Goal: Information Seeking & Learning: Learn about a topic

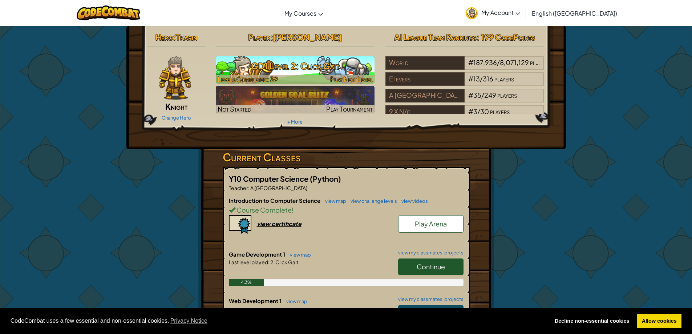
click at [290, 72] on h3 "GD1 Level 2: Click Gait" at bounding box center [295, 66] width 159 height 16
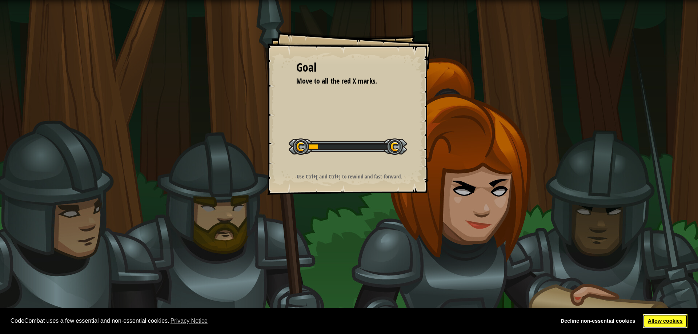
click at [666, 318] on link "Allow cookies" at bounding box center [665, 321] width 45 height 15
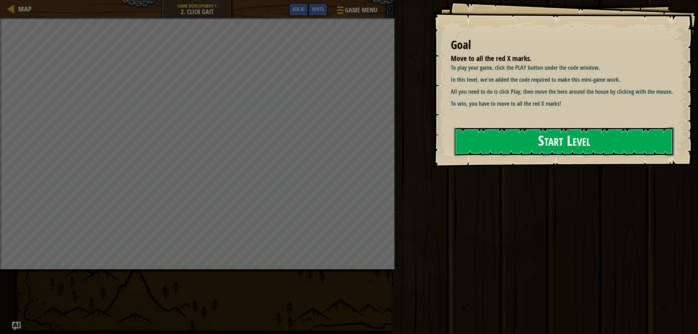
click at [513, 153] on button "Start Level" at bounding box center [564, 141] width 220 height 29
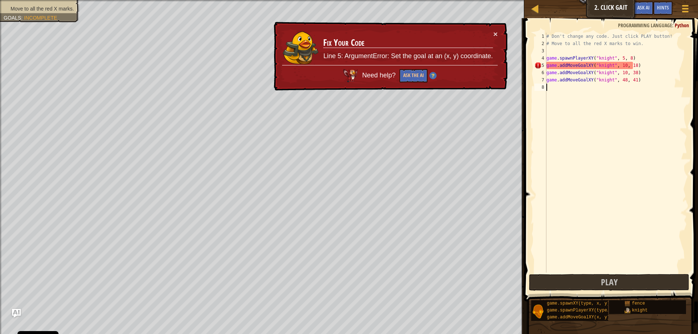
click at [609, 65] on div "# Don't change any code. Just click PLAY button! # Move to all the red X marks …" at bounding box center [616, 160] width 142 height 254
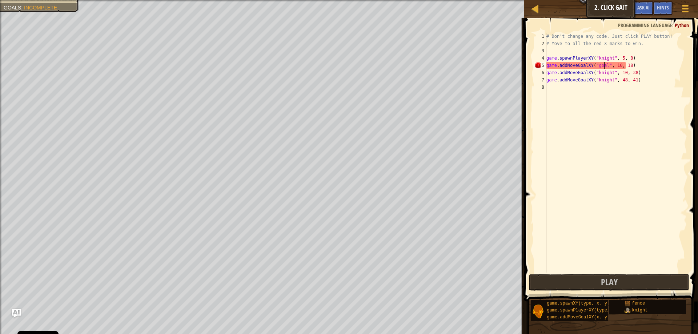
scroll to position [3, 5]
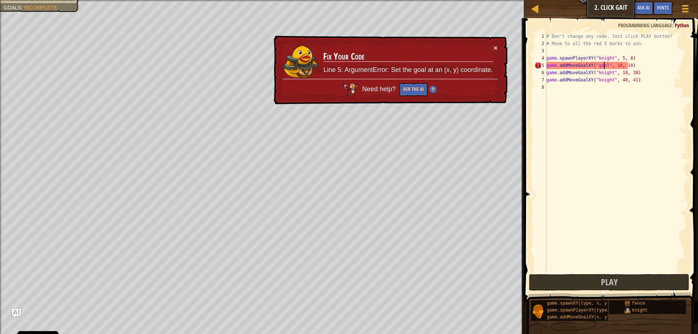
click at [607, 73] on div "# Don't change any code. Just click PLAY button! # Move to all the red X marks …" at bounding box center [616, 160] width 142 height 254
type textarea "game.addMoveGoalXY("kt", 10, 38)"
click at [685, 5] on span at bounding box center [685, 5] width 7 height 1
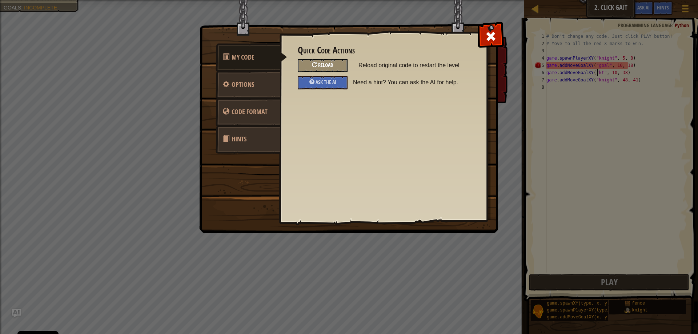
click at [317, 67] on div "Reload" at bounding box center [323, 65] width 50 height 13
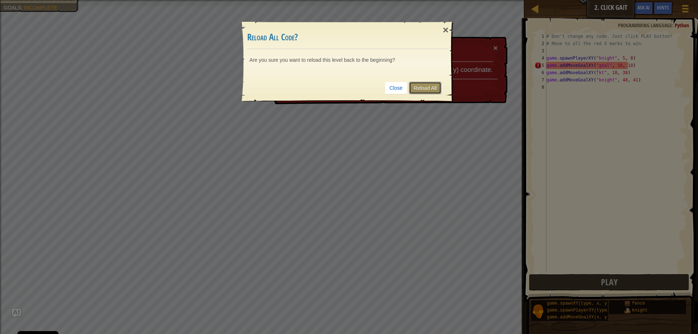
click at [421, 87] on link "Reload All" at bounding box center [425, 88] width 32 height 12
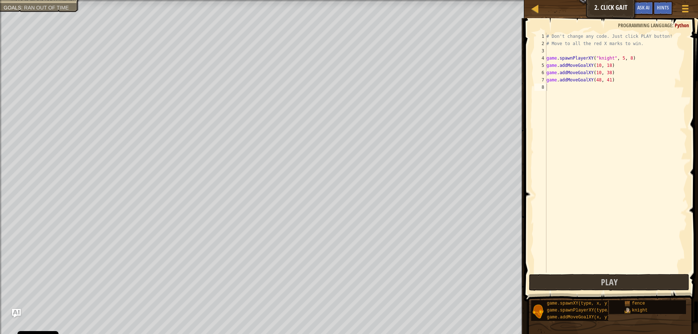
scroll to position [3, 0]
click at [576, 285] on button "Play" at bounding box center [609, 282] width 160 height 17
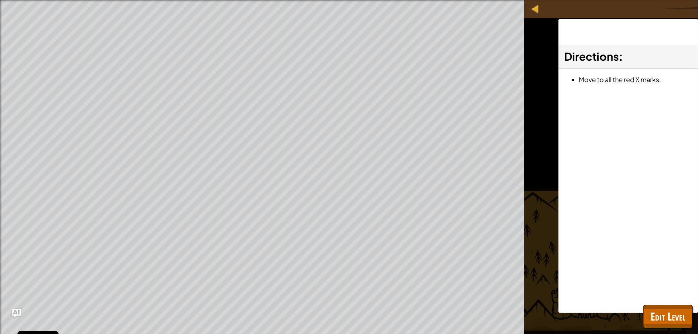
drag, startPoint x: 581, startPoint y: 79, endPoint x: 583, endPoint y: 84, distance: 5.7
click at [583, 84] on li "Move to all the red X marks." at bounding box center [635, 79] width 113 height 11
click at [660, 319] on span "Edit Level" at bounding box center [667, 316] width 35 height 15
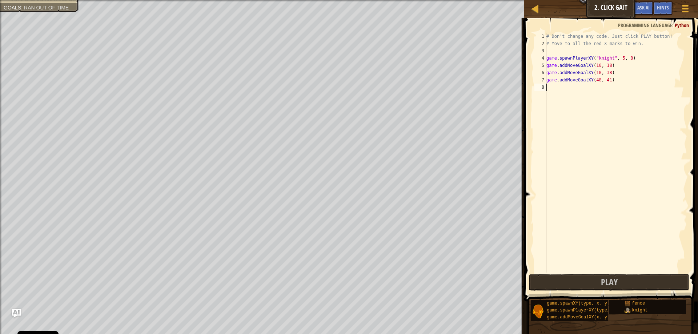
click at [558, 92] on div "# Don't change any code. Just click PLAY button! # Move to all the red X marks …" at bounding box center [616, 160] width 142 height 254
type textarea "p"
type textarea "h"
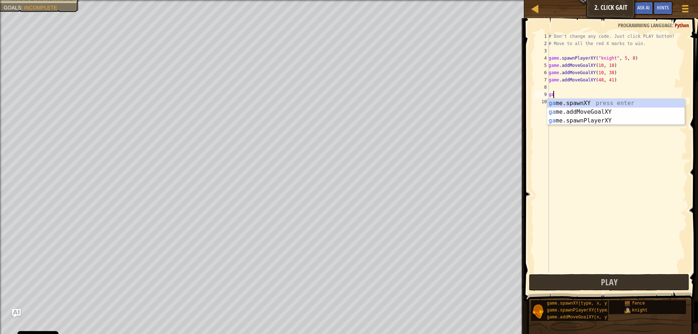
type textarea "game"
click at [575, 145] on div "# Don't change any code. Just click PLAY button! # Move to all the red X marks …" at bounding box center [617, 160] width 140 height 254
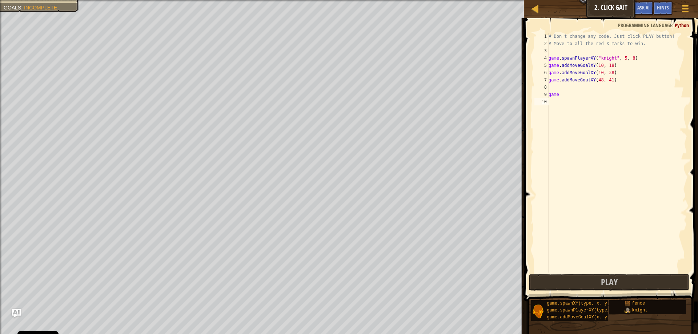
scroll to position [3, 0]
drag, startPoint x: 560, startPoint y: 96, endPoint x: 542, endPoint y: 95, distance: 18.2
click at [542, 95] on div "1 2 3 4 5 6 7 8 9 10 # Don't change any code. Just click PLAY button! # Move to…" at bounding box center [610, 153] width 154 height 240
type textarea "game"
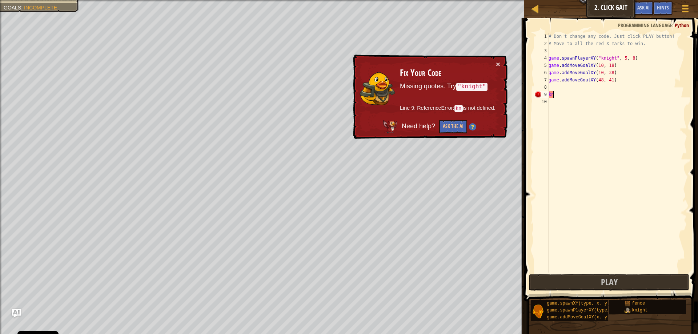
type textarea "k"
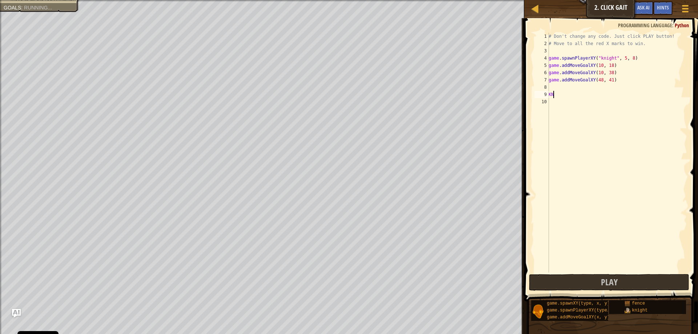
type textarea "K"
click at [691, 7] on button "Game Menu" at bounding box center [685, 10] width 19 height 18
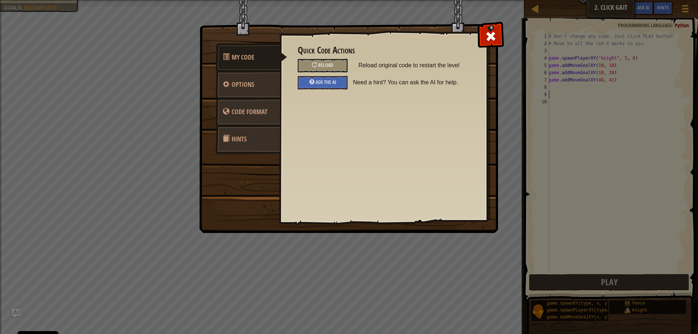
click at [250, 137] on link "Hints" at bounding box center [248, 139] width 65 height 28
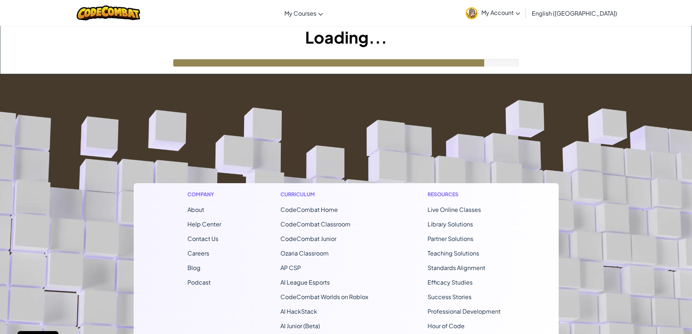
click at [492, 70] on div "Loading..." at bounding box center [346, 50] width 692 height 48
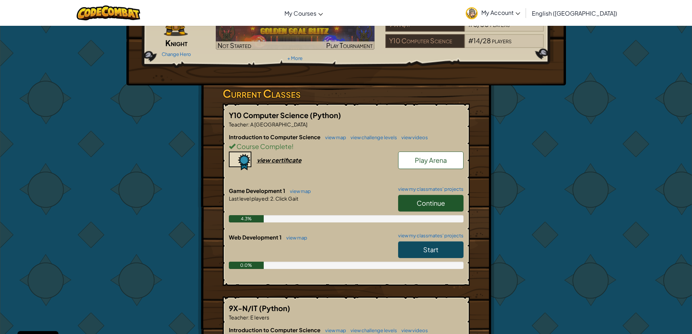
scroll to position [36, 0]
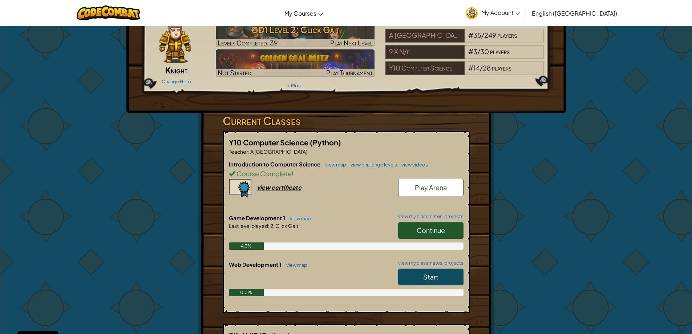
click at [429, 183] on link "Play Arena" at bounding box center [430, 187] width 65 height 17
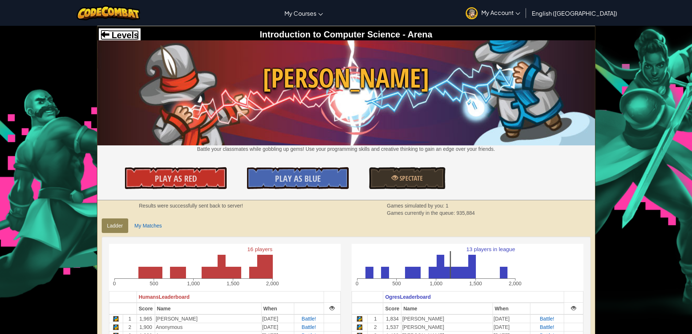
click at [131, 34] on span "Levels" at bounding box center [123, 35] width 29 height 10
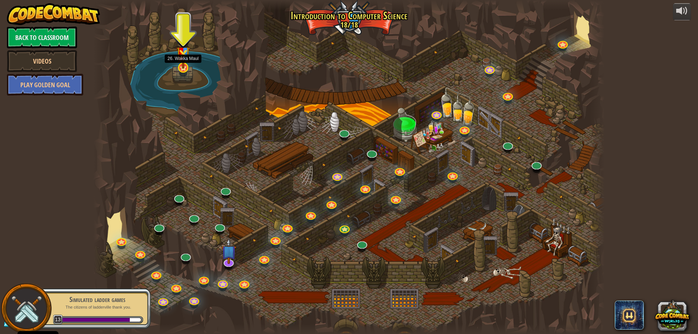
click at [178, 68] on img at bounding box center [183, 51] width 14 height 36
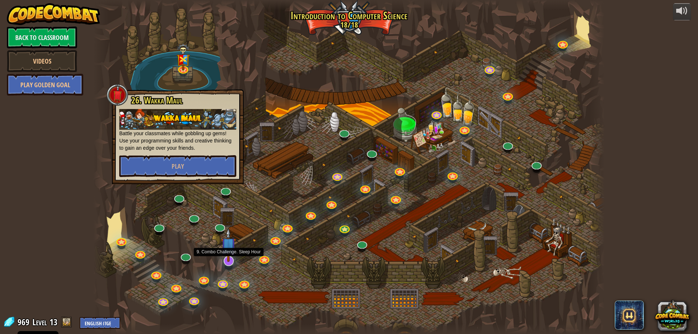
click at [228, 259] on img at bounding box center [228, 245] width 15 height 34
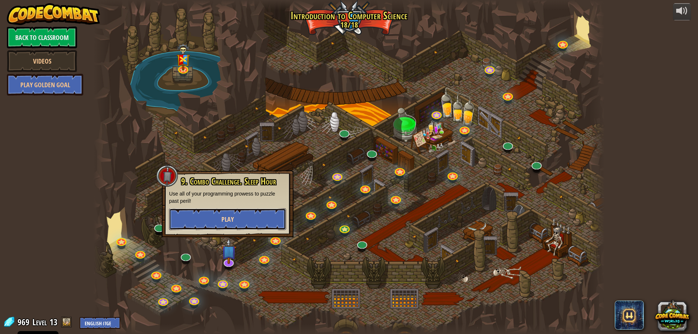
click at [222, 222] on span "Play" at bounding box center [227, 219] width 12 height 9
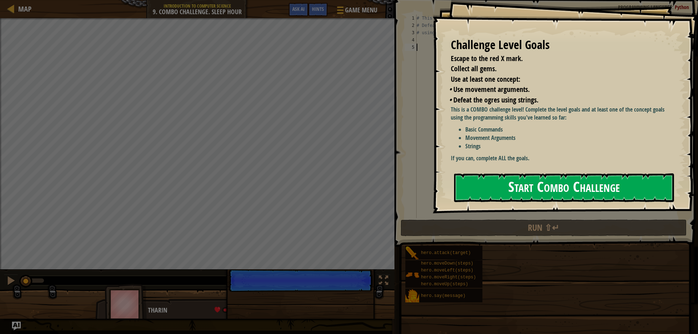
click at [589, 173] on button "Start Combo Challenge" at bounding box center [564, 187] width 220 height 29
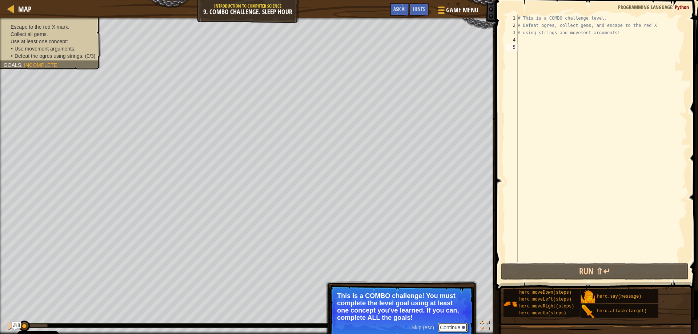
click at [450, 324] on button "Continue" at bounding box center [453, 327] width 30 height 9
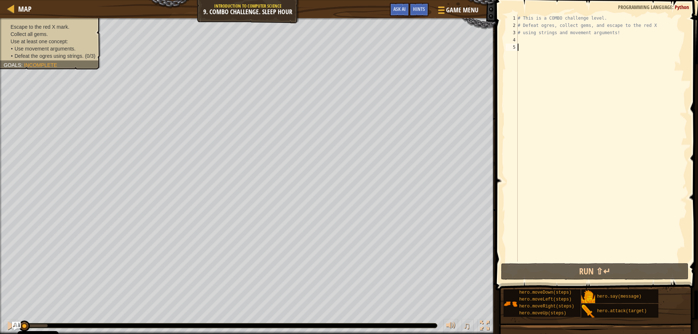
drag, startPoint x: 45, startPoint y: 325, endPoint x: 0, endPoint y: 315, distance: 45.7
click at [0, 315] on div "♫" at bounding box center [247, 324] width 495 height 22
type textarea "h"
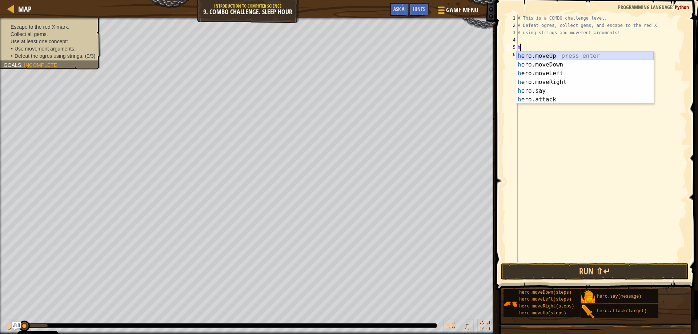
click at [560, 55] on div "h ero.moveUp press enter h ero.moveDown press enter h ero.moveLeft press enter …" at bounding box center [584, 87] width 137 height 70
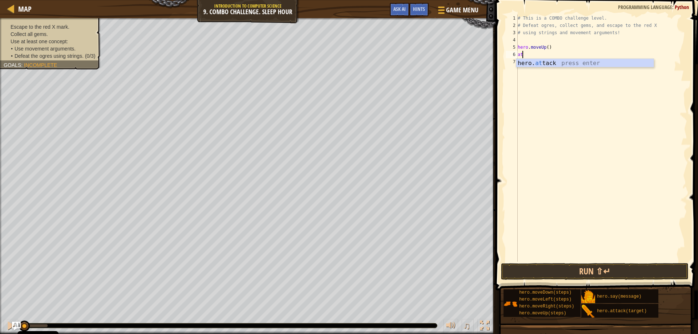
type textarea "a"
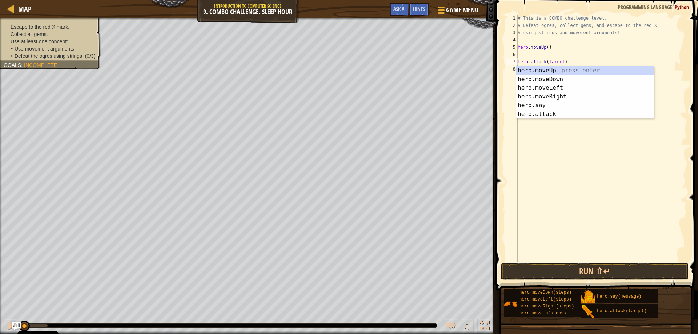
click at [561, 62] on div "# This is a COMBO challenge level. # Defeat ogres, collect gems, and escape to …" at bounding box center [601, 146] width 171 height 262
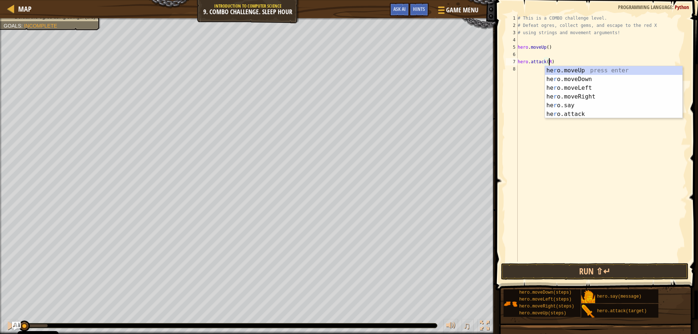
scroll to position [3, 3]
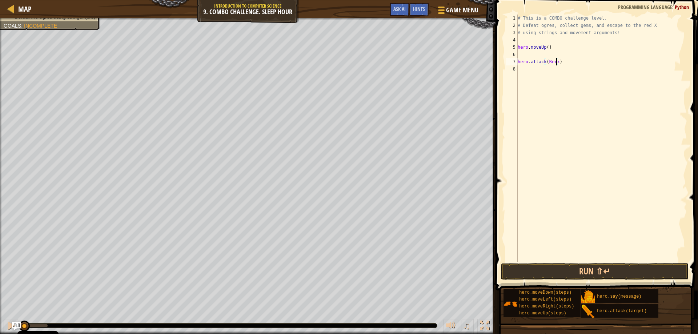
type textarea "hero.attack(Rexxar)"
click at [566, 64] on div "# This is a COMBO challenge level. # Defeat ogres, collect gems, and escape to …" at bounding box center [601, 146] width 171 height 262
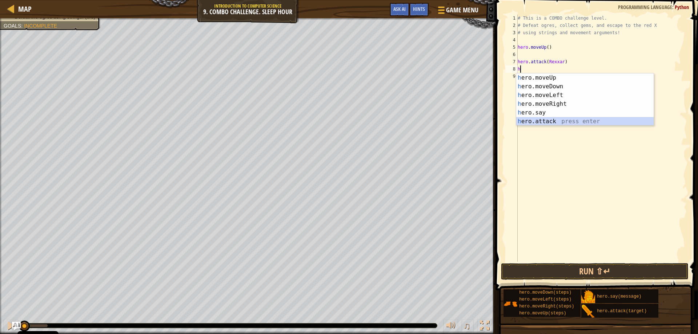
click at [547, 123] on div "h ero.moveUp press enter h ero.moveDown press enter h ero.moveLeft press enter …" at bounding box center [584, 108] width 137 height 70
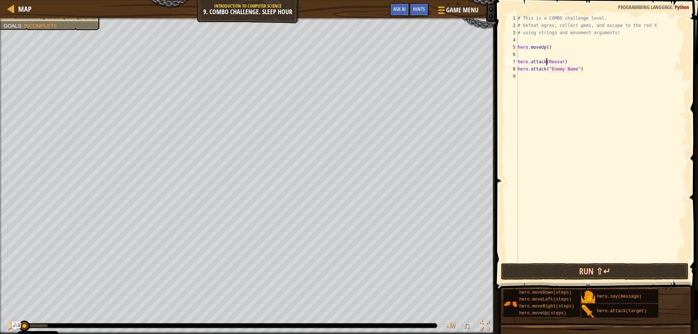
click at [546, 62] on div "# This is a COMBO challenge level. # Defeat ogres, collect gems, and escape to …" at bounding box center [601, 146] width 171 height 262
click at [563, 61] on div "# This is a COMBO challenge level. # Defeat ogres, collect gems, and escape to …" at bounding box center [601, 146] width 171 height 262
drag, startPoint x: 573, startPoint y: 69, endPoint x: 549, endPoint y: 70, distance: 23.6
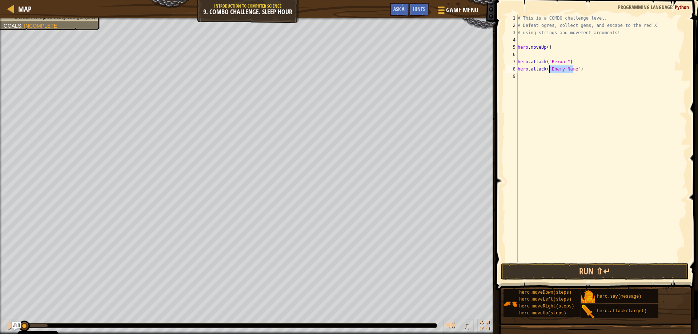
click at [549, 70] on div "# This is a COMBO challenge level. # Defeat ogres, collect gems, and escape to …" at bounding box center [601, 146] width 171 height 262
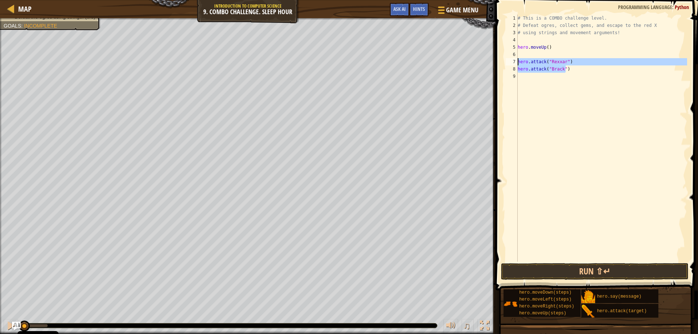
drag, startPoint x: 572, startPoint y: 71, endPoint x: 517, endPoint y: 58, distance: 56.0
click at [517, 58] on div "hero.attack("Brack") 1 2 3 4 5 6 7 8 9 # This is a COMBO challenge level. # Def…" at bounding box center [595, 138] width 183 height 247
type textarea "hero.attack("Rexxar") hero.attack("Brack")"
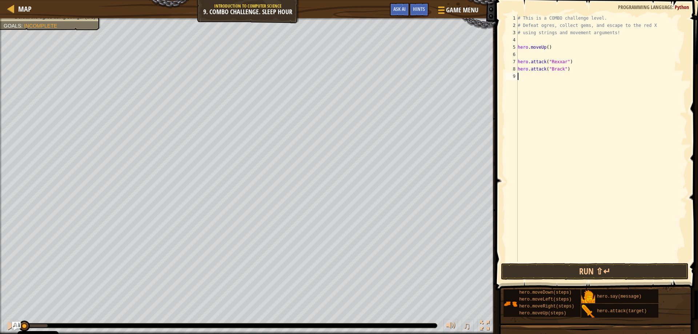
click at [532, 79] on div "# This is a COMBO challenge level. # Defeat ogres, collect gems, and escape to …" at bounding box center [601, 146] width 171 height 262
paste textarea "hero.attack("Brack")"
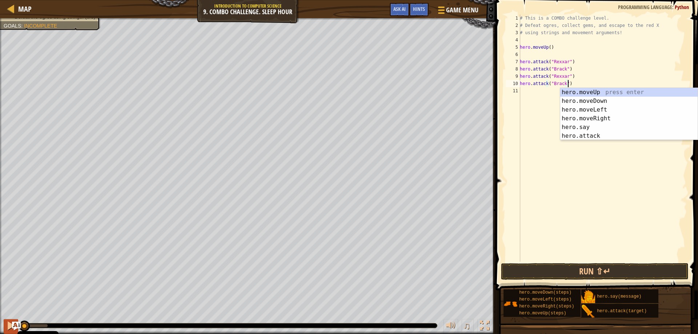
type textarea "hero.attack("Brack")"
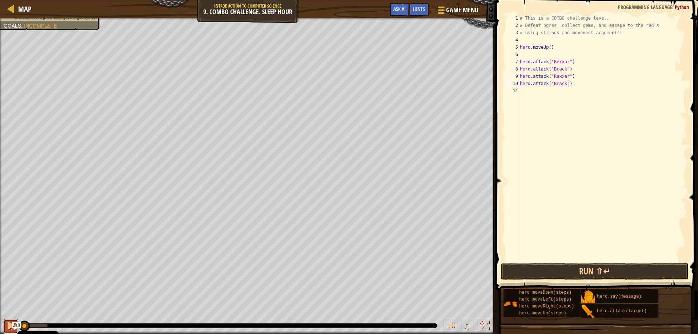
click at [4, 321] on button at bounding box center [11, 326] width 15 height 15
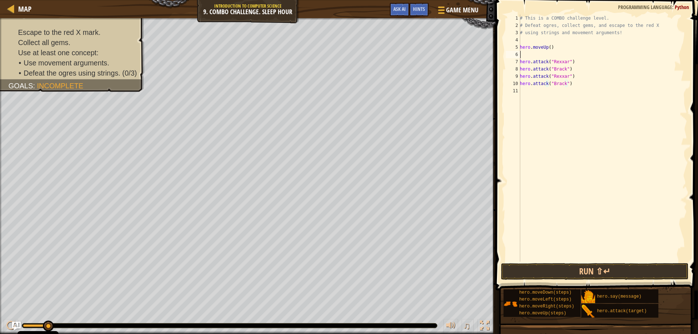
click at [536, 56] on div "# This is a COMBO challenge level. # Defeat ogres, collect gems, and escape to …" at bounding box center [602, 146] width 169 height 262
click at [588, 273] on button "Run ⇧↵" at bounding box center [595, 271] width 188 height 17
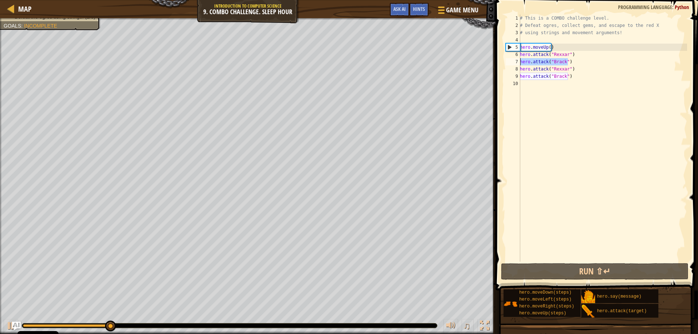
drag, startPoint x: 571, startPoint y: 61, endPoint x: 518, endPoint y: 60, distance: 53.8
click at [518, 60] on div "hero.moveUp() 1 2 3 4 5 6 7 8 9 10 # This is a COMBO challenge level. # Defeat …" at bounding box center [595, 138] width 183 height 247
type textarea "hero.attack("Brack")"
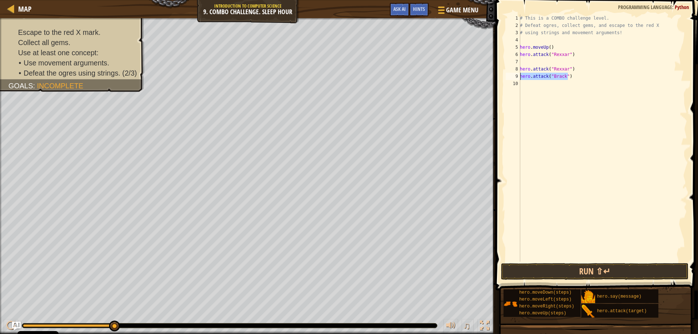
drag, startPoint x: 574, startPoint y: 75, endPoint x: 517, endPoint y: 75, distance: 57.1
click at [517, 75] on div "1 2 3 4 5 6 7 8 9 10 # This is a COMBO challenge level. # Defeat ogres, collect…" at bounding box center [595, 138] width 183 height 247
type textarea "hero.attack("Brack")"
click at [525, 60] on div "# This is a COMBO challenge level. # Defeat ogres, collect gems, and escape to …" at bounding box center [602, 146] width 169 height 262
type textarea "hero.attack("Rexxar")"
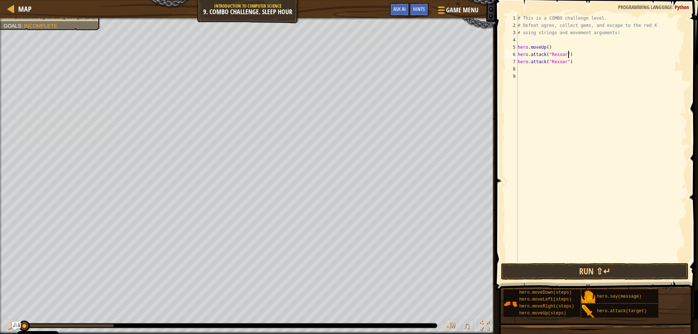
drag, startPoint x: 116, startPoint y: 322, endPoint x: 0, endPoint y: 308, distance: 116.9
click at [0, 309] on div "Escape to the red X mark. Collect all gems. Use at least one concept: • Use mov…" at bounding box center [349, 176] width 698 height 316
click at [535, 67] on div "# This is a COMBO challenge level. # Defeat ogres, collect gems, and escape to …" at bounding box center [601, 146] width 171 height 262
click at [561, 68] on div "# This is a COMBO challenge level. # Defeat ogres, collect gems, and escape to …" at bounding box center [601, 138] width 171 height 247
click at [563, 70] on div "# This is a COMBO challenge level. # Defeat ogres, collect gems, and escape to …" at bounding box center [601, 146] width 171 height 262
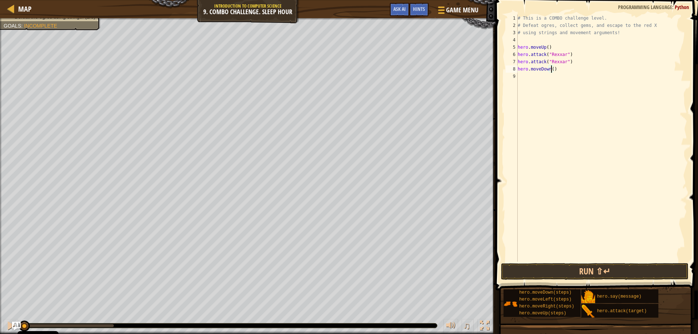
scroll to position [3, 3]
type textarea "hero.moveDown(2)"
click at [569, 77] on div "# This is a COMBO challenge level. # Defeat ogres, collect gems, and escape to …" at bounding box center [602, 146] width 169 height 262
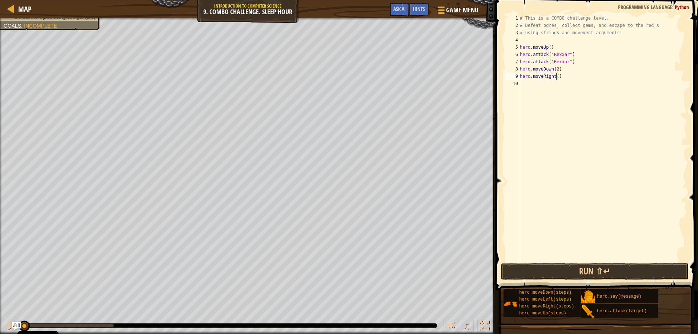
scroll to position [3, 3]
drag, startPoint x: 559, startPoint y: 84, endPoint x: 550, endPoint y: 84, distance: 9.5
click at [550, 84] on div "# This is a COMBO challenge level. # Defeat ogres, collect gems, and escape to …" at bounding box center [602, 146] width 169 height 262
type textarea "hero.moveUp(s)"
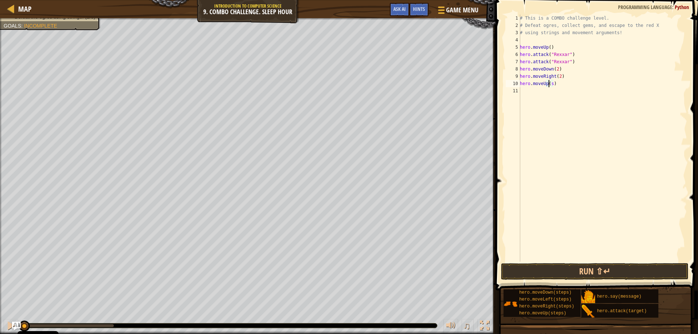
scroll to position [3, 0]
type textarea "hero.moveUp()"
click at [549, 92] on div "# This is a COMBO challenge level. # Defeat ogres, collect gems, and escape to …" at bounding box center [602, 146] width 169 height 262
drag, startPoint x: 562, startPoint y: 91, endPoint x: 548, endPoint y: 88, distance: 14.3
click at [548, 88] on div "# This is a COMBO challenge level. # Defeat ogres, collect gems, and escape to …" at bounding box center [602, 146] width 169 height 262
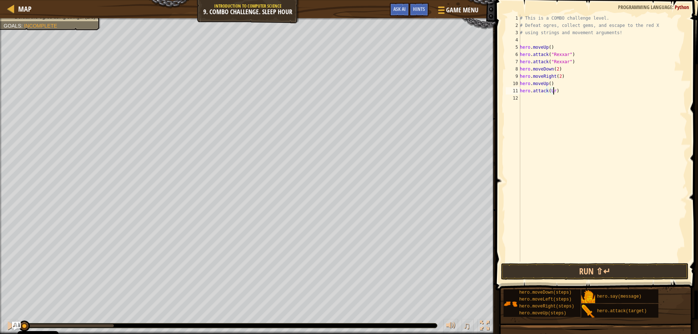
scroll to position [3, 3]
drag, startPoint x: 562, startPoint y: 99, endPoint x: 549, endPoint y: 98, distance: 13.1
click at [549, 98] on div "# This is a COMBO challenge level. # Defeat ogres, collect gems, and escape to …" at bounding box center [602, 146] width 169 height 262
type textarea "hero.attack(Ursa)"
click at [545, 109] on div "# This is a COMBO challenge level. # Defeat ogres, collect gems, and escape to …" at bounding box center [602, 146] width 169 height 262
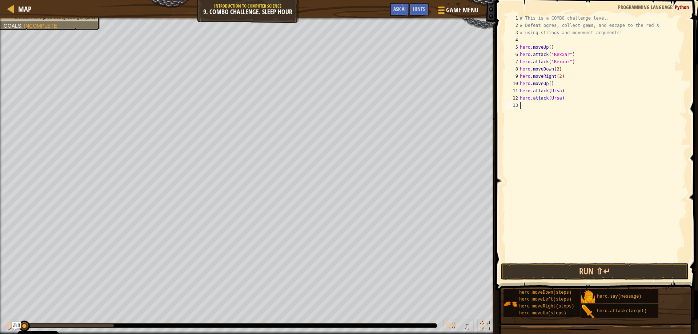
scroll to position [3, 0]
drag, startPoint x: 567, startPoint y: 105, endPoint x: 557, endPoint y: 103, distance: 11.0
click at [557, 103] on div "# This is a COMBO challenge level. # Defeat ogres, collect gems, and escape to …" at bounding box center [602, 146] width 169 height 262
drag, startPoint x: 552, startPoint y: 105, endPoint x: 542, endPoint y: 105, distance: 10.2
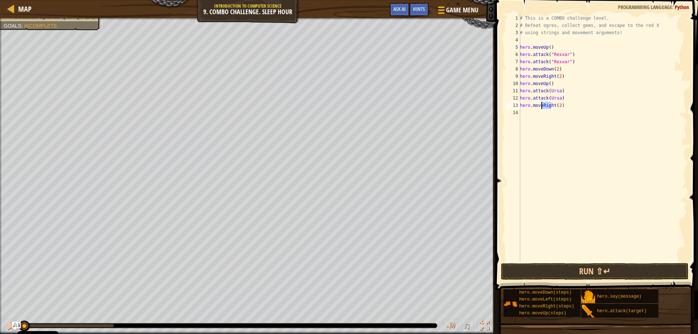
click at [542, 105] on div "# This is a COMBO challenge level. # Defeat ogres, collect gems, and escape to …" at bounding box center [602, 146] width 169 height 262
type textarea "hero.moveLeft(2)"
click at [571, 106] on div "# This is a COMBO challenge level. # Defeat ogres, collect gems, and escape to …" at bounding box center [602, 146] width 169 height 262
click at [556, 116] on div "# This is a COMBO challenge level. # Defeat ogres, collect gems, and escape to …" at bounding box center [602, 146] width 169 height 262
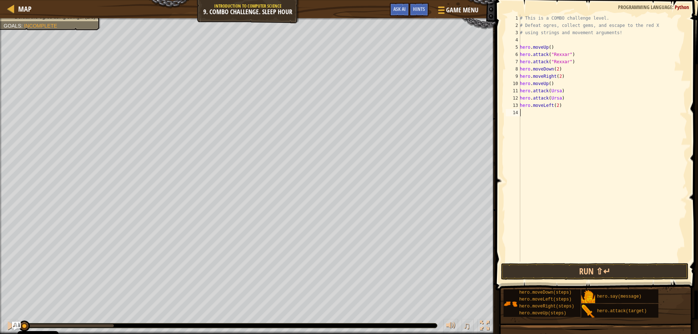
scroll to position [3, 0]
drag, startPoint x: 560, startPoint y: 112, endPoint x: 549, endPoint y: 110, distance: 11.5
click at [549, 110] on div "# This is a COMBO challenge level. # Defeat ogres, collect gems, and escape to …" at bounding box center [602, 146] width 169 height 262
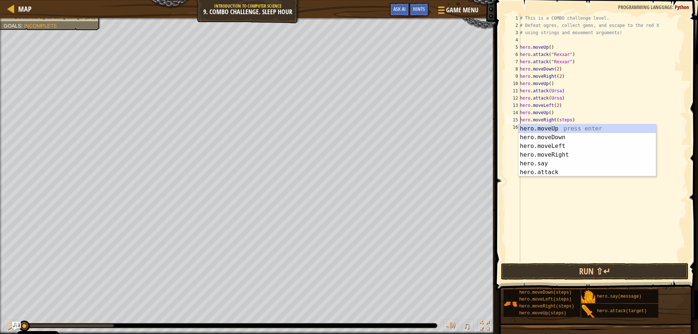
click at [567, 119] on div "# This is a COMBO challenge level. # Defeat ogres, collect gems, and escape to …" at bounding box center [602, 146] width 169 height 262
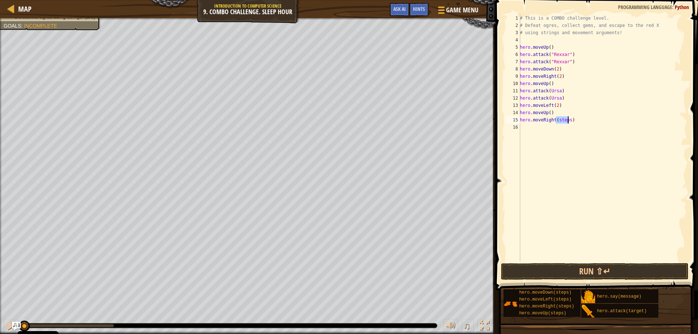
click at [567, 119] on div "# This is a COMBO challenge level. # Defeat ogres, collect gems, and escape to …" at bounding box center [602, 146] width 169 height 262
type textarea "hero.moveRight()"
click at [530, 129] on div "# This is a COMBO challenge level. # Defeat ogres, collect gems, and escape to …" at bounding box center [602, 146] width 169 height 262
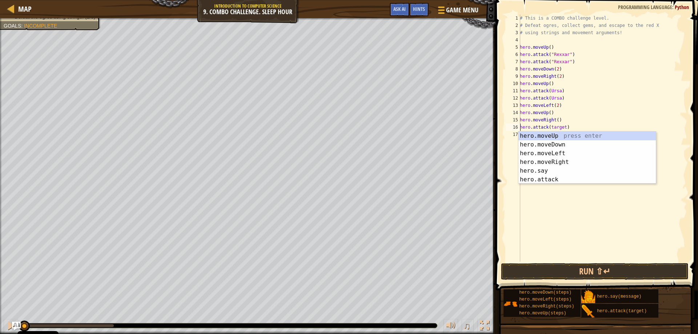
click at [559, 128] on div "# This is a COMBO challenge level. # Defeat ogres, collect gems, and escape to …" at bounding box center [602, 146] width 169 height 262
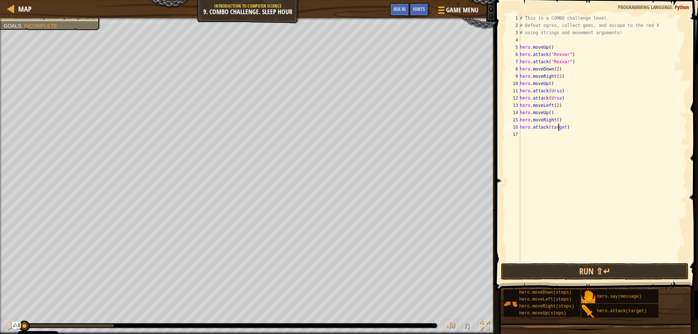
click at [559, 128] on div "# This is a COMBO challenge level. # Defeat ogres, collect gems, and escape to …" at bounding box center [602, 146] width 169 height 262
click at [555, 136] on div "# This is a COMBO challenge level. # Defeat ogres, collect gems, and escape to …" at bounding box center [602, 146] width 169 height 262
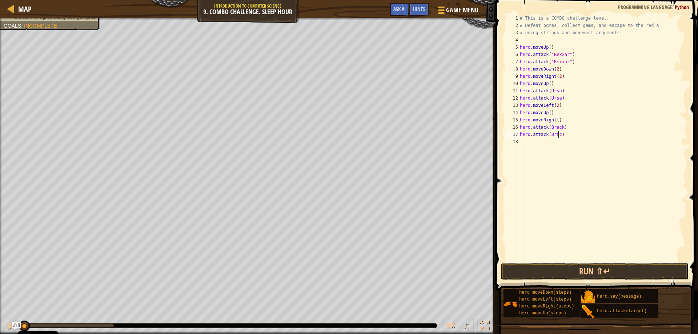
type textarea "hero.attack(Brack)"
click at [537, 140] on div "# This is a COMBO challenge level. # Defeat ogres, collect gems, and escape to …" at bounding box center [602, 146] width 169 height 262
click at [560, 142] on div "# This is a COMBO challenge level. # Defeat ogres, collect gems, and escape to …" at bounding box center [602, 146] width 169 height 262
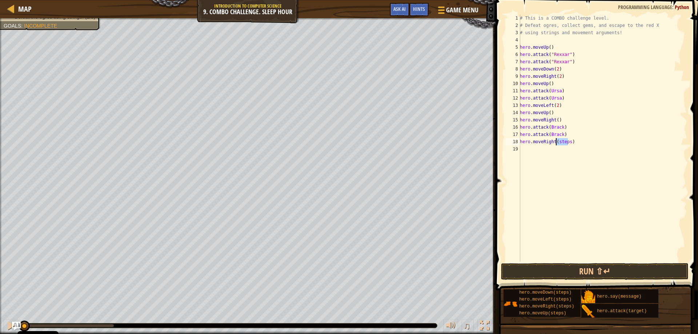
click at [560, 142] on div "# This is a COMBO challenge level. # Defeat ogres, collect gems, and escape to …" at bounding box center [602, 146] width 169 height 262
click at [557, 268] on button "Run ⇧↵" at bounding box center [595, 271] width 188 height 17
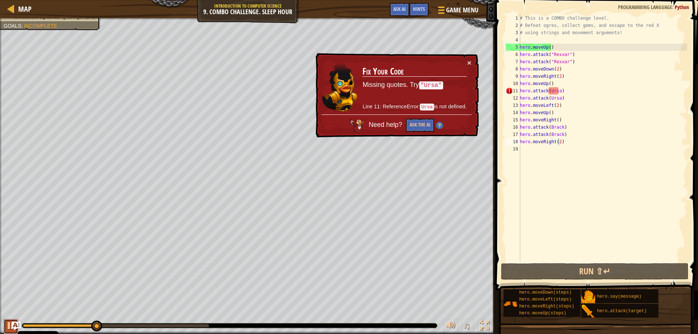
click at [7, 324] on div at bounding box center [10, 325] width 9 height 9
click at [558, 92] on div "# This is a COMBO challenge level. # Defeat ogres, collect gems, and escape to …" at bounding box center [602, 146] width 169 height 262
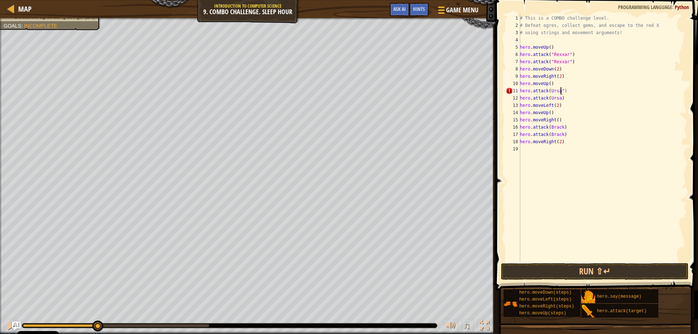
click at [549, 89] on div "# This is a COMBO challenge level. # Defeat ogres, collect gems, and escape to …" at bounding box center [602, 146] width 169 height 262
click at [558, 100] on div "# This is a COMBO challenge level. # Defeat ogres, collect gems, and escape to …" at bounding box center [602, 146] width 169 height 262
click at [561, 127] on div "# This is a COMBO challenge level. # Defeat ogres, collect gems, and escape to …" at bounding box center [602, 146] width 169 height 262
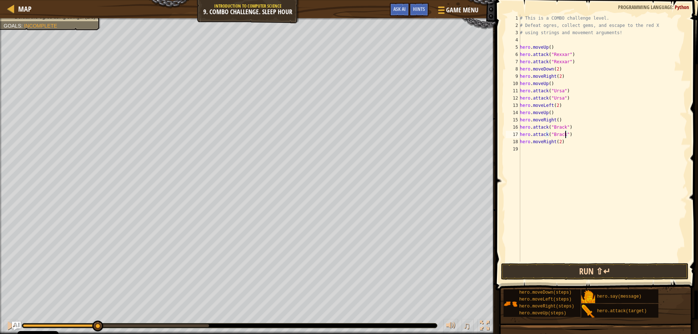
type textarea "hero.attack("Brack")"
click at [560, 267] on button "Run ⇧↵" at bounding box center [595, 271] width 188 height 17
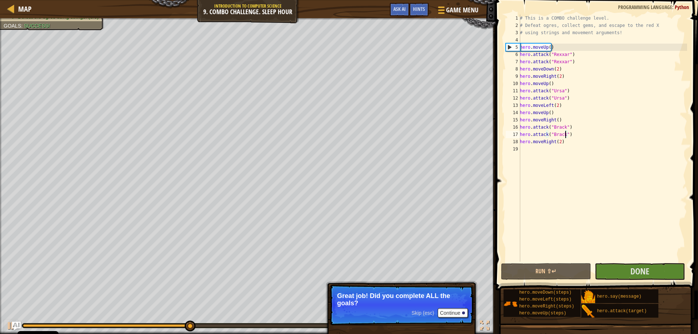
click at [418, 312] on span "Skip (esc)" at bounding box center [423, 313] width 23 height 6
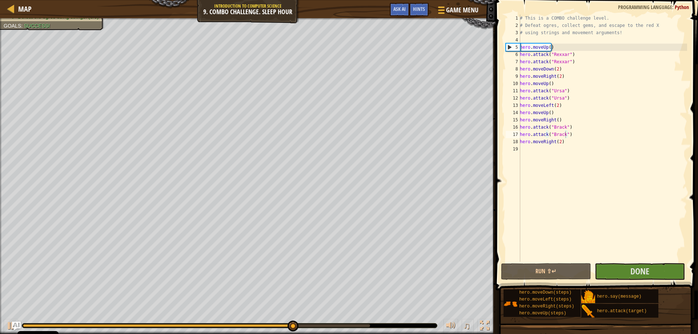
drag, startPoint x: 290, startPoint y: 327, endPoint x: 407, endPoint y: 340, distance: 118.1
click at [407, 0] on html "Cookie Policy CodeCombat uses a few essential and non-essential cookies. Privac…" at bounding box center [349, 0] width 698 height 0
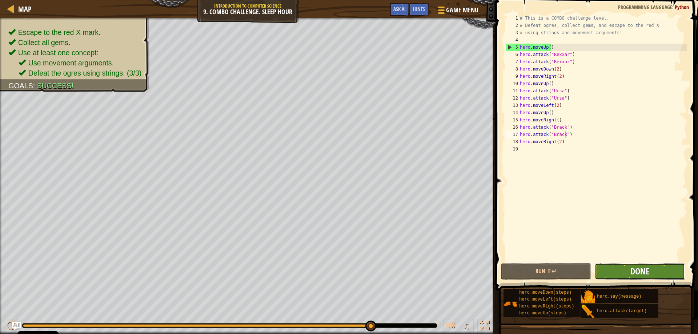
click at [637, 277] on span "Done" at bounding box center [639, 271] width 19 height 12
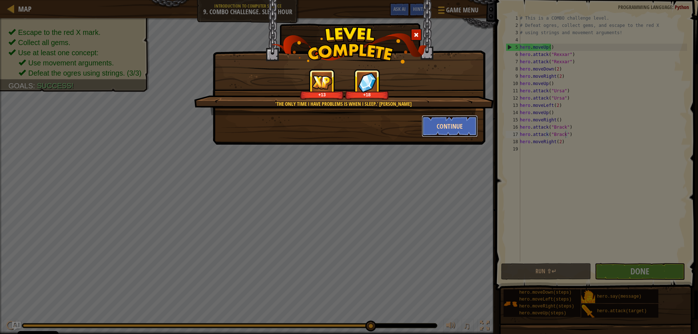
click at [423, 125] on button "Continue" at bounding box center [450, 126] width 56 height 22
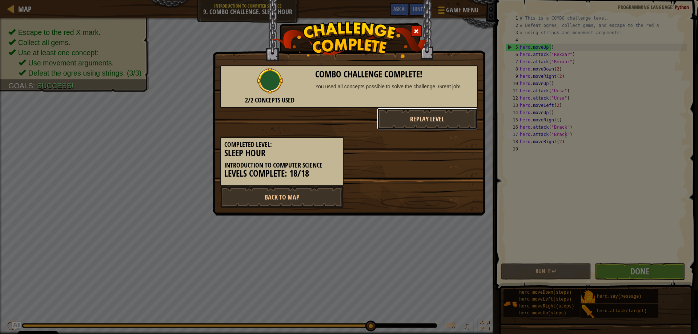
drag, startPoint x: 423, startPoint y: 125, endPoint x: 442, endPoint y: 127, distance: 19.3
click at [442, 127] on button "Replay Level" at bounding box center [427, 119] width 101 height 22
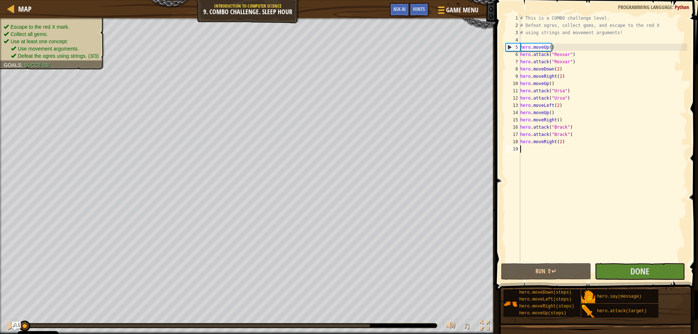
click at [683, 7] on span "Python" at bounding box center [682, 7] width 14 height 7
click at [21, 7] on span "Map" at bounding box center [24, 9] width 13 height 10
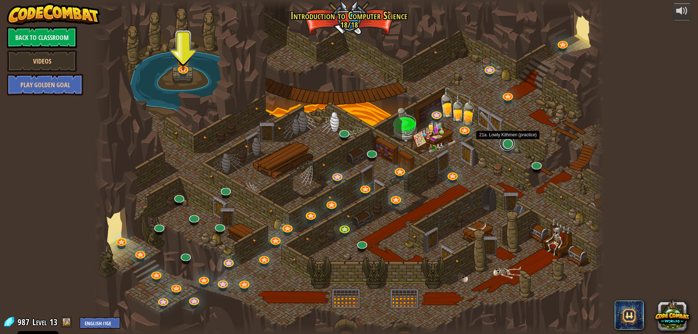
click at [505, 145] on link at bounding box center [507, 143] width 15 height 15
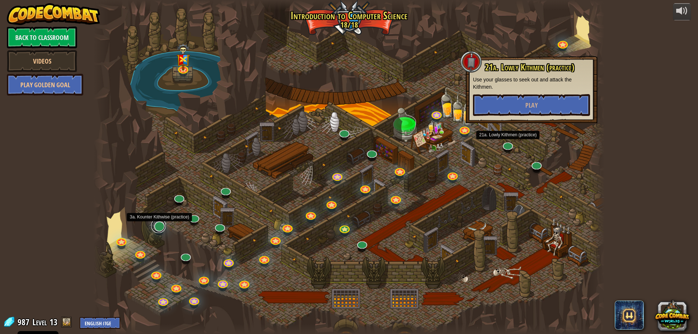
click at [160, 227] on link at bounding box center [158, 225] width 15 height 15
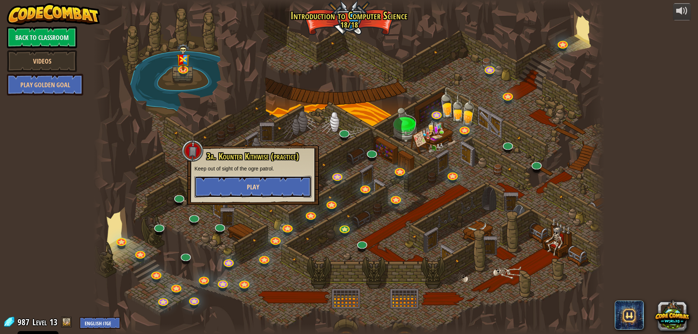
click at [265, 188] on button "Play" at bounding box center [252, 187] width 117 height 22
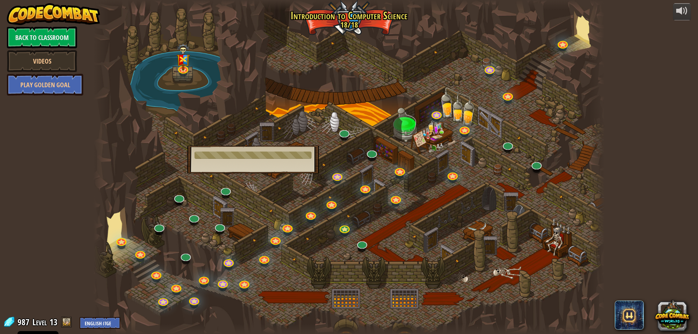
click at [264, 156] on div at bounding box center [252, 155] width 117 height 7
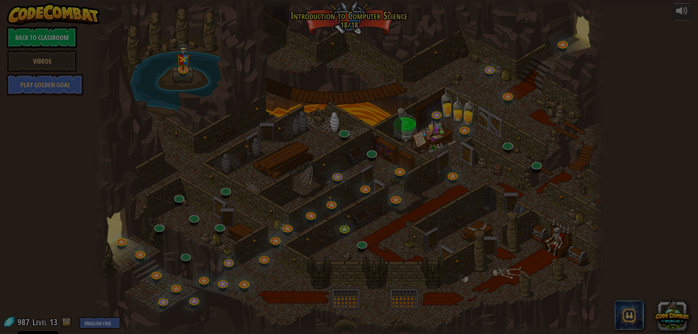
click at [264, 1] on body "Cookie Policy CodeCombat uses a few essential and non-essential cookies. Privac…" at bounding box center [349, 0] width 698 height 1
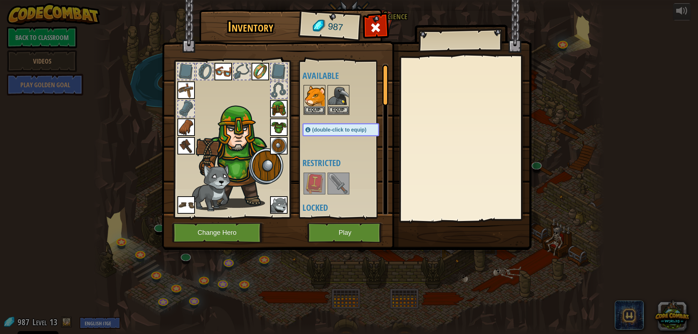
click at [281, 205] on img at bounding box center [278, 204] width 17 height 17
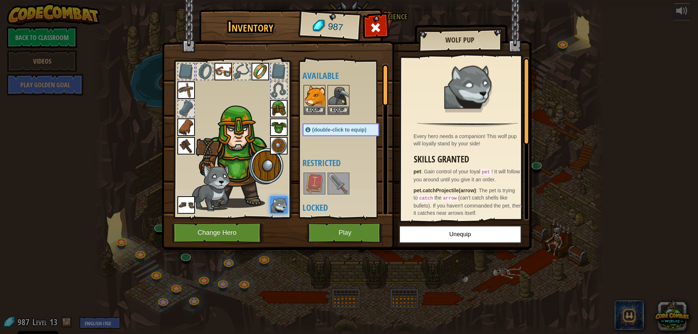
click at [185, 112] on div at bounding box center [186, 109] width 16 height 16
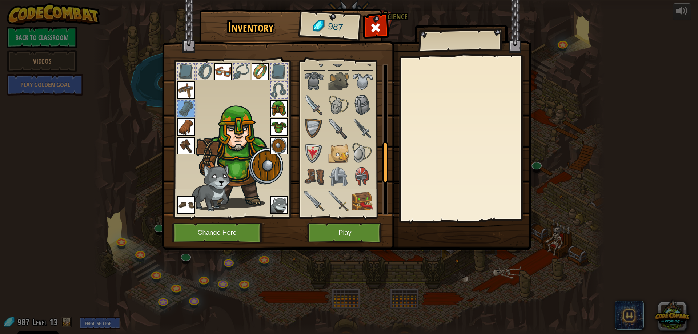
scroll to position [364, 0]
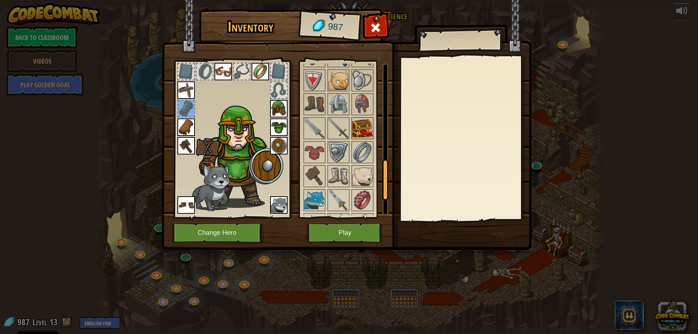
click at [356, 127] on img at bounding box center [362, 128] width 20 height 20
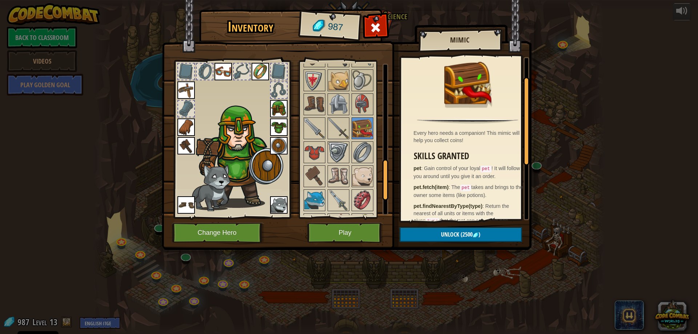
scroll to position [0, 0]
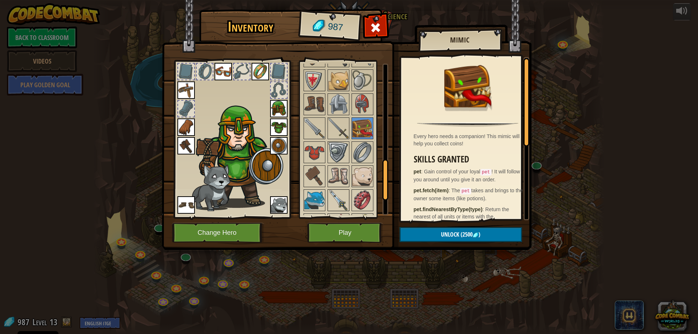
click at [344, 198] on img at bounding box center [338, 200] width 20 height 20
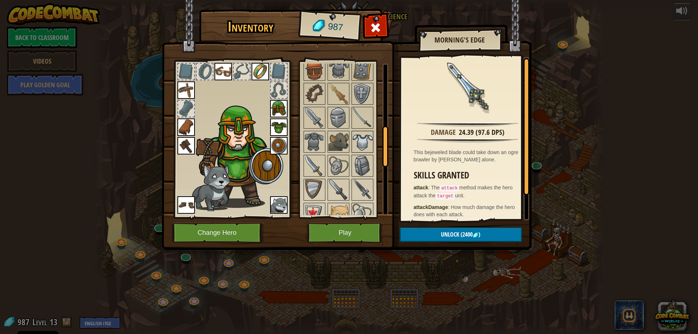
scroll to position [218, 0]
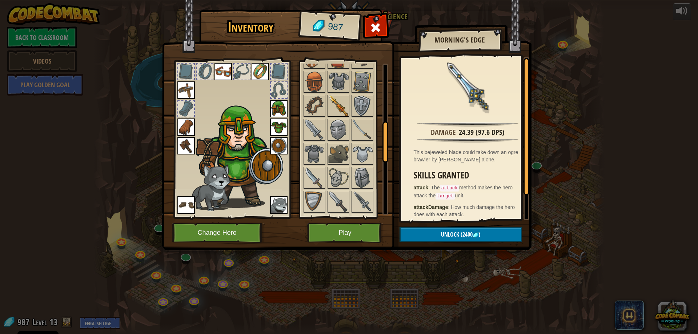
click at [338, 104] on img at bounding box center [338, 106] width 20 height 20
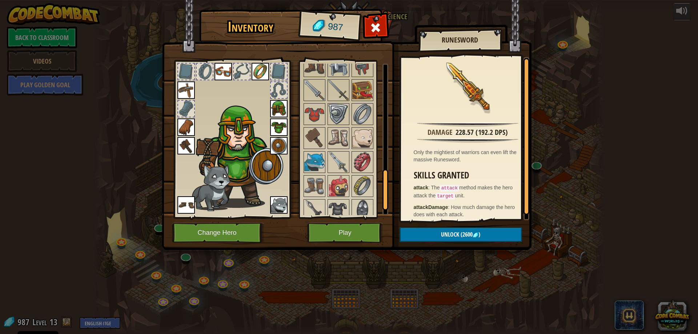
scroll to position [433, 0]
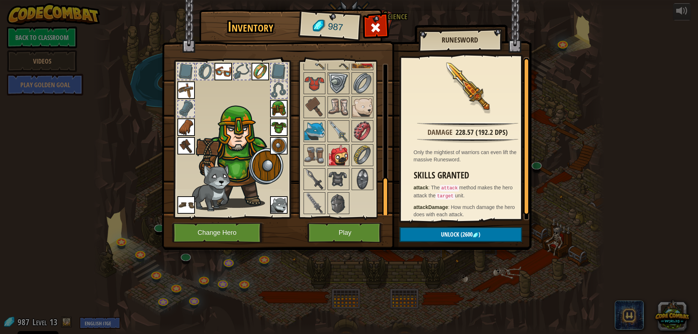
click at [336, 156] on img at bounding box center [338, 155] width 20 height 20
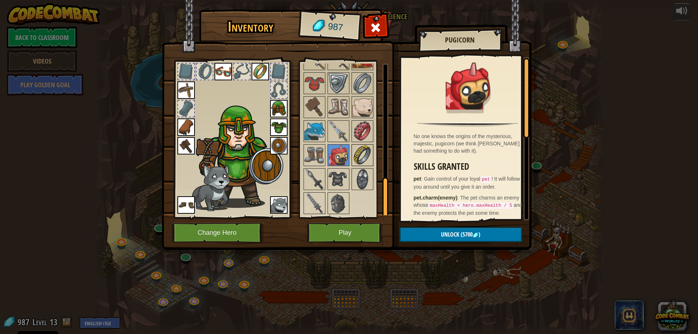
click at [356, 157] on img at bounding box center [362, 155] width 20 height 20
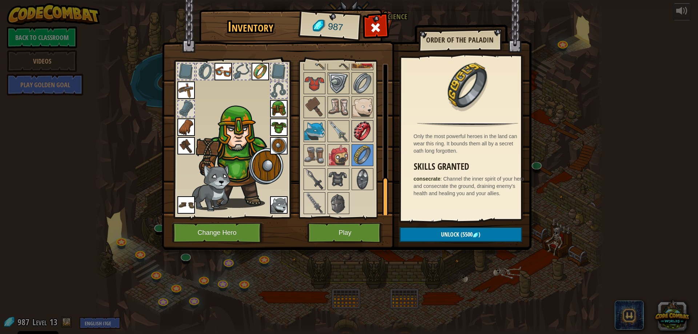
click at [364, 129] on img at bounding box center [362, 131] width 20 height 20
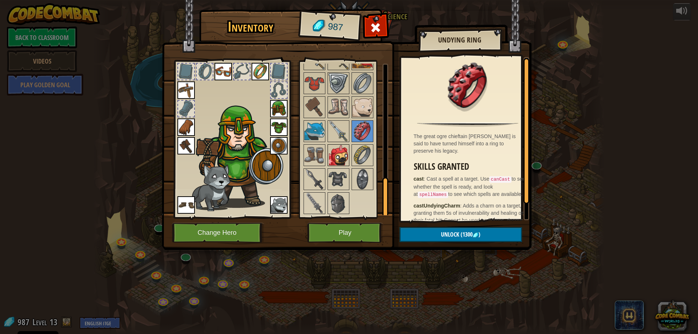
click at [332, 163] on img at bounding box center [338, 155] width 20 height 20
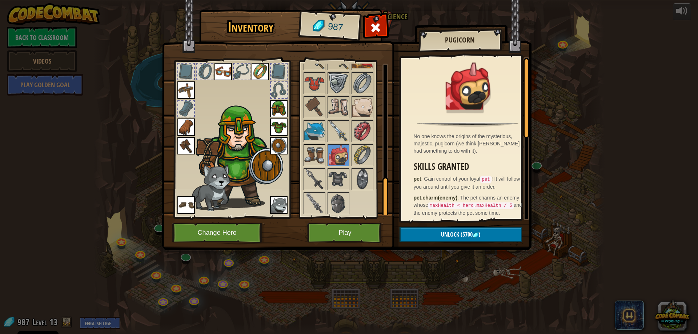
click at [316, 163] on img at bounding box center [314, 155] width 20 height 20
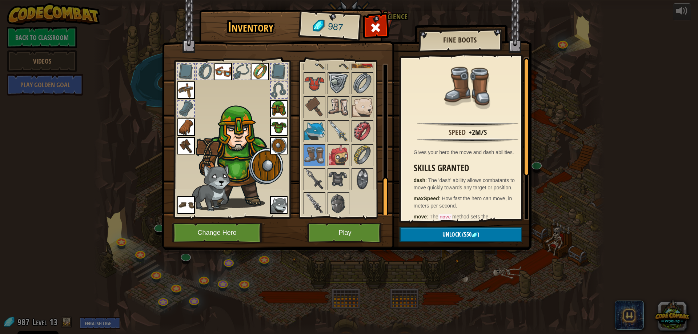
click at [316, 198] on img at bounding box center [314, 203] width 20 height 20
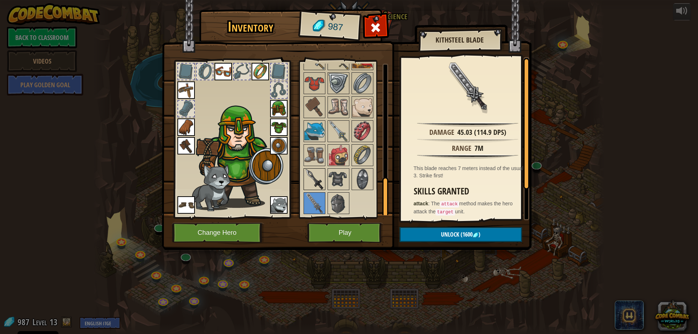
click at [313, 173] on img at bounding box center [314, 179] width 20 height 20
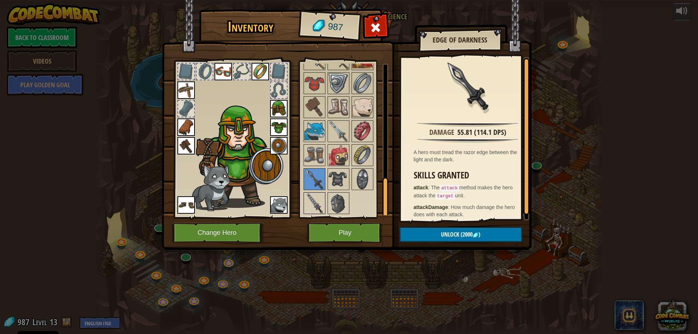
click at [317, 197] on img at bounding box center [314, 203] width 20 height 20
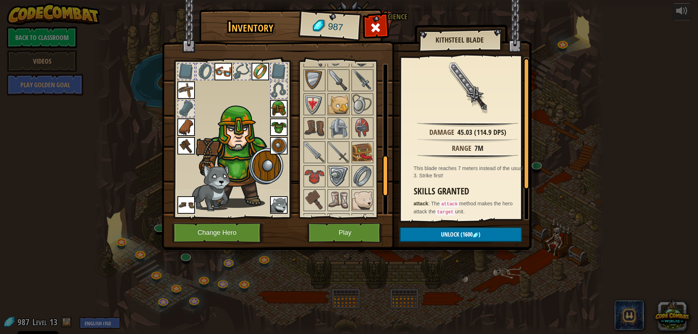
scroll to position [324, 0]
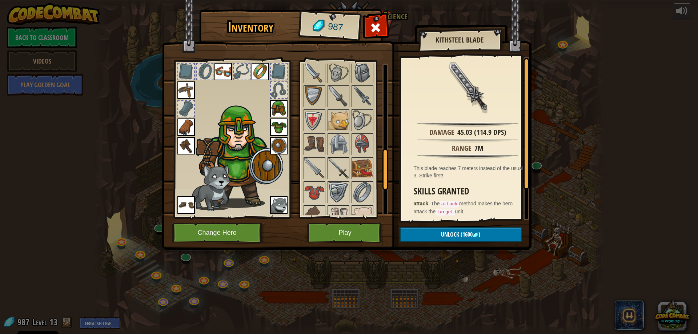
click at [332, 168] on img at bounding box center [338, 168] width 20 height 20
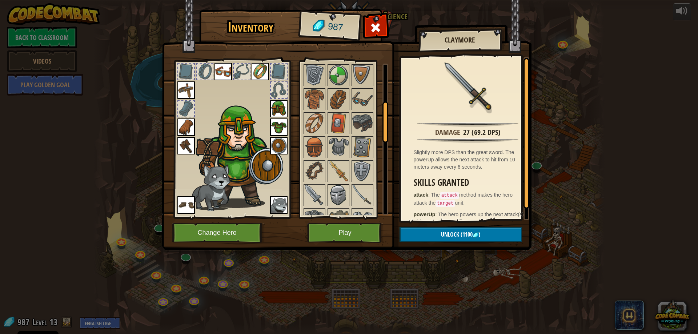
scroll to position [142, 0]
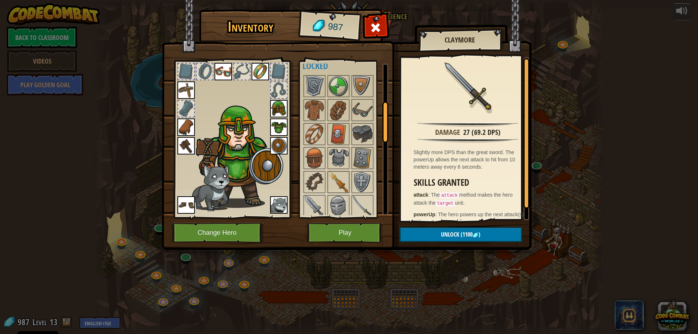
click at [338, 177] on img at bounding box center [338, 182] width 20 height 20
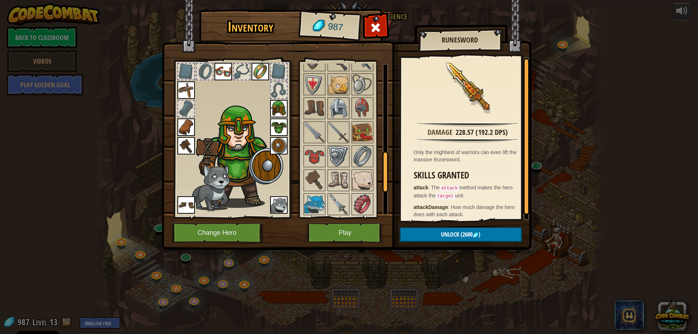
scroll to position [433, 0]
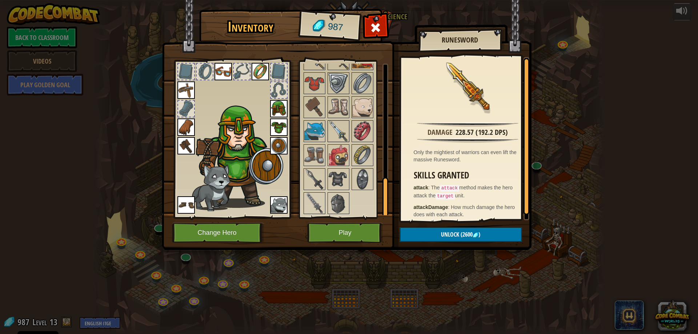
click at [338, 132] on img at bounding box center [338, 131] width 20 height 20
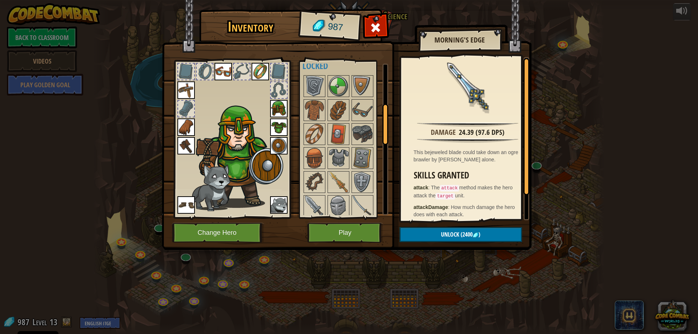
scroll to position [178, 0]
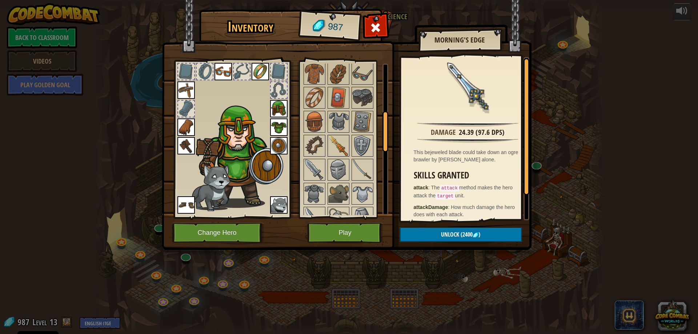
click at [339, 144] on img at bounding box center [338, 146] width 20 height 20
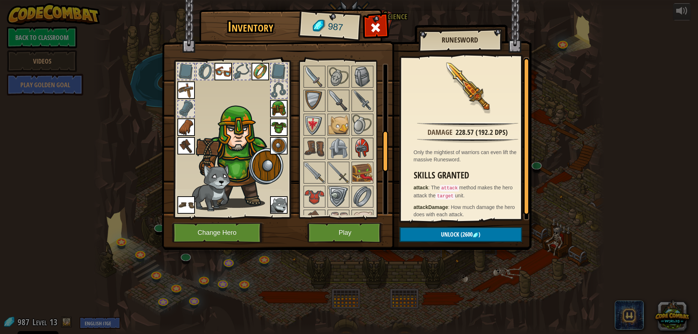
scroll to position [254, 0]
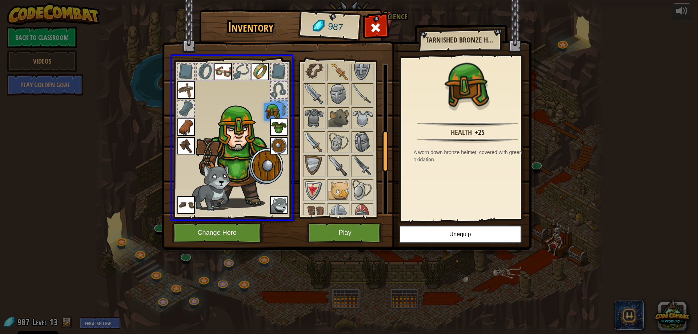
drag, startPoint x: 283, startPoint y: 111, endPoint x: 279, endPoint y: 115, distance: 5.9
click at [278, 115] on img at bounding box center [272, 111] width 17 height 17
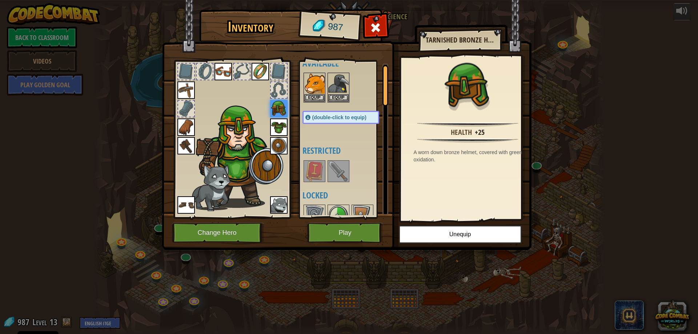
scroll to position [0, 0]
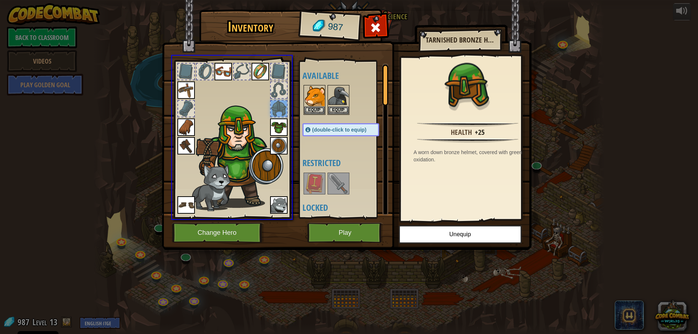
drag, startPoint x: 316, startPoint y: 94, endPoint x: 364, endPoint y: 95, distance: 48.0
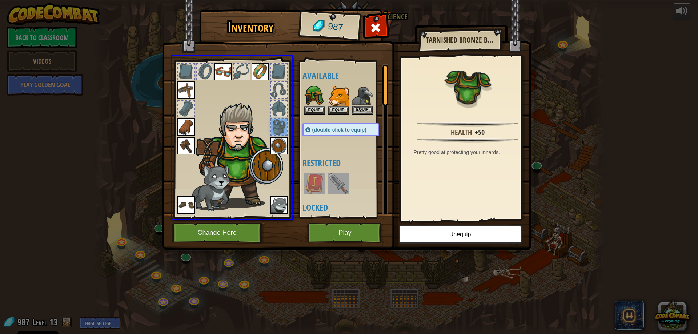
drag, startPoint x: 286, startPoint y: 126, endPoint x: 323, endPoint y: 119, distance: 37.7
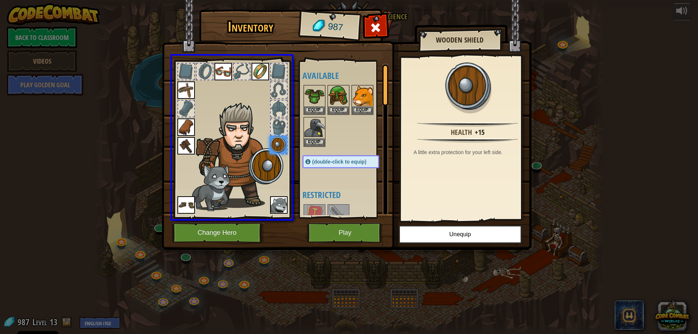
drag, startPoint x: 274, startPoint y: 143, endPoint x: 282, endPoint y: 149, distance: 10.2
click at [282, 149] on img at bounding box center [277, 144] width 17 height 17
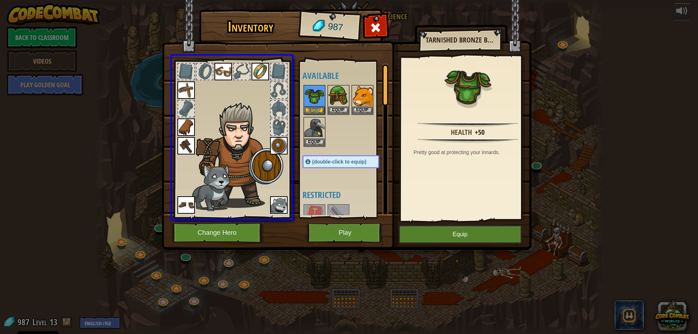
drag, startPoint x: 314, startPoint y: 95, endPoint x: 277, endPoint y: 122, distance: 45.8
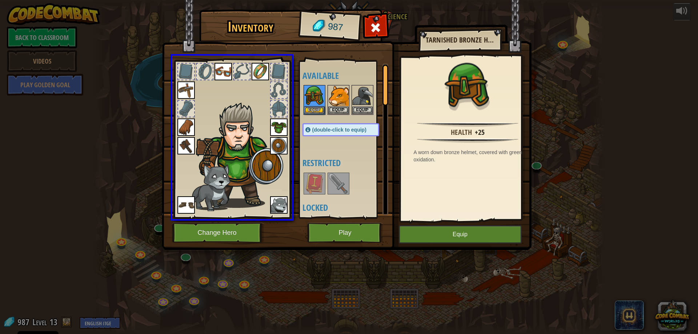
drag, startPoint x: 316, startPoint y: 100, endPoint x: 284, endPoint y: 110, distance: 33.3
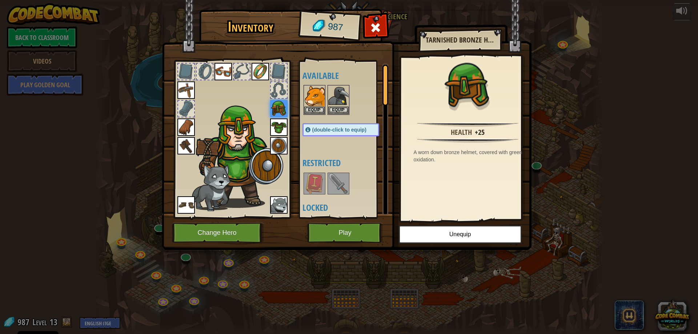
click at [281, 88] on div at bounding box center [279, 90] width 16 height 16
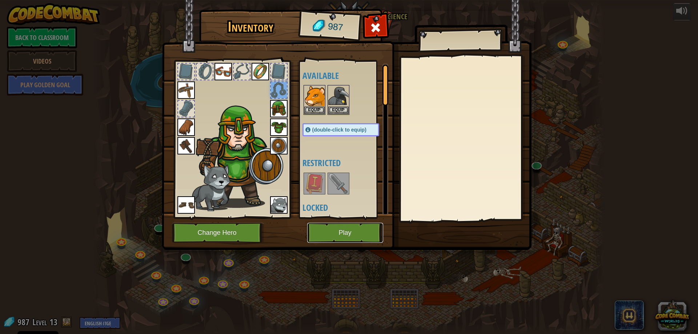
click at [335, 232] on button "Play" at bounding box center [345, 233] width 76 height 20
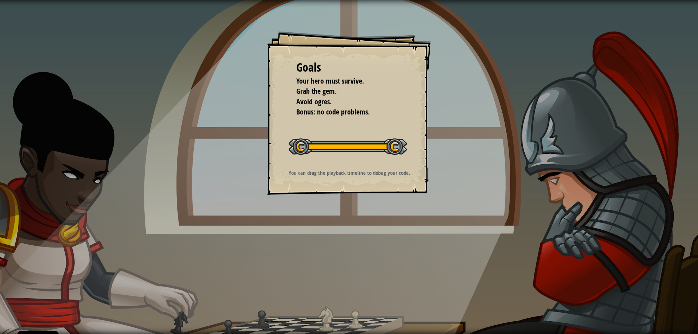
click at [335, 233] on div "Goals Your hero must survive. Grab the gem. Avoid ogres. Bonus: no code problem…" at bounding box center [349, 167] width 698 height 334
click at [335, 232] on div "Goals Your hero must survive. Grab the gem. Avoid ogres. Bonus: no code problem…" at bounding box center [349, 167] width 698 height 334
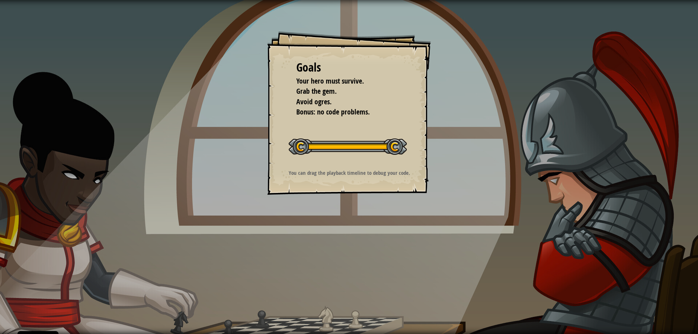
click at [335, 232] on div "Goals Your hero must survive. Grab the gem. Avoid ogres. Bonus: no code problem…" at bounding box center [349, 167] width 698 height 334
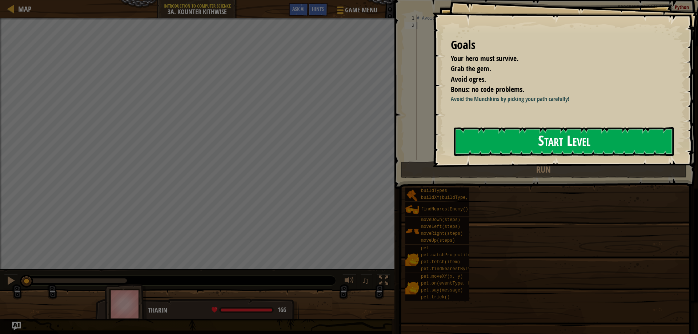
click at [550, 152] on button "Start Level" at bounding box center [564, 141] width 220 height 29
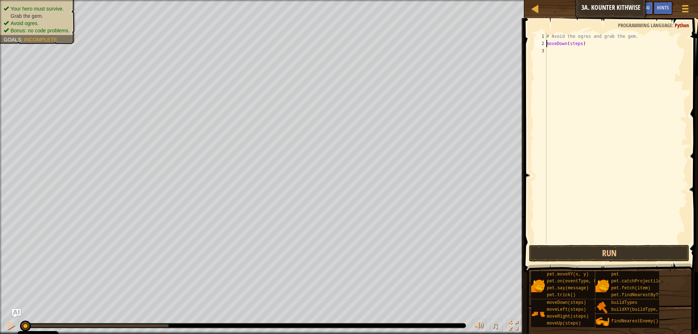
click at [576, 44] on div "# Avoid the ogres and grab the gem. moveDown ( steps )" at bounding box center [616, 145] width 142 height 225
click at [578, 51] on div "# Avoid the ogres and grab the gem. moveDown ( ) moveRight ( steps )" at bounding box center [616, 145] width 142 height 225
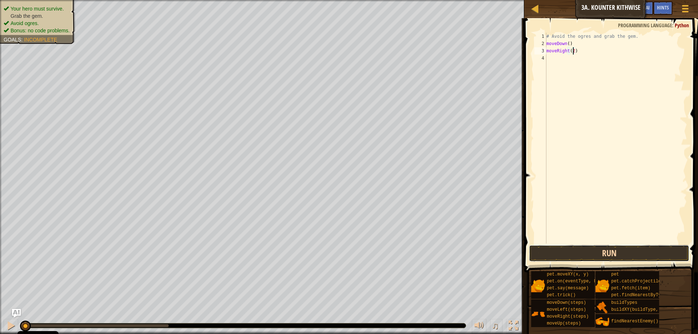
click at [636, 248] on button "Run" at bounding box center [609, 253] width 160 height 17
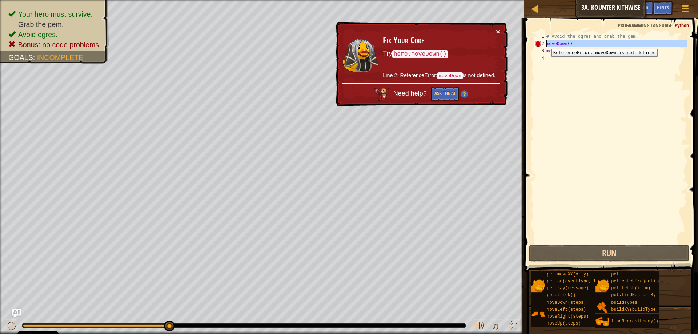
click at [546, 43] on div "2" at bounding box center [540, 43] width 12 height 7
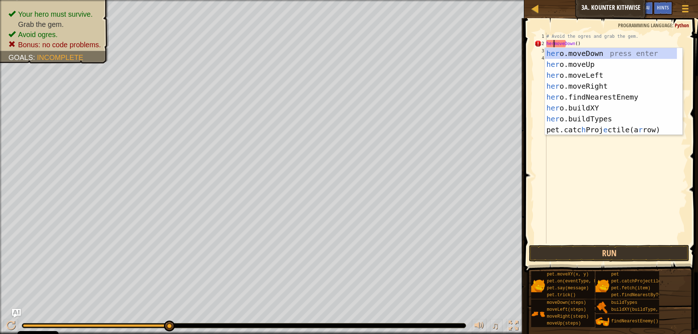
scroll to position [3, 1]
type textarea "hero.moveDown()"
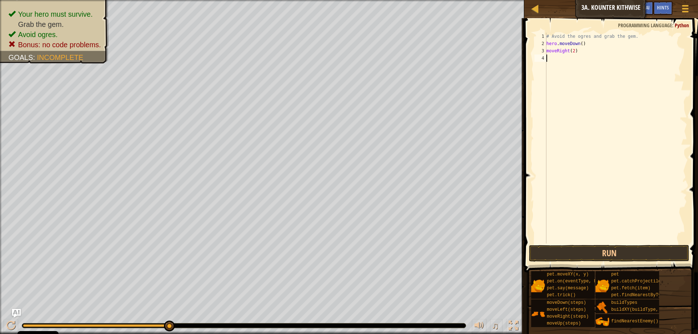
click at [642, 163] on div "# Avoid the ogres and grab the gem. hero . moveDown ( ) moveRight ( 2 )" at bounding box center [616, 145] width 142 height 225
click at [546, 48] on div "# Avoid the ogres and grab the gem. hero . moveDown ( ) moveRight ( 2 )" at bounding box center [616, 145] width 142 height 225
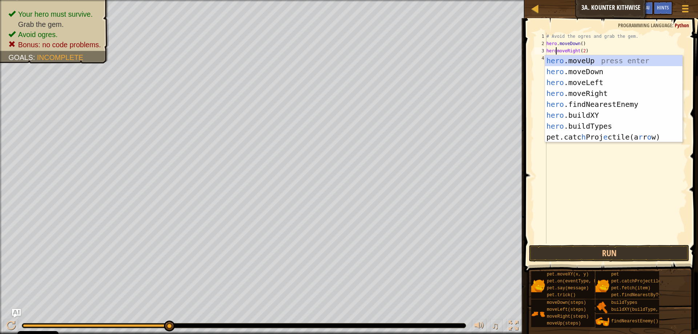
scroll to position [3, 1]
click at [585, 255] on button "Run" at bounding box center [609, 253] width 160 height 17
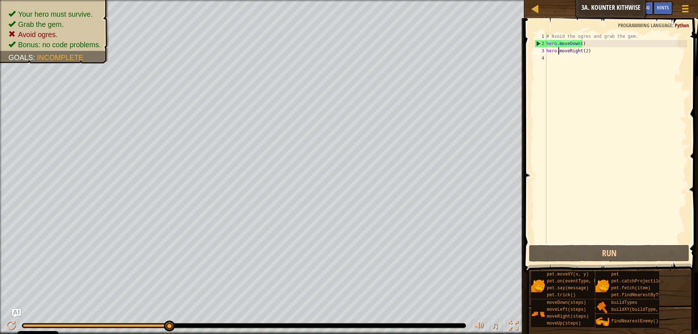
click at [578, 43] on div "# Avoid the ogres and grab the gem. hero . moveDown ( ) hero . moveRight ( 2 )" at bounding box center [616, 145] width 142 height 225
click at [579, 44] on div "# Avoid the ogres and grab the gem. hero . moveDown ( ) hero . moveRight ( 2 )" at bounding box center [616, 145] width 142 height 225
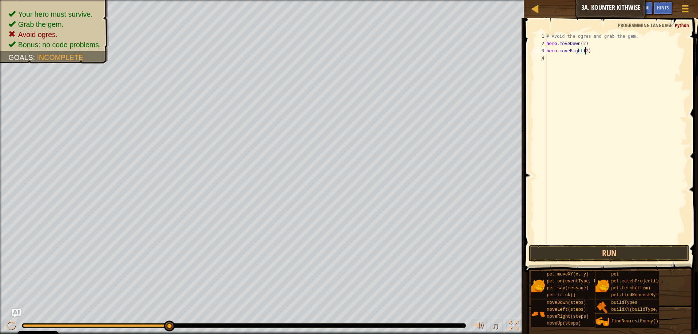
click at [586, 51] on div "# Avoid the ogres and grab the gem. hero . moveDown ( 2 ) hero . moveRight ( 2 )" at bounding box center [616, 145] width 142 height 225
type textarea "hero.moveRight(1)"
click at [561, 64] on div "# Avoid the ogres and grab the gem. hero . moveDown ( 2 ) hero . moveRight ( 1 )" at bounding box center [616, 145] width 142 height 225
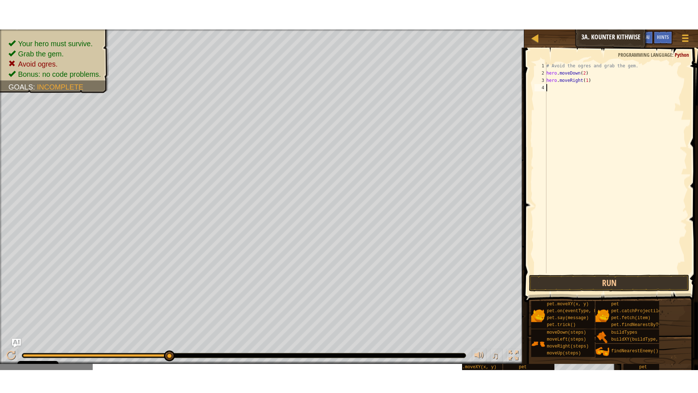
scroll to position [3, 0]
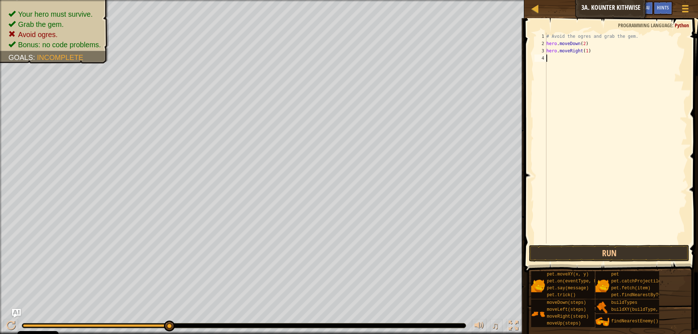
type textarea "h"
type textarea "hero.moveUp()"
type textarea "h"
click at [596, 248] on button "Run" at bounding box center [609, 253] width 160 height 17
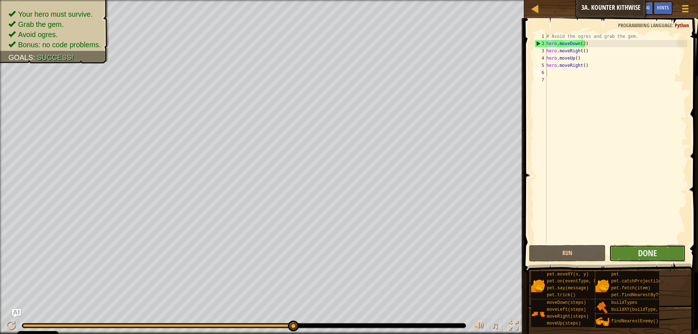
click at [658, 253] on button "Done" at bounding box center [647, 253] width 76 height 17
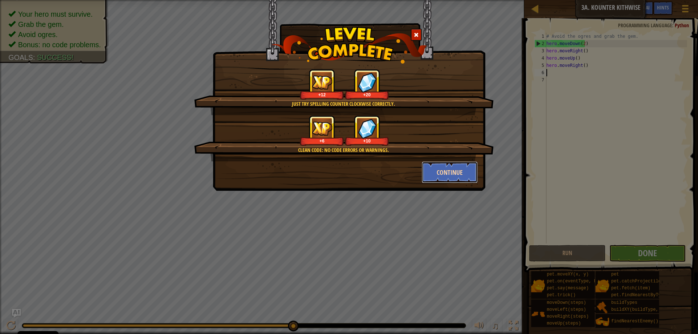
click at [457, 170] on button "Continue" at bounding box center [450, 172] width 56 height 22
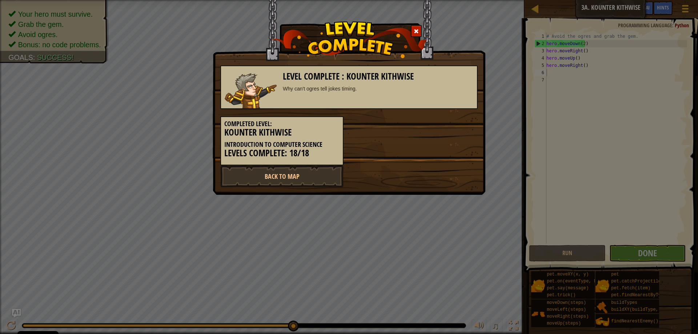
click at [414, 32] on span at bounding box center [416, 31] width 5 height 5
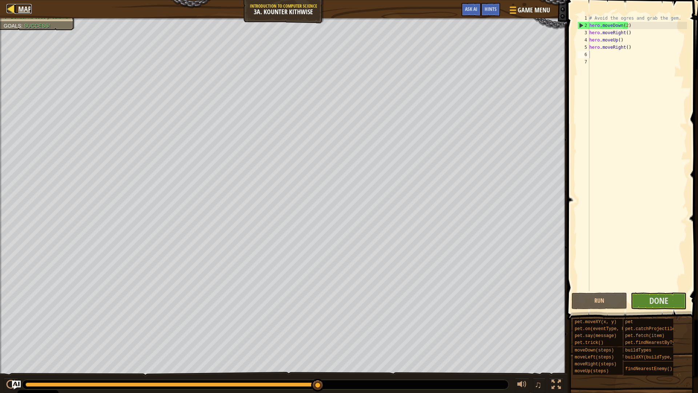
click at [21, 13] on span "Map" at bounding box center [24, 9] width 13 height 10
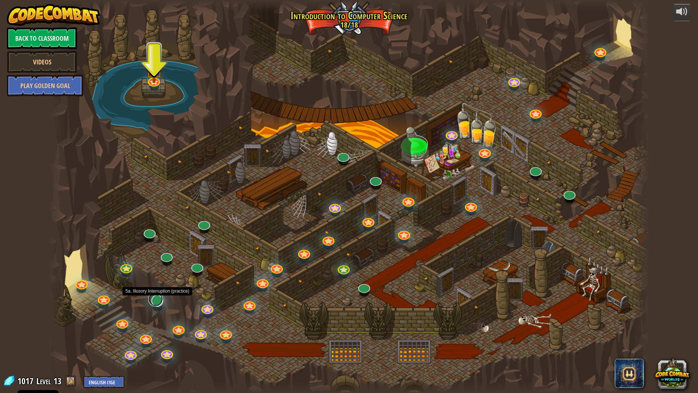
click at [156, 298] on link at bounding box center [155, 299] width 15 height 15
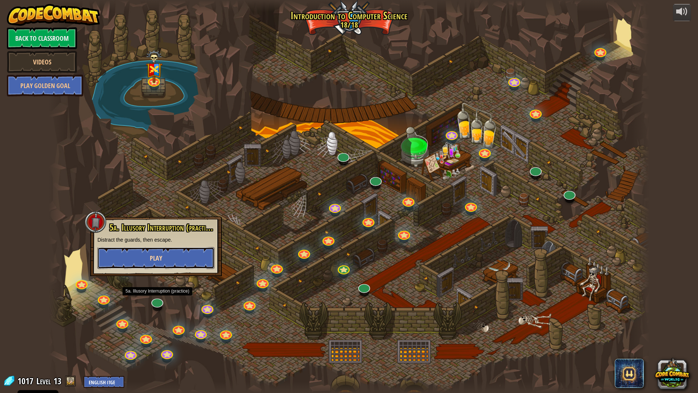
click at [164, 254] on button "Play" at bounding box center [155, 258] width 117 height 22
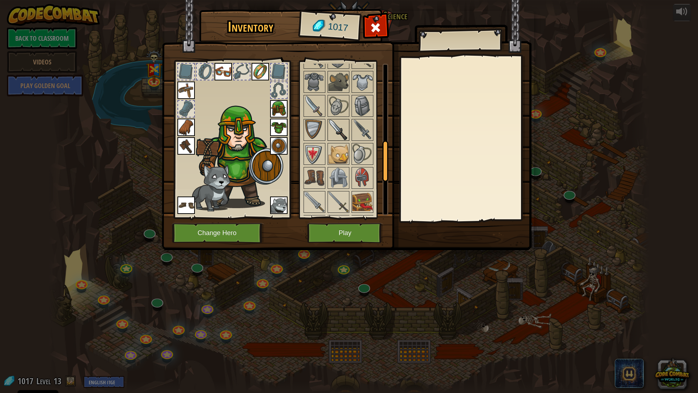
scroll to position [291, 0]
click at [356, 170] on img at bounding box center [362, 177] width 20 height 20
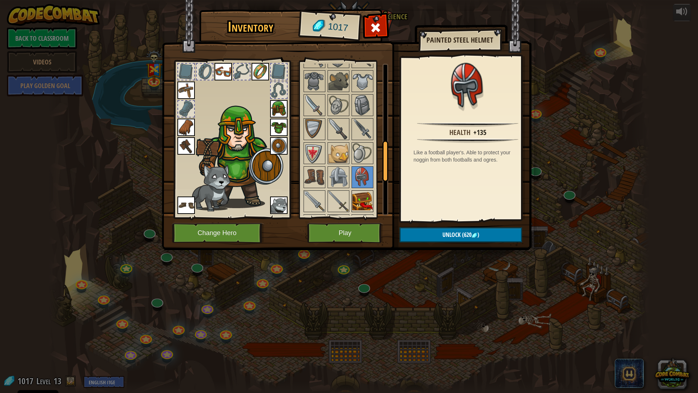
click at [362, 190] on div at bounding box center [363, 201] width 22 height 22
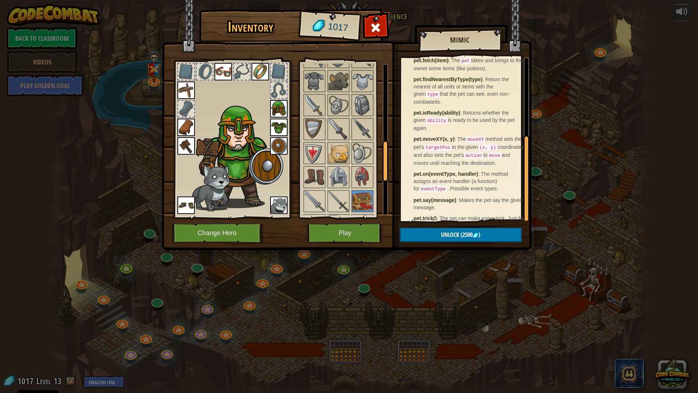
scroll to position [140, 0]
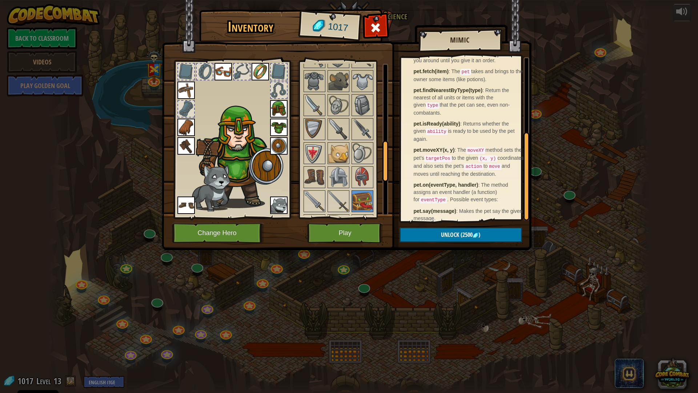
drag, startPoint x: 431, startPoint y: 193, endPoint x: 427, endPoint y: 173, distance: 20.7
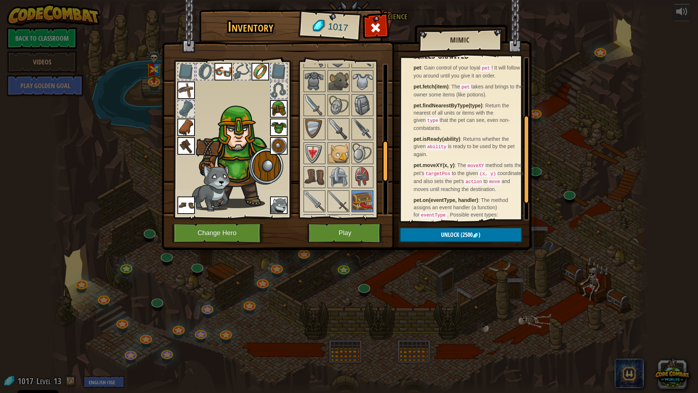
click at [351, 154] on div at bounding box center [347, 141] width 91 height 432
click at [335, 152] on img at bounding box center [338, 153] width 20 height 20
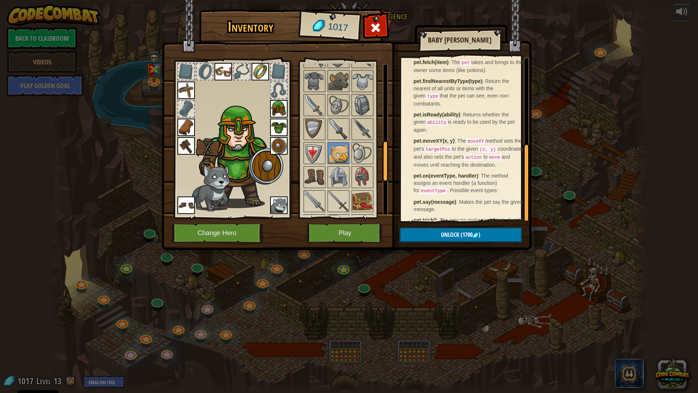
scroll to position [173, 0]
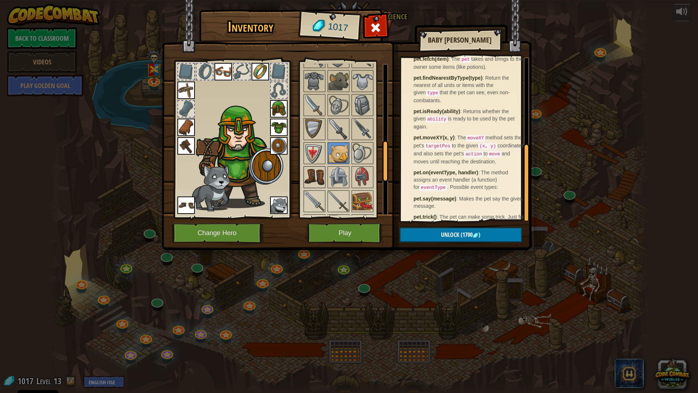
click at [320, 178] on img at bounding box center [314, 177] width 20 height 20
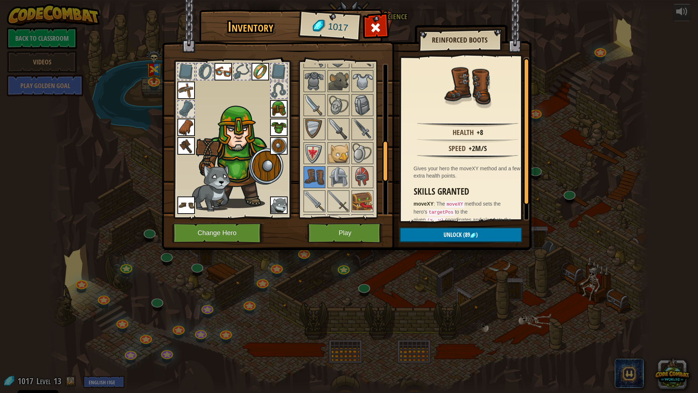
click at [186, 205] on img at bounding box center [185, 204] width 17 height 17
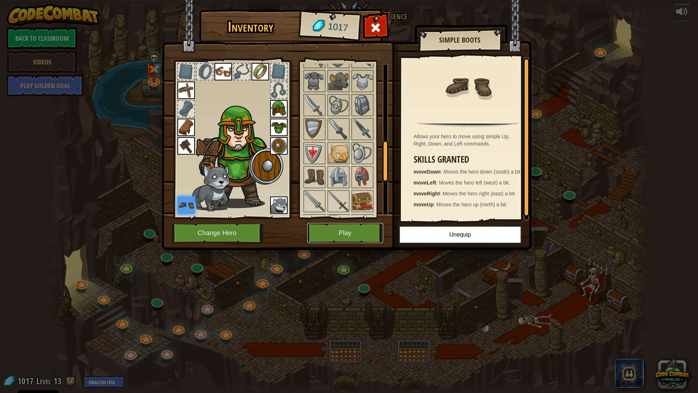
click at [341, 228] on button "Play" at bounding box center [345, 233] width 76 height 20
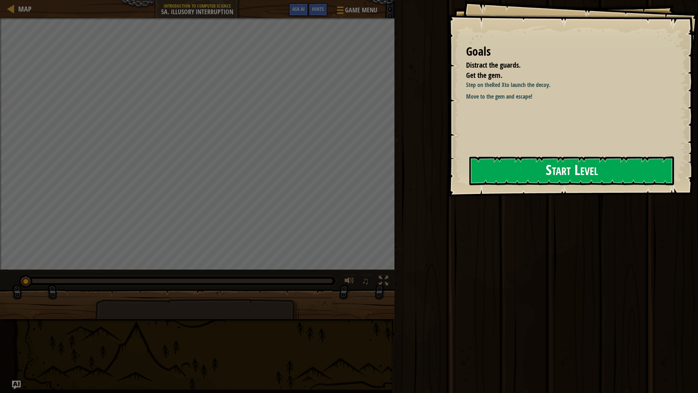
click at [559, 165] on button "Start Level" at bounding box center [571, 170] width 205 height 29
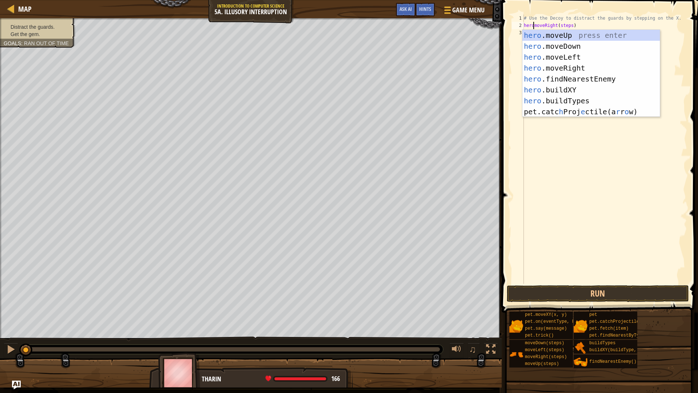
scroll to position [3, 1]
type textarea "hero.moveRight(steps)"
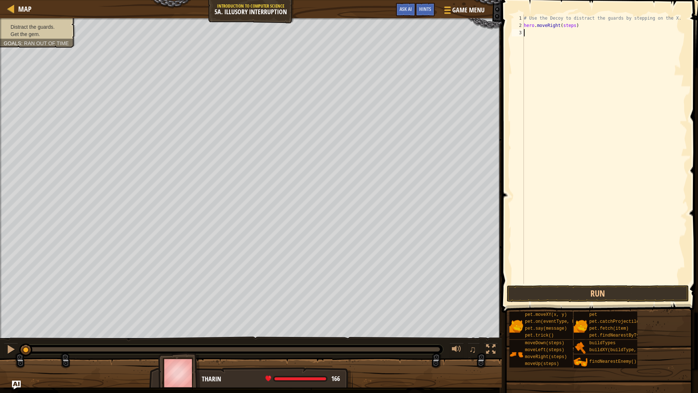
click at [564, 125] on div "# Use the Decoy to distract the guards by stepping on the X. hero . moveRight (…" at bounding box center [604, 157] width 165 height 284
click at [566, 25] on div "# Use the Decoy to distract the guards by stepping on the X. hero . moveRight (…" at bounding box center [604, 157] width 165 height 284
type textarea "hero.moveRight()"
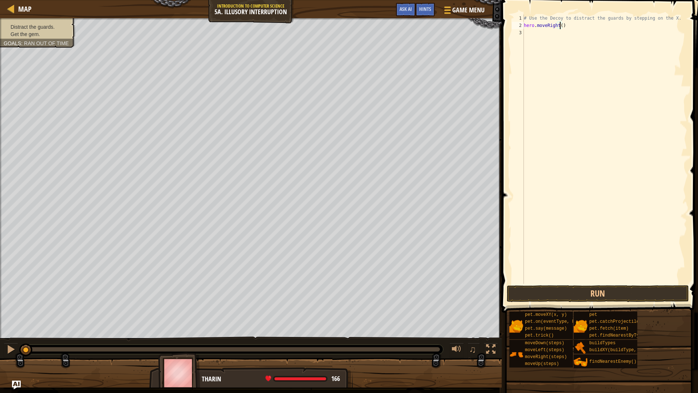
click at [554, 34] on div "# Use the Decoy to distract the guards by stepping on the X. hero . moveRight (…" at bounding box center [604, 157] width 165 height 284
type textarea "h"
type textarea "hero.moveDown(2)"
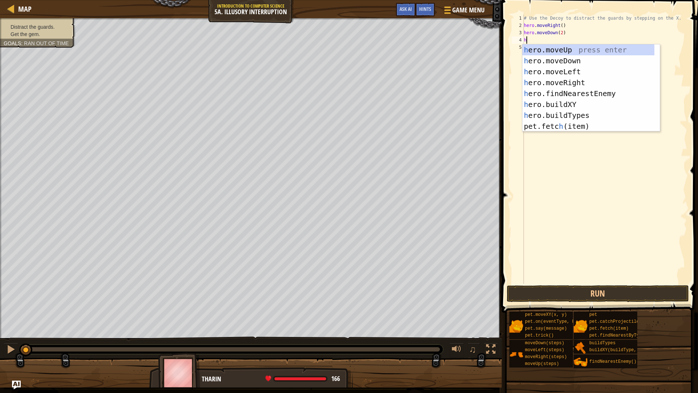
type textarea "h"
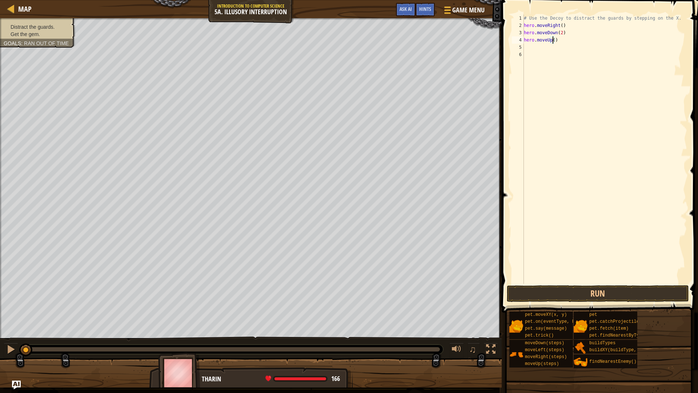
type textarea "hero.moveUp(2)"
type textarea "h"
type textarea "hero.moveRight(3)"
click at [620, 290] on button "Run" at bounding box center [598, 293] width 182 height 17
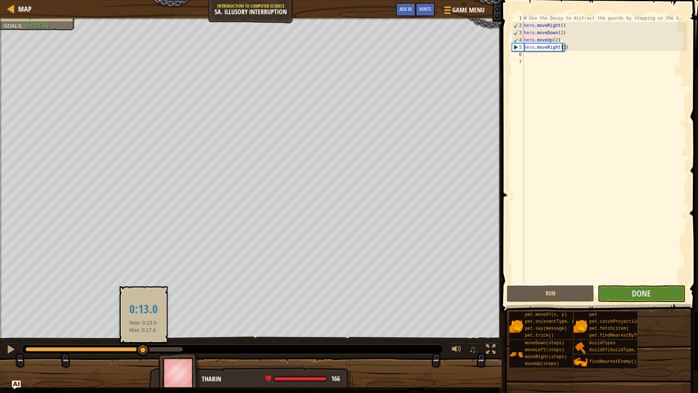
drag, startPoint x: 183, startPoint y: 350, endPoint x: 143, endPoint y: 350, distance: 40.0
click at [143, 334] on div at bounding box center [142, 349] width 13 height 13
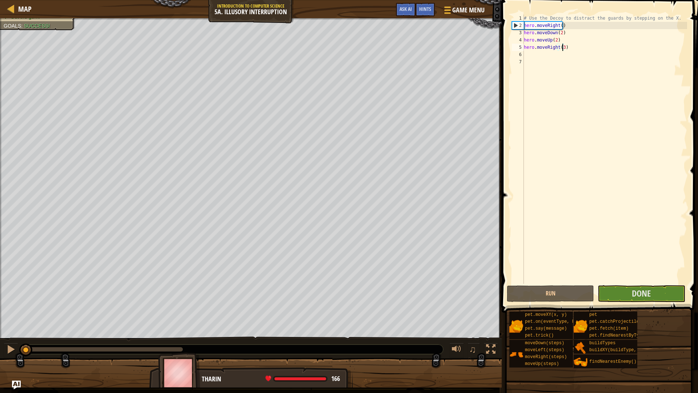
drag, startPoint x: 146, startPoint y: 345, endPoint x: 0, endPoint y: 348, distance: 146.2
click at [3, 334] on div "♫" at bounding box center [251, 347] width 502 height 22
click at [15, 334] on div at bounding box center [10, 348] width 9 height 9
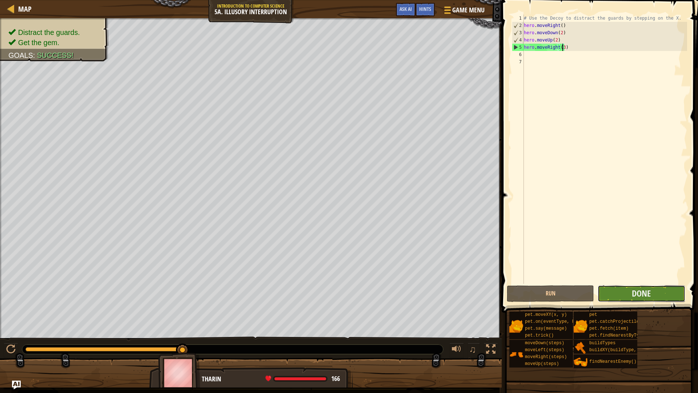
click at [659, 294] on button "Done" at bounding box center [641, 293] width 87 height 17
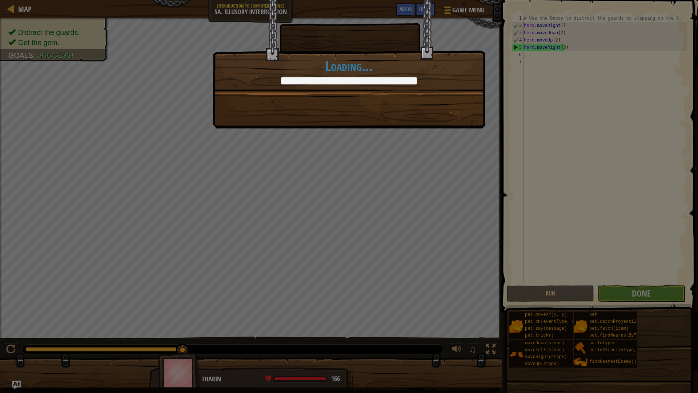
drag, startPoint x: 349, startPoint y: 113, endPoint x: 347, endPoint y: 116, distance: 4.2
click at [349, 116] on div "Exactly the kind of diversion we could've used. +2 +0 Continue Loading..." at bounding box center [349, 64] width 273 height 128
click at [347, 116] on div "Exactly the kind of diversion we could've used. +7 +0 Continue Loading..." at bounding box center [349, 64] width 273 height 128
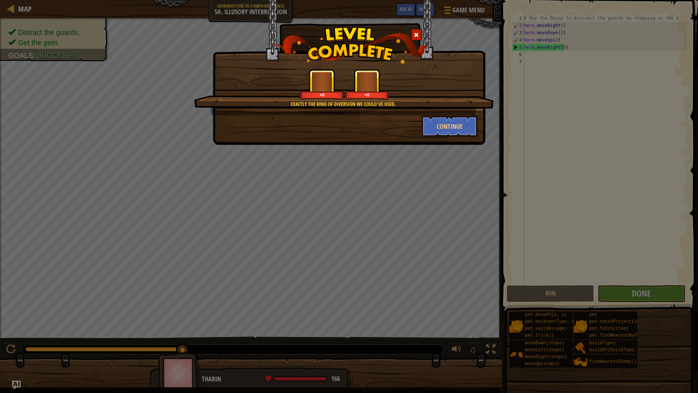
click at [344, 116] on div "Continue" at bounding box center [349, 126] width 268 height 22
click at [435, 120] on button "Continue" at bounding box center [450, 126] width 56 height 22
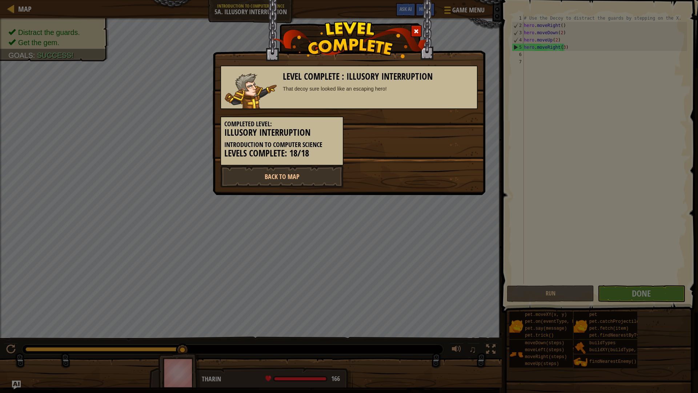
click at [417, 29] on span at bounding box center [416, 31] width 5 height 5
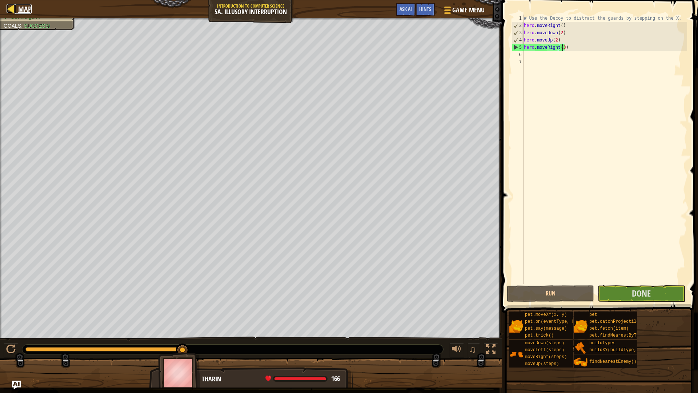
click at [19, 8] on span "Map" at bounding box center [24, 9] width 13 height 10
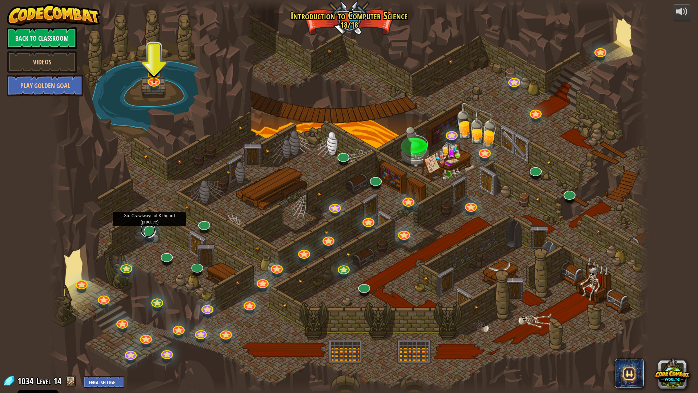
click at [148, 233] on link at bounding box center [148, 229] width 15 height 15
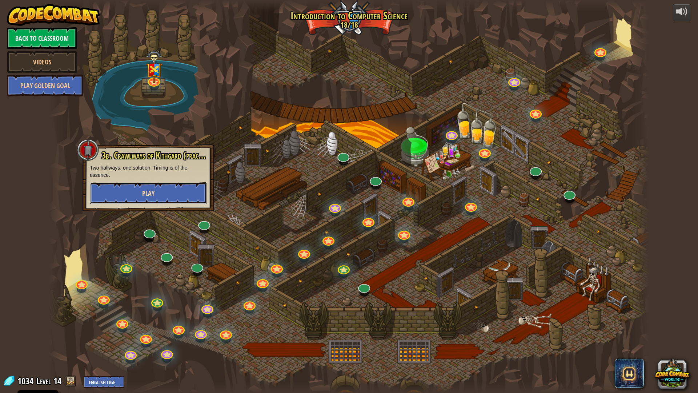
click at [150, 196] on span "Play" at bounding box center [148, 193] width 12 height 9
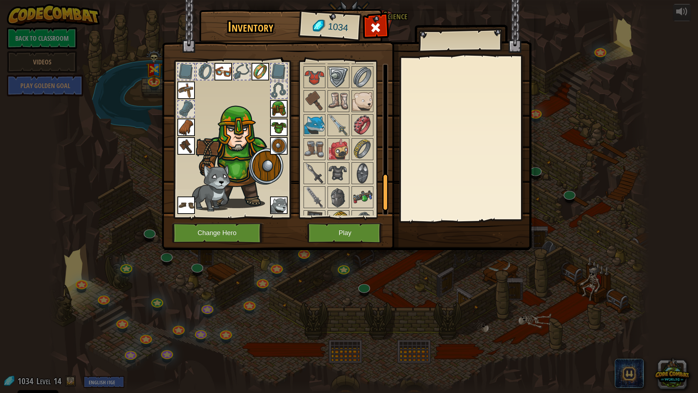
scroll to position [473, 0]
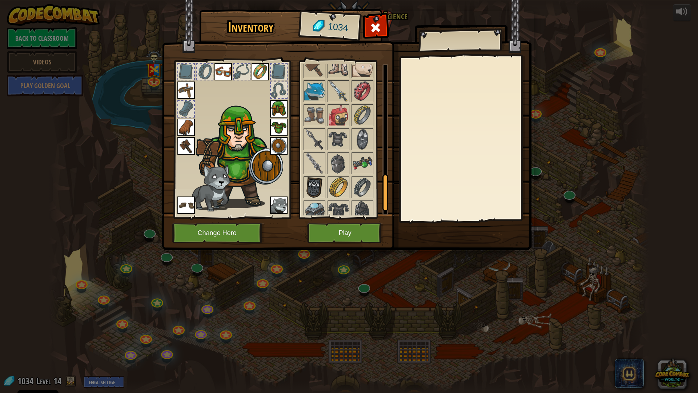
click at [318, 184] on img at bounding box center [314, 187] width 20 height 20
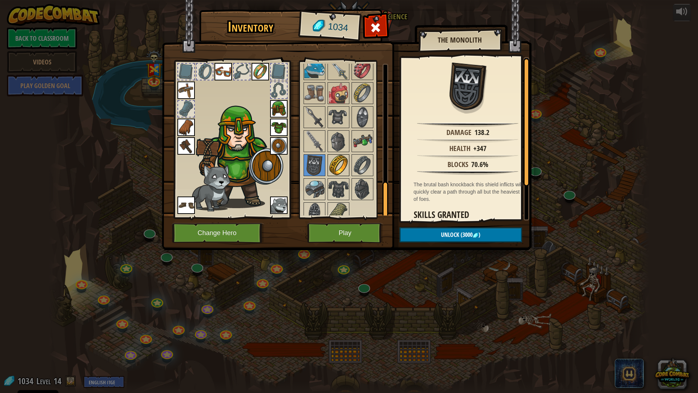
scroll to position [505, 0]
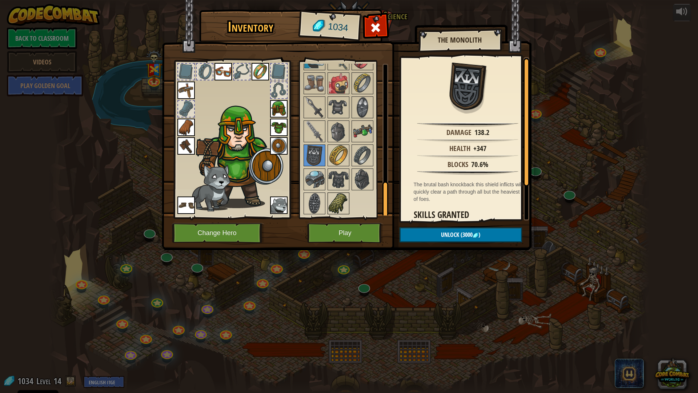
click at [339, 200] on img at bounding box center [338, 203] width 20 height 20
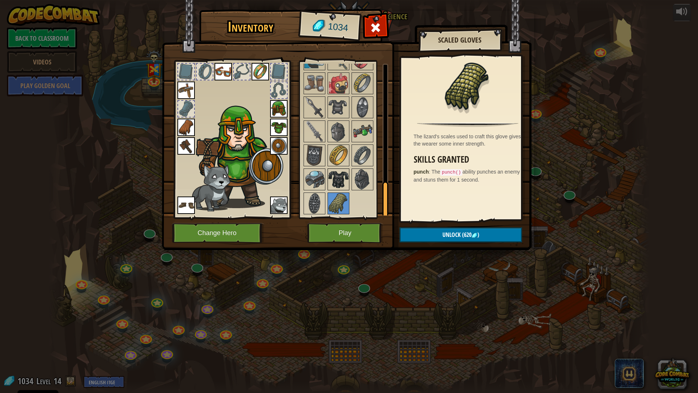
click at [337, 180] on img at bounding box center [338, 179] width 20 height 20
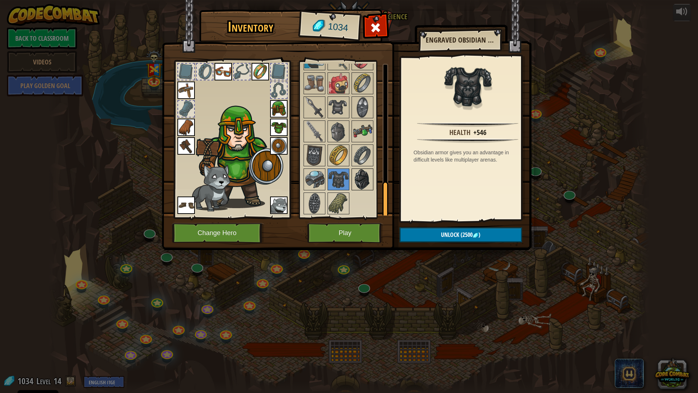
click at [354, 176] on img at bounding box center [362, 179] width 20 height 20
click at [316, 198] on img at bounding box center [314, 203] width 20 height 20
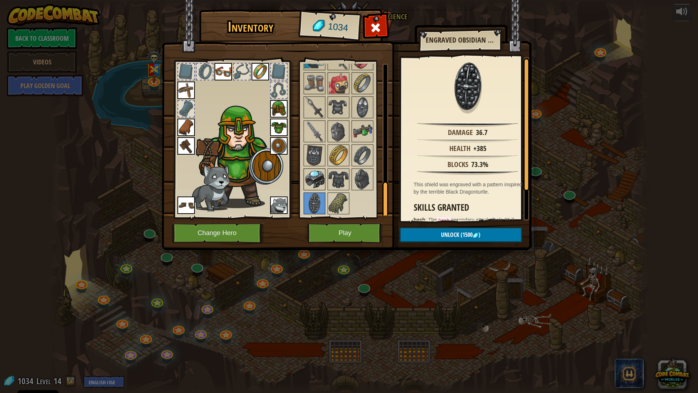
click at [313, 181] on img at bounding box center [314, 179] width 20 height 20
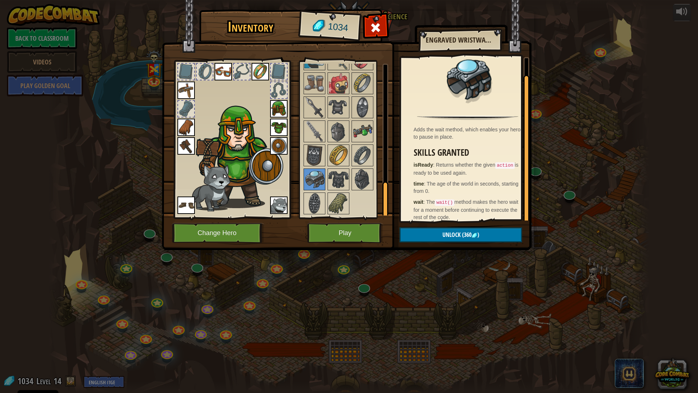
scroll to position [13, 0]
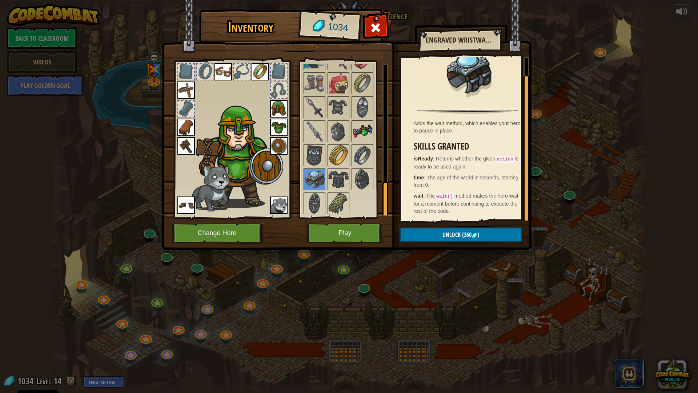
click at [362, 134] on img at bounding box center [362, 131] width 20 height 20
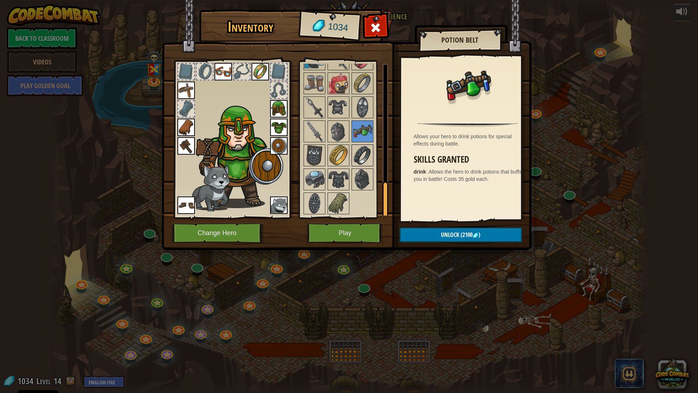
click at [366, 152] on img at bounding box center [362, 155] width 20 height 20
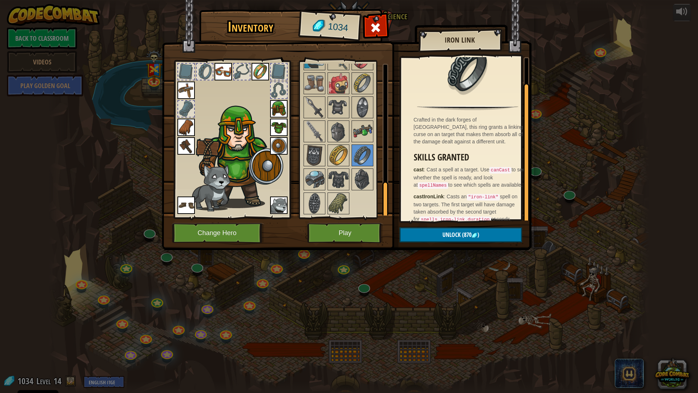
scroll to position [24, 0]
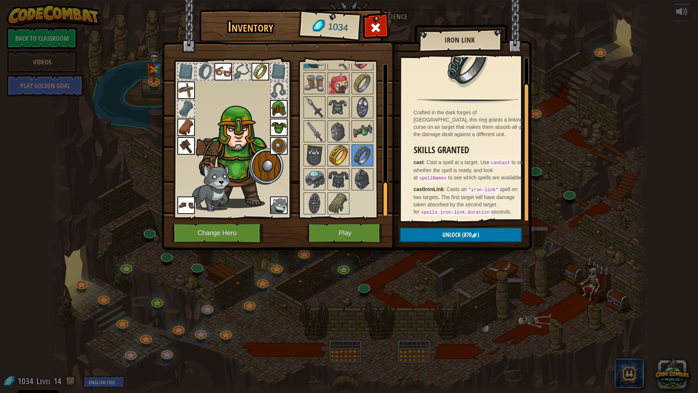
click at [338, 152] on img at bounding box center [338, 155] width 20 height 20
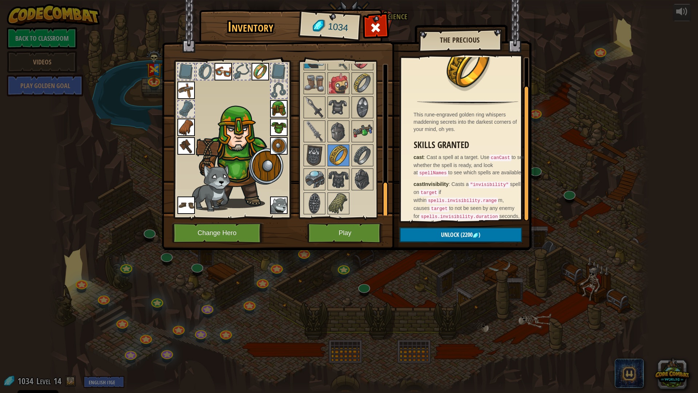
scroll to position [31, 0]
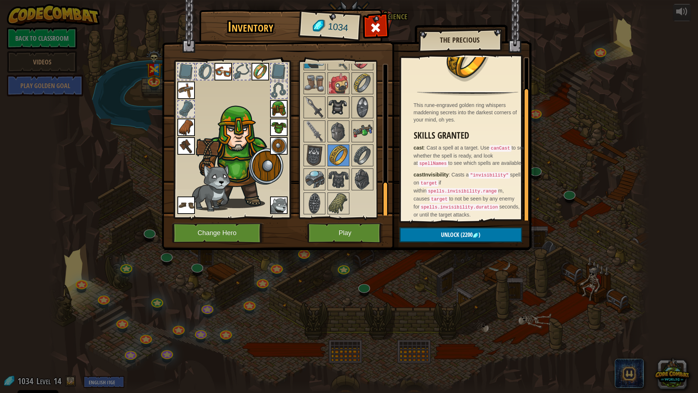
click at [339, 102] on img at bounding box center [338, 107] width 20 height 20
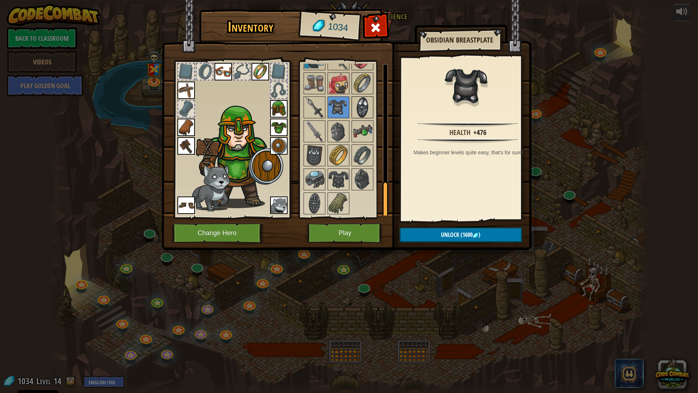
click at [363, 107] on img at bounding box center [362, 107] width 20 height 20
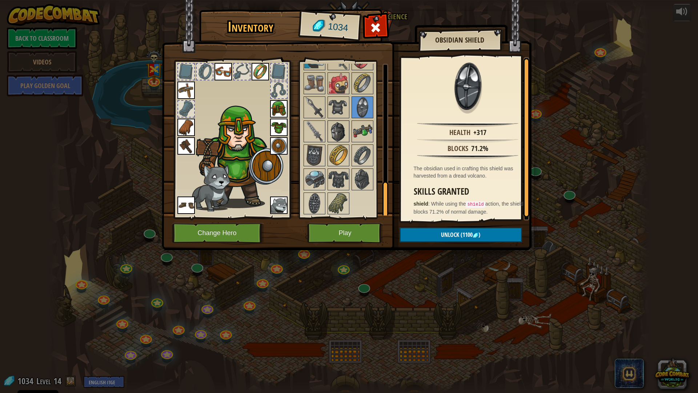
click at [340, 123] on img at bounding box center [338, 131] width 20 height 20
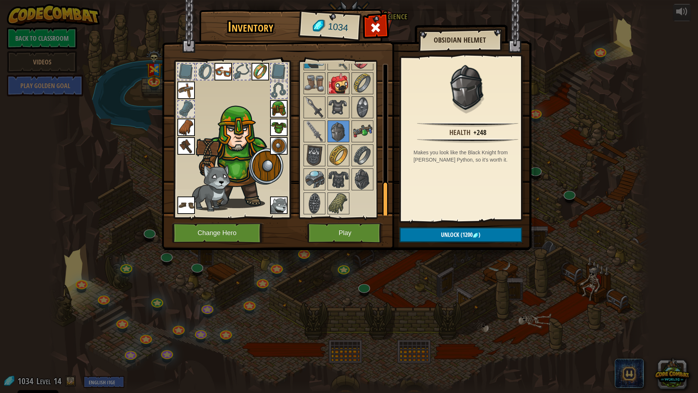
click at [338, 85] on img at bounding box center [338, 83] width 20 height 20
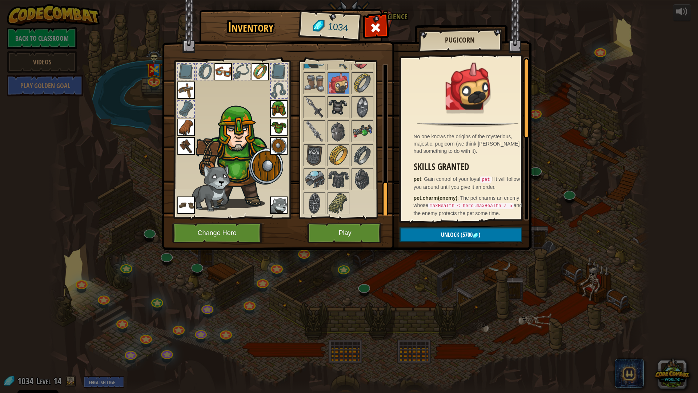
click at [337, 97] on div at bounding box center [339, 107] width 22 height 22
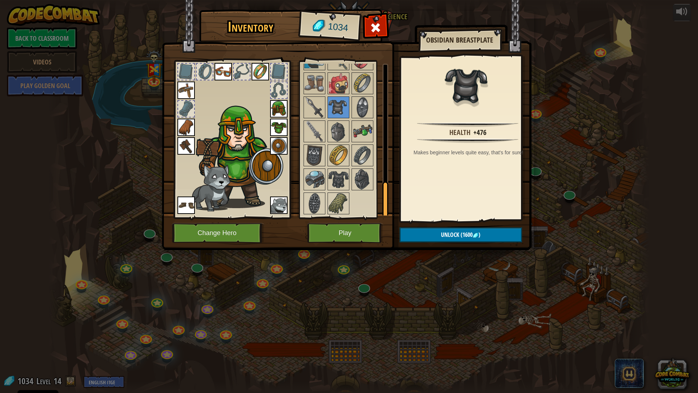
click at [342, 84] on img at bounding box center [338, 83] width 20 height 20
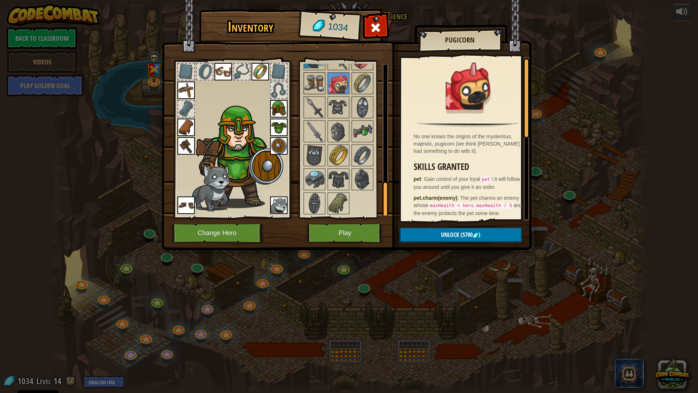
click at [316, 82] on img at bounding box center [314, 83] width 20 height 20
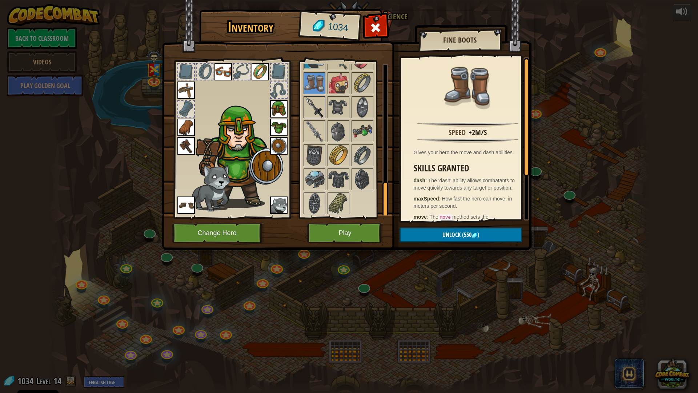
click at [318, 99] on img at bounding box center [314, 107] width 20 height 20
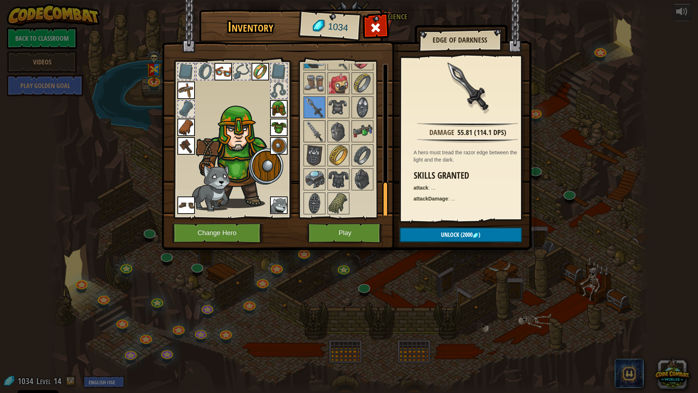
click at [309, 134] on img at bounding box center [314, 131] width 20 height 20
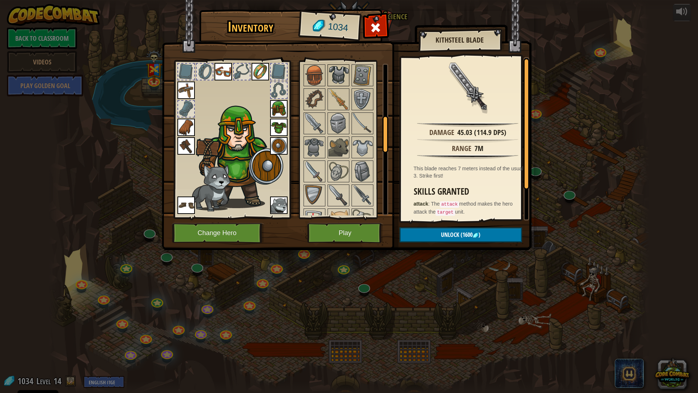
scroll to position [214, 0]
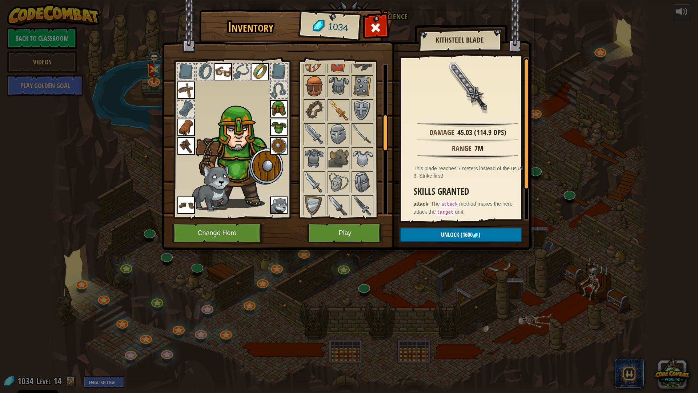
click at [337, 104] on img at bounding box center [338, 110] width 20 height 20
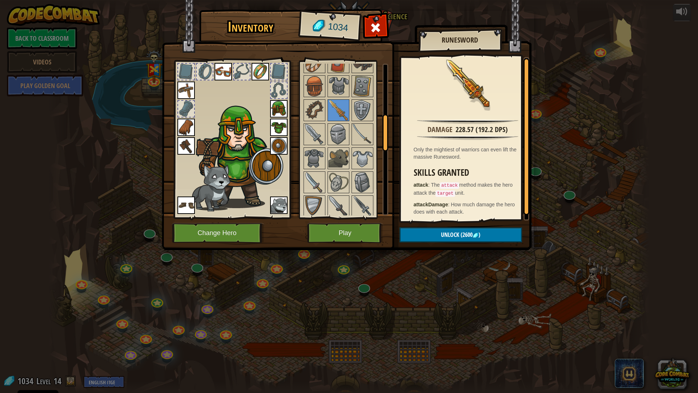
scroll to position [4, 0]
click at [333, 230] on button "Play" at bounding box center [345, 233] width 76 height 20
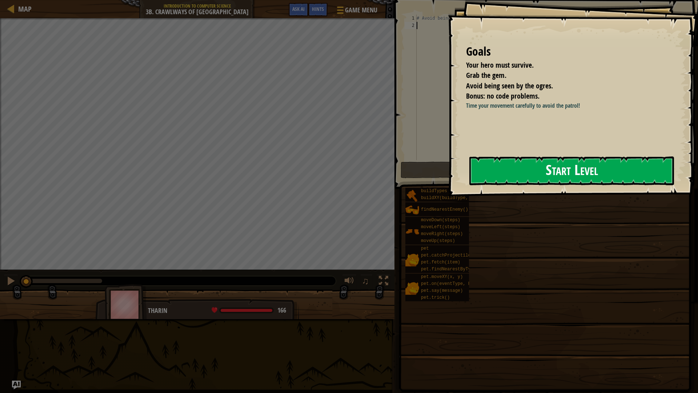
click at [564, 181] on button "Start Level" at bounding box center [571, 170] width 205 height 29
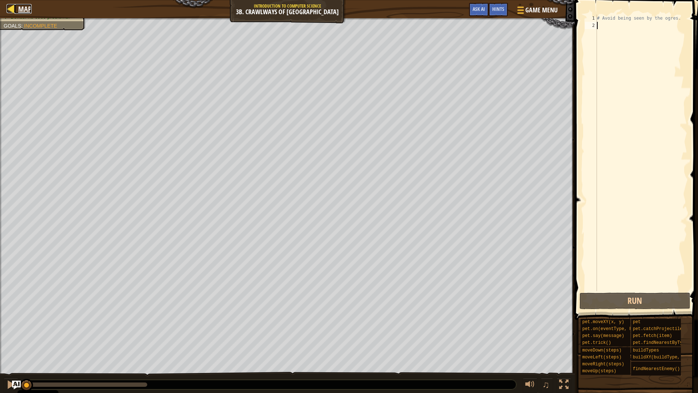
click at [21, 9] on span "Map" at bounding box center [24, 9] width 13 height 10
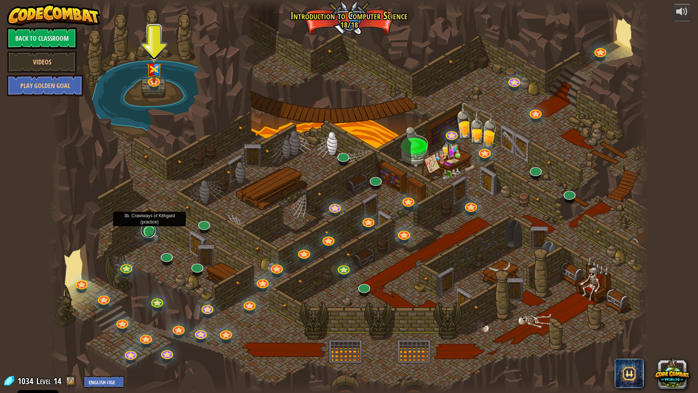
click at [150, 231] on link at bounding box center [148, 230] width 15 height 15
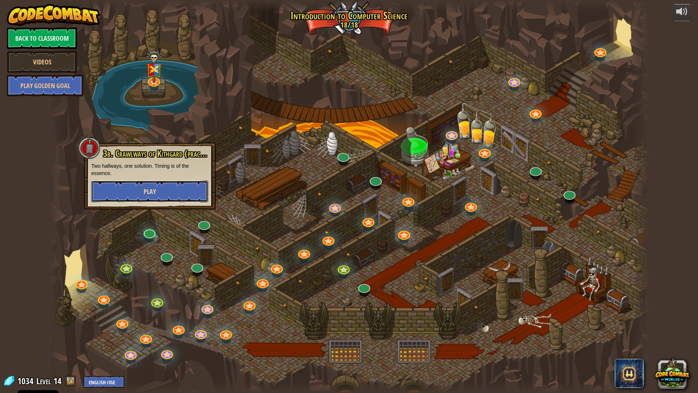
click at [147, 192] on span "Play" at bounding box center [150, 191] width 12 height 9
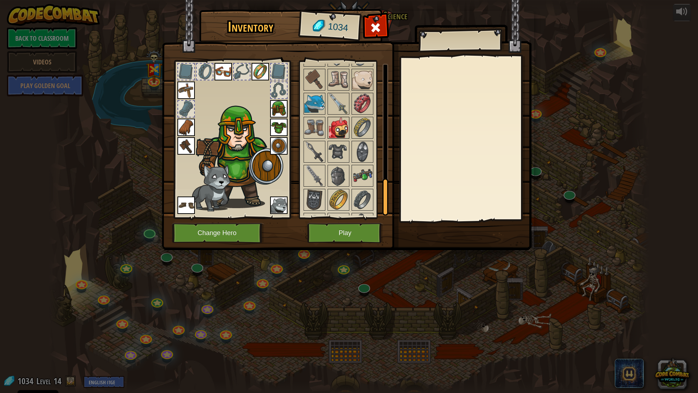
scroll to position [505, 0]
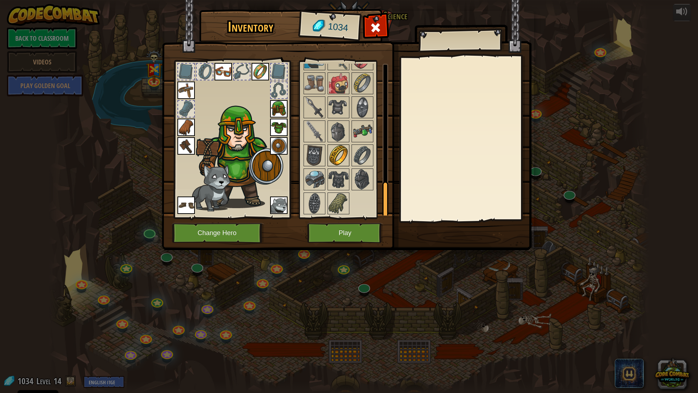
click at [340, 158] on img at bounding box center [338, 155] width 20 height 20
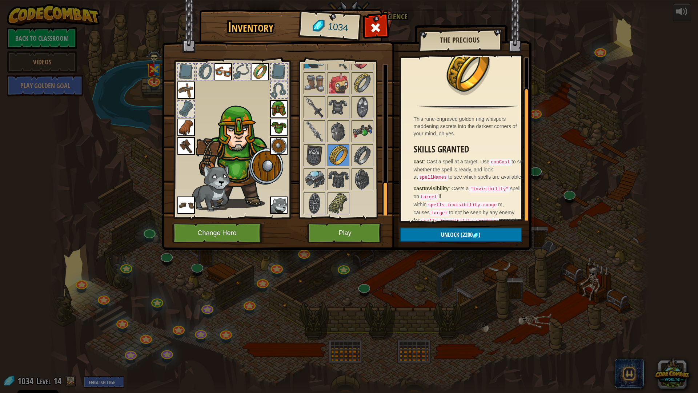
scroll to position [31, 0]
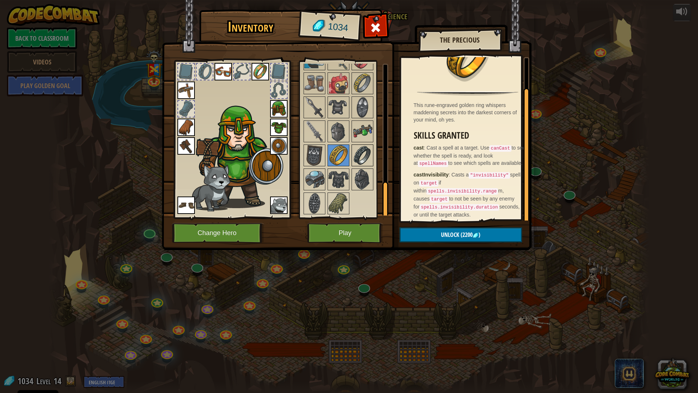
click at [357, 153] on img at bounding box center [362, 155] width 20 height 20
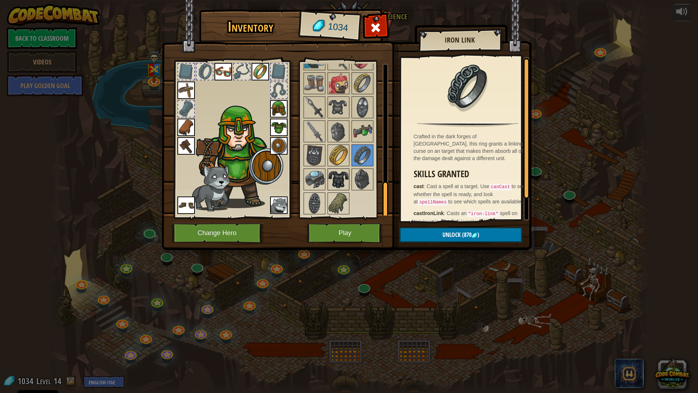
click at [336, 174] on img at bounding box center [338, 179] width 20 height 20
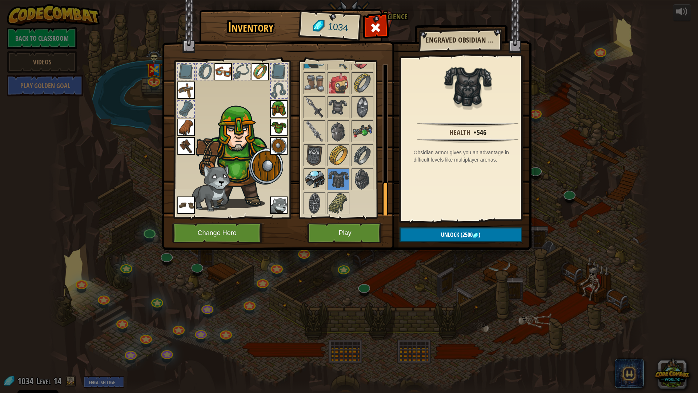
click at [313, 176] on img at bounding box center [314, 179] width 20 height 20
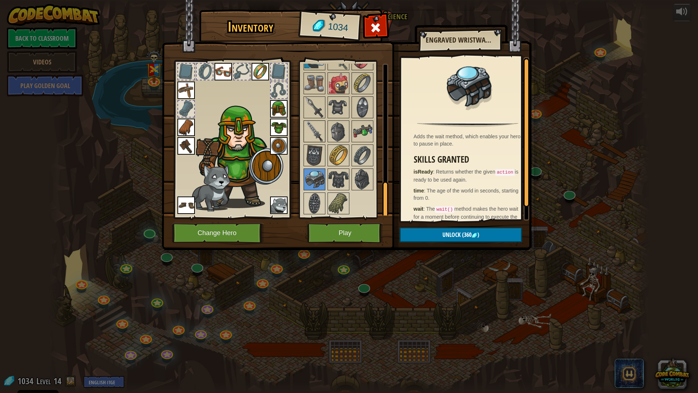
click at [321, 125] on img at bounding box center [314, 131] width 20 height 20
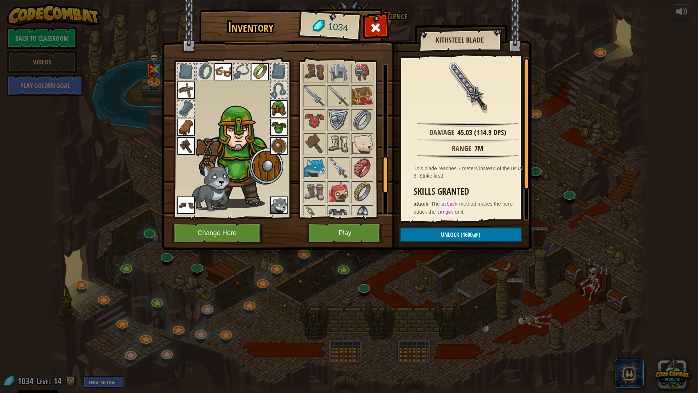
scroll to position [396, 0]
click at [334, 144] on img at bounding box center [338, 144] width 20 height 20
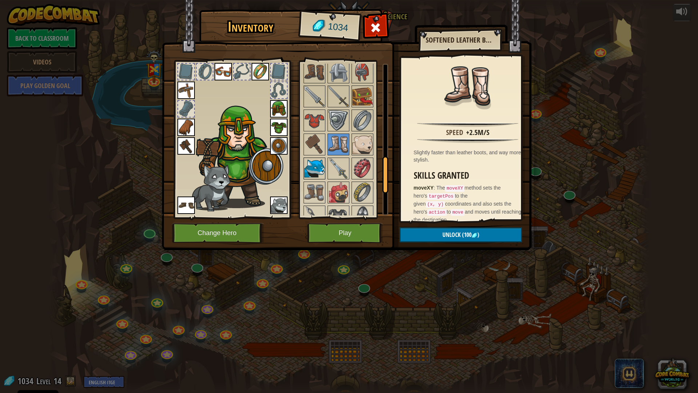
click at [319, 165] on img at bounding box center [314, 168] width 20 height 20
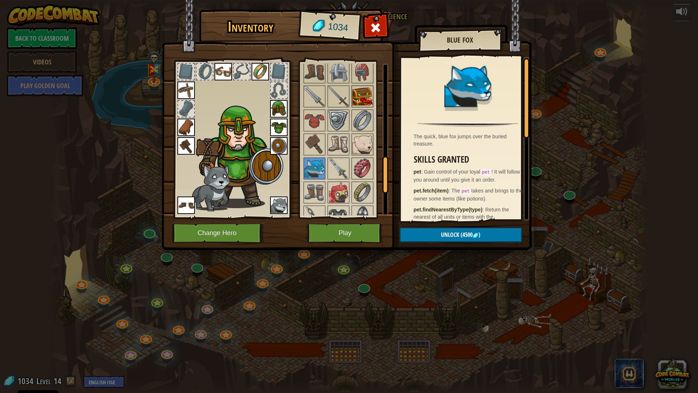
click at [363, 91] on img at bounding box center [362, 96] width 20 height 20
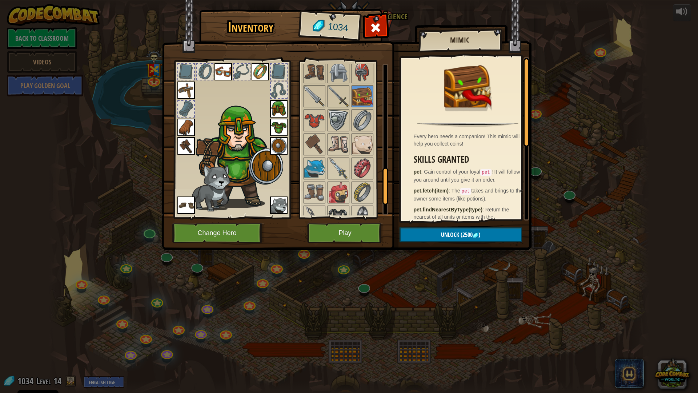
scroll to position [505, 0]
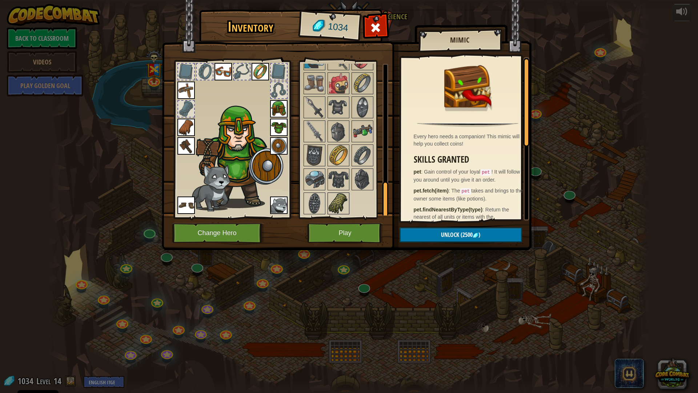
click at [333, 202] on img at bounding box center [338, 203] width 20 height 20
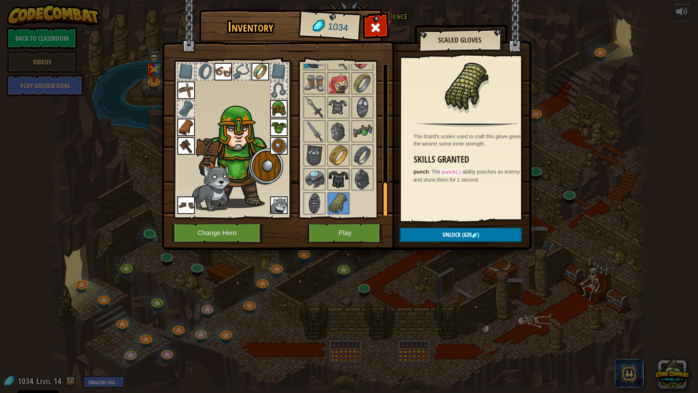
click at [347, 180] on img at bounding box center [338, 179] width 20 height 20
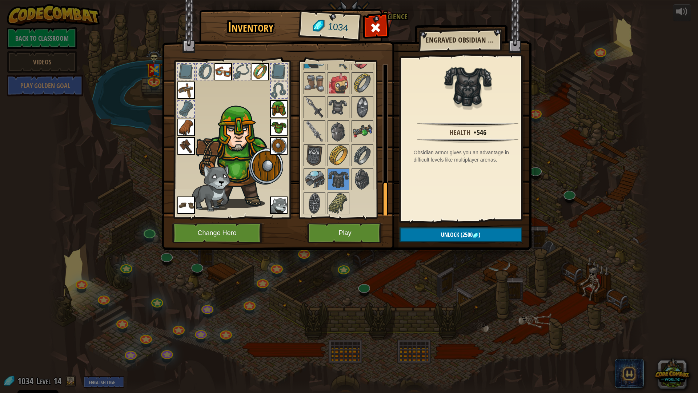
click at [188, 124] on img at bounding box center [185, 127] width 17 height 17
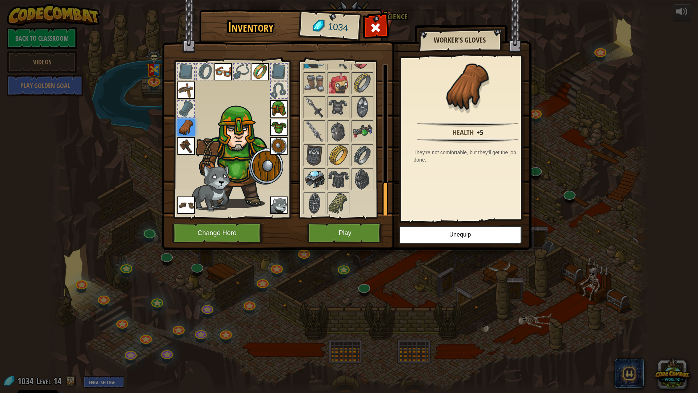
click at [322, 182] on img at bounding box center [314, 179] width 20 height 20
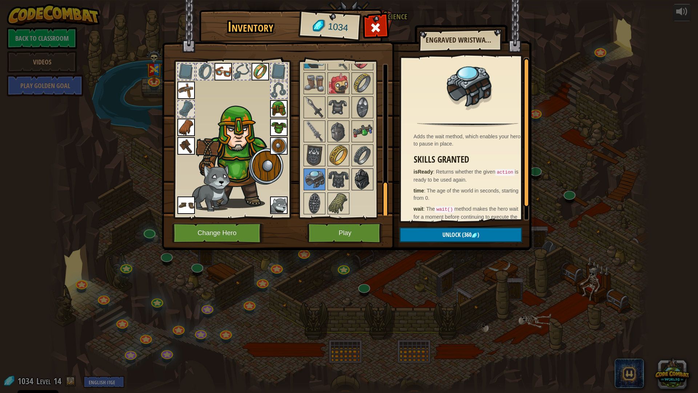
click at [360, 179] on img at bounding box center [362, 179] width 20 height 20
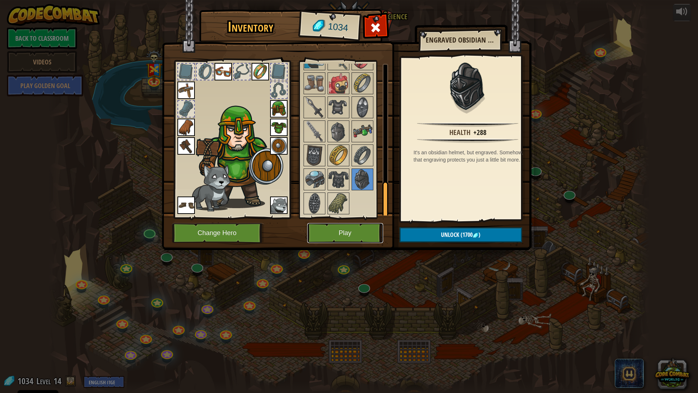
click at [357, 235] on button "Play" at bounding box center [345, 233] width 76 height 20
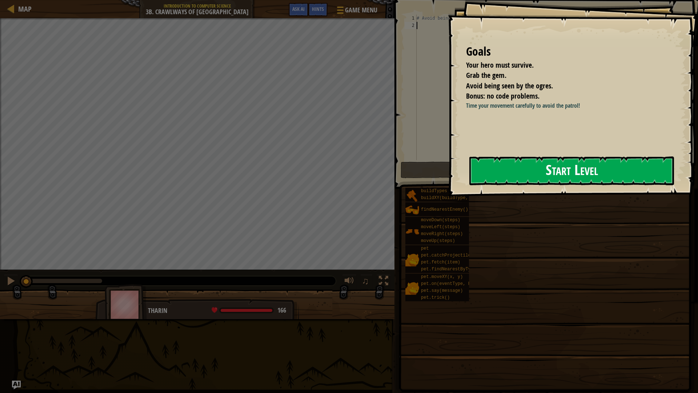
click at [533, 177] on button "Start Level" at bounding box center [571, 170] width 205 height 29
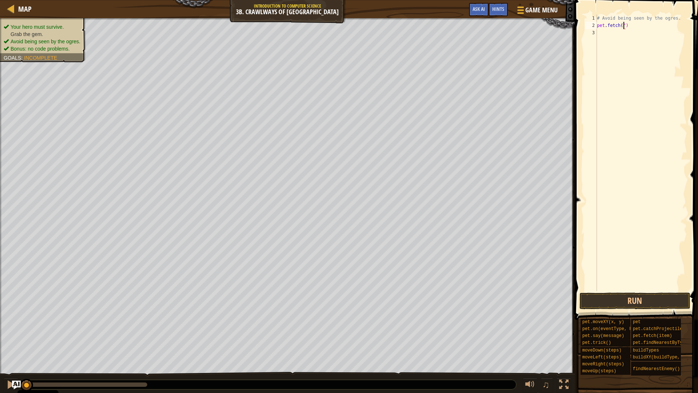
scroll to position [3, 2]
type textarea "pet.fetch("gem")"
click at [626, 297] on button "Run" at bounding box center [634, 300] width 111 height 17
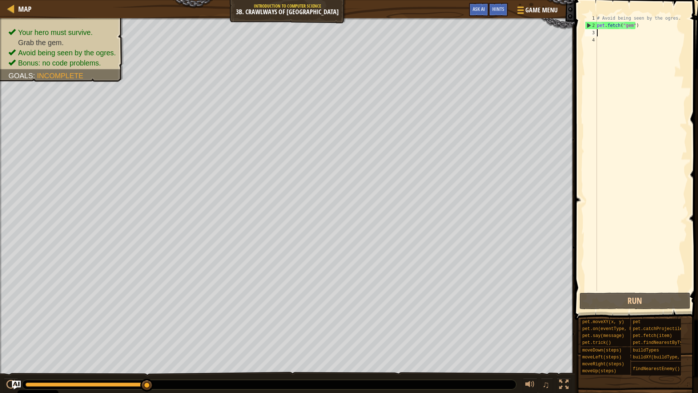
click at [641, 27] on div "# Avoid being seen by the ogres. pet . fetch ( "gem" )" at bounding box center [641, 160] width 92 height 291
drag, startPoint x: 641, startPoint y: 27, endPoint x: 438, endPoint y: 5, distance: 203.6
click at [453, 5] on div "Map Introduction to Computer Science 3b. Crawlways of Kithgard Game Menu Done H…" at bounding box center [349, 196] width 698 height 393
click at [634, 24] on div "# Avoid being seen by the ogres. pet . fetch ( "gem" )" at bounding box center [641, 153] width 92 height 276
click at [634, 24] on div "# Avoid being seen by the ogres. pet . fetch ( "gem" )" at bounding box center [641, 160] width 92 height 291
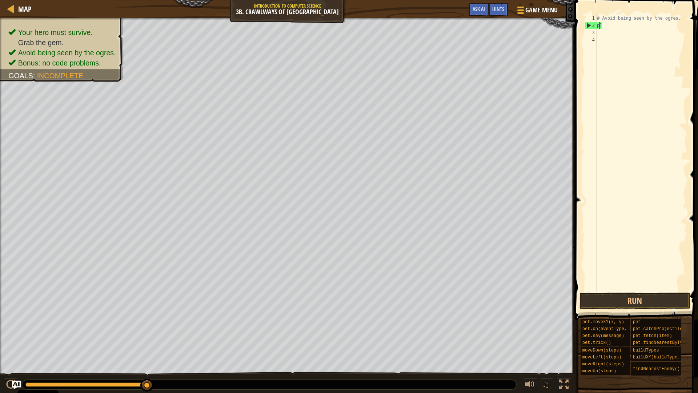
type textarea ")"
type textarea "h"
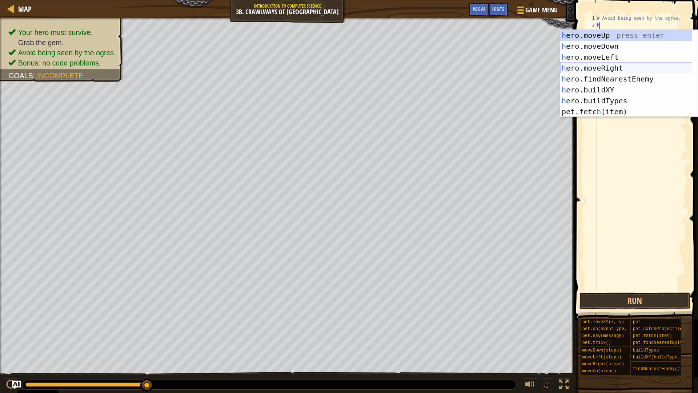
click at [613, 66] on div "h ero.moveUp press enter h ero.moveDown press enter h ero.moveLeft press enter …" at bounding box center [626, 84] width 132 height 109
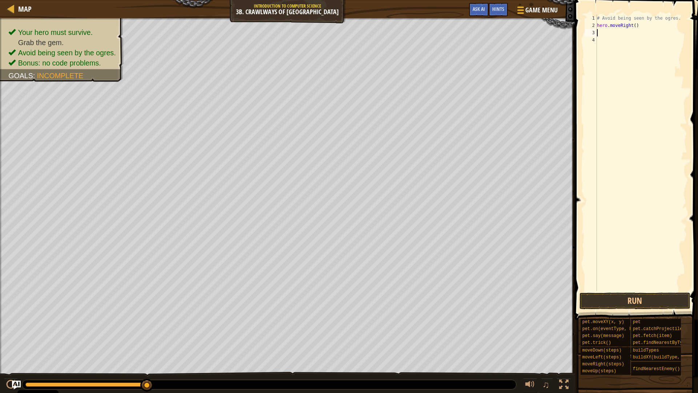
click at [634, 25] on div "# Avoid being seen by the ogres. hero . moveRight ( )" at bounding box center [641, 160] width 92 height 291
click at [648, 298] on button "Run" at bounding box center [634, 300] width 111 height 17
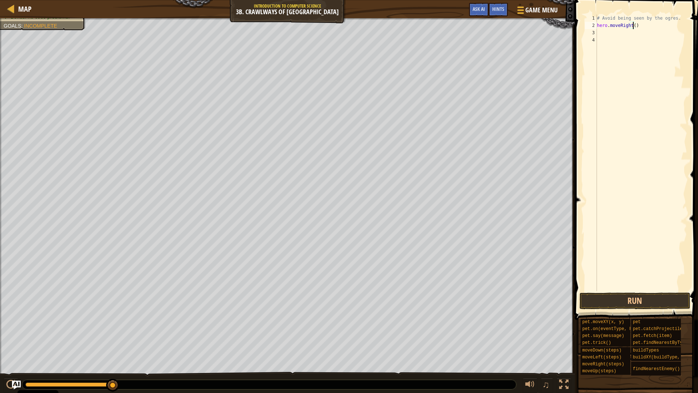
type textarea "hero.moveRight(1)"
click at [595, 33] on div "3" at bounding box center [591, 32] width 12 height 7
click at [637, 25] on div "# Avoid being seen by the ogres. hero . moveRight ( 1 )" at bounding box center [641, 160] width 92 height 291
type textarea "hero.moveRight()"
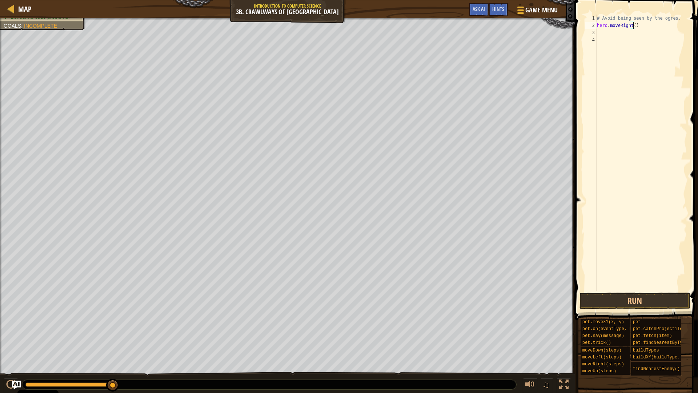
click at [620, 39] on div "# Avoid being seen by the ogres. hero . moveRight ( )" at bounding box center [641, 160] width 92 height 291
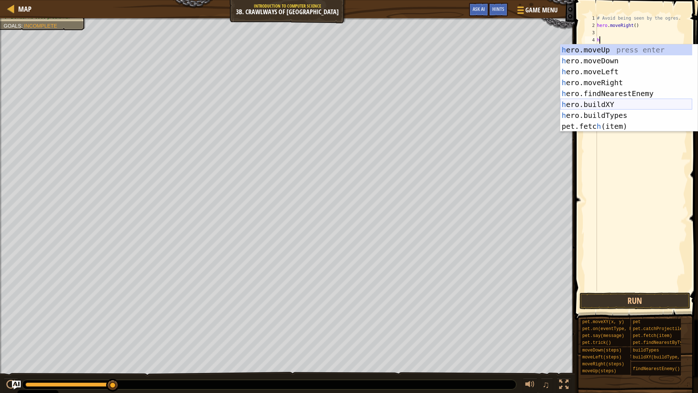
click at [614, 105] on div "h ero.moveUp press enter h ero.moveDown press enter h ero.moveLeft press enter …" at bounding box center [626, 98] width 132 height 109
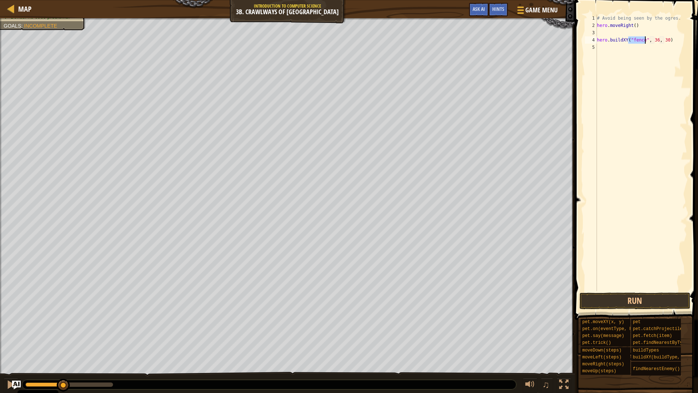
drag, startPoint x: 113, startPoint y: 381, endPoint x: 0, endPoint y: 366, distance: 114.0
click at [0, 334] on div "Your hero must survive. Grab the gem. Avoid being seen by the ogres. Bonus: no …" at bounding box center [349, 205] width 698 height 375
type textarea "hero.buildXY("fence", 36, 30)"
click at [623, 299] on button "Run" at bounding box center [634, 300] width 111 height 17
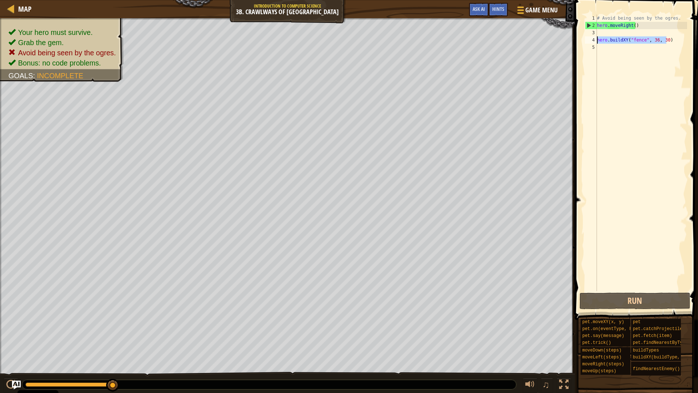
drag, startPoint x: 671, startPoint y: 39, endPoint x: 596, endPoint y: 37, distance: 74.9
click at [596, 37] on div "hero.buildXY("fence", 36, 30) 1 2 3 4 5 # Avoid being seen by the ogres. hero .…" at bounding box center [635, 153] width 104 height 276
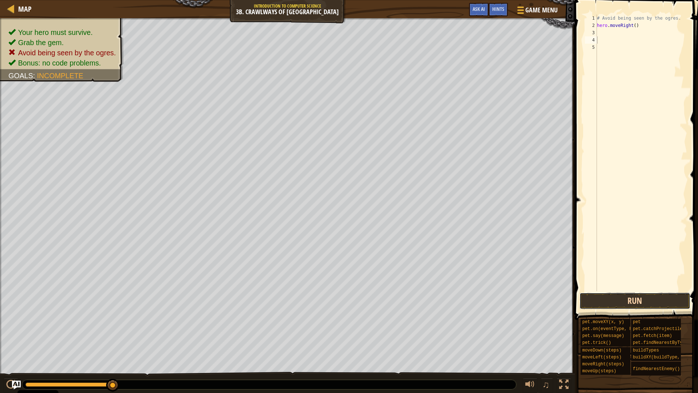
click at [657, 300] on button "Run" at bounding box center [634, 300] width 111 height 17
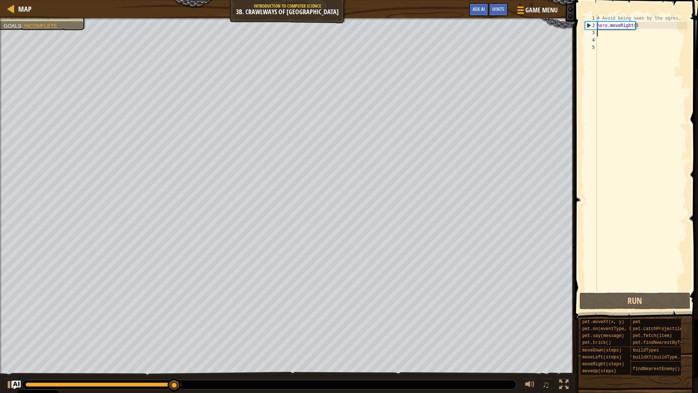
click at [604, 36] on div "# Avoid being seen by the ogres. hero . moveRight ( )" at bounding box center [641, 160] width 92 height 291
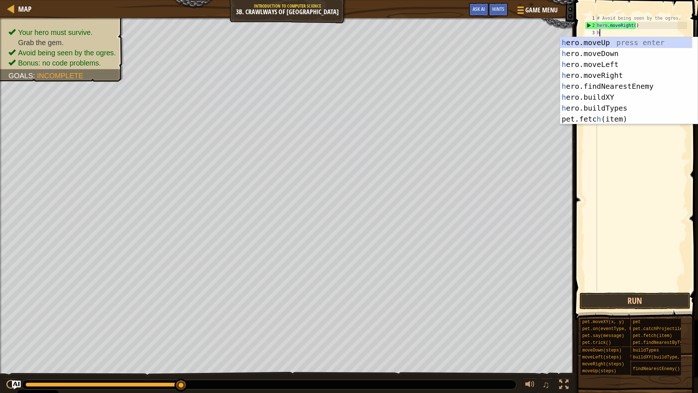
type textarea "her"
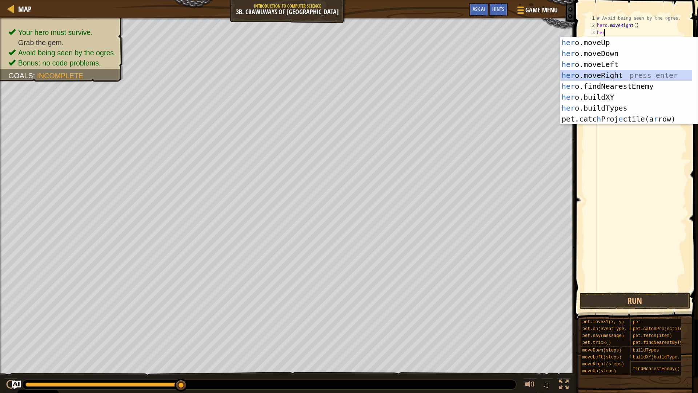
click at [606, 70] on div "her o.moveUp press enter her o.moveDown press enter her o.moveLeft press enter …" at bounding box center [626, 91] width 132 height 109
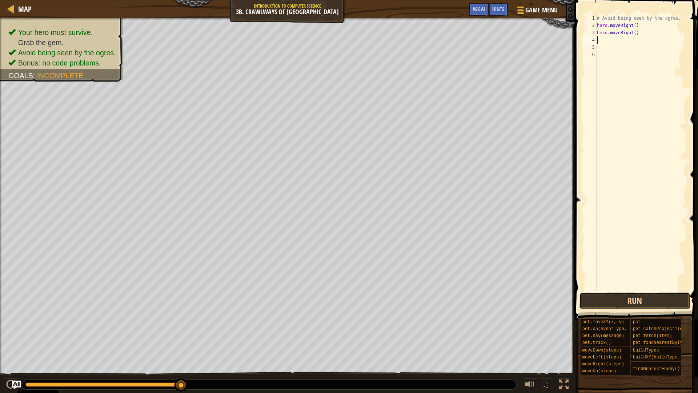
click at [647, 301] on button "Run" at bounding box center [634, 300] width 111 height 17
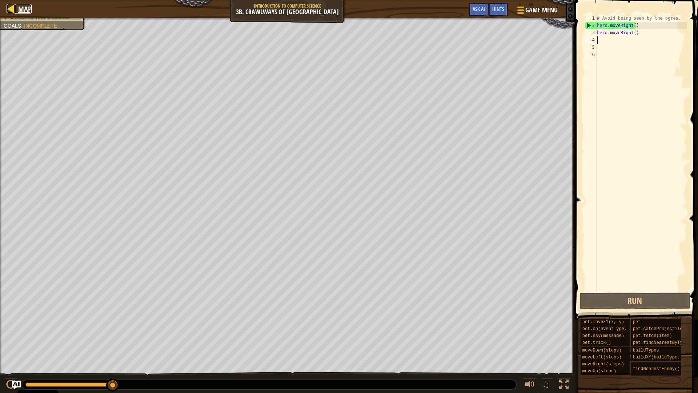
click at [25, 7] on span "Map" at bounding box center [24, 9] width 13 height 10
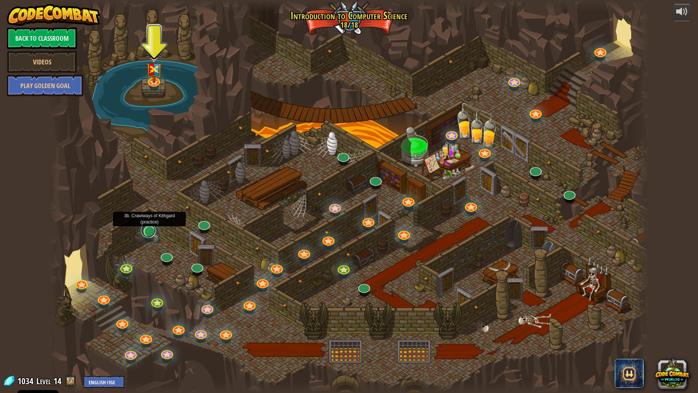
click at [150, 232] on link at bounding box center [148, 230] width 15 height 15
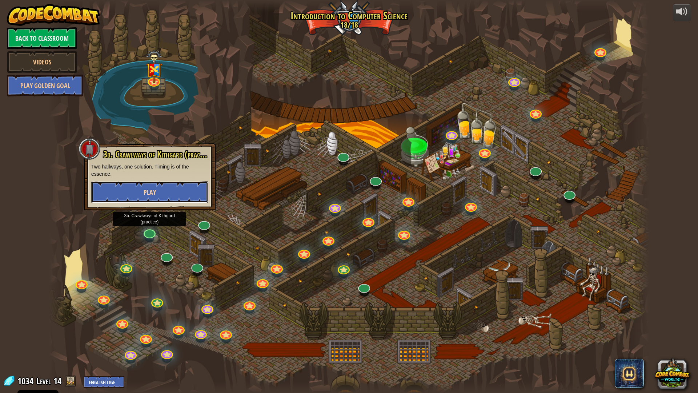
click at [161, 189] on button "Play" at bounding box center [149, 192] width 117 height 22
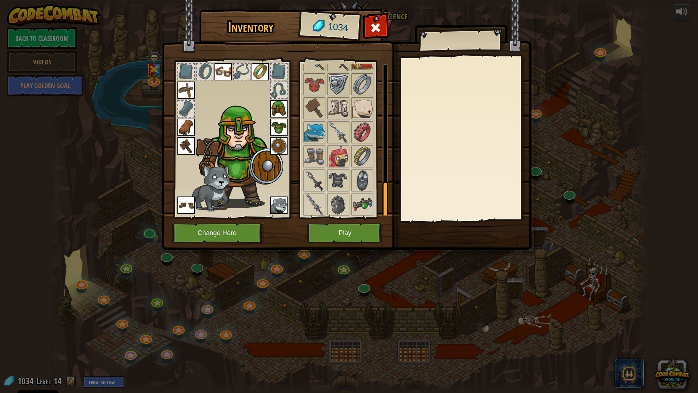
scroll to position [505, 0]
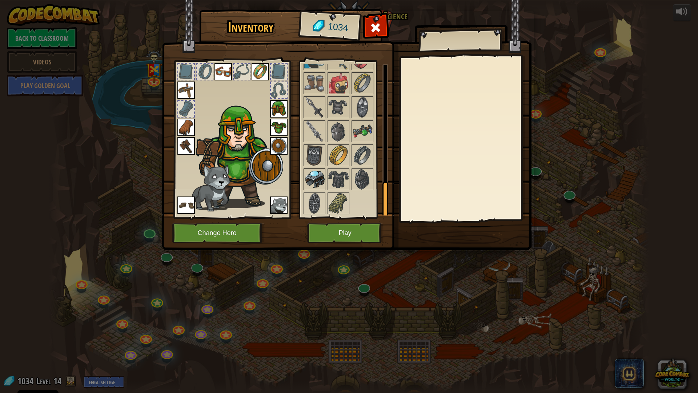
click at [319, 180] on img at bounding box center [314, 179] width 20 height 20
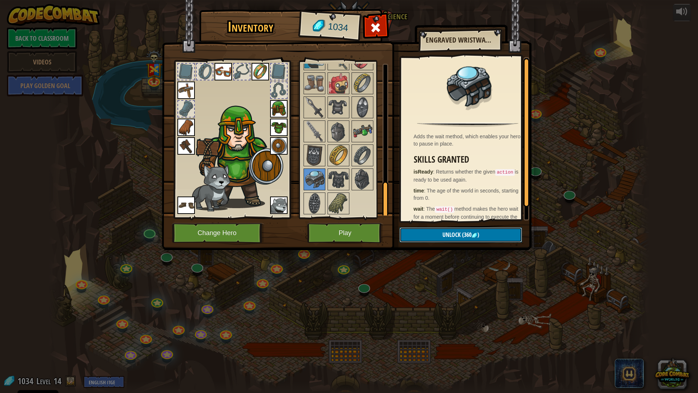
click at [467, 235] on span "(360" at bounding box center [466, 234] width 11 height 8
click at [460, 235] on button "Confirm" at bounding box center [461, 234] width 123 height 15
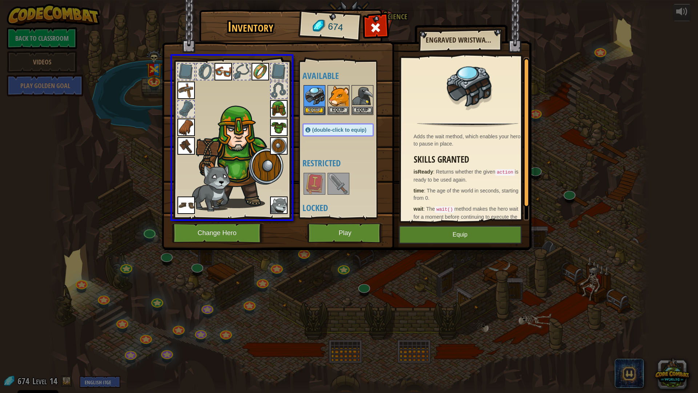
drag, startPoint x: 309, startPoint y: 93, endPoint x: 196, endPoint y: 104, distance: 113.6
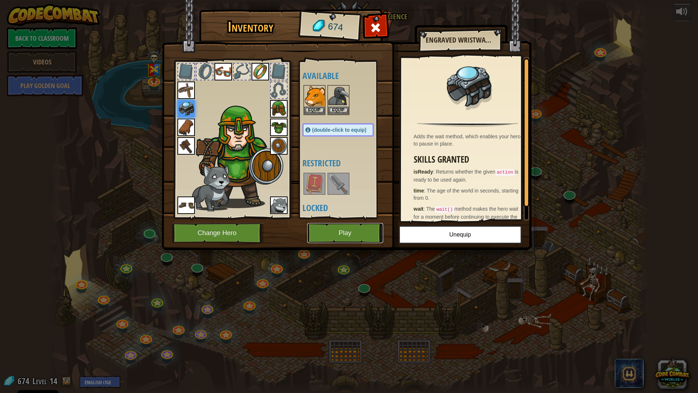
click at [348, 229] on button "Play" at bounding box center [345, 233] width 76 height 20
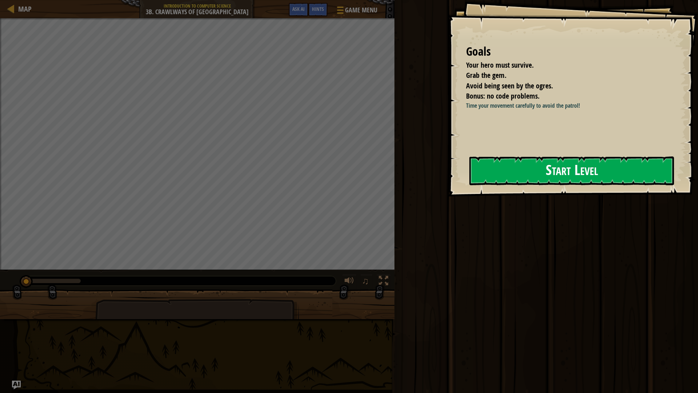
click at [581, 170] on button "Start Level" at bounding box center [571, 170] width 205 height 29
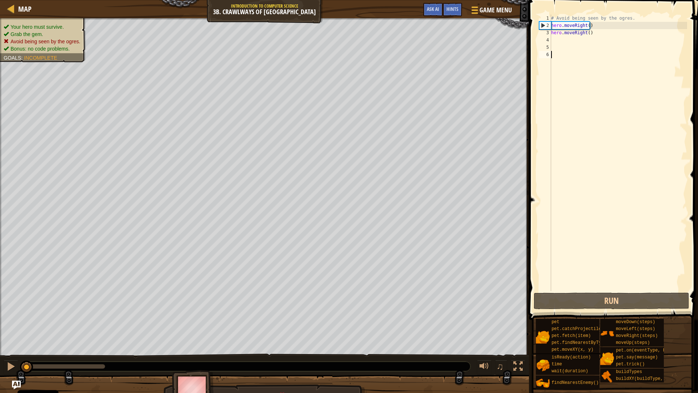
click at [592, 24] on div "# Avoid being seen by the ogres. hero . moveRight ( ) hero . moveRight ( )" at bounding box center [618, 160] width 137 height 291
type textarea "hero.moveRight()"
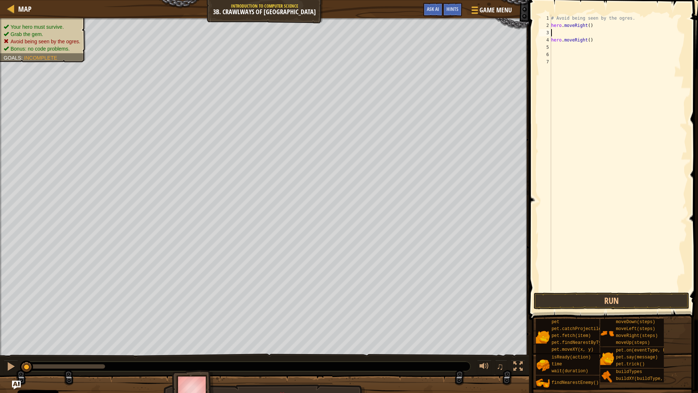
scroll to position [3, 0]
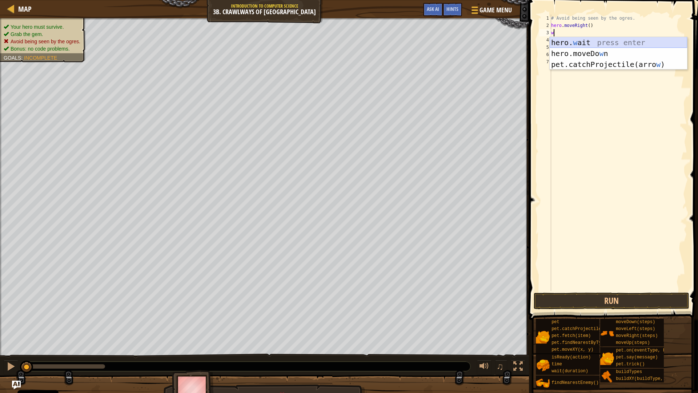
click at [591, 40] on div "hero. w ait press enter hero.moveDo w n press enter pet.catchProjectile(arro w …" at bounding box center [618, 64] width 137 height 55
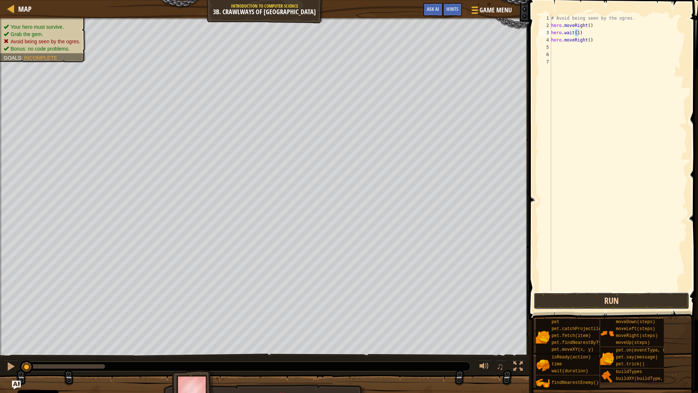
click at [611, 300] on button "Run" at bounding box center [612, 300] width 156 height 17
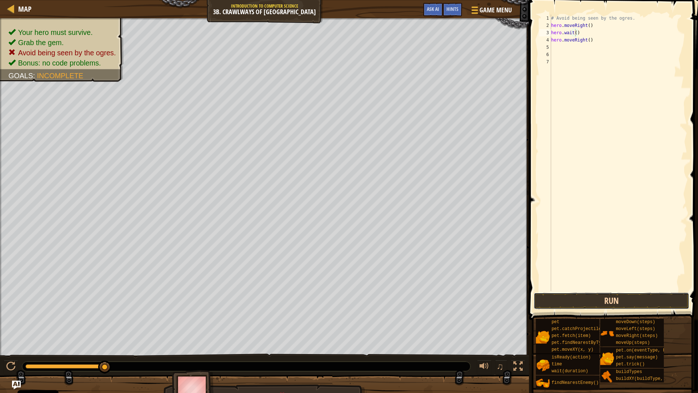
click at [582, 297] on button "Run" at bounding box center [612, 300] width 156 height 17
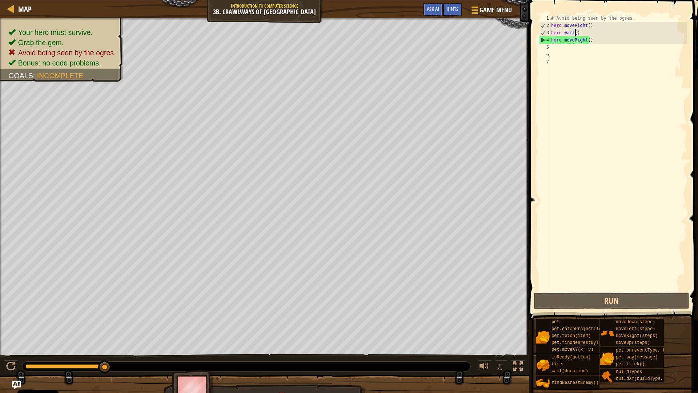
scroll to position [3, 2]
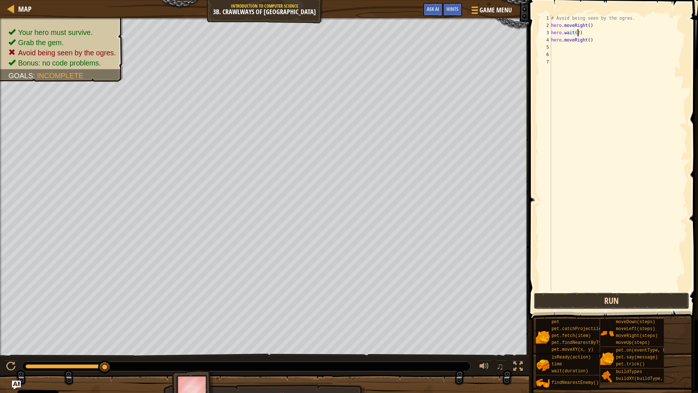
click at [605, 303] on button "Run" at bounding box center [612, 300] width 156 height 17
click at [588, 24] on div "# Avoid being seen by the ogres. hero . moveRight ( ) hero . wait ( ) hero . mo…" at bounding box center [618, 160] width 137 height 291
click at [633, 301] on button "Run" at bounding box center [612, 300] width 156 height 17
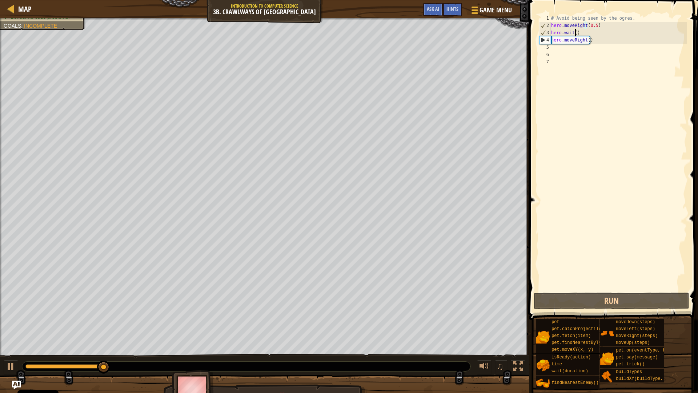
click at [575, 32] on div "# Avoid being seen by the ogres. hero . moveRight ( 0.5 ) hero . wait ( ) hero …" at bounding box center [618, 160] width 137 height 291
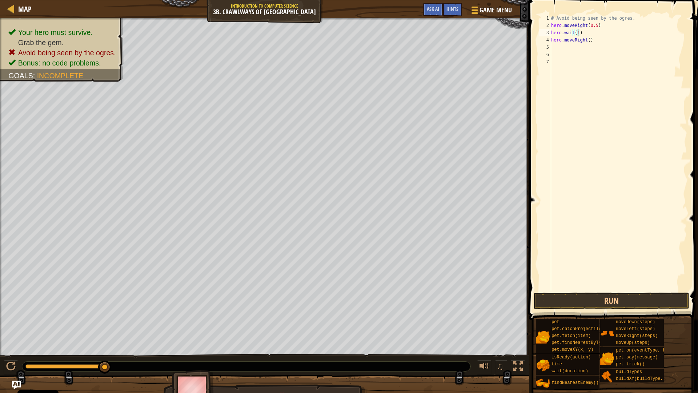
click at [594, 26] on div "# Avoid being seen by the ogres. hero . moveRight ( 0.5 ) hero . wait ( 1 ) her…" at bounding box center [618, 160] width 137 height 291
click at [608, 301] on button "Run" at bounding box center [612, 300] width 156 height 17
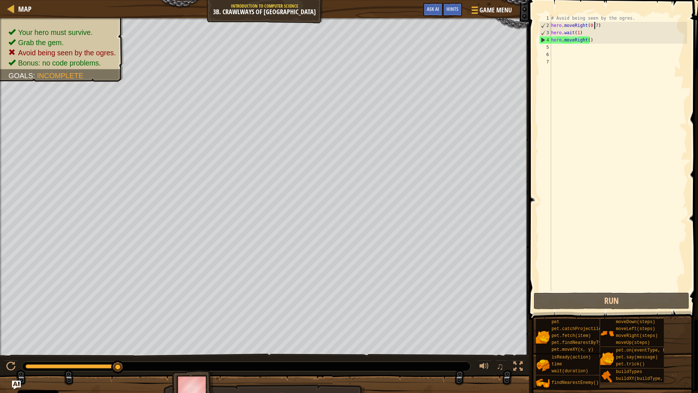
click at [577, 34] on div "# Avoid being seen by the ogres. hero . moveRight ( 0.7 ) hero . wait ( 1 ) her…" at bounding box center [618, 160] width 137 height 291
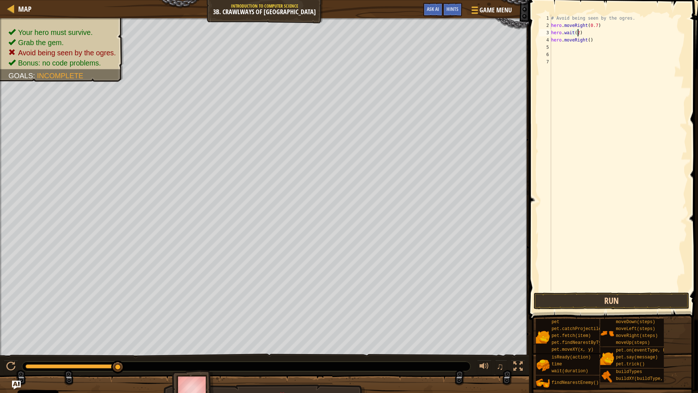
type textarea "hero.wait(2)"
click at [588, 302] on button "Run" at bounding box center [612, 300] width 156 height 17
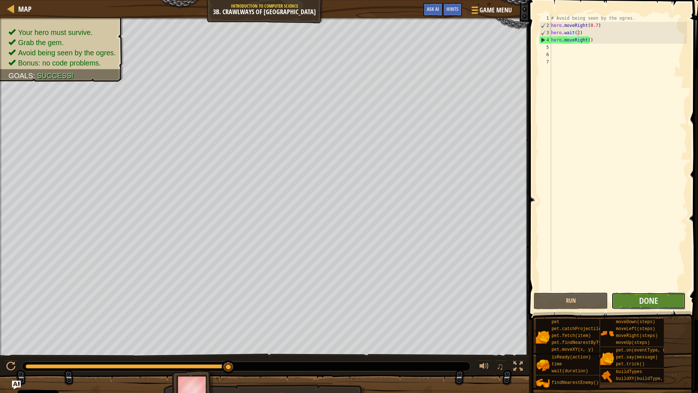
click at [663, 297] on button "Done" at bounding box center [648, 300] width 74 height 17
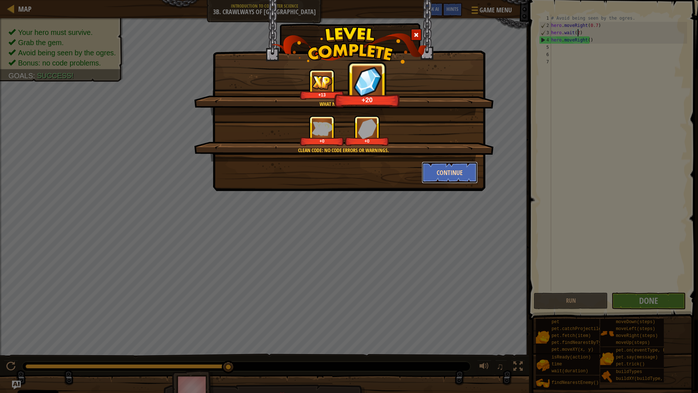
click at [423, 171] on button "Continue" at bounding box center [450, 172] width 56 height 22
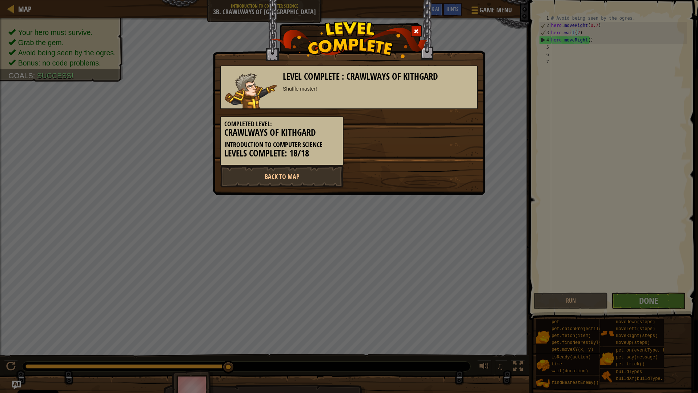
click at [442, 172] on div "Back to Map" at bounding box center [349, 176] width 268 height 22
drag, startPoint x: 390, startPoint y: 173, endPoint x: 366, endPoint y: 168, distance: 24.0
click at [366, 168] on div "Back to Map" at bounding box center [349, 176] width 268 height 22
click at [339, 184] on link "Back to Map" at bounding box center [281, 176] width 123 height 22
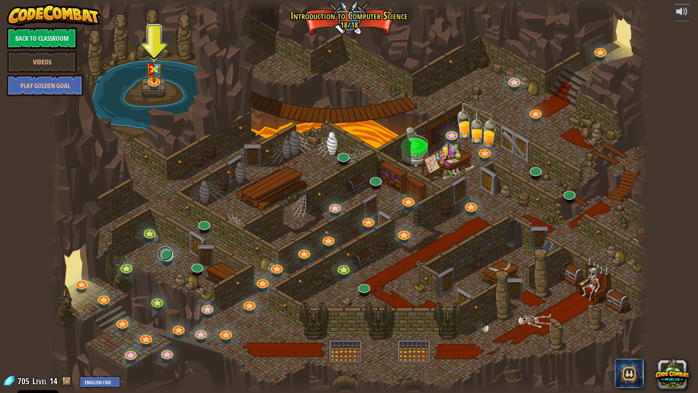
click at [171, 256] on link at bounding box center [165, 253] width 15 height 15
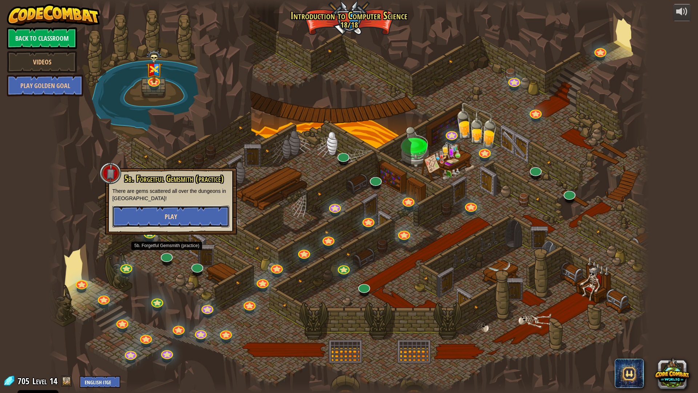
click at [187, 219] on button "Play" at bounding box center [170, 216] width 117 height 22
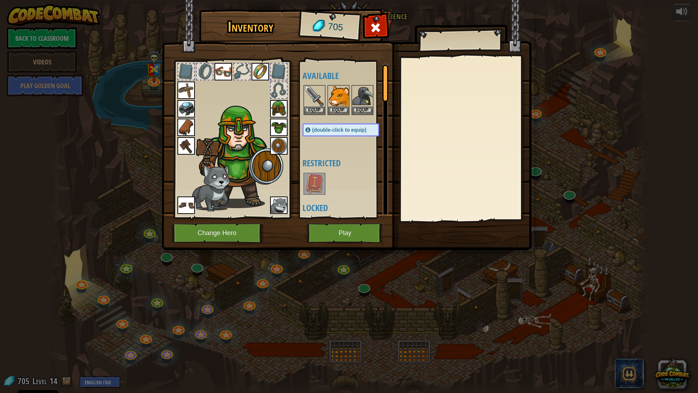
click at [184, 109] on img at bounding box center [185, 108] width 17 height 17
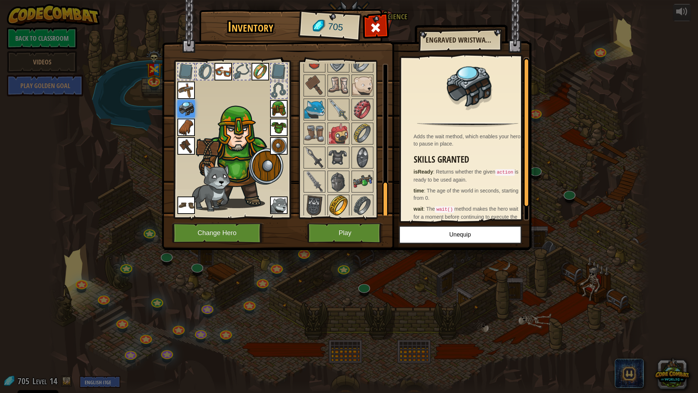
scroll to position [505, 0]
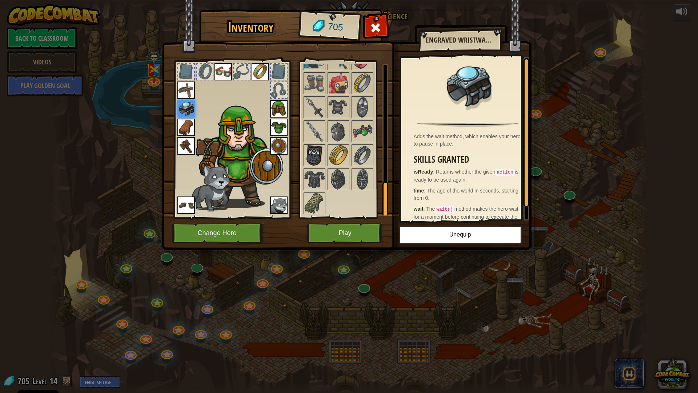
click at [309, 150] on img at bounding box center [314, 155] width 20 height 20
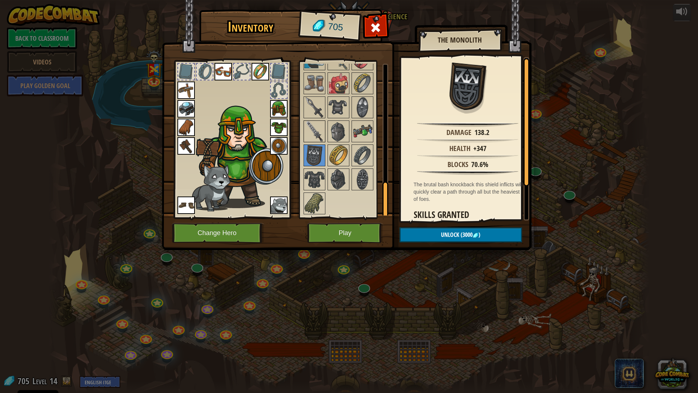
click at [321, 127] on img at bounding box center [314, 131] width 20 height 20
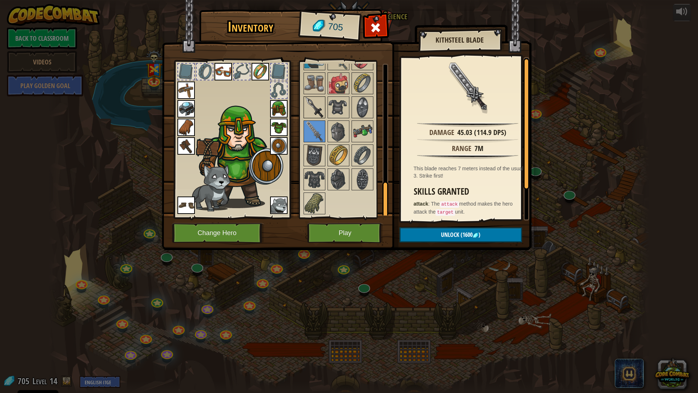
click at [315, 101] on img at bounding box center [314, 107] width 20 height 20
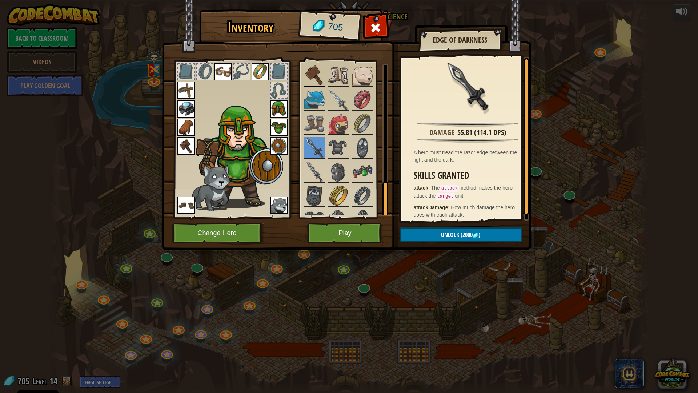
scroll to position [432, 0]
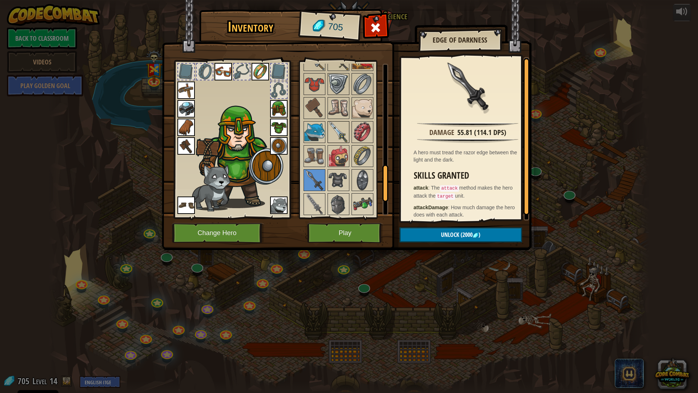
click at [333, 132] on img at bounding box center [338, 132] width 20 height 20
click at [313, 157] on img at bounding box center [314, 156] width 20 height 20
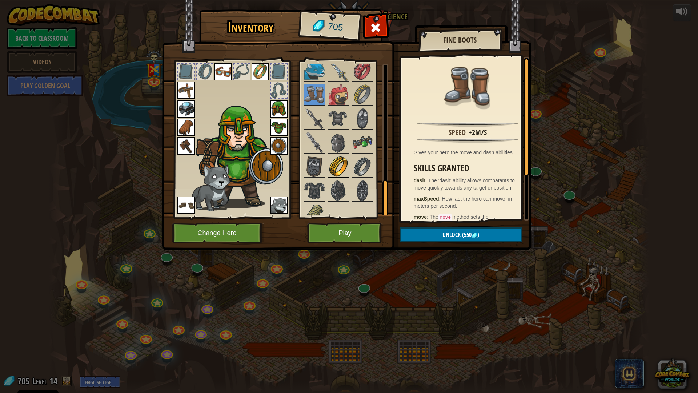
scroll to position [505, 0]
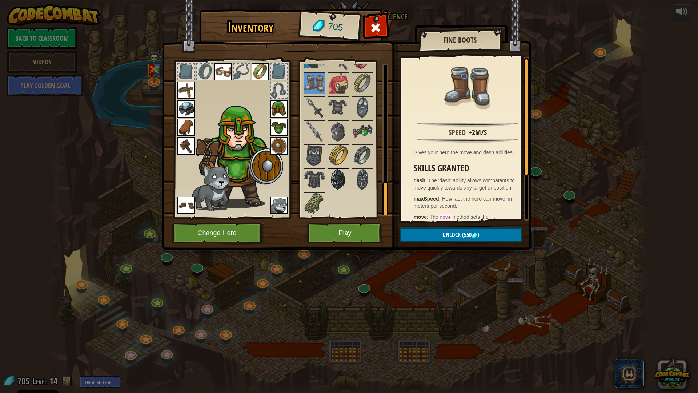
click at [338, 173] on img at bounding box center [338, 179] width 20 height 20
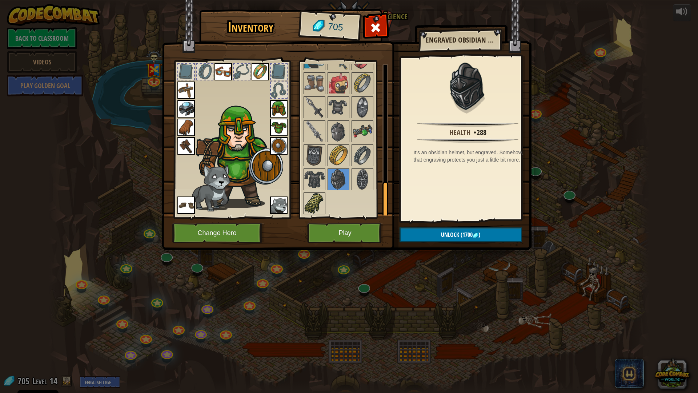
click at [306, 195] on img at bounding box center [314, 203] width 20 height 20
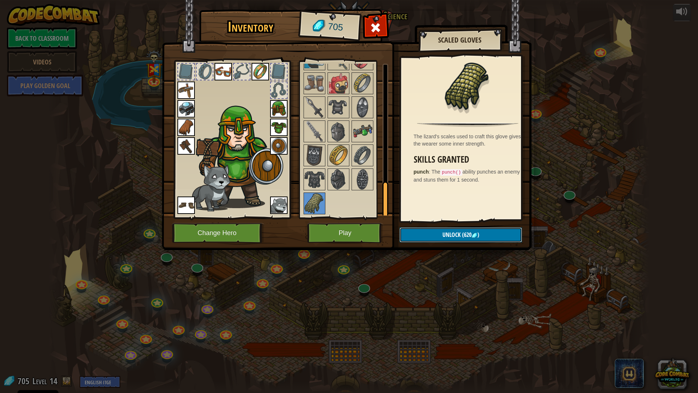
click at [463, 232] on span "(620" at bounding box center [466, 234] width 11 height 8
click at [437, 234] on button "Confirm" at bounding box center [461, 234] width 123 height 15
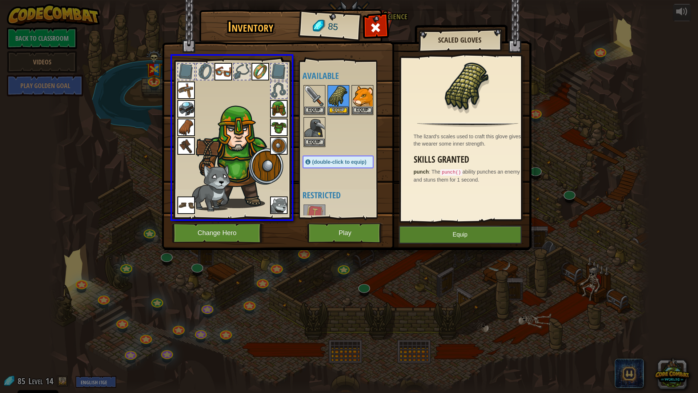
drag, startPoint x: 340, startPoint y: 102, endPoint x: 187, endPoint y: 126, distance: 154.9
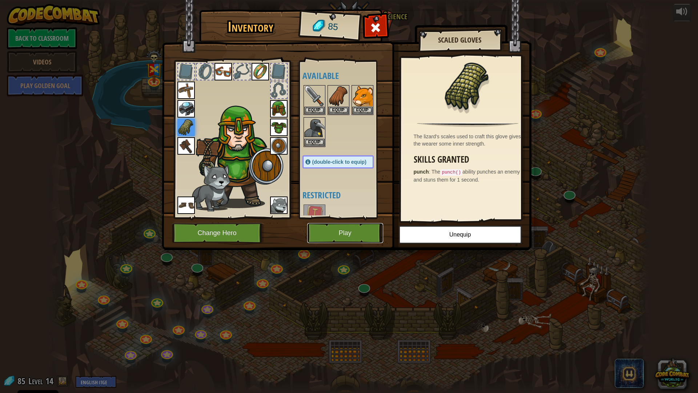
click at [341, 232] on button "Play" at bounding box center [345, 233] width 76 height 20
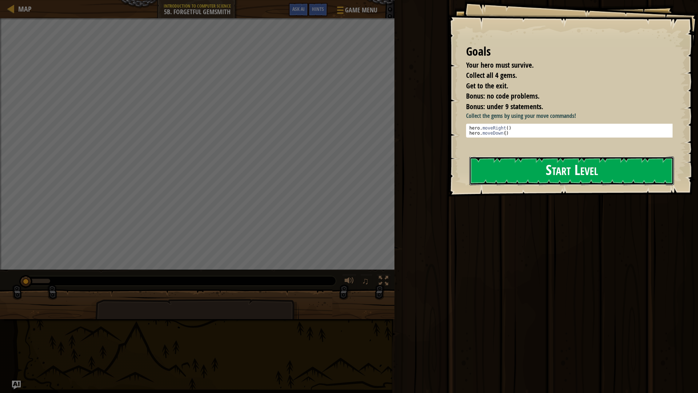
click at [503, 182] on button "Start Level" at bounding box center [571, 170] width 205 height 29
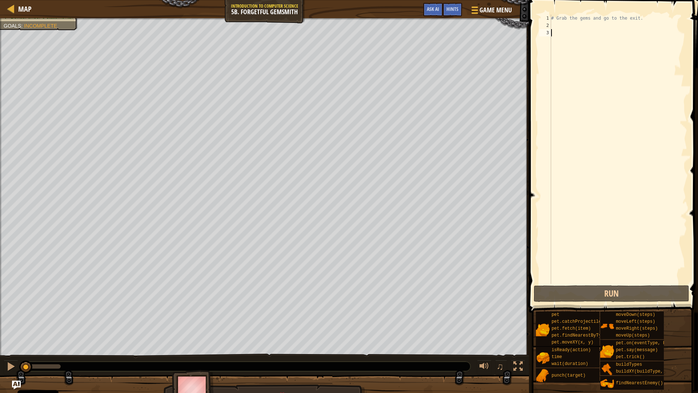
type textarea "h"
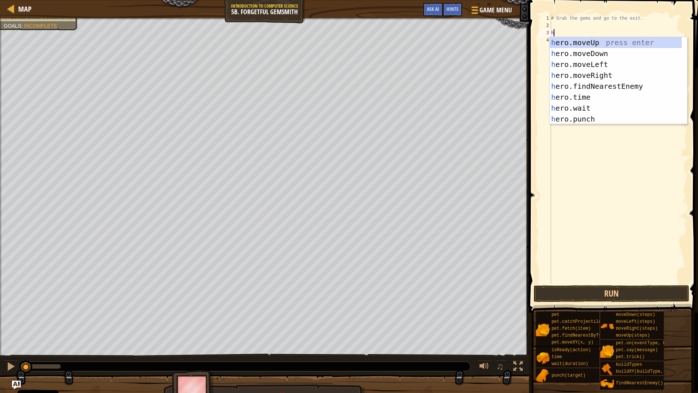
scroll to position [3, 0]
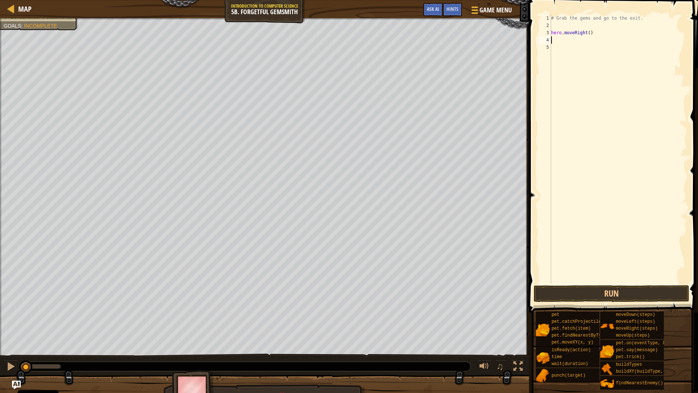
type textarea "h"
type textarea "hero.moveRight(2)"
type textarea "h"
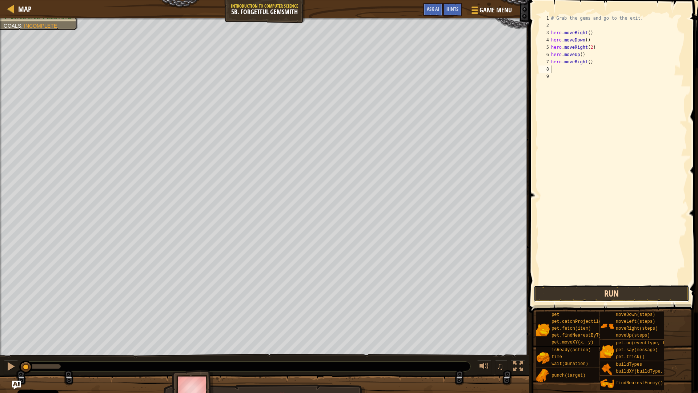
click at [632, 295] on button "Run" at bounding box center [612, 293] width 156 height 17
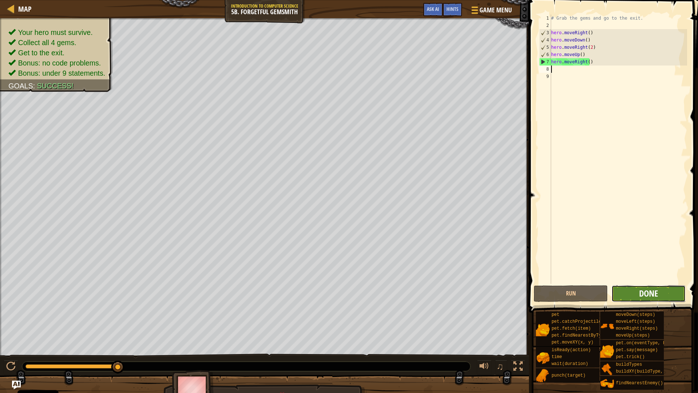
click at [656, 294] on span "Done" at bounding box center [648, 293] width 19 height 12
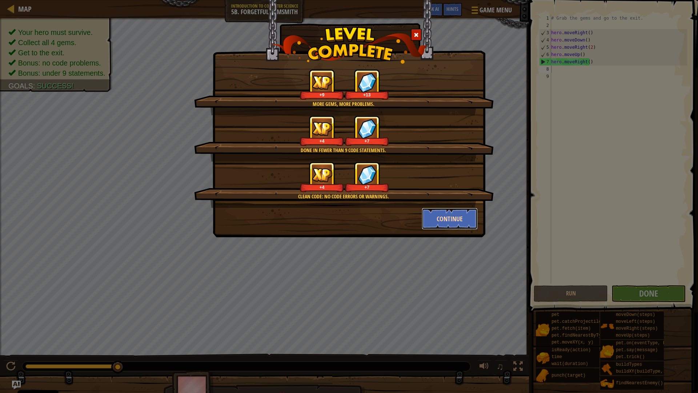
click at [433, 213] on button "Continue" at bounding box center [450, 219] width 56 height 22
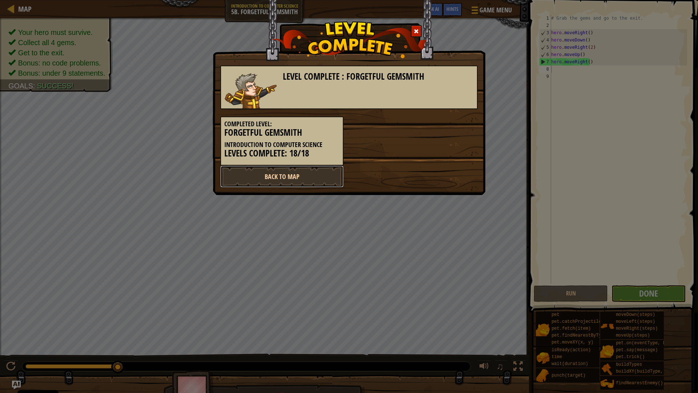
click at [269, 166] on link "Back to Map" at bounding box center [281, 176] width 123 height 22
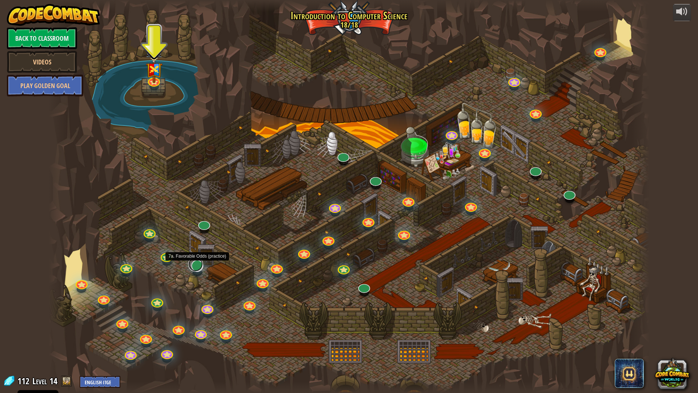
click at [198, 266] on link at bounding box center [195, 264] width 15 height 15
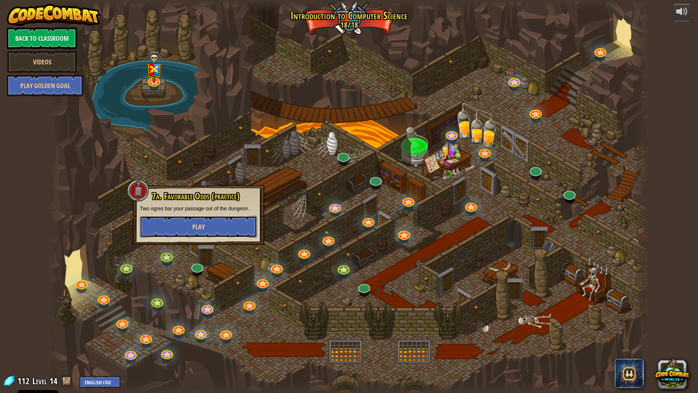
click at [217, 225] on button "Play" at bounding box center [198, 227] width 117 height 22
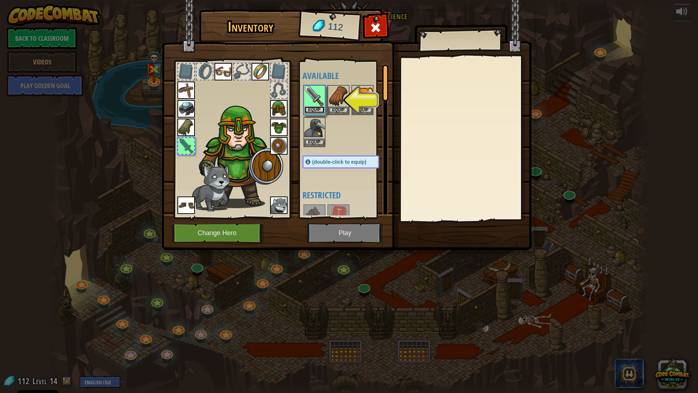
click at [313, 106] on button "Equip" at bounding box center [314, 110] width 20 height 8
click at [328, 107] on button "Equip" at bounding box center [338, 111] width 20 height 8
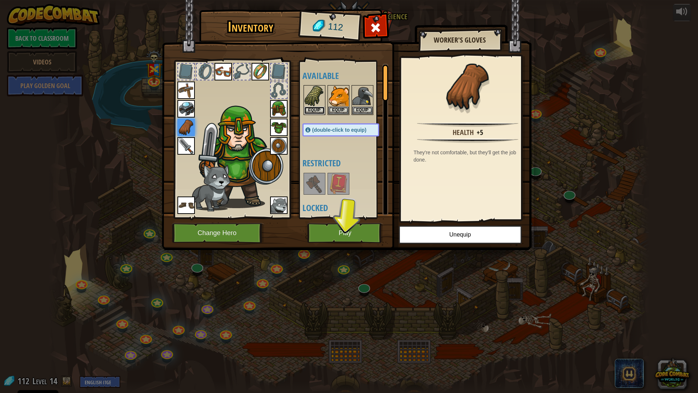
click at [313, 107] on button "Equip" at bounding box center [314, 111] width 20 height 8
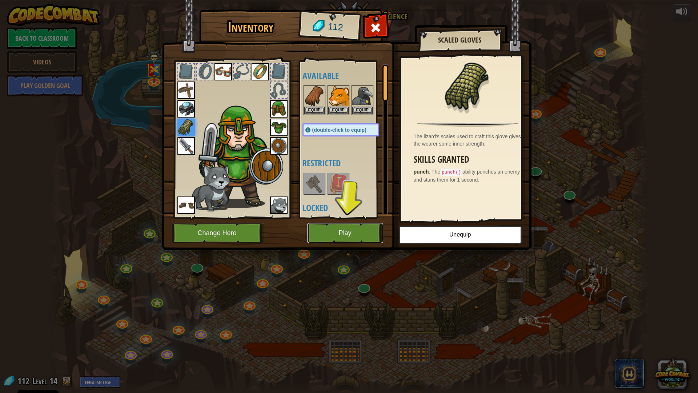
click at [337, 233] on button "Play" at bounding box center [345, 233] width 76 height 20
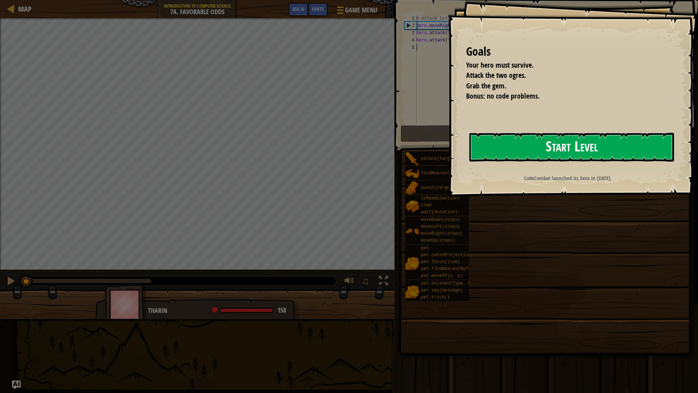
click at [555, 154] on button "Start Level" at bounding box center [571, 147] width 205 height 29
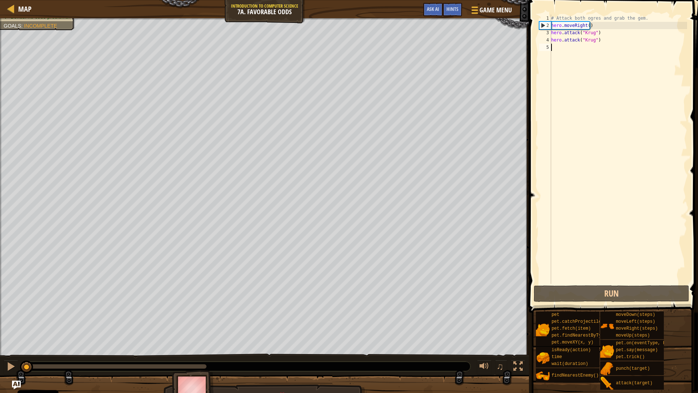
click at [593, 25] on div "# Attack both ogres and grab the gem. hero . moveRight ( ) hero . attack ( "Kru…" at bounding box center [618, 157] width 137 height 284
type textarea "hero.moveRight()"
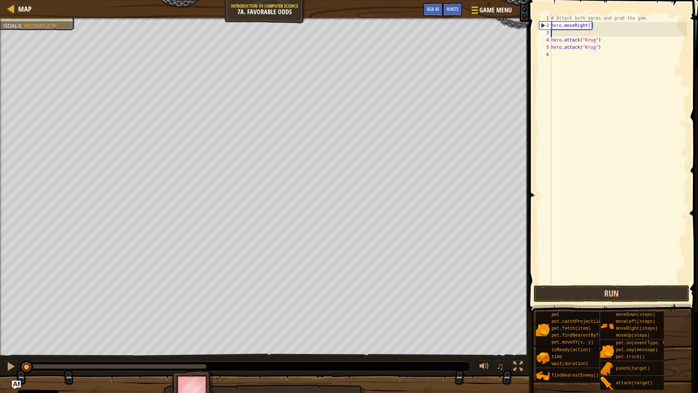
scroll to position [3, 0]
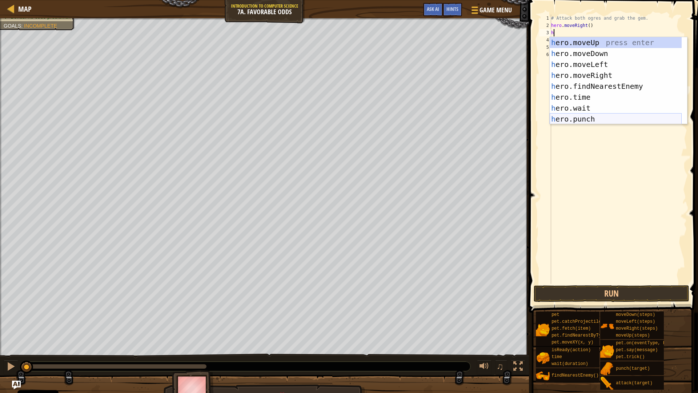
click at [594, 116] on div "h ero.moveUp press enter h ero.moveDown press enter h ero.moveLeft press enter …" at bounding box center [616, 91] width 132 height 109
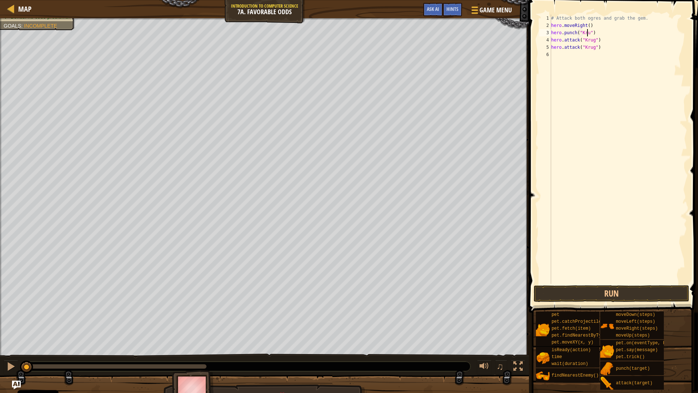
scroll to position [3, 3]
click at [585, 293] on button "Run" at bounding box center [612, 293] width 156 height 17
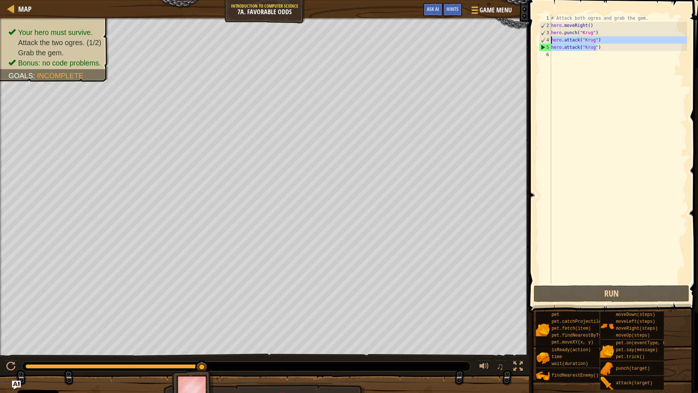
drag, startPoint x: 602, startPoint y: 48, endPoint x: 547, endPoint y: 36, distance: 56.5
click at [547, 36] on div "hero.punch("[PERSON_NAME]") 1 2 3 4 5 6 # Attack both [PERSON_NAME] and grab th…" at bounding box center [612, 149] width 149 height 269
type textarea "hero.attack("[PERSON_NAME]") hero.attack("[PERSON_NAME]")"
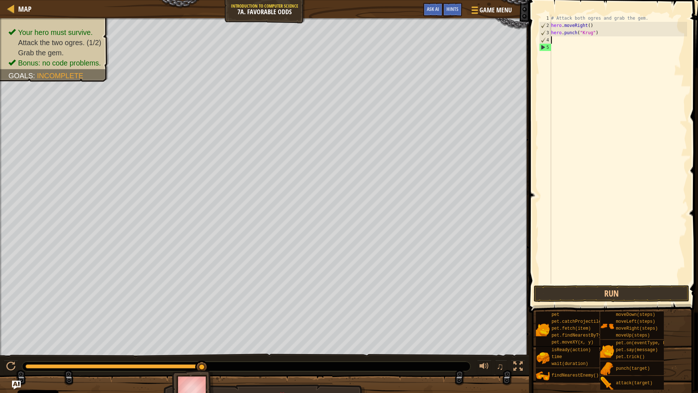
scroll to position [3, 0]
click at [591, 291] on button "Run" at bounding box center [612, 293] width 156 height 17
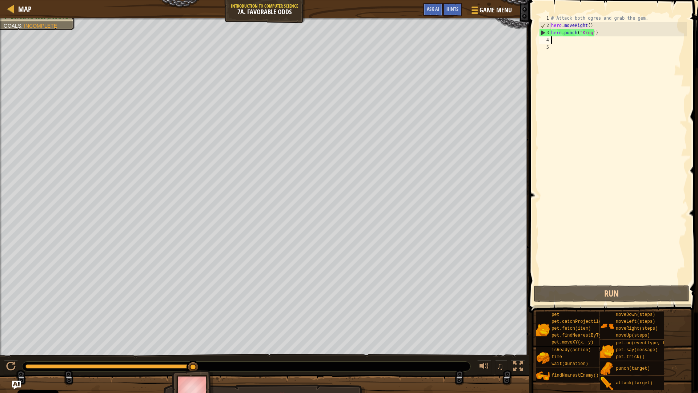
type textarea "g"
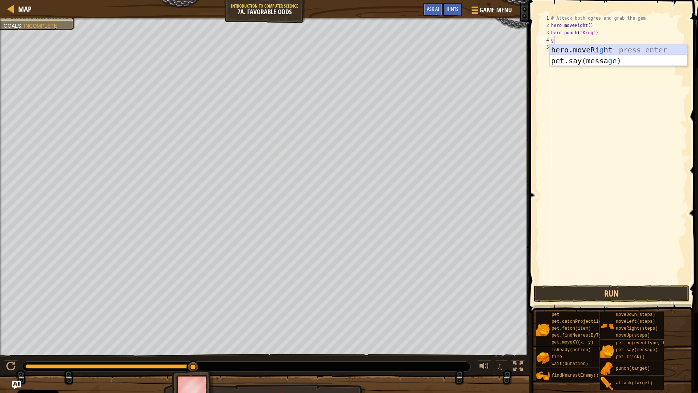
click at [583, 47] on div "hero.moveRi g ht press enter pet.say([PERSON_NAME]) press enter" at bounding box center [618, 66] width 137 height 44
type textarea "h"
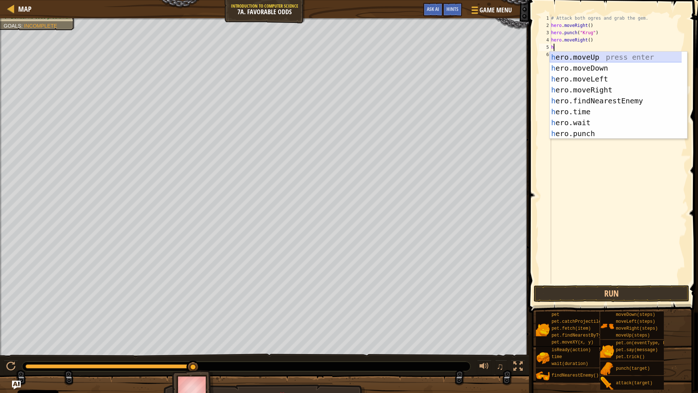
click at [585, 54] on div "h ero.moveUp press enter h ero.moveDown press enter h ero.moveLeft press enter …" at bounding box center [618, 106] width 137 height 109
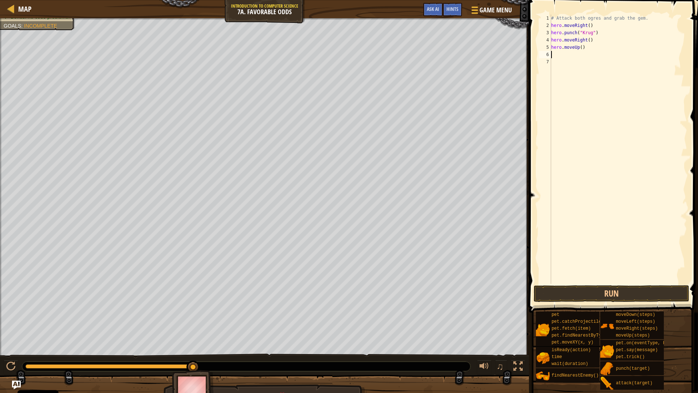
type textarea "h"
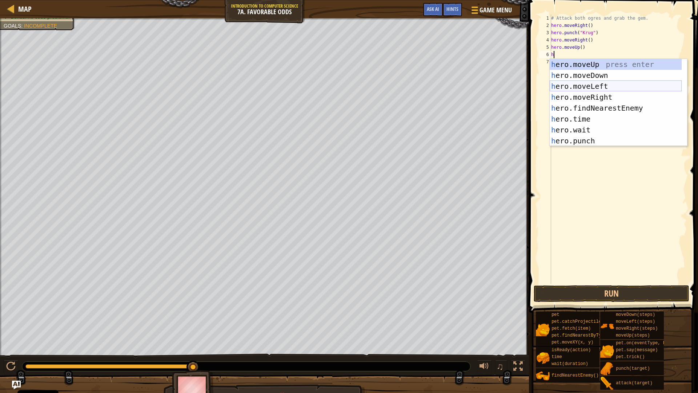
click at [589, 88] on div "h ero.moveUp press enter h ero.moveDown press enter h ero.moveLeft press enter …" at bounding box center [616, 113] width 132 height 109
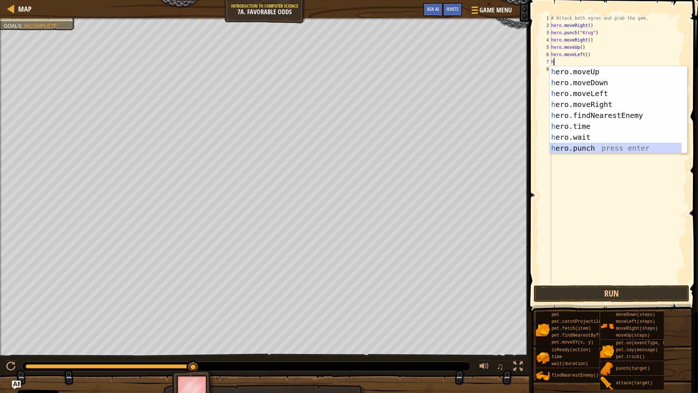
click at [586, 148] on div "h ero.moveUp press enter h ero.moveDown press enter h ero.moveLeft press enter …" at bounding box center [616, 120] width 132 height 109
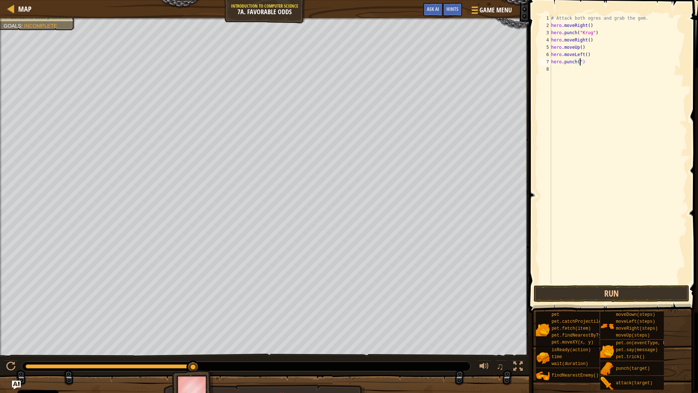
scroll to position [3, 2]
type textarea "hero.punch("Grump")"
click at [599, 63] on div "# Attack both ogres and grab the gem. hero . moveRight ( ) hero . punch ( "[PER…" at bounding box center [618, 157] width 137 height 284
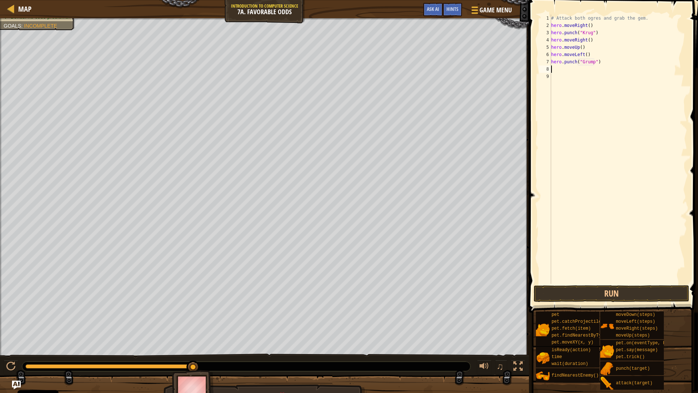
type textarea "h"
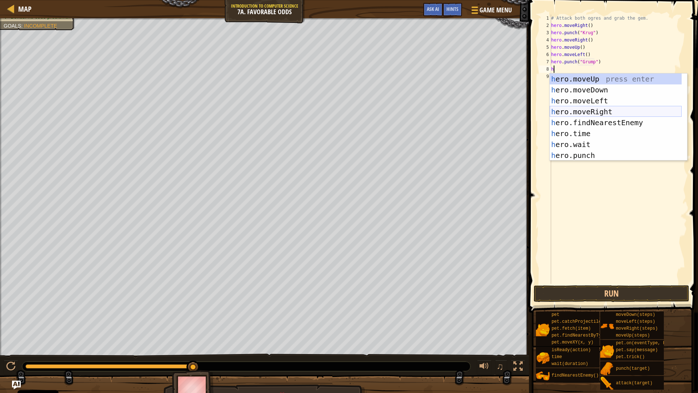
click at [586, 113] on div "h ero.moveUp press enter h ero.moveDown press enter h ero.moveLeft press enter …" at bounding box center [616, 127] width 132 height 109
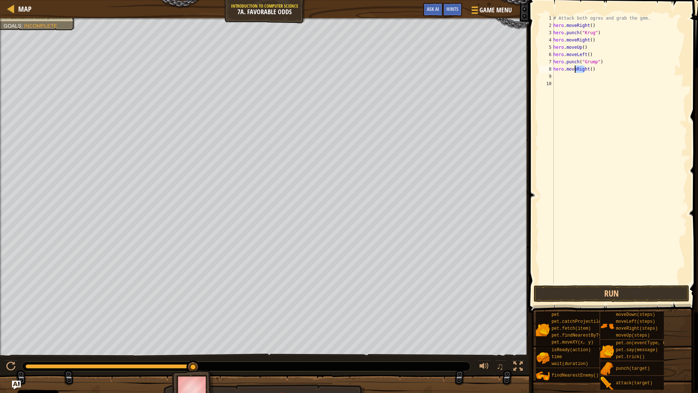
drag, startPoint x: 585, startPoint y: 68, endPoint x: 576, endPoint y: 69, distance: 9.2
click at [576, 69] on div "# Attack both ogres and grab the gem. hero . moveRight ( ) hero . punch ( "[PER…" at bounding box center [619, 157] width 135 height 284
click at [652, 294] on button "Run" at bounding box center [612, 293] width 156 height 17
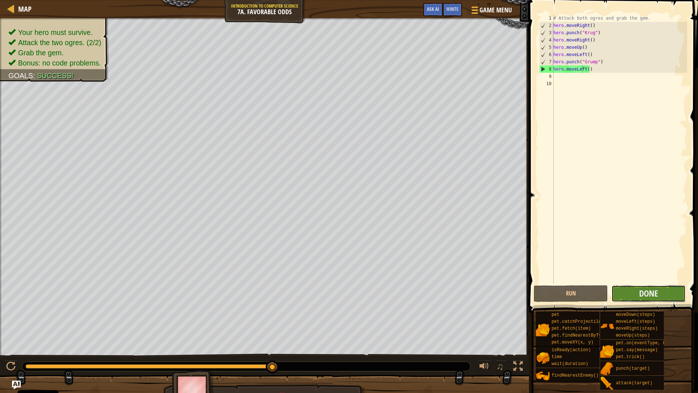
click at [627, 286] on button "Done" at bounding box center [648, 293] width 74 height 17
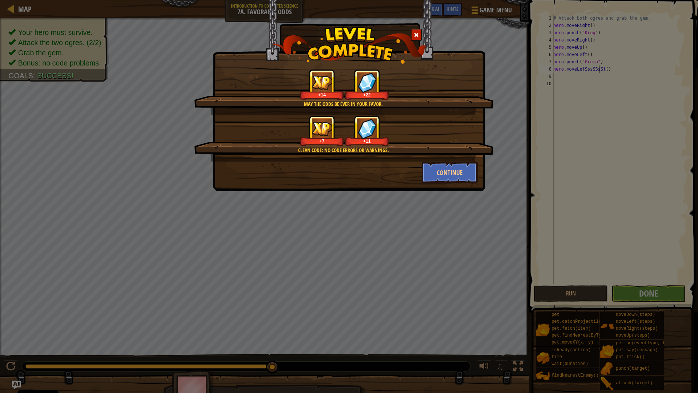
scroll to position [3, 4]
type textarea "hero.moveLeft()"
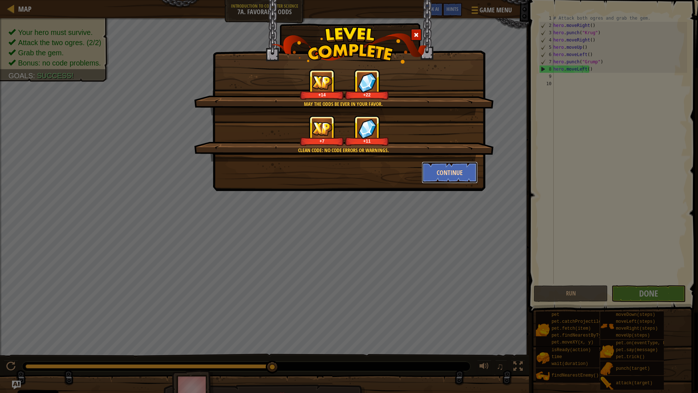
click at [467, 166] on button "Continue" at bounding box center [450, 172] width 56 height 22
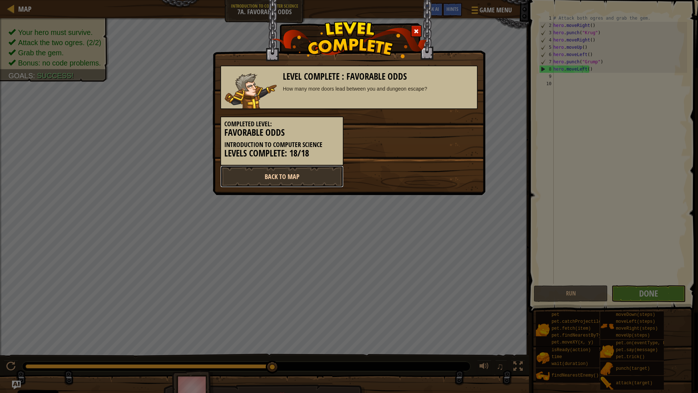
click at [296, 166] on link "Back to Map" at bounding box center [281, 176] width 123 height 22
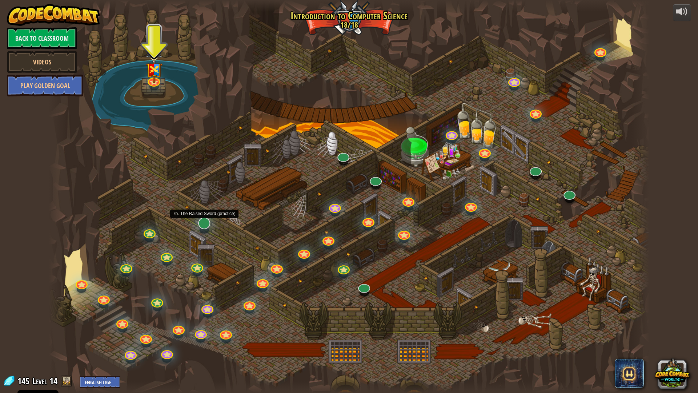
click at [206, 226] on div at bounding box center [204, 223] width 12 height 12
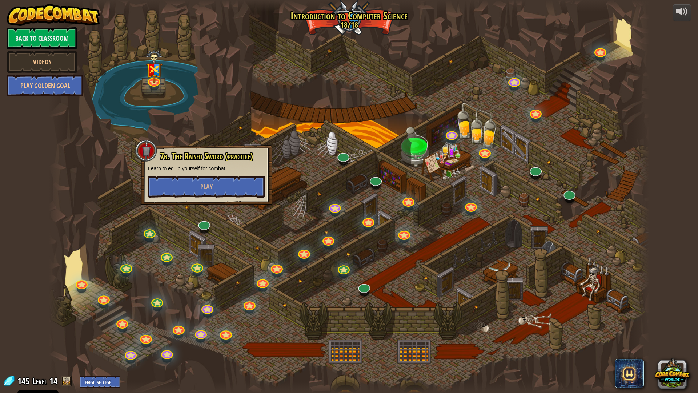
click at [226, 174] on div "7b. The Raised Sword (practice) Learn to equip yourself for combat. Play" at bounding box center [206, 174] width 117 height 46
click at [227, 184] on button "Play" at bounding box center [206, 187] width 117 height 22
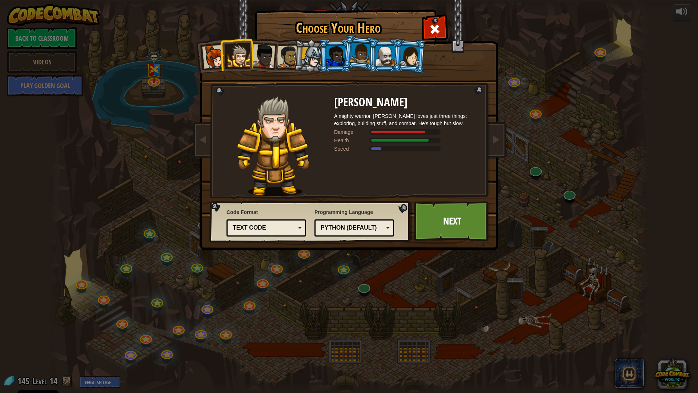
click at [274, 229] on div "Text code" at bounding box center [264, 228] width 63 height 8
click at [383, 282] on div "Choose Your Hero 145 Captain [PERSON_NAME] Anya is a no-nonsense leader who isn…" at bounding box center [349, 196] width 698 height 393
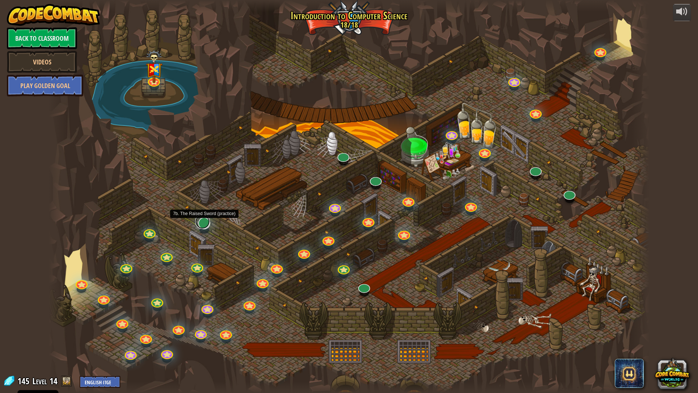
click at [203, 224] on link at bounding box center [202, 221] width 15 height 15
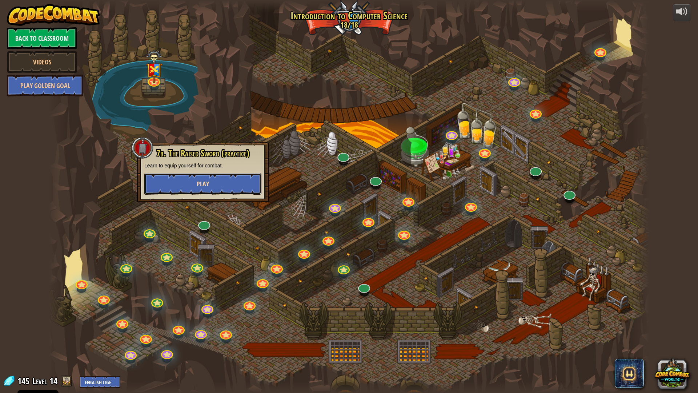
click at [208, 183] on span "Play" at bounding box center [203, 183] width 12 height 9
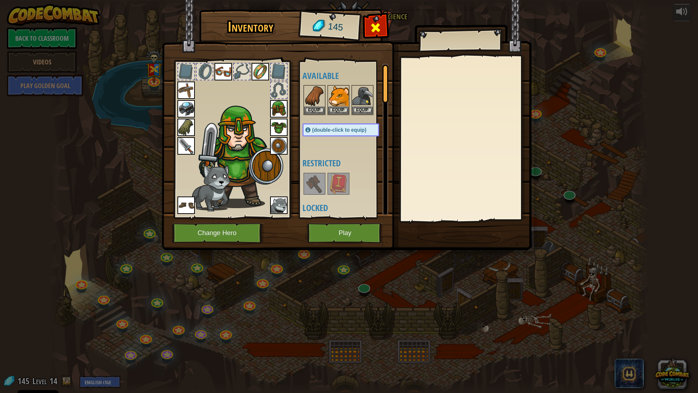
click at [376, 23] on span at bounding box center [376, 28] width 12 height 12
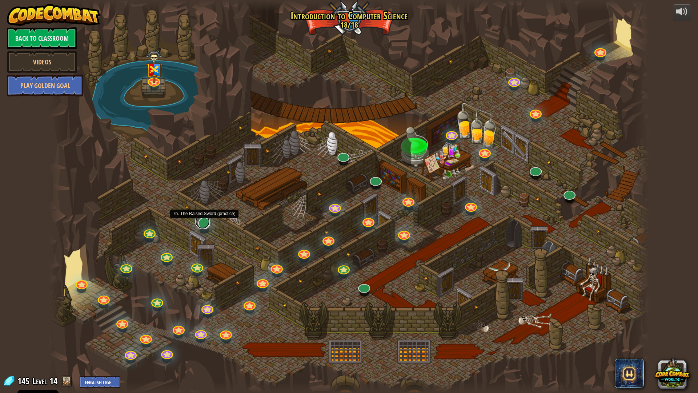
click at [206, 219] on link at bounding box center [202, 221] width 15 height 15
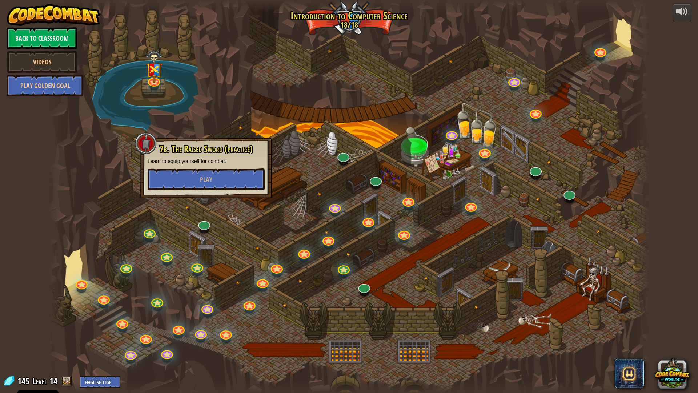
click at [146, 146] on div at bounding box center [146, 143] width 22 height 22
click at [177, 181] on button "Play" at bounding box center [206, 179] width 117 height 22
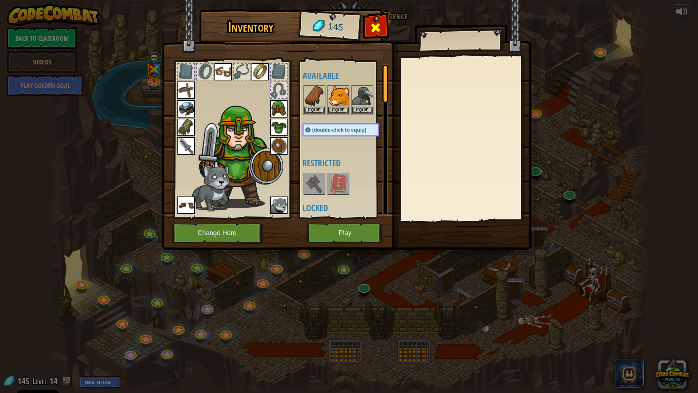
click at [376, 29] on span at bounding box center [376, 28] width 12 height 12
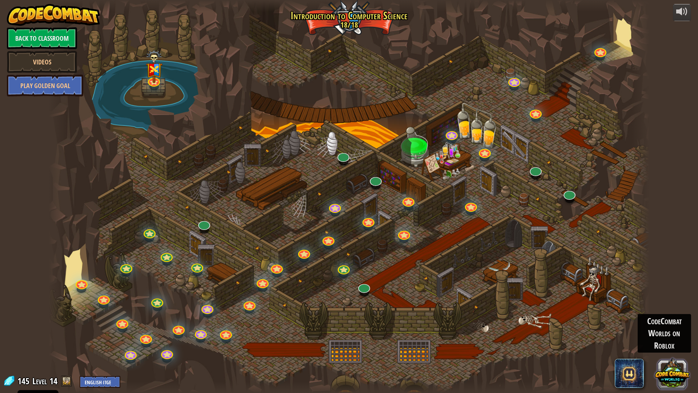
click at [661, 334] on button at bounding box center [672, 373] width 35 height 35
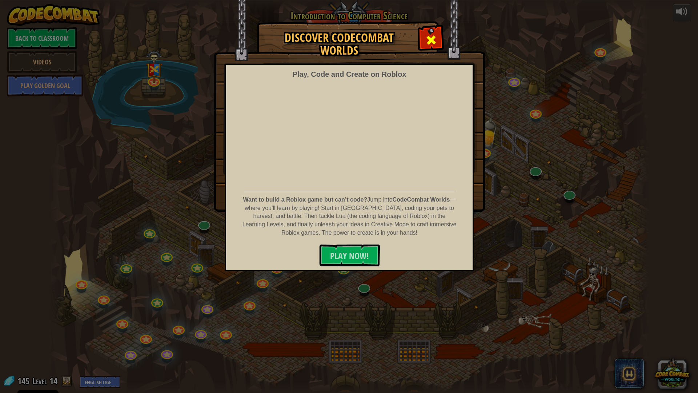
click at [429, 35] on span at bounding box center [431, 40] width 12 height 12
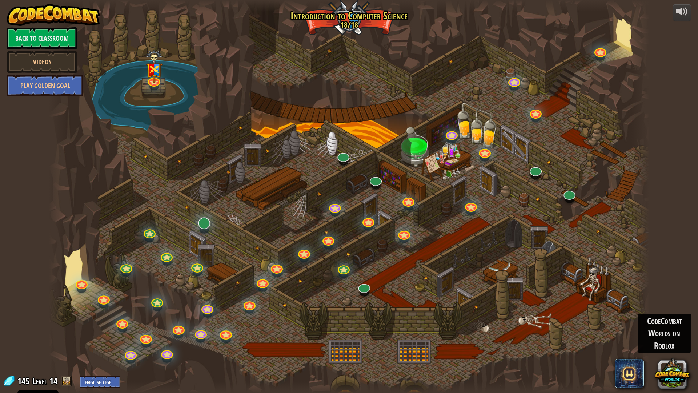
drag, startPoint x: 206, startPoint y: 230, endPoint x: 205, endPoint y: 224, distance: 5.6
click at [206, 229] on div "25. Kithgard Gates Escape the Kithgard dungeons, and don't let the guardians ge…" at bounding box center [349, 196] width 601 height 393
click at [204, 224] on link at bounding box center [202, 221] width 15 height 15
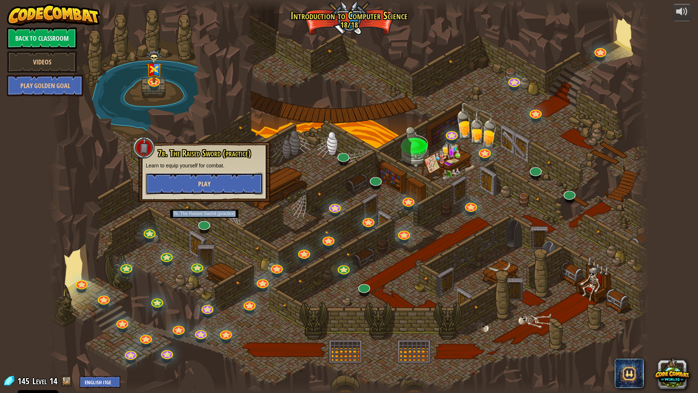
click at [205, 185] on span "Play" at bounding box center [204, 183] width 12 height 9
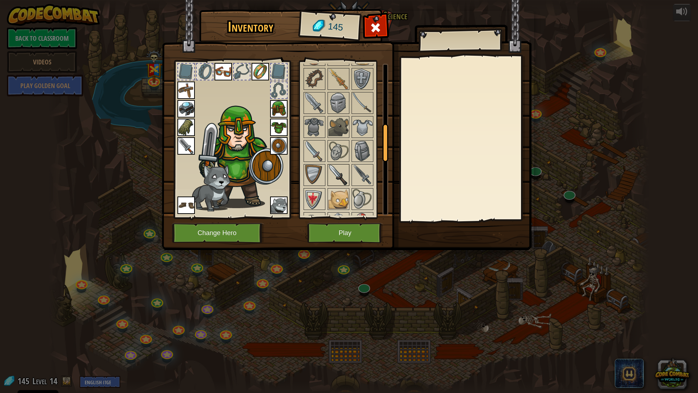
scroll to position [182, 0]
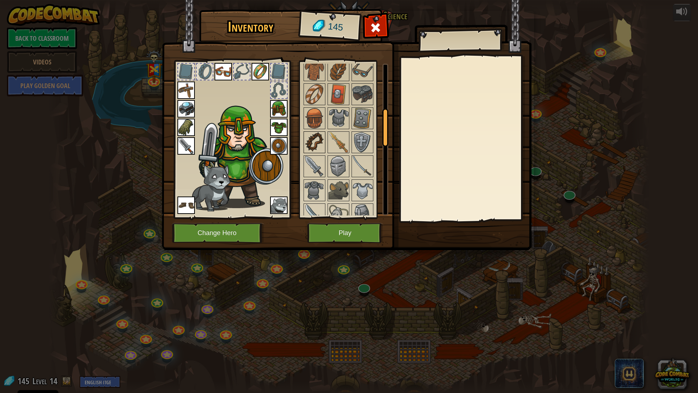
click at [318, 134] on img at bounding box center [314, 142] width 20 height 20
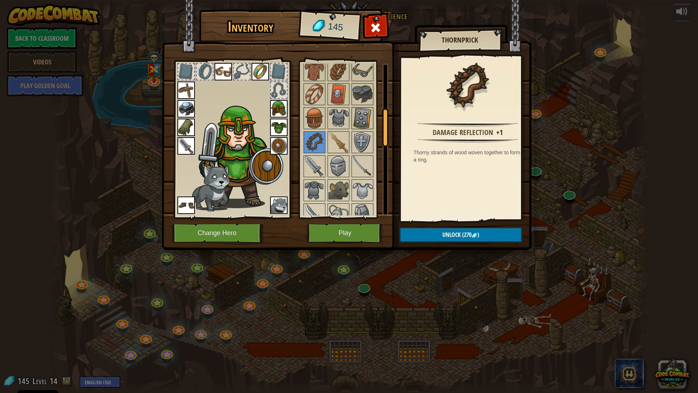
click at [363, 122] on img at bounding box center [362, 118] width 20 height 20
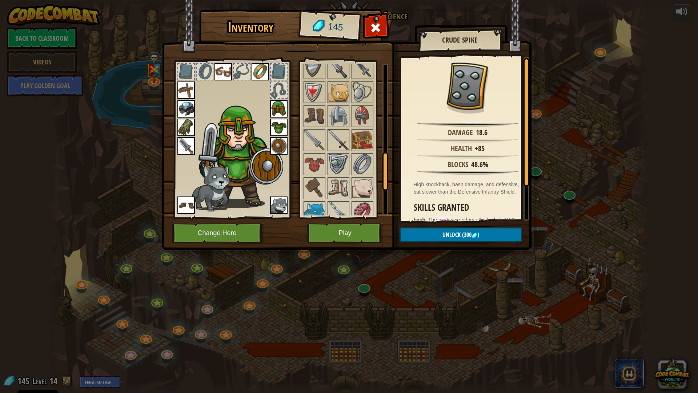
scroll to position [364, 0]
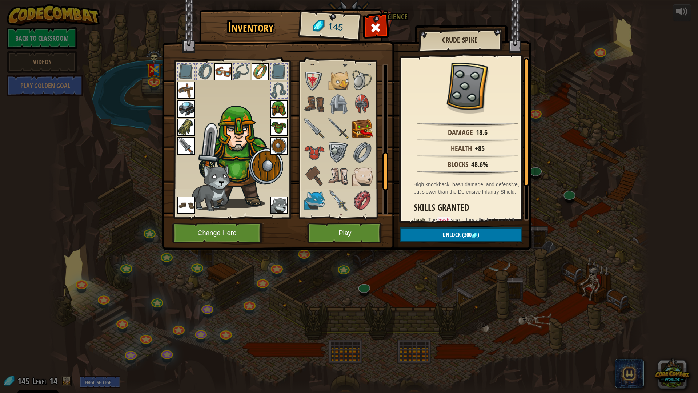
click at [361, 128] on img at bounding box center [362, 128] width 20 height 20
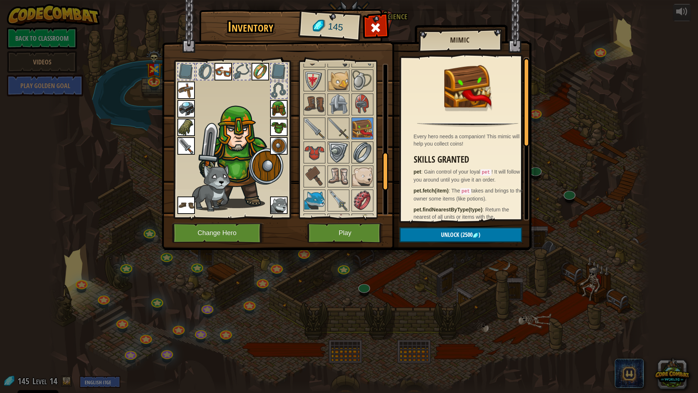
click at [356, 145] on img at bounding box center [362, 152] width 20 height 20
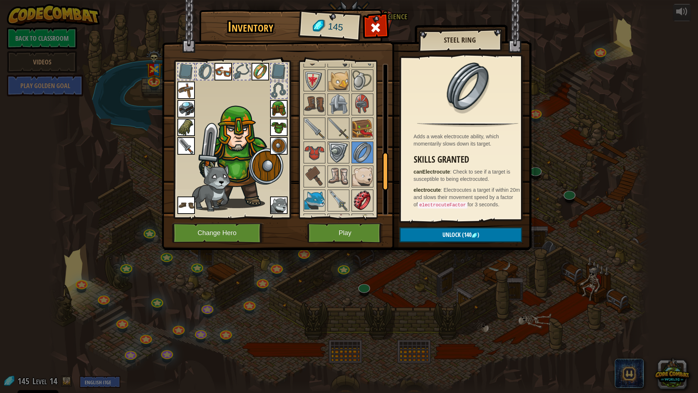
click at [361, 201] on img at bounding box center [362, 200] width 20 height 20
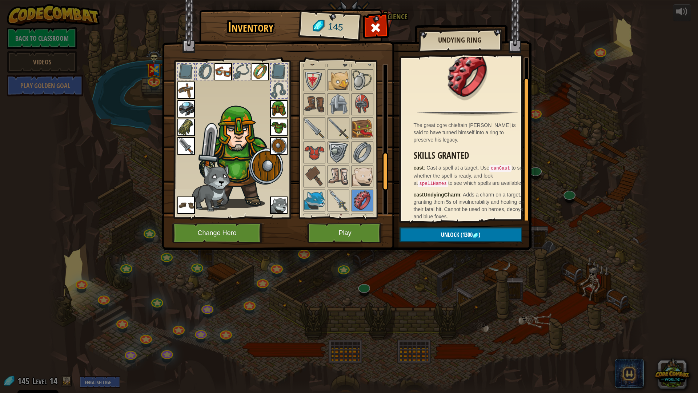
scroll to position [17, 0]
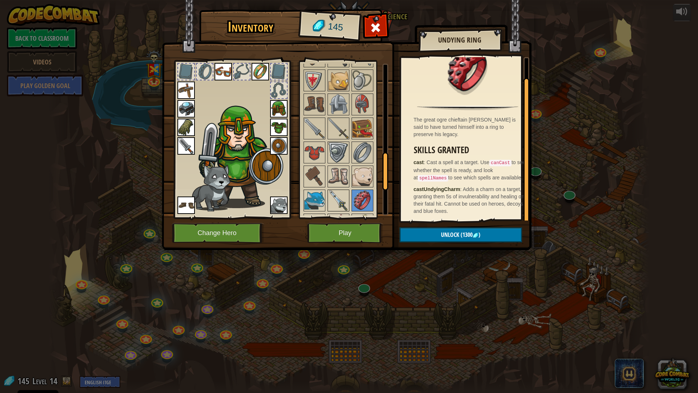
click at [347, 198] on img at bounding box center [338, 200] width 20 height 20
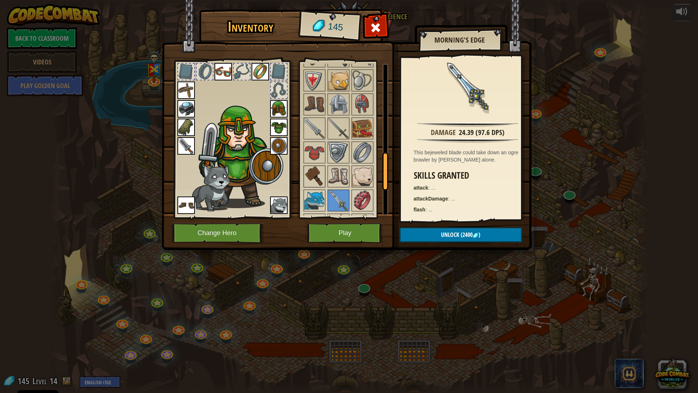
click at [316, 174] on img at bounding box center [314, 176] width 20 height 20
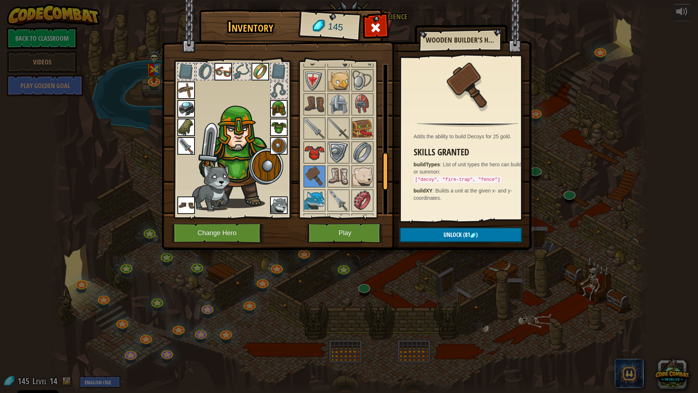
click at [320, 152] on img at bounding box center [314, 152] width 20 height 20
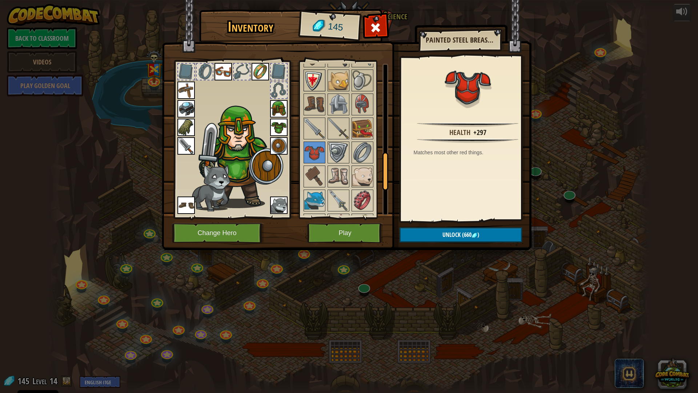
click at [316, 79] on img at bounding box center [314, 80] width 20 height 20
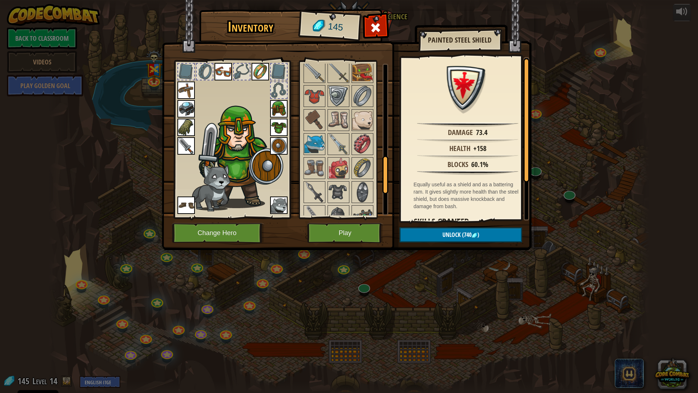
scroll to position [481, 0]
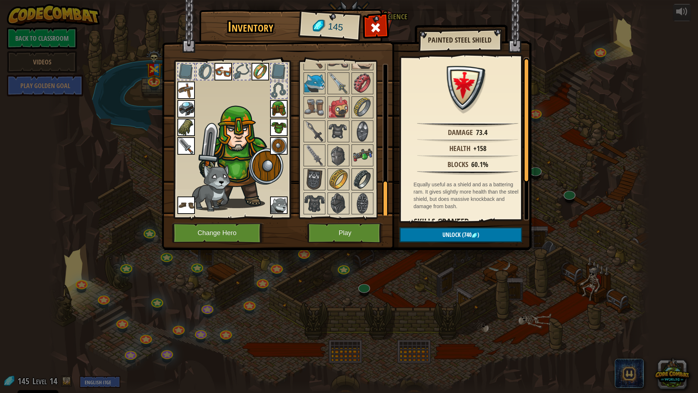
click at [365, 176] on img at bounding box center [362, 179] width 20 height 20
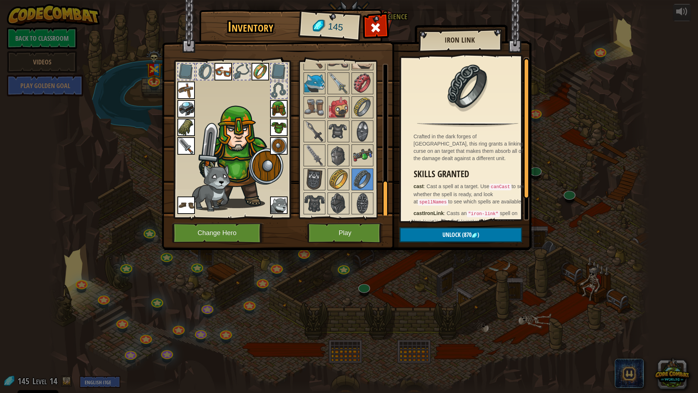
click at [257, 69] on img at bounding box center [260, 71] width 17 height 17
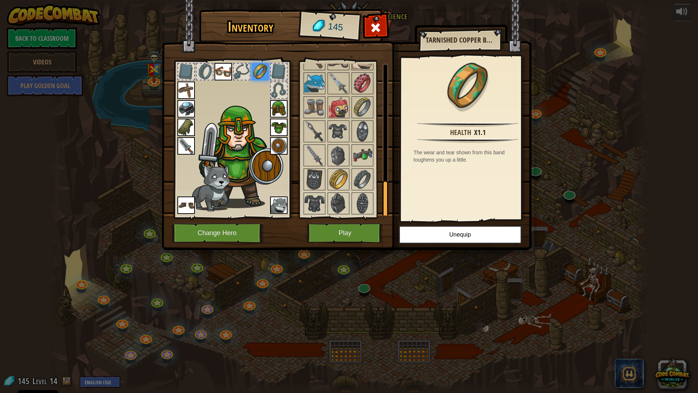
click at [257, 69] on img at bounding box center [260, 71] width 17 height 17
drag, startPoint x: 489, startPoint y: 155, endPoint x: 481, endPoint y: 155, distance: 7.6
click at [487, 155] on div "The wear and tear shown from this band toughens you up a little." at bounding box center [470, 156] width 112 height 15
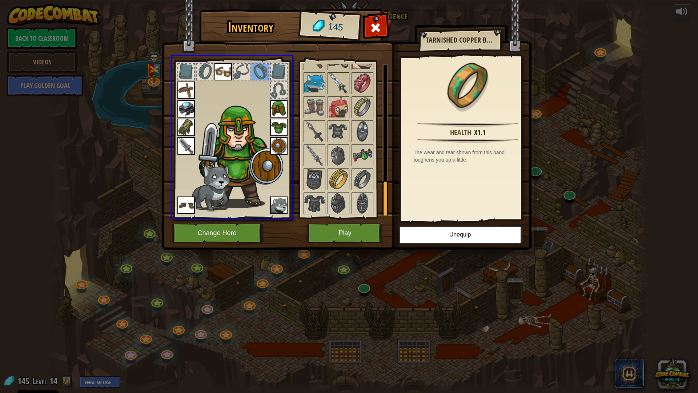
drag, startPoint x: 255, startPoint y: 67, endPoint x: 329, endPoint y: 78, distance: 74.2
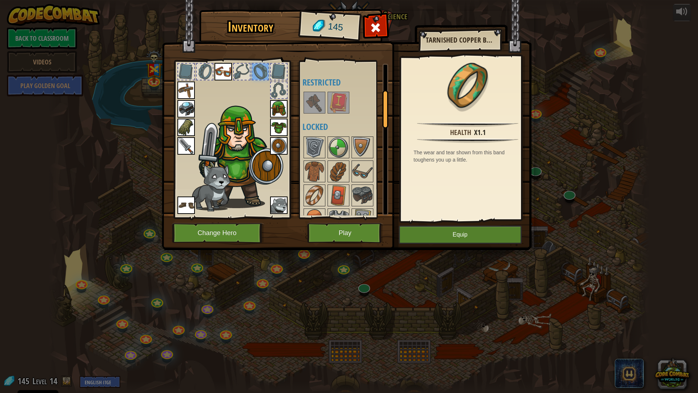
scroll to position [0, 0]
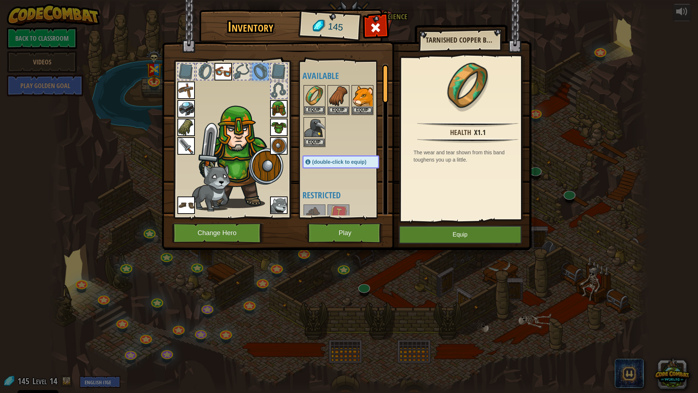
click at [319, 102] on img at bounding box center [314, 96] width 20 height 20
click at [318, 105] on img at bounding box center [314, 96] width 20 height 20
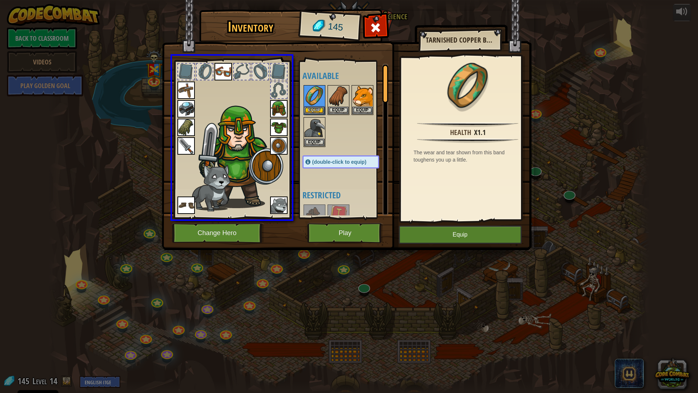
drag, startPoint x: 311, startPoint y: 99, endPoint x: 261, endPoint y: 70, distance: 58.5
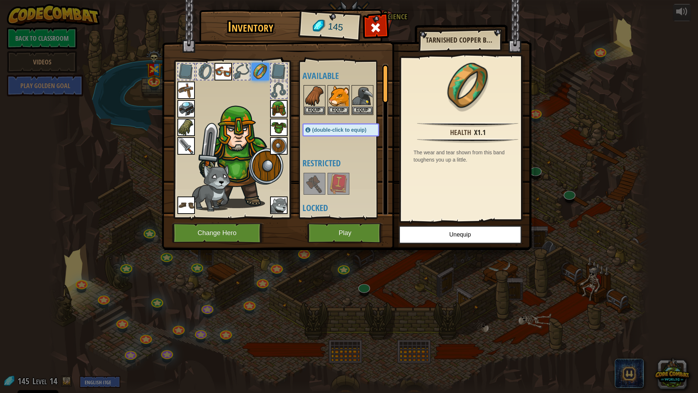
click at [203, 68] on div at bounding box center [205, 72] width 16 height 16
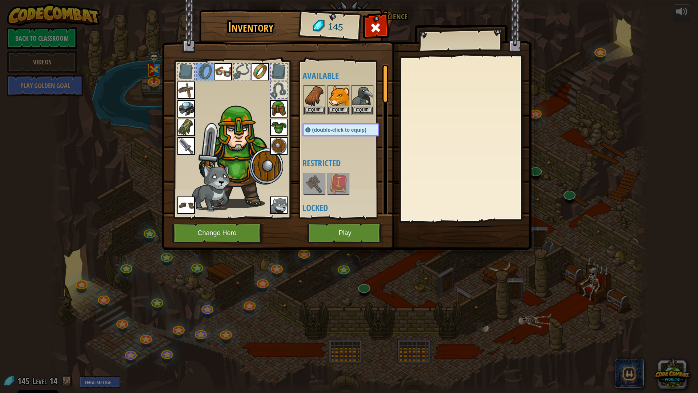
click at [203, 68] on div at bounding box center [205, 72] width 16 height 16
drag, startPoint x: 203, startPoint y: 68, endPoint x: 215, endPoint y: 78, distance: 15.0
click at [204, 69] on div at bounding box center [205, 72] width 16 height 16
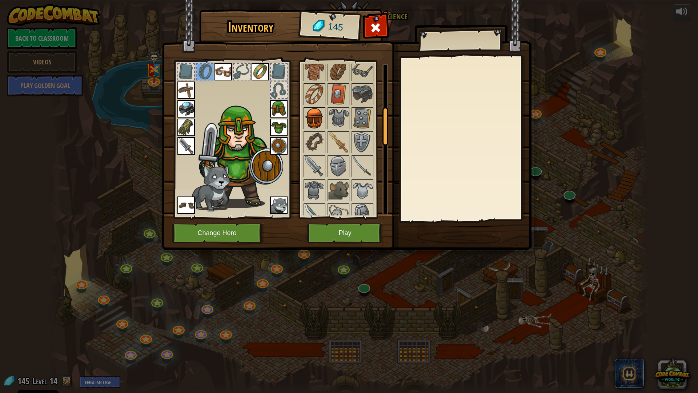
scroll to position [145, 0]
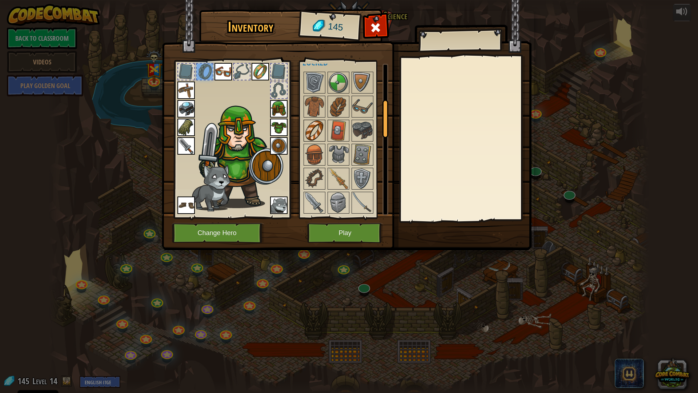
click at [318, 121] on img at bounding box center [314, 130] width 20 height 20
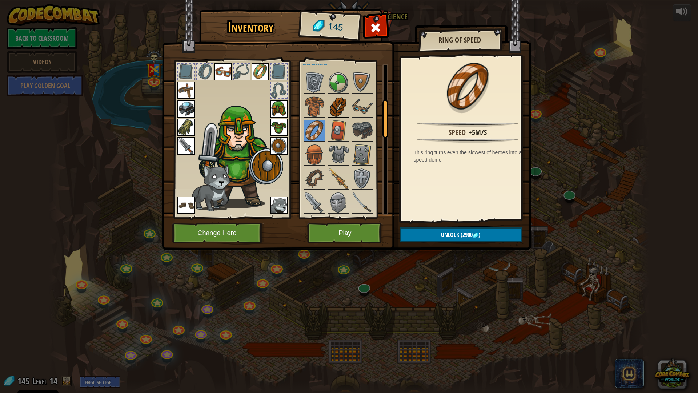
click at [335, 97] on img at bounding box center [338, 106] width 20 height 20
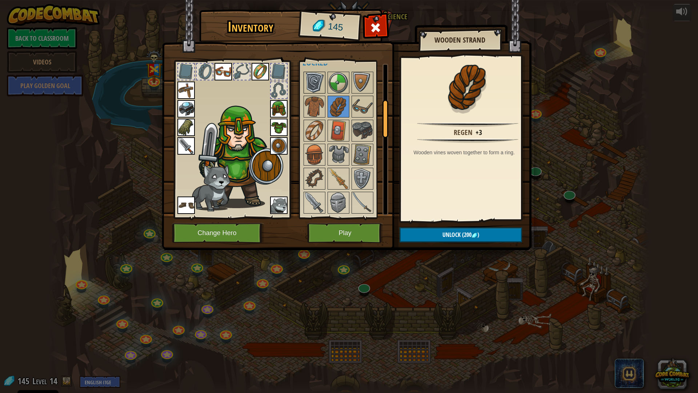
click at [313, 80] on img at bounding box center [314, 82] width 20 height 20
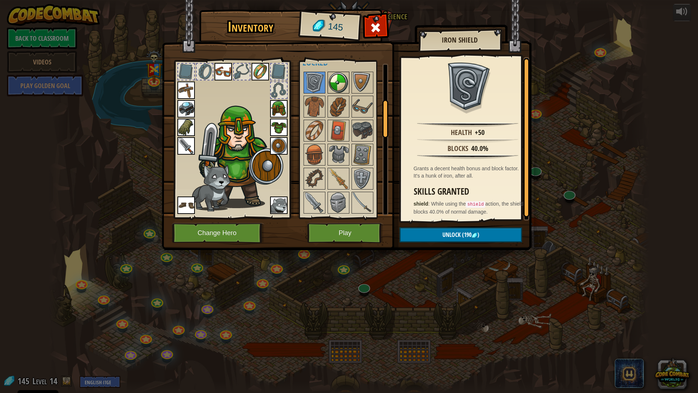
click at [329, 77] on img at bounding box center [338, 82] width 20 height 20
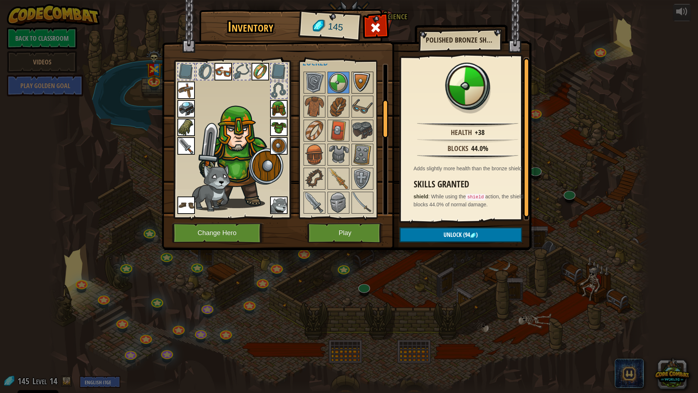
click at [363, 77] on img at bounding box center [362, 82] width 20 height 20
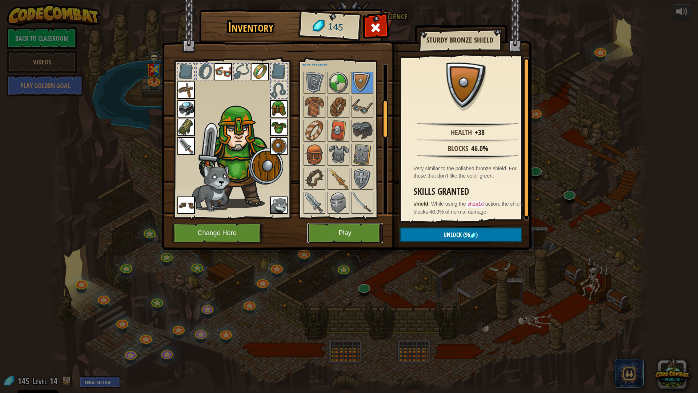
click at [346, 229] on button "Play" at bounding box center [345, 233] width 76 height 20
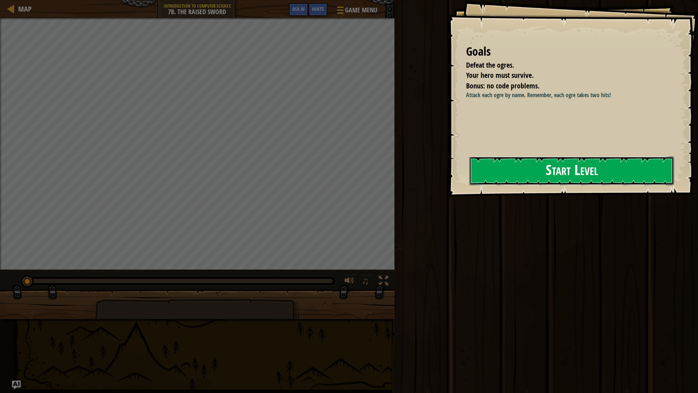
click at [550, 161] on button "Start Level" at bounding box center [571, 170] width 205 height 29
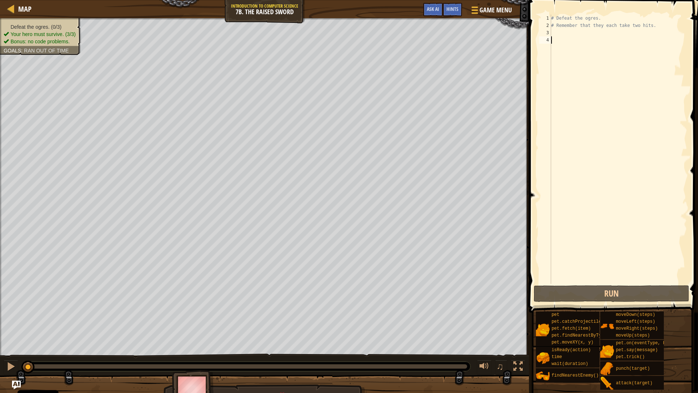
scroll to position [3, 0]
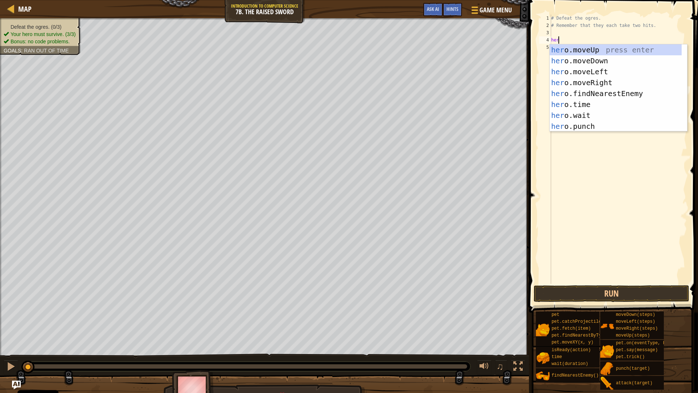
type textarea "hero"
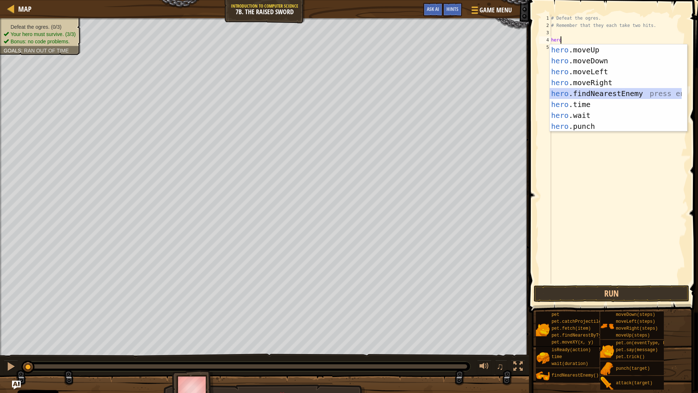
click at [588, 92] on div "hero .moveUp press enter hero .moveDown press enter hero .moveLeft press enter …" at bounding box center [616, 98] width 132 height 109
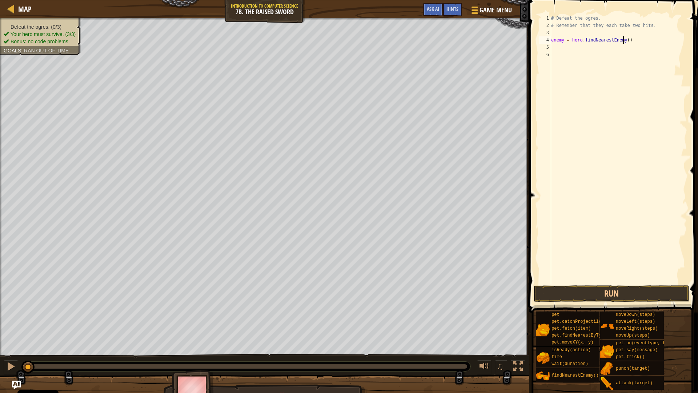
click at [622, 40] on div "# Defeat the ogres. # Remember that they each take two hits. enemy = hero . fin…" at bounding box center [618, 157] width 137 height 284
click at [563, 41] on div "# Defeat the ogres. # Remember that they each take two hits. enemy = hero . fin…" at bounding box center [618, 157] width 137 height 284
type textarea "1 = hero.findNearestEnemy()"
click at [567, 49] on div "# Defeat the ogres. # Remember that they each take two hits. 1 = hero . findNea…" at bounding box center [618, 157] width 137 height 284
click at [553, 40] on div "# Defeat the ogres. # Remember that they each take two hits. 1 = hero . findNea…" at bounding box center [618, 157] width 137 height 284
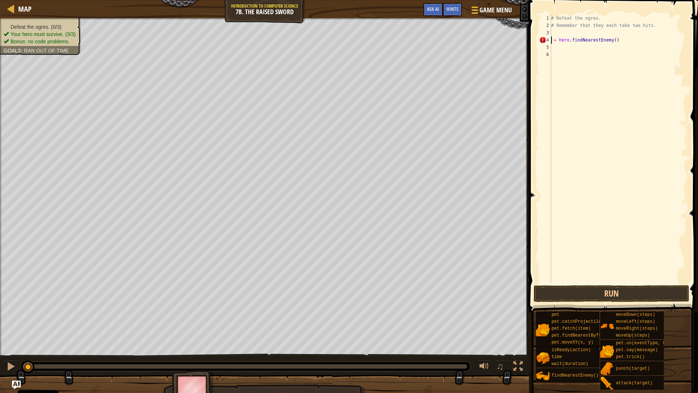
type textarea "e1 = hero.findNearestEnemy()"
click at [558, 47] on div "# Defeat the ogres. # Remember that they each take two hits. e1 = hero . findNe…" at bounding box center [618, 157] width 137 height 284
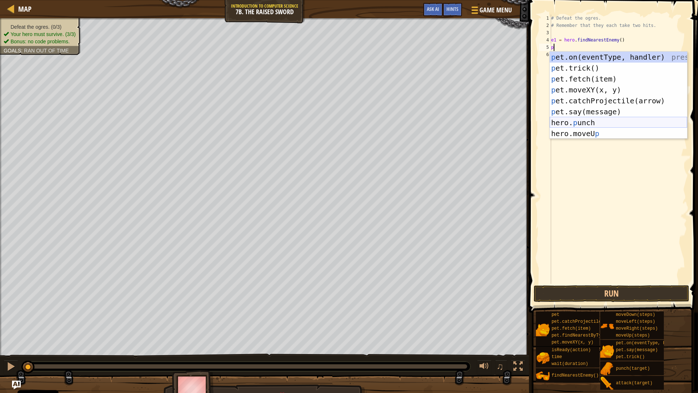
click at [578, 124] on div "p et.on(eventType, handler) press enter p et.trick() press enter p et.fetch(ite…" at bounding box center [618, 106] width 137 height 109
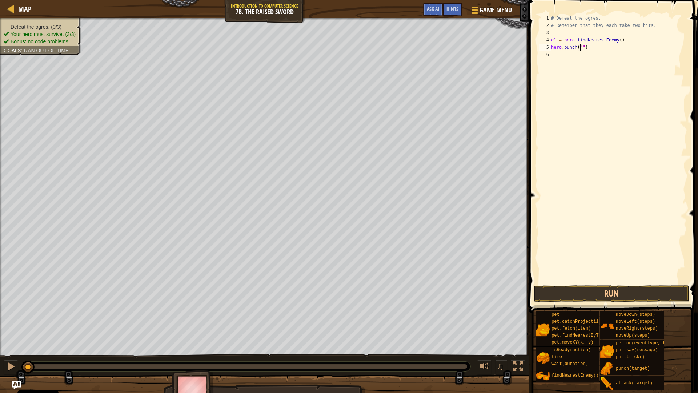
scroll to position [3, 3]
click at [606, 292] on button "Run" at bounding box center [612, 293] width 156 height 17
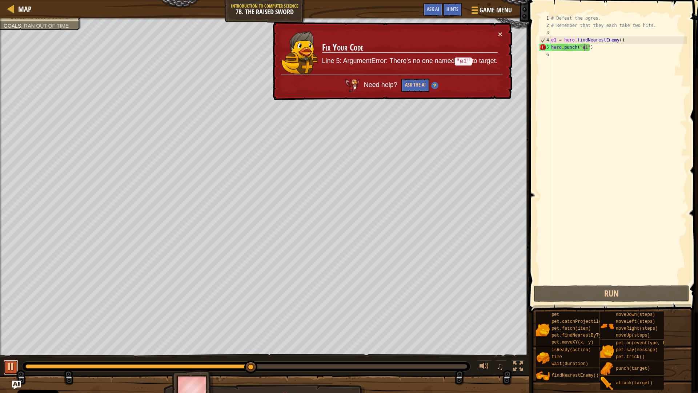
click at [14, 334] on div at bounding box center [10, 365] width 9 height 9
click at [555, 40] on div "# Defeat the ogres. # Remember that they each take two hits. e1 = hero . findNe…" at bounding box center [618, 157] width 137 height 284
type textarea "e1 = hero.findNearestEnemy()"
drag, startPoint x: 622, startPoint y: 38, endPoint x: 537, endPoint y: 39, distance: 85.4
click at [537, 39] on div "e1 = hero.findNearestEnemy() 1 2 3 4 5 6 # Defeat the ogres. # Remember that th…" at bounding box center [612, 171] width 171 height 334
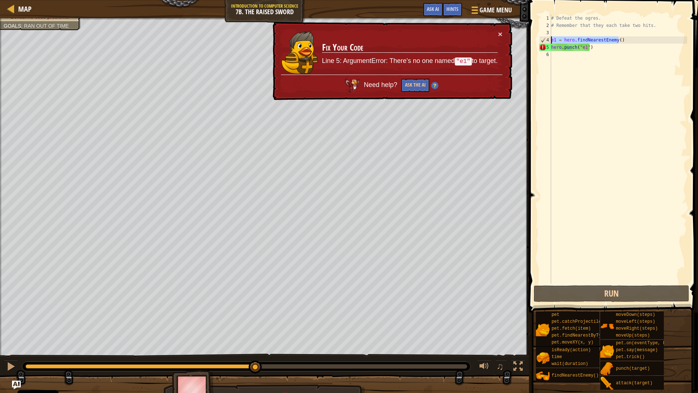
scroll to position [3, 0]
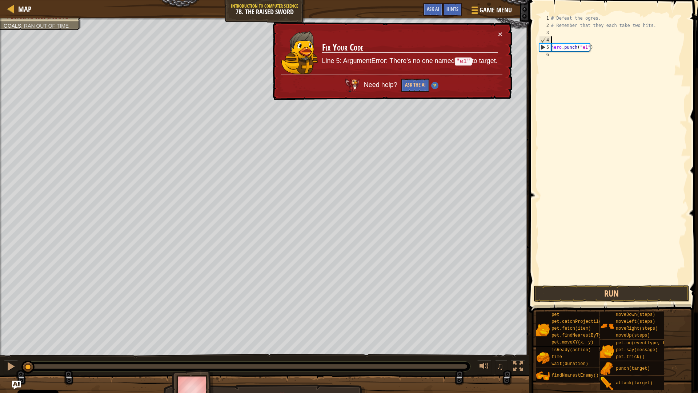
drag, startPoint x: 253, startPoint y: 365, endPoint x: 0, endPoint y: 363, distance: 252.7
click at [0, 334] on div "♫" at bounding box center [264, 364] width 529 height 22
click at [584, 48] on div "# Defeat the ogres. # Remember that they each take two hits. hero . punch ( "e1…" at bounding box center [618, 157] width 137 height 284
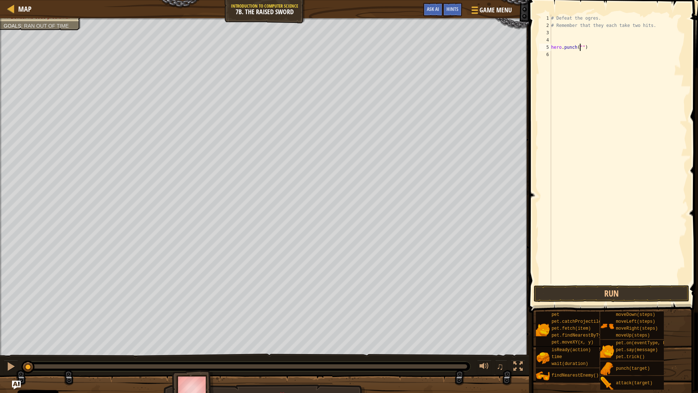
scroll to position [3, 3]
type textarea "hero.punch("Rig")"
drag, startPoint x: 591, startPoint y: 47, endPoint x: 551, endPoint y: 46, distance: 39.6
click at [551, 46] on div "# Defeat the ogres. # Remember that they each take two hits. hero . punch ( "Ri…" at bounding box center [618, 157] width 137 height 284
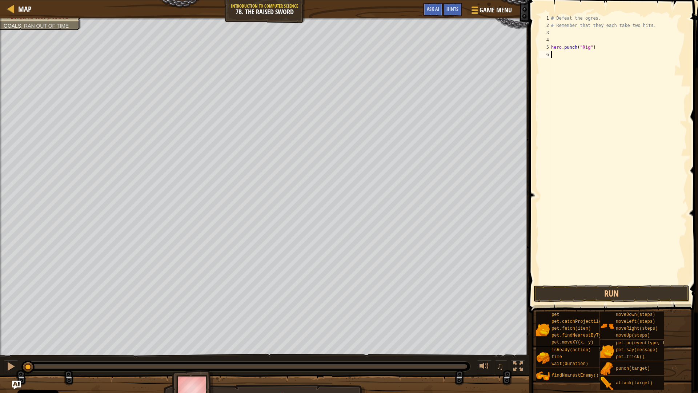
click at [556, 53] on div "# Defeat the ogres. # Remember that they each take two hits. hero . punch ( "Ri…" at bounding box center [618, 157] width 137 height 284
paste textarea "hero.punch("Rig")"
type textarea "hero.punch("Rig")"
paste textarea "hero.punch("Rig")"
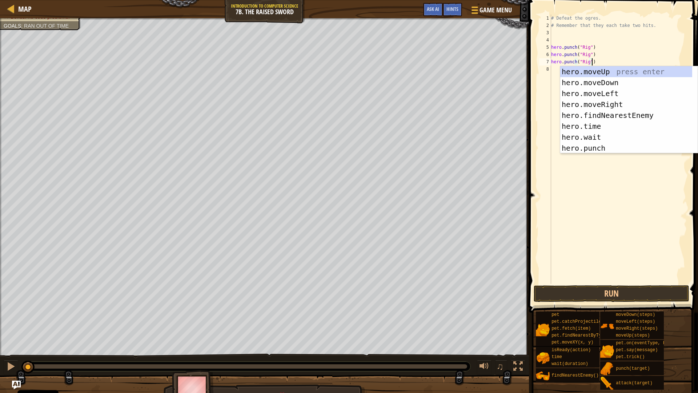
click at [583, 55] on div "# Defeat the ogres. # Remember that they each take two hits. hero . punch ( "Ri…" at bounding box center [618, 157] width 137 height 284
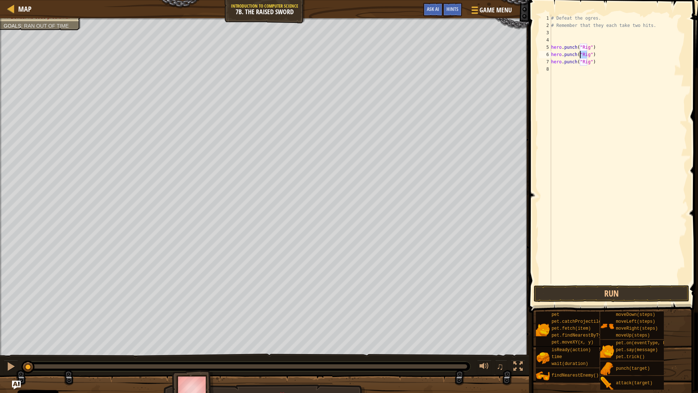
click at [583, 55] on div "# Defeat the ogres. # Remember that they each take two hits. hero . punch ( "Ri…" at bounding box center [618, 157] width 137 height 284
click at [585, 62] on div "# Defeat the ogres. # Remember that they each take two hits. hero . punch ( "Ri…" at bounding box center [618, 157] width 137 height 284
type textarea "hero.punch("Ack")"
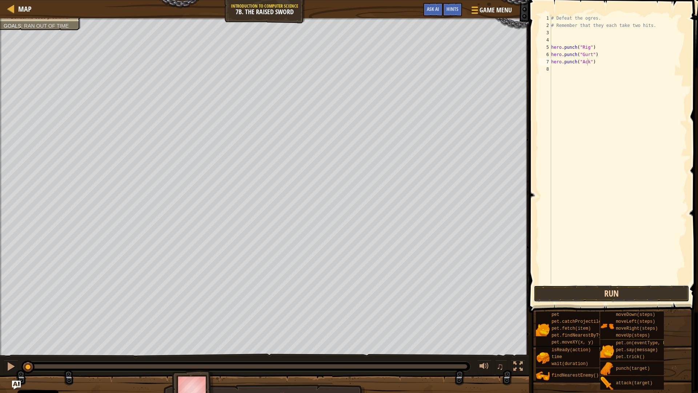
click at [581, 293] on button "Run" at bounding box center [612, 293] width 156 height 17
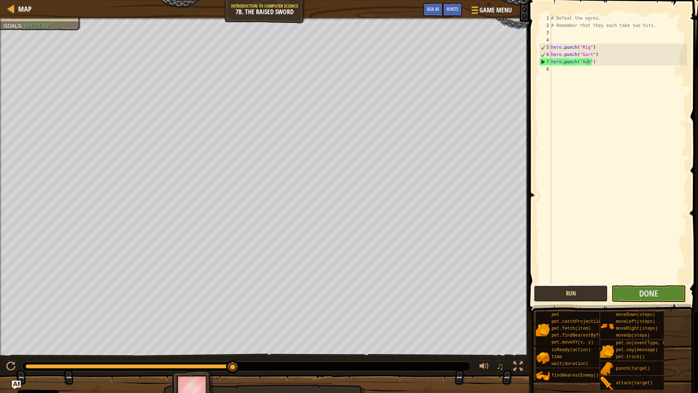
click at [579, 295] on button "Run" at bounding box center [571, 293] width 74 height 17
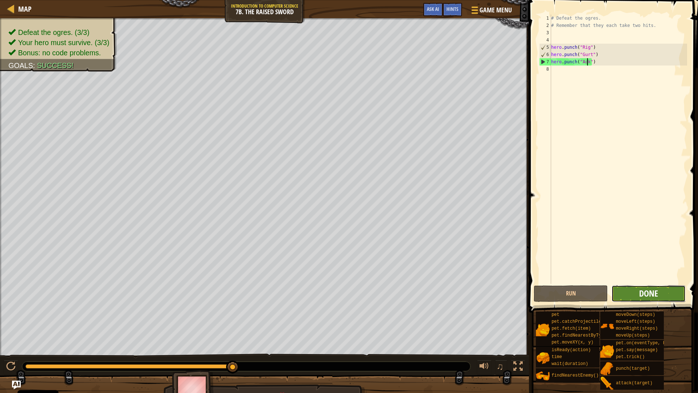
click at [640, 293] on span "Done" at bounding box center [648, 293] width 19 height 12
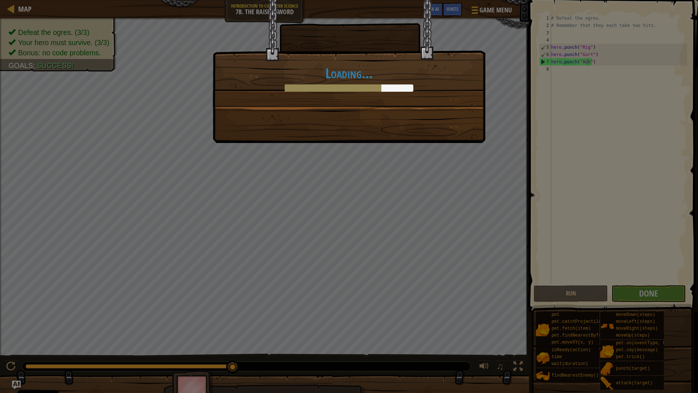
click at [630, 299] on div "Loading..." at bounding box center [349, 196] width 698 height 393
click at [349, 98] on div "Loading..." at bounding box center [349, 53] width 272 height 106
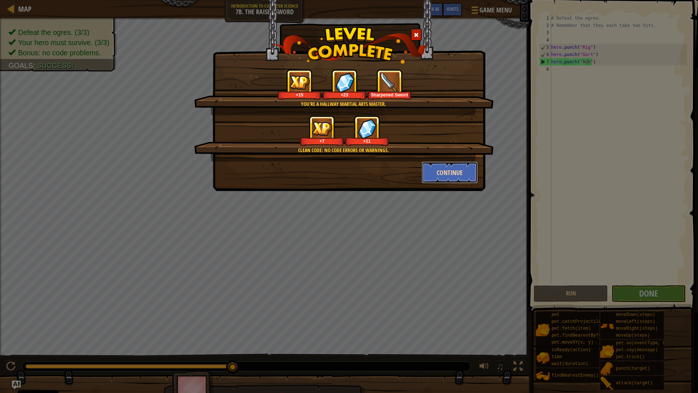
click at [459, 175] on button "Continue" at bounding box center [450, 172] width 56 height 22
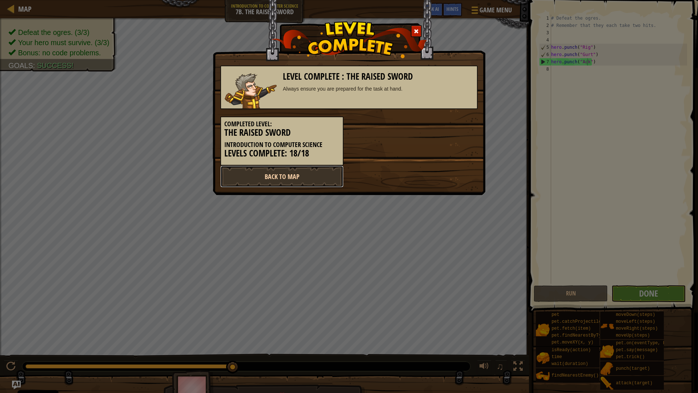
click at [318, 175] on link "Back to Map" at bounding box center [281, 176] width 123 height 22
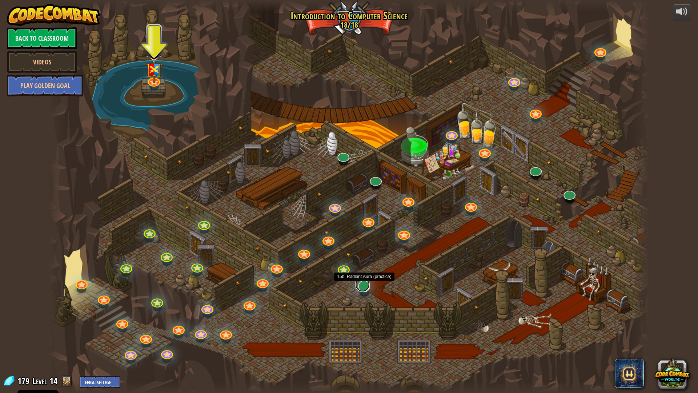
click at [365, 289] on link at bounding box center [362, 284] width 15 height 15
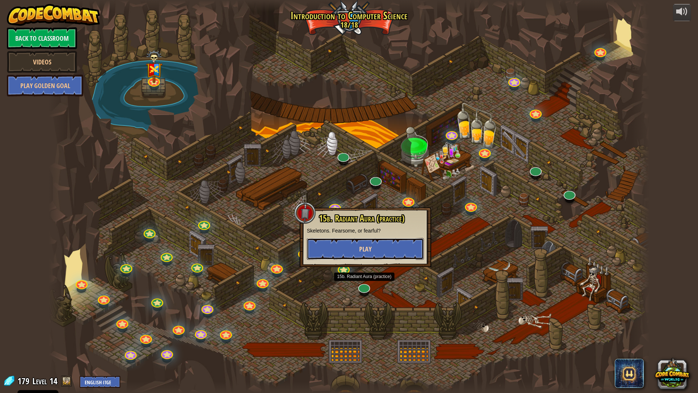
click at [361, 255] on button "Play" at bounding box center [365, 249] width 117 height 22
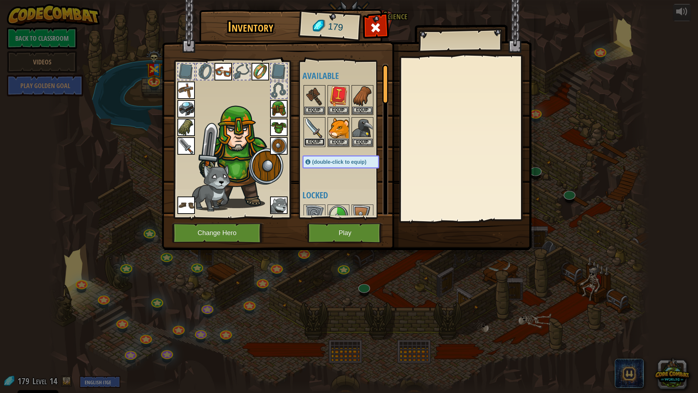
click at [318, 140] on button "Equip" at bounding box center [314, 142] width 20 height 8
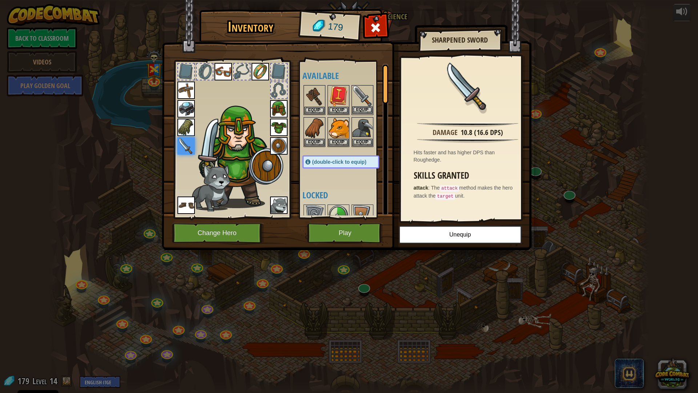
click at [362, 96] on img at bounding box center [362, 96] width 20 height 20
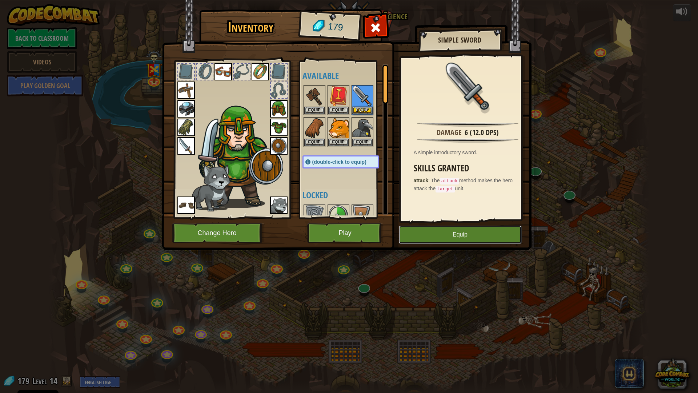
click at [472, 239] on button "Equip" at bounding box center [460, 234] width 123 height 18
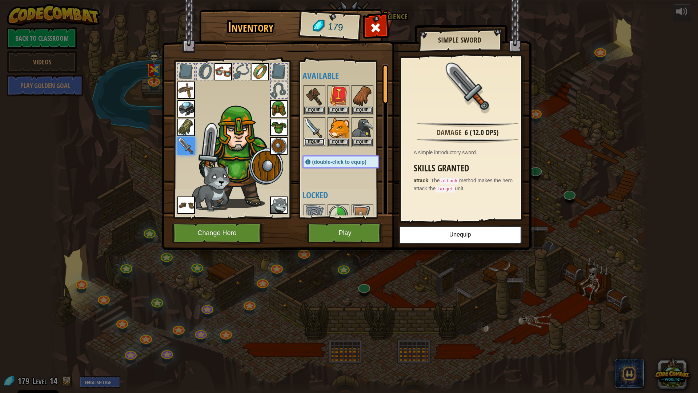
click at [313, 140] on button "Equip" at bounding box center [314, 142] width 20 height 8
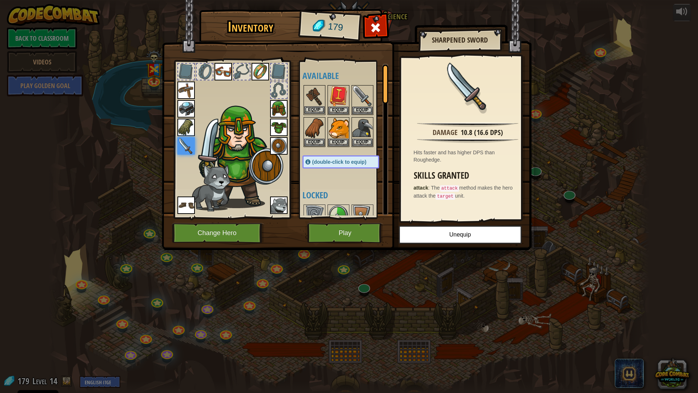
click at [310, 104] on img at bounding box center [314, 96] width 20 height 20
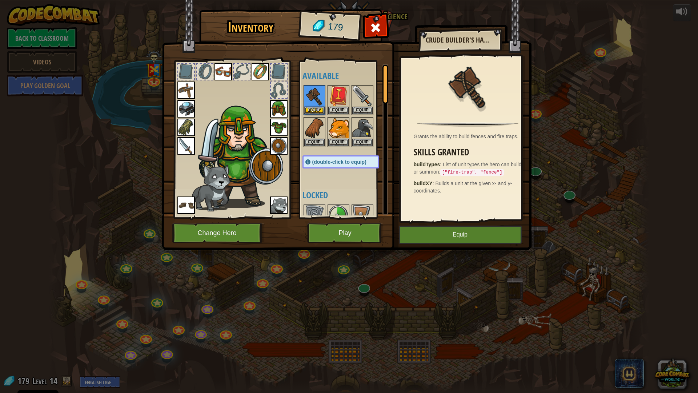
click at [180, 94] on img at bounding box center [185, 89] width 17 height 17
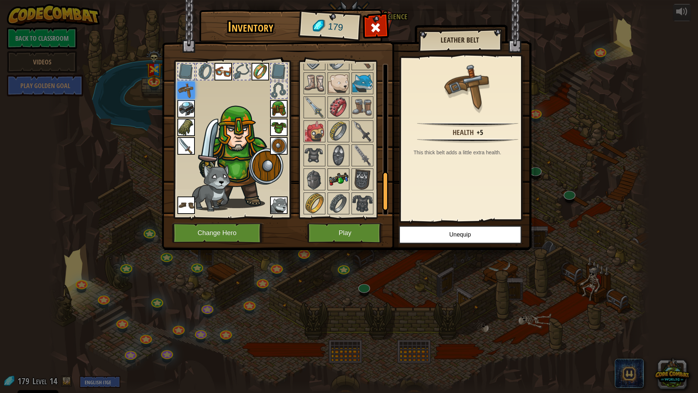
scroll to position [432, 0]
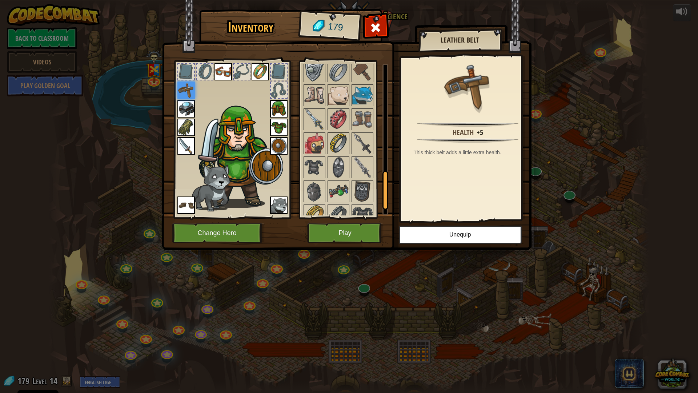
click at [333, 141] on img at bounding box center [338, 143] width 20 height 20
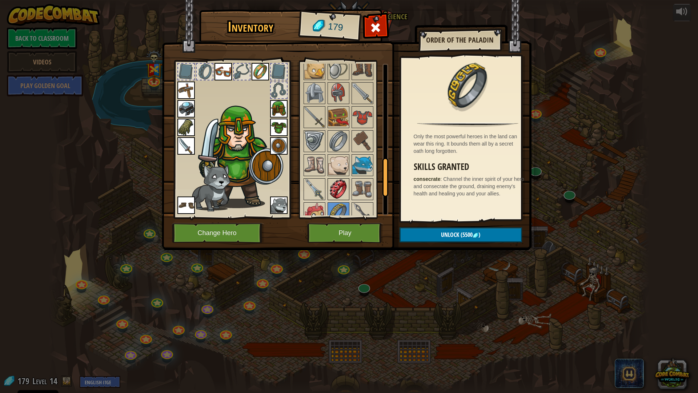
scroll to position [359, 0]
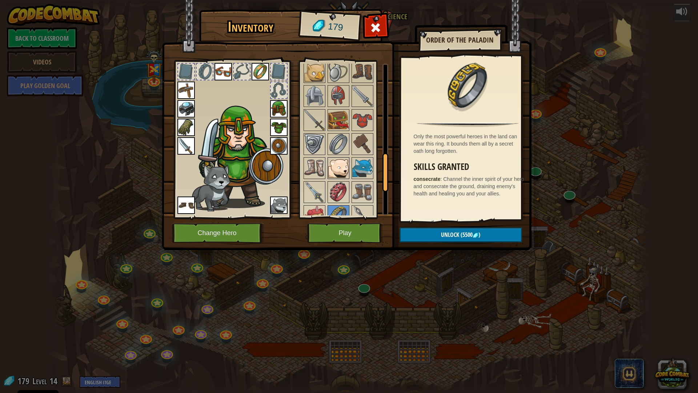
click at [345, 168] on img at bounding box center [338, 168] width 20 height 20
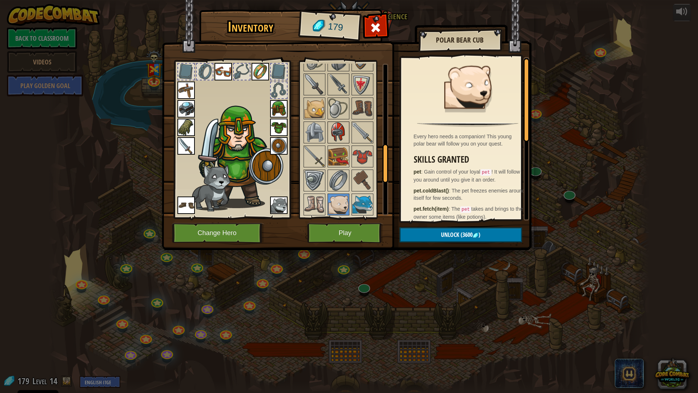
scroll to position [286, 0]
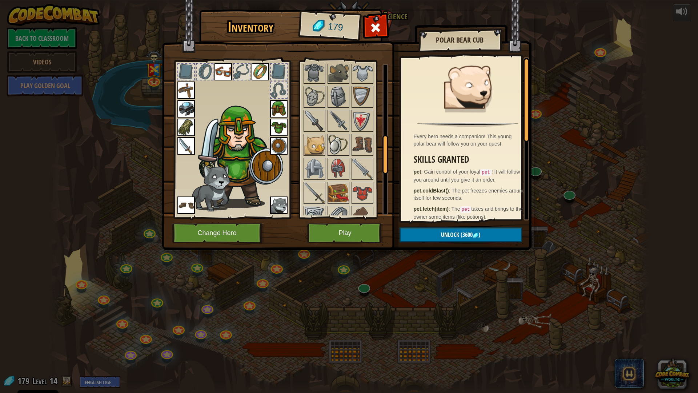
click at [333, 139] on img at bounding box center [338, 145] width 20 height 20
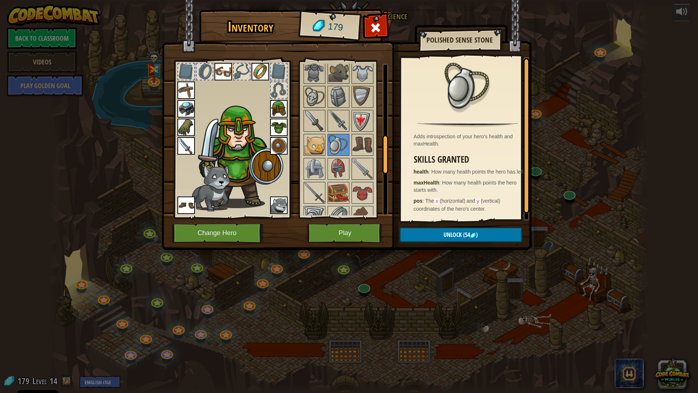
click at [318, 99] on img at bounding box center [314, 97] width 20 height 20
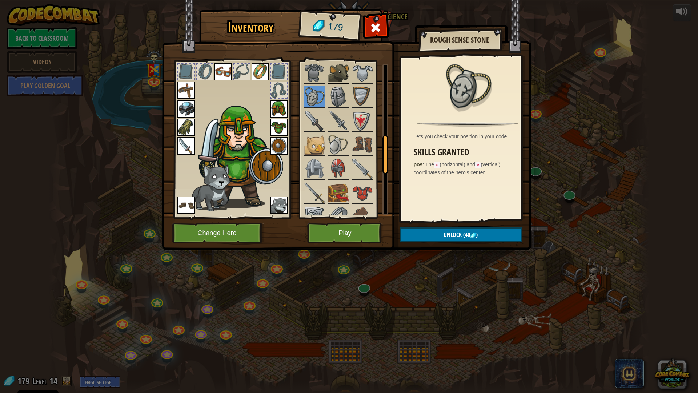
click at [341, 71] on img at bounding box center [338, 73] width 20 height 20
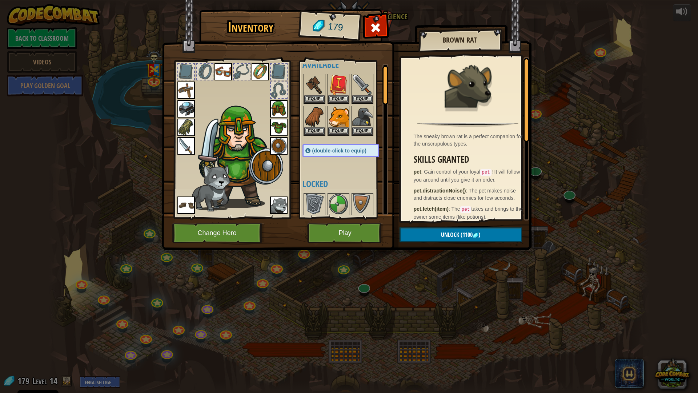
scroll to position [0, 0]
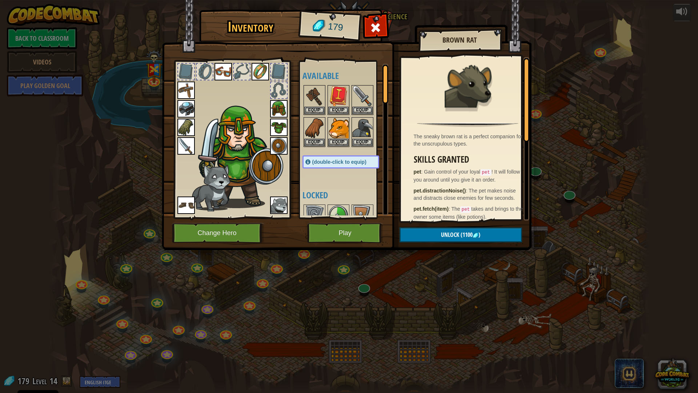
click at [341, 161] on span "(double-click to equip)" at bounding box center [339, 162] width 54 height 6
click at [341, 162] on span "(double-click to equip)" at bounding box center [339, 162] width 54 height 6
click at [350, 226] on button "Play" at bounding box center [345, 233] width 76 height 20
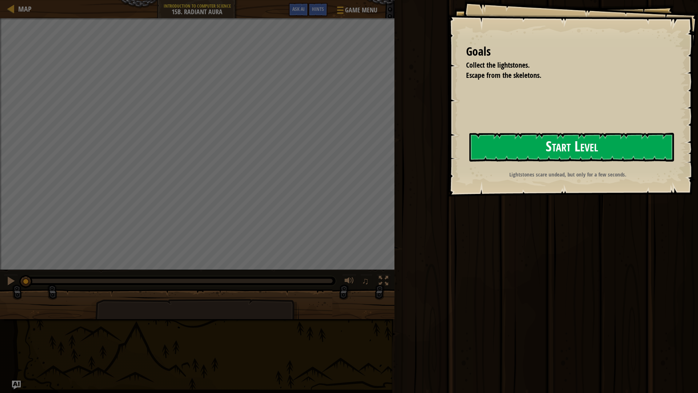
click at [515, 146] on button "Start Level" at bounding box center [571, 147] width 205 height 29
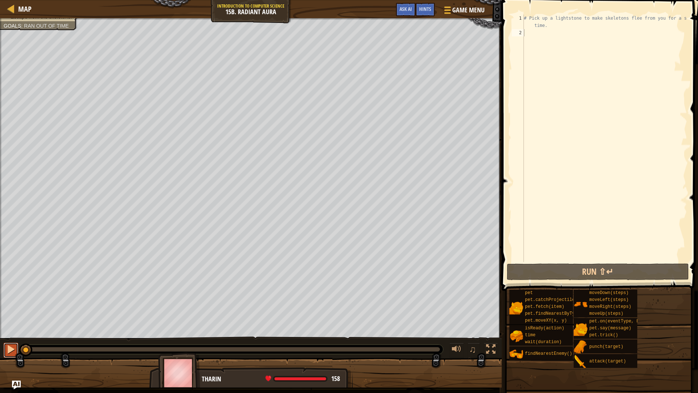
click at [15, 334] on div at bounding box center [10, 348] width 9 height 9
drag, startPoint x: 95, startPoint y: 352, endPoint x: 75, endPoint y: 347, distance: 20.5
click at [21, 334] on div "♫" at bounding box center [251, 347] width 502 height 22
click at [2, 321] on div "Collect the lightstones. Escape from the skeletons. Goals : Ran out of time ♫ […" at bounding box center [349, 202] width 698 height 369
click at [456, 253] on div "Map Introduction to Computer Science 15b. Radiant Aura Game Menu Done Hints Ask…" at bounding box center [349, 196] width 698 height 393
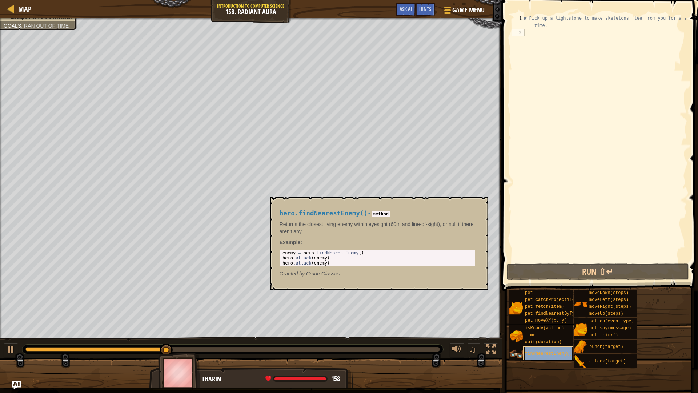
click at [542, 334] on span "findNearestEnemy()" at bounding box center [548, 353] width 47 height 5
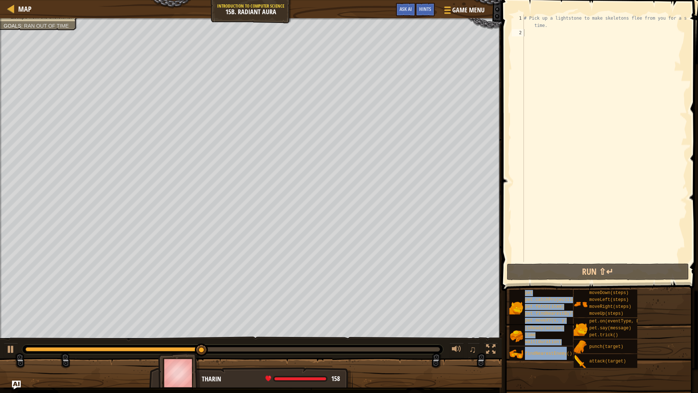
drag, startPoint x: 542, startPoint y: 353, endPoint x: 552, endPoint y: 37, distance: 315.3
click at [555, 36] on div "Hints Videos 1 2 # Pick up a lightstone to make skeletons flee from you for a s…" at bounding box center [598, 194] width 198 height 389
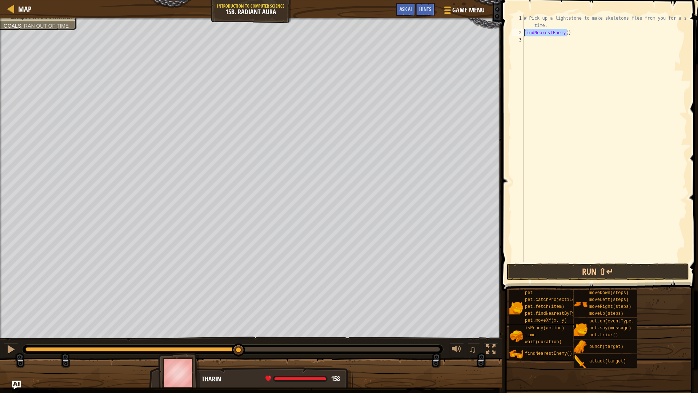
click at [493, 26] on div "Map Introduction to Computer Science 15b. Radiant Aura Game Menu Done Hints Ask…" at bounding box center [349, 196] width 698 height 393
type textarea "findNearestEnemy()"
type textarea "h"
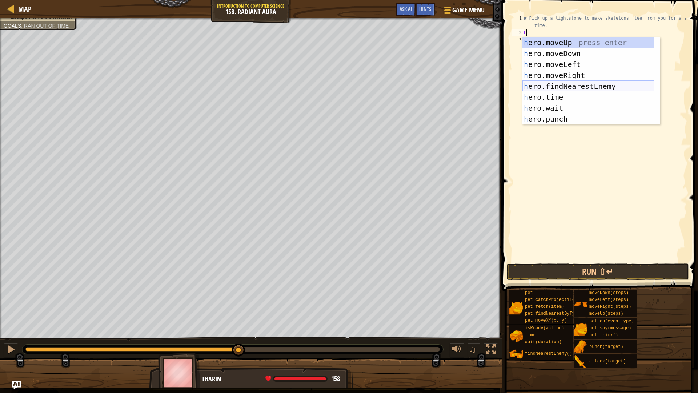
click at [607, 87] on div "h ero.moveUp press enter h ero.moveDown press enter h ero.moveLeft press enter …" at bounding box center [588, 91] width 132 height 109
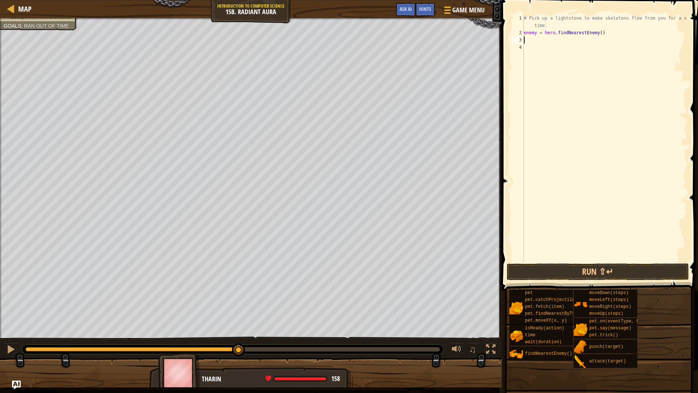
click at [535, 32] on div "# Pick up a lightstone to make skeletons flee from you for a short time. enemy …" at bounding box center [604, 149] width 165 height 269
type textarea "e1 = hero.findNearestEnemy()"
click at [540, 40] on div "# Pick up a lightstone to make skeletons flee from you for a short time. e1 = h…" at bounding box center [604, 149] width 165 height 269
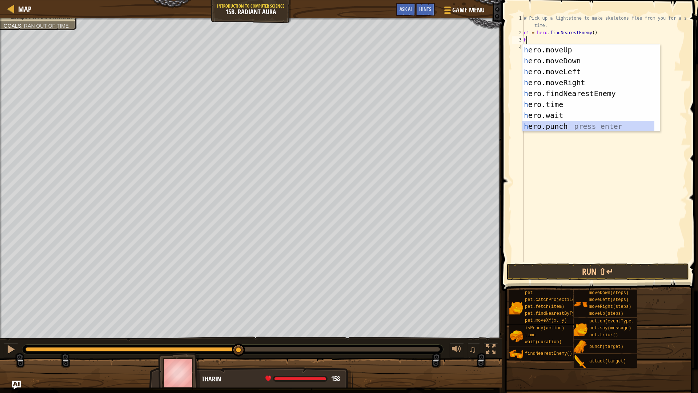
click at [575, 129] on div "h ero.moveUp press enter h ero.moveDown press enter h ero.moveLeft press enter …" at bounding box center [588, 98] width 132 height 109
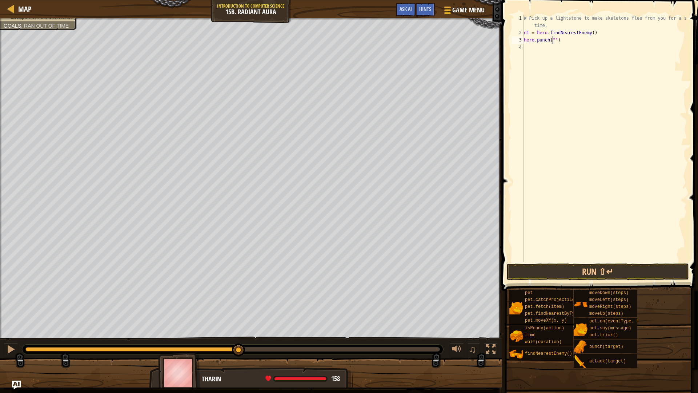
scroll to position [3, 3]
click at [616, 270] on button "Run ⇧↵" at bounding box center [598, 271] width 182 height 17
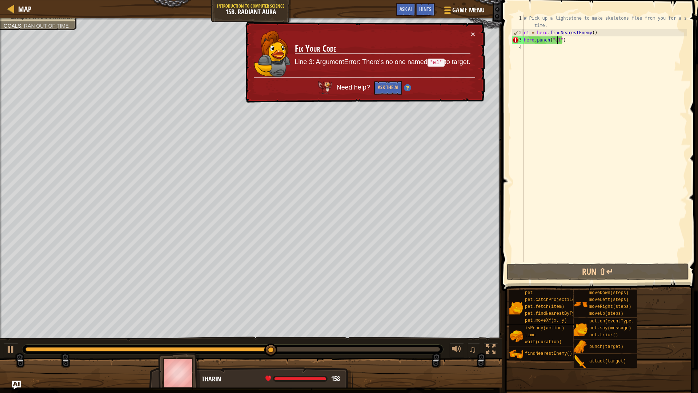
click at [470, 33] on td "Fix Your Code Line 3: ArgumentError: There's no one named "e1" to target." at bounding box center [382, 53] width 176 height 47
click at [473, 33] on button "×" at bounding box center [473, 34] width 4 height 8
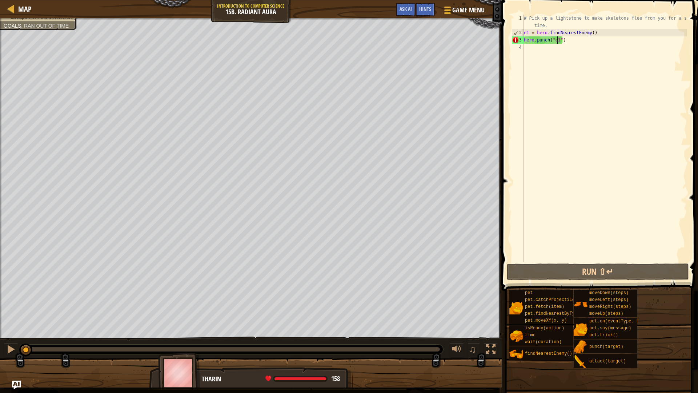
click at [5, 249] on div "Collect the lightstones. Escape from the skeletons. Goals : Ran out of time ♫ […" at bounding box center [349, 202] width 698 height 369
click at [452, 34] on div "Map Introduction to Computer Science 15b. Radiant Aura Game Menu Done Hints Ask…" at bounding box center [349, 196] width 698 height 393
type textarea "e1 = hero.findNearestEnemy() hero.punch("e1")"
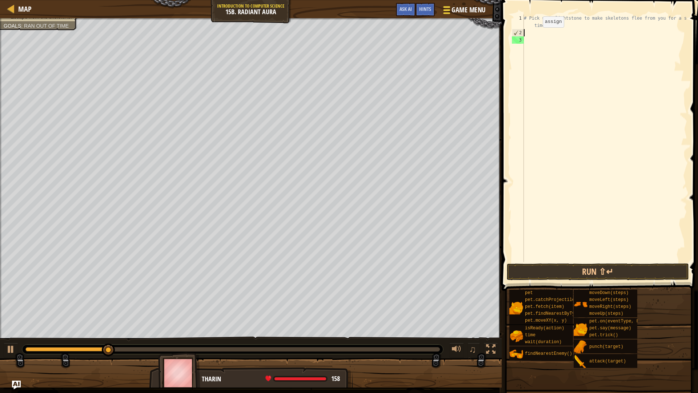
scroll to position [3, 0]
type textarea "h"
type textarea "hero.moveRight(2)"
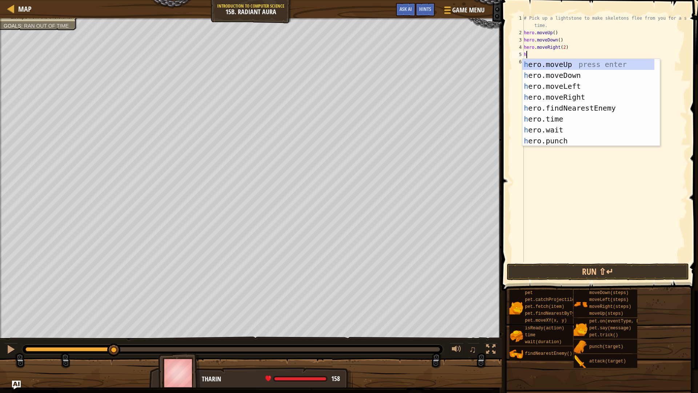
type textarea "hu"
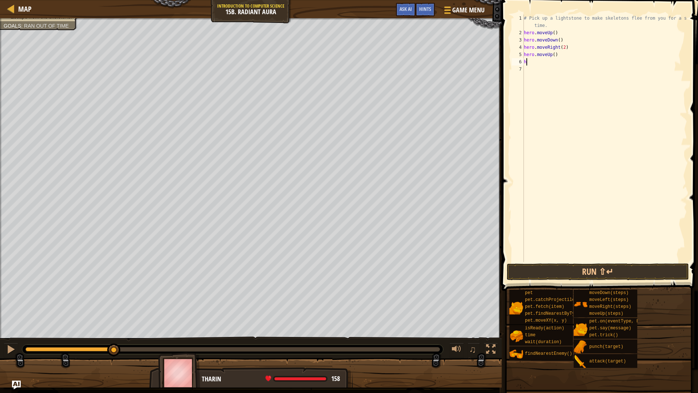
type textarea "he"
click at [13, 7] on div at bounding box center [11, 8] width 9 height 9
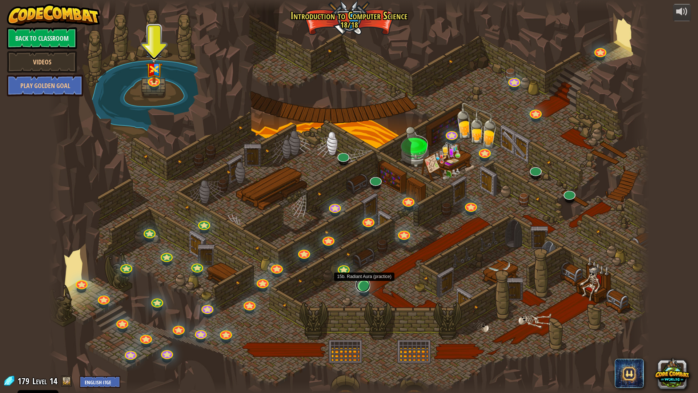
click at [362, 286] on link at bounding box center [363, 284] width 15 height 15
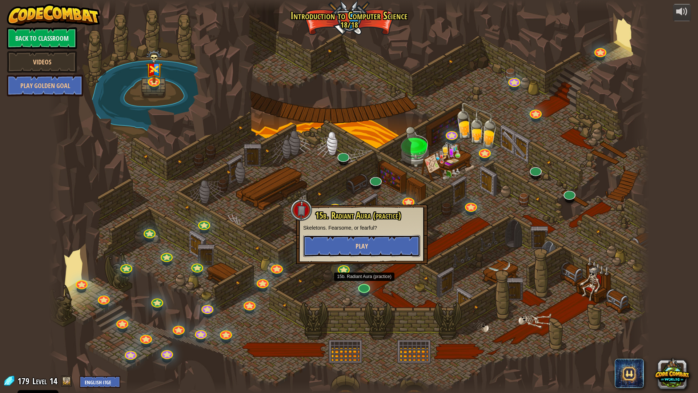
click at [354, 249] on button "Play" at bounding box center [361, 246] width 117 height 22
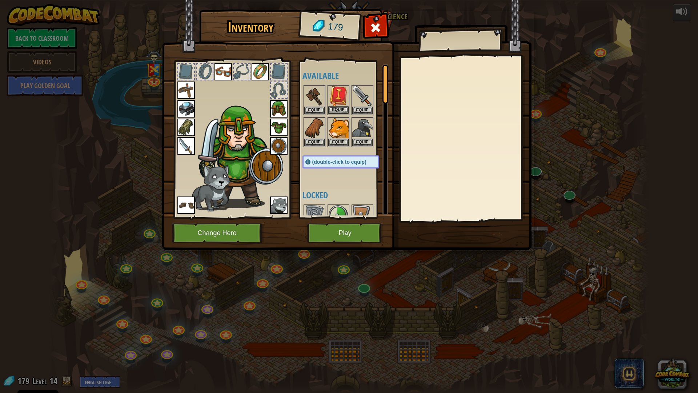
click at [346, 106] on img at bounding box center [338, 96] width 20 height 20
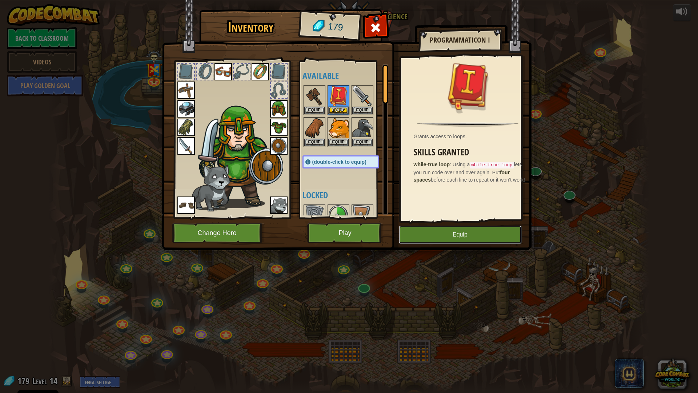
click at [440, 235] on button "Equip" at bounding box center [460, 234] width 123 height 18
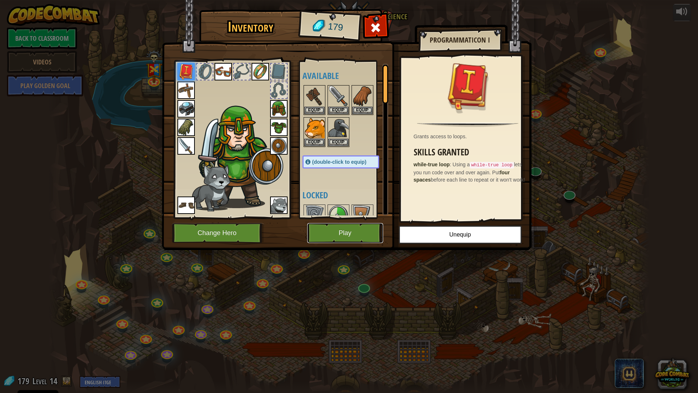
click at [357, 232] on button "Play" at bounding box center [345, 233] width 76 height 20
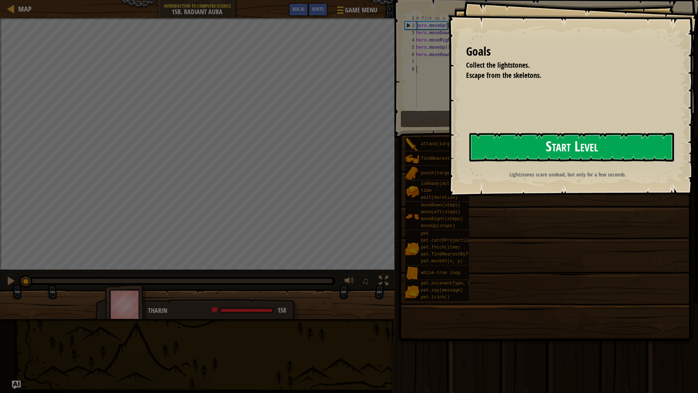
click at [563, 150] on button "Start Level" at bounding box center [571, 147] width 205 height 29
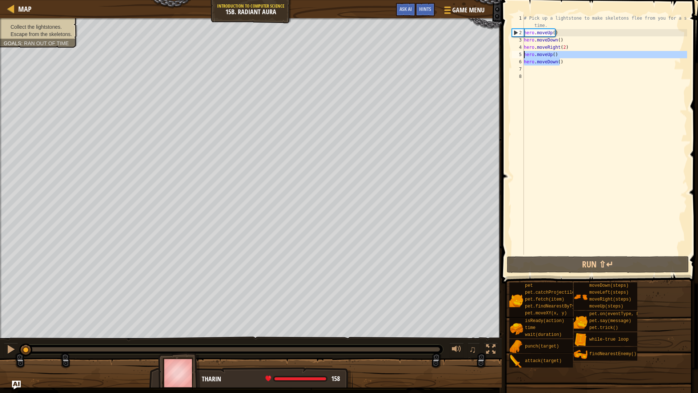
drag, startPoint x: 562, startPoint y: 62, endPoint x: 520, endPoint y: 52, distance: 43.8
click at [520, 52] on div "1 2 3 4 5 6 7 8 # Pick up a lightstone to make skeletons flee from you for a sh…" at bounding box center [598, 135] width 177 height 240
type textarea "hero.moveUp() hero.moveDown()"
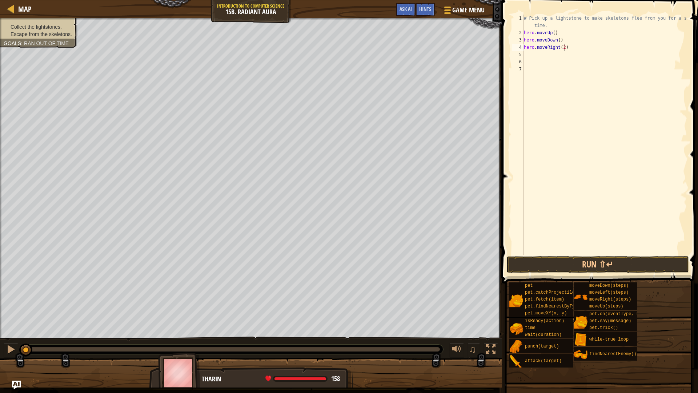
click at [567, 49] on div "# Pick up a lightstone to make skeletons flee from you for a short time. hero .…" at bounding box center [604, 146] width 165 height 262
type textarea "h"
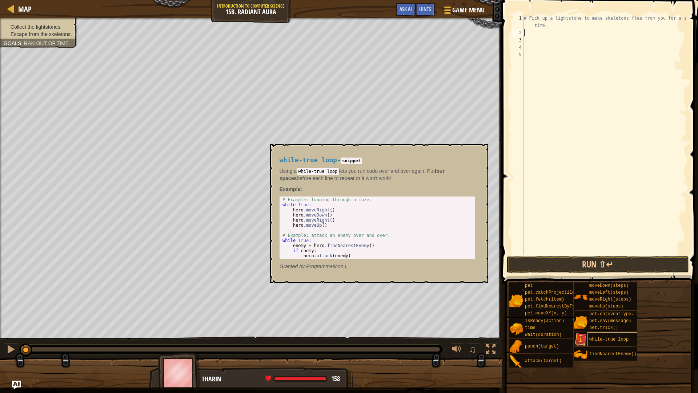
type textarea "w"
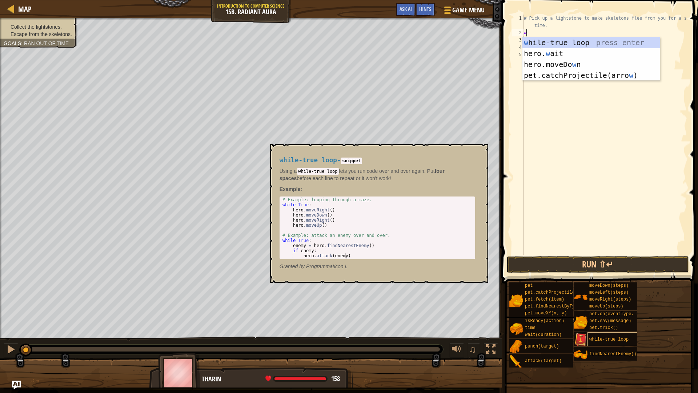
scroll to position [3, 0]
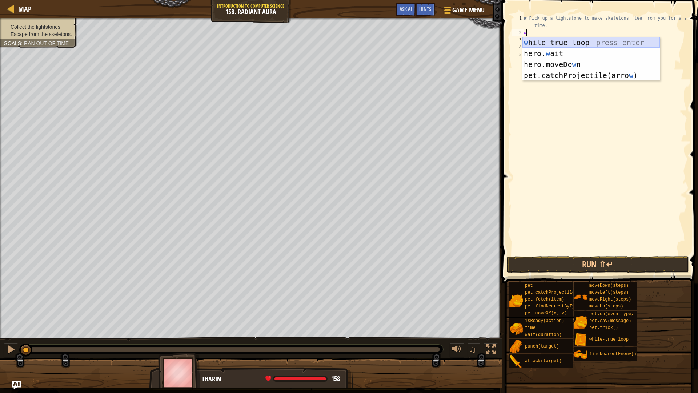
click at [591, 42] on div "w [PERSON_NAME]-true loop press enter hero. w ait press enter hero.moveDo w n p…" at bounding box center [590, 69] width 137 height 65
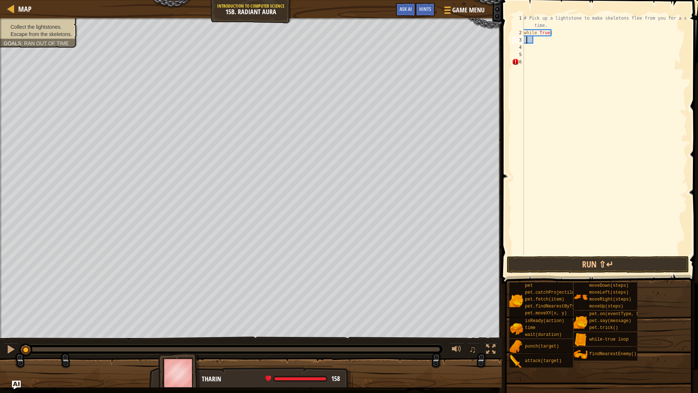
click at [526, 39] on div "# Pick up a lightstone to make skeletons flee from you for a short time. while …" at bounding box center [604, 146] width 165 height 262
click at [525, 39] on div "# Pick up a lightstone to make skeletons flee from you for a short time. while …" at bounding box center [604, 146] width 165 height 262
type textarea "h"
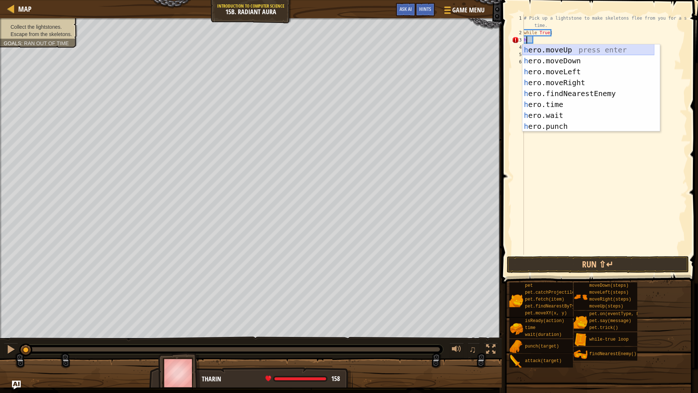
click at [563, 48] on div "h ero.moveUp press enter h ero.moveDown press enter h ero.moveLeft press enter …" at bounding box center [588, 98] width 132 height 109
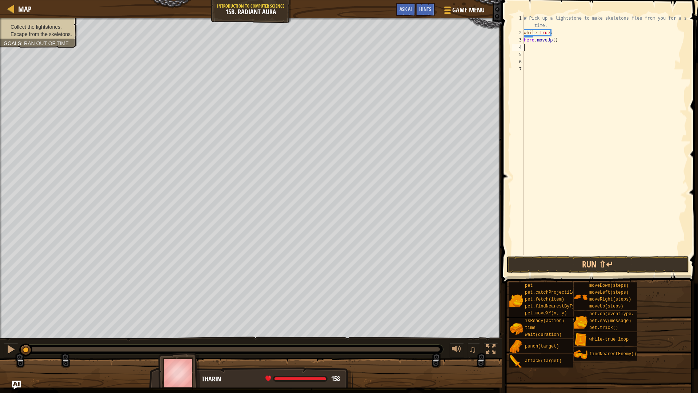
type textarea "h"
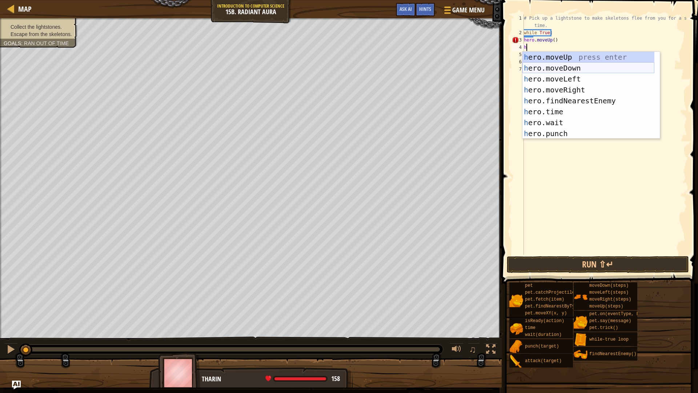
click at [554, 70] on div "h ero.moveUp press enter h ero.moveDown press enter h ero.moveLeft press enter …" at bounding box center [588, 106] width 132 height 109
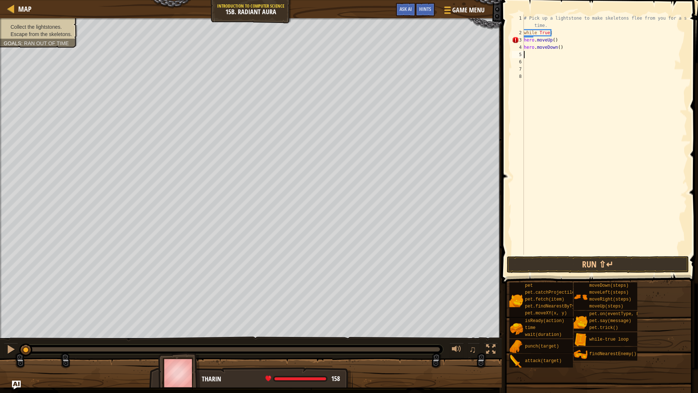
type textarea "h"
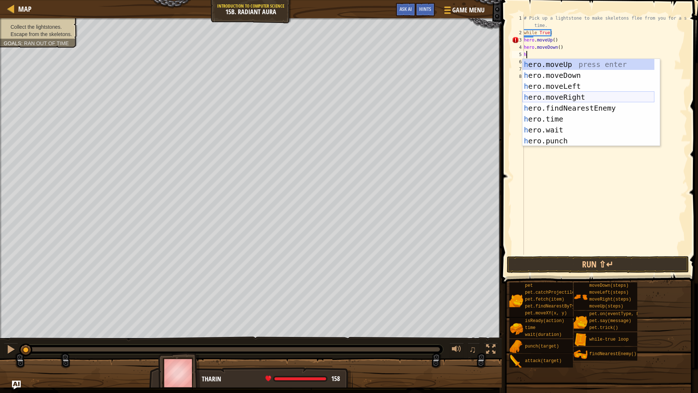
click at [561, 97] on div "h ero.moveUp press enter h ero.moveDown press enter h ero.moveLeft press enter …" at bounding box center [588, 113] width 132 height 109
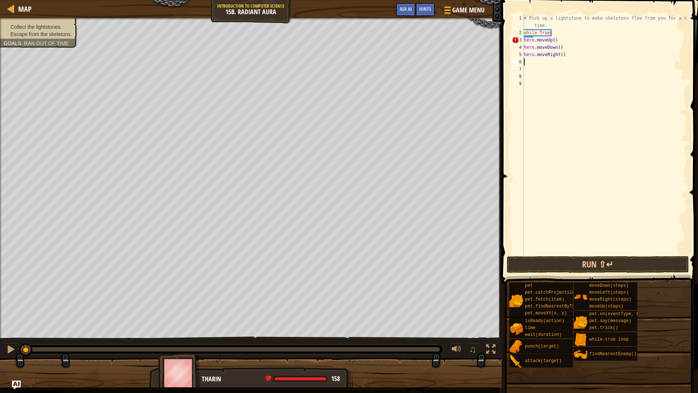
click at [558, 54] on div "# Pick up a lightstone to make skeletons flee from you for a short time. while …" at bounding box center [604, 146] width 165 height 262
click at [559, 54] on div "# Pick up a lightstone to make skeletons flee from you for a short time. while …" at bounding box center [604, 146] width 165 height 262
click at [531, 36] on div "# Pick up a lightstone to make skeletons flee from you for a short time. while …" at bounding box center [604, 146] width 165 height 262
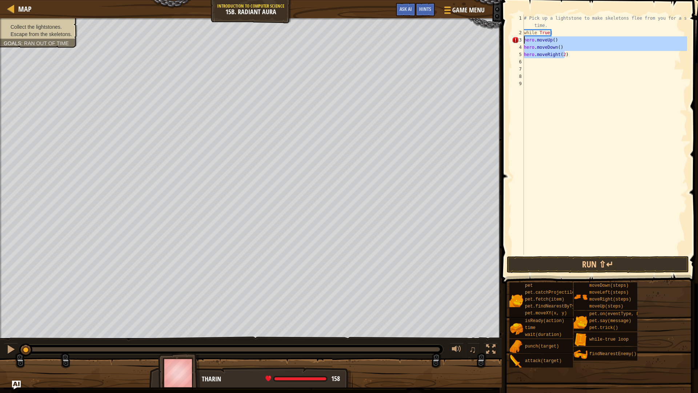
drag, startPoint x: 566, startPoint y: 55, endPoint x: 522, endPoint y: 38, distance: 46.2
click at [522, 38] on div "while True: 1 2 3 4 5 6 7 8 9 # Pick up a lightstone to make skeletons flee fro…" at bounding box center [598, 135] width 177 height 240
type textarea "hero.moveUp() hero.moveDown()"
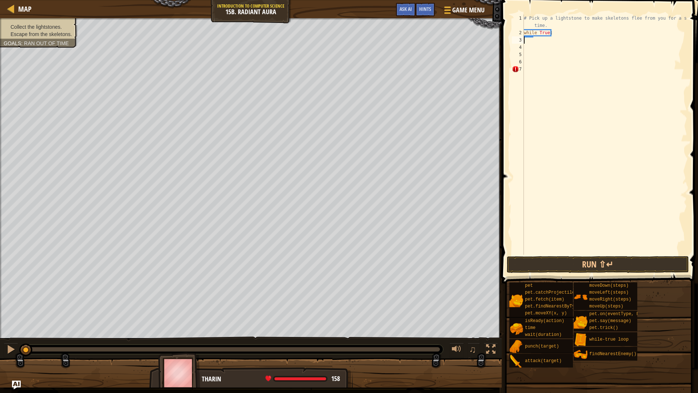
click at [552, 33] on div "# Pick up a lightstone to make skeletons flee from you for a short time. while …" at bounding box center [604, 146] width 165 height 262
type textarea "while True:"
click at [554, 32] on div "# Pick up a lightstone to make skeletons flee from you for a short time. while …" at bounding box center [604, 146] width 165 height 262
type textarea "w"
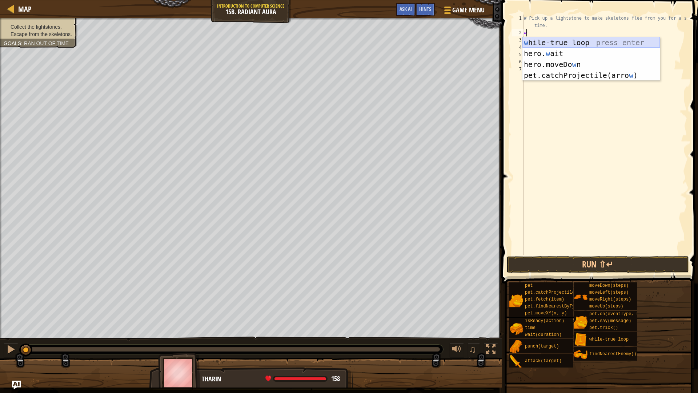
click at [557, 44] on div "w [PERSON_NAME]-true loop press enter hero. w ait press enter hero.moveDo w n p…" at bounding box center [590, 69] width 137 height 65
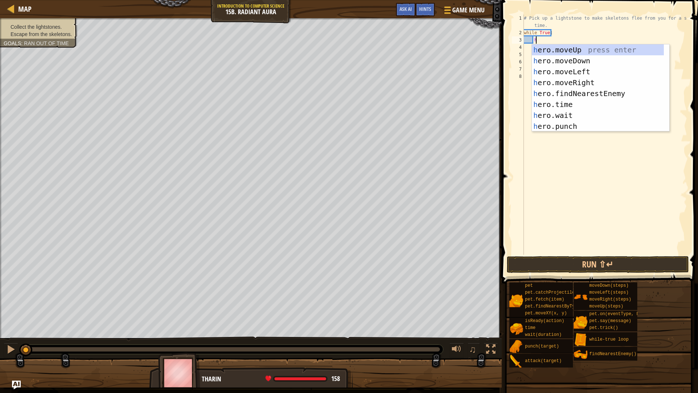
type textarea "he"
click at [566, 48] on div "he ro.moveUp press enter he ro.moveDown press enter he ro.moveLeft press enter …" at bounding box center [598, 98] width 132 height 109
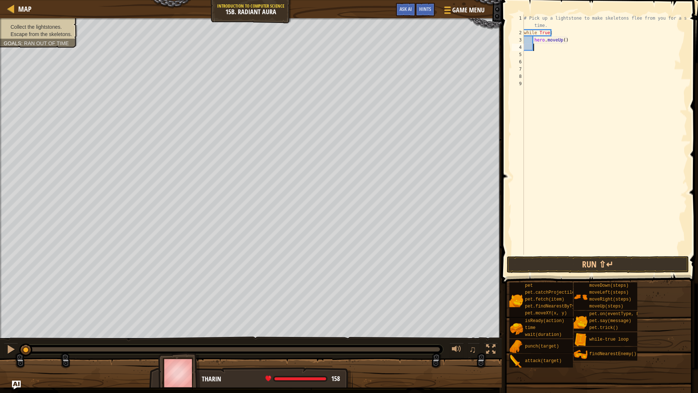
type textarea "r"
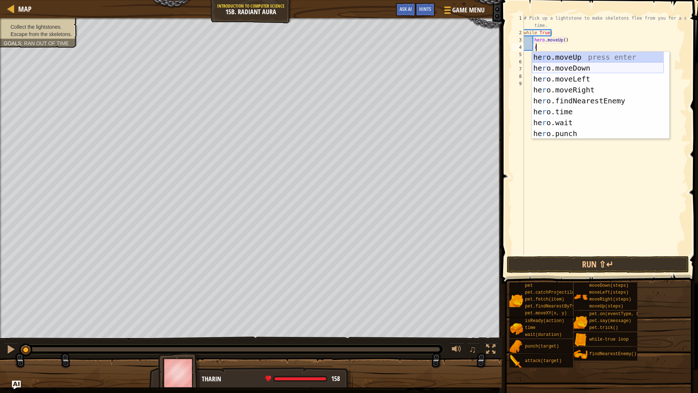
click at [563, 67] on div "he r o.moveUp press enter he r o.moveDown press enter he r o.moveLeft press ent…" at bounding box center [598, 106] width 132 height 109
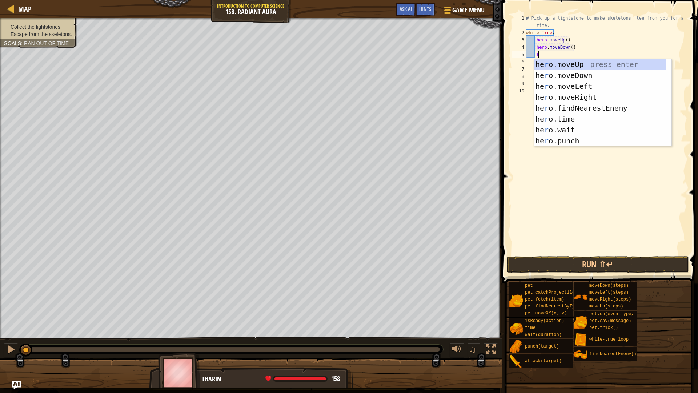
type textarea "r"
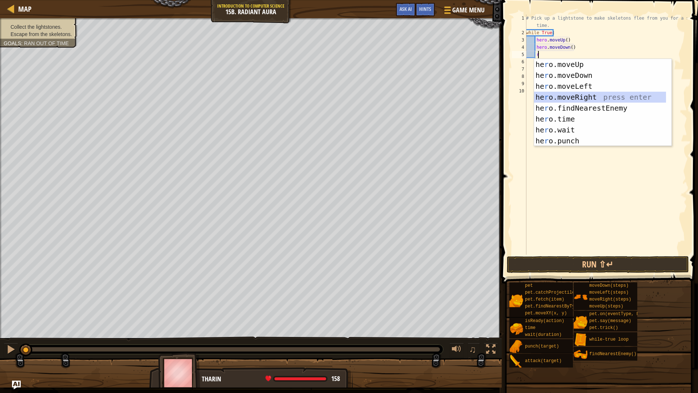
click at [562, 92] on div "he r o.moveUp press enter he r o.moveDown press enter he r o.moveLeft press ent…" at bounding box center [600, 113] width 132 height 109
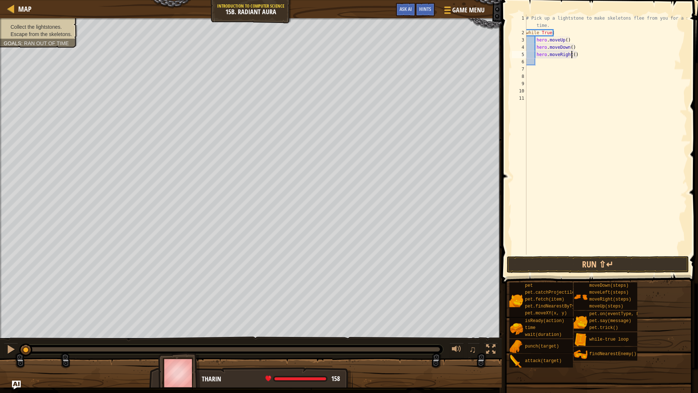
click at [571, 55] on div "# Pick up a lightstone to make skeletons flee from you for a short time. while …" at bounding box center [606, 146] width 162 height 262
type textarea "hero.moveRight(2)"
click at [526, 264] on button "Run ⇧↵" at bounding box center [598, 264] width 182 height 17
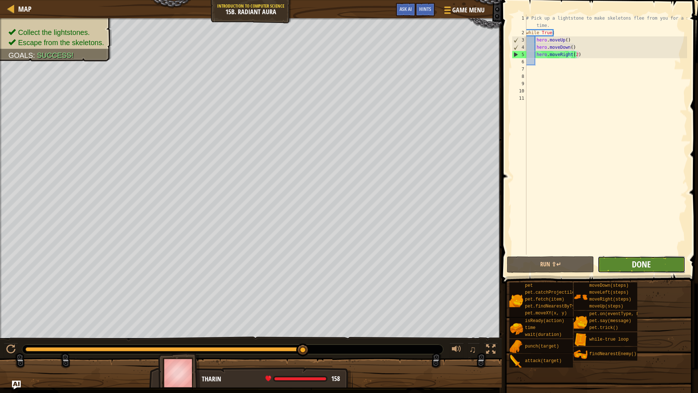
click at [638, 266] on span "Done" at bounding box center [641, 264] width 19 height 12
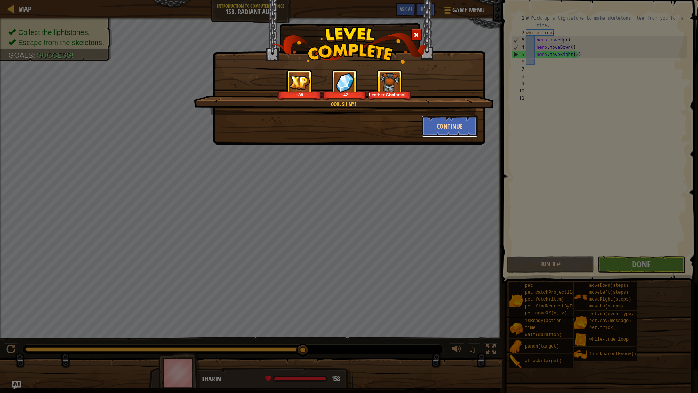
drag, startPoint x: 638, startPoint y: 266, endPoint x: 451, endPoint y: 130, distance: 230.9
click at [451, 130] on button "Continue" at bounding box center [450, 126] width 56 height 22
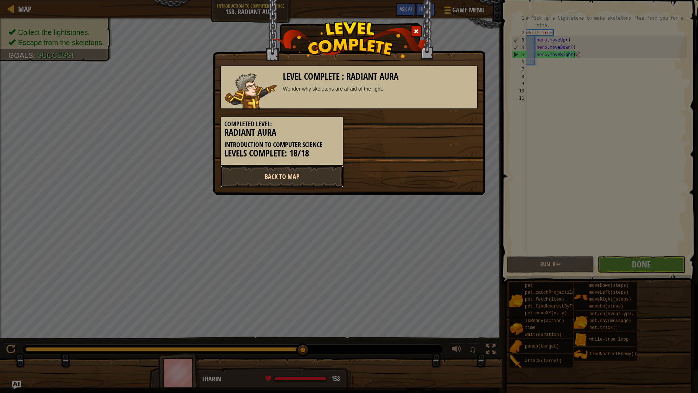
click at [312, 181] on link "Back to Map" at bounding box center [281, 176] width 123 height 22
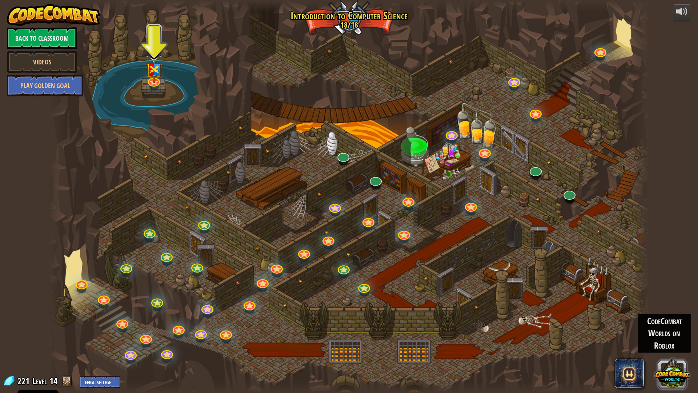
click at [675, 334] on button at bounding box center [672, 373] width 35 height 35
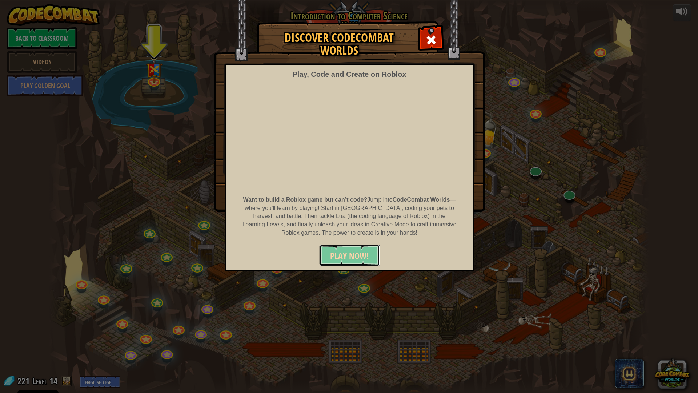
click at [344, 249] on button "PLAY NOW!" at bounding box center [349, 255] width 61 height 22
click at [428, 43] on span at bounding box center [431, 40] width 12 height 12
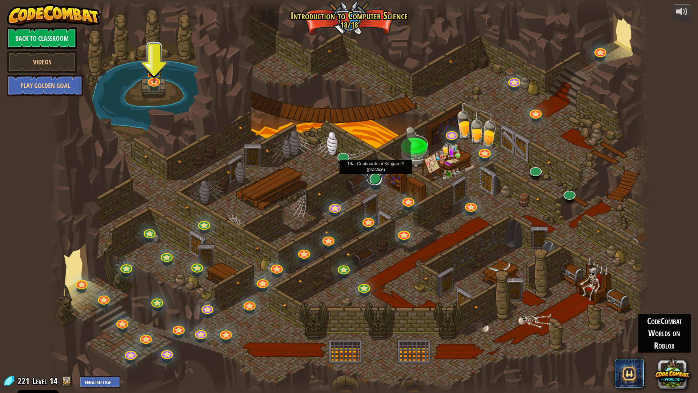
click at [377, 181] on link at bounding box center [374, 177] width 15 height 15
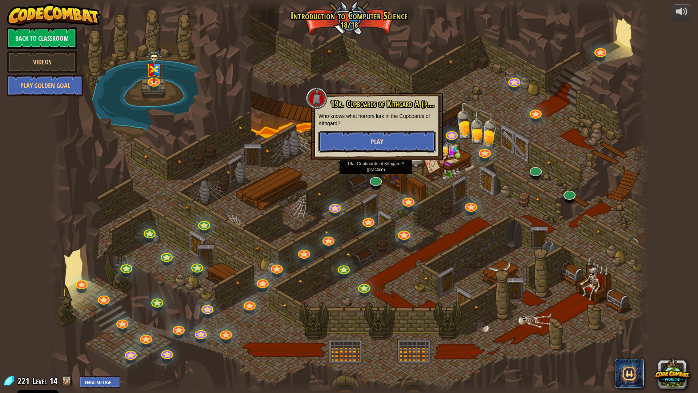
click at [377, 142] on span "Play" at bounding box center [377, 141] width 12 height 9
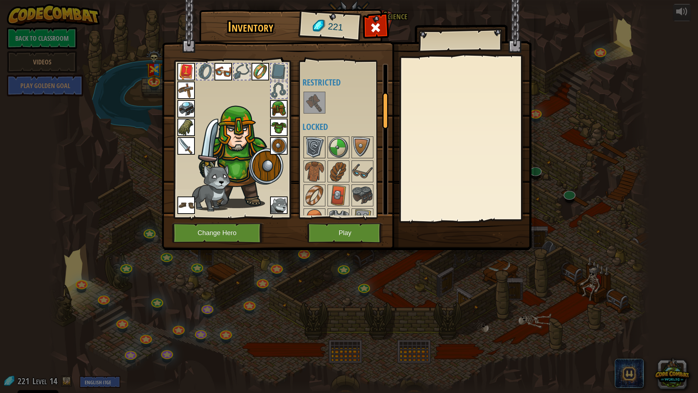
scroll to position [109, 0]
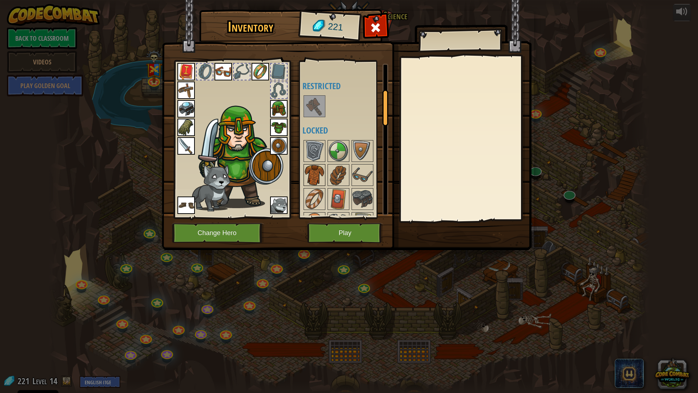
click at [321, 164] on div at bounding box center [315, 175] width 22 height 22
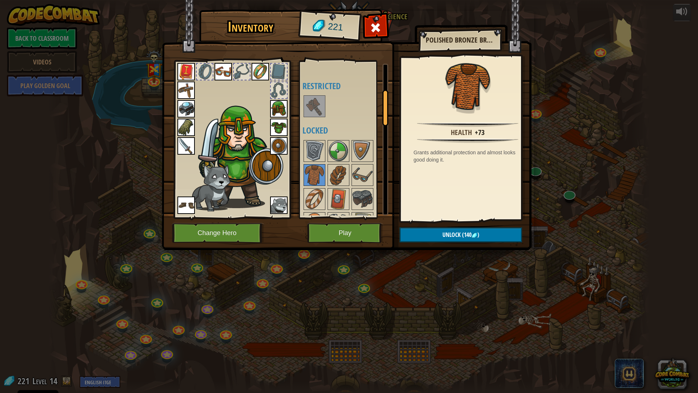
click at [279, 127] on img at bounding box center [278, 127] width 17 height 17
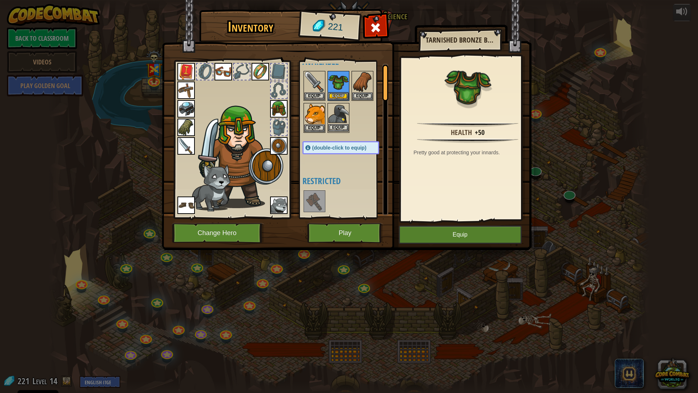
scroll to position [0, 0]
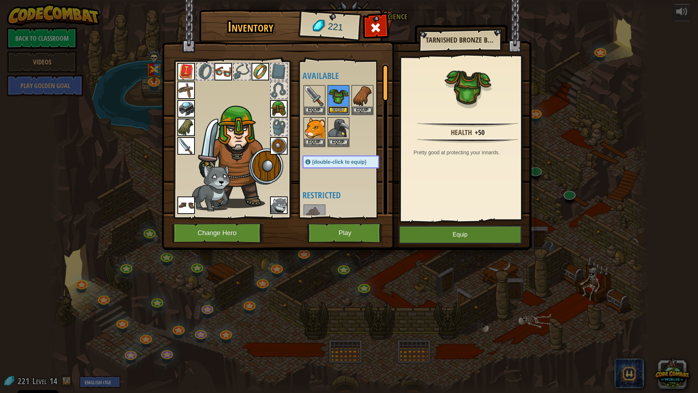
click at [340, 109] on button "Equip" at bounding box center [338, 110] width 20 height 8
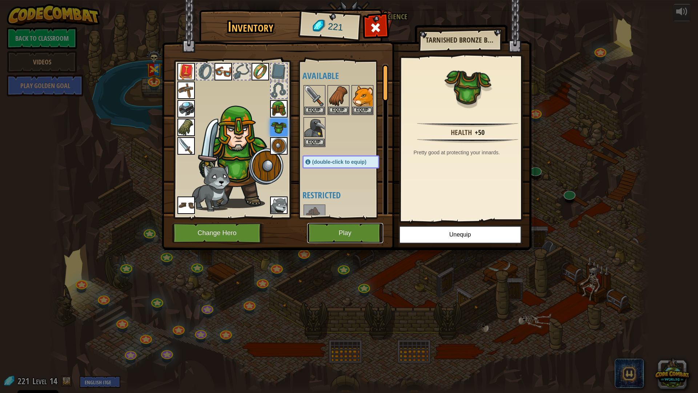
click at [332, 233] on button "Play" at bounding box center [345, 233] width 76 height 20
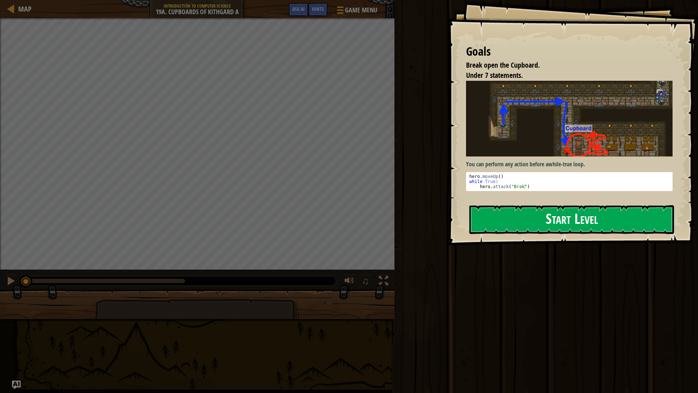
click at [529, 218] on button "Start Level" at bounding box center [571, 219] width 205 height 29
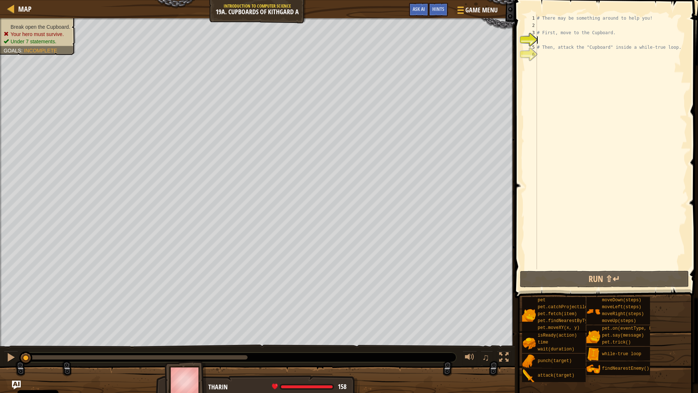
type textarea "h"
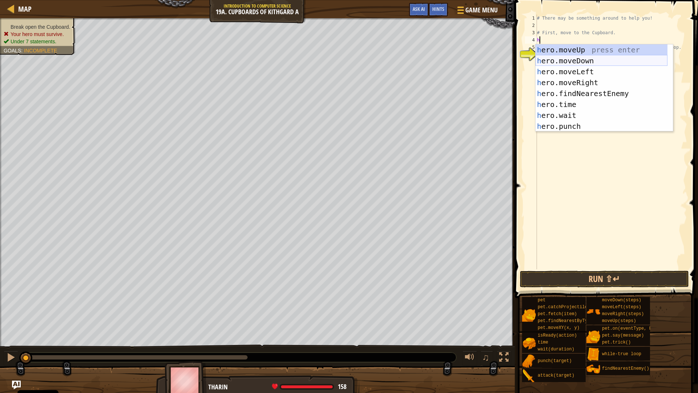
click at [575, 62] on div "h ero.moveUp press enter h ero.moveDown press enter h ero.moveLeft press enter …" at bounding box center [601, 98] width 132 height 109
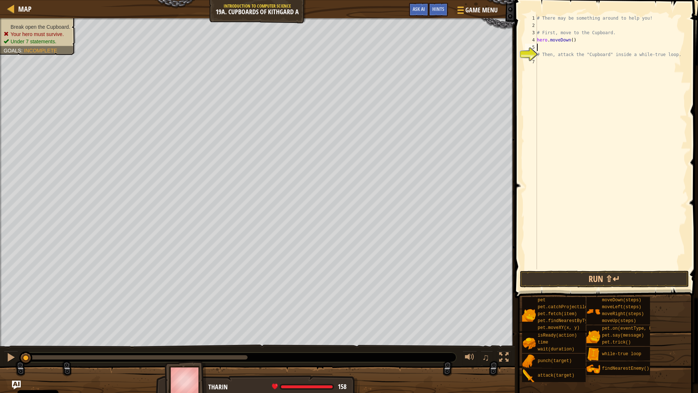
type textarea "h"
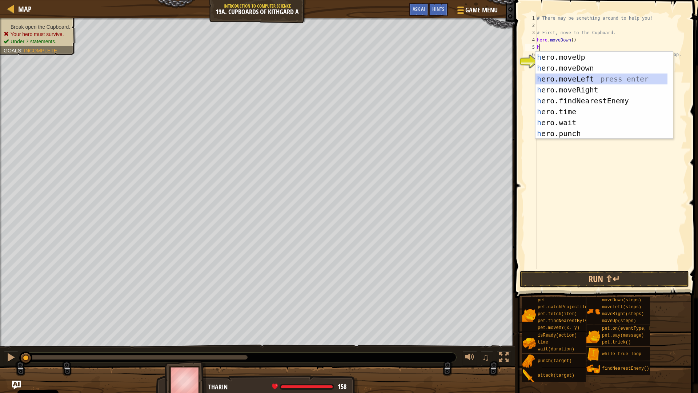
click at [590, 78] on div "h ero.moveUp press enter h ero.moveDown press enter h ero.moveLeft press enter …" at bounding box center [601, 106] width 132 height 109
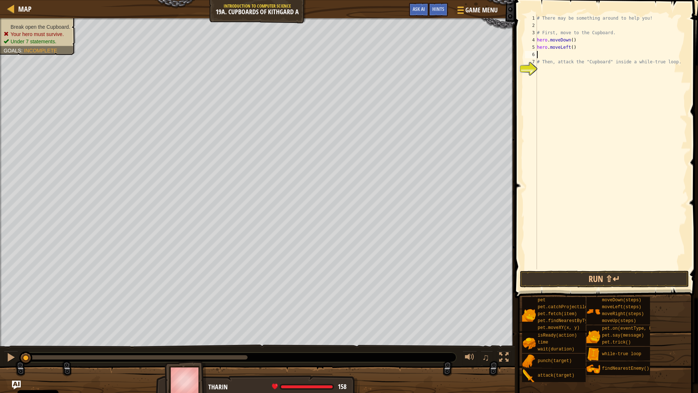
click at [569, 47] on div "# There may be something around to help you! # First, move to the Cupboard. her…" at bounding box center [611, 149] width 152 height 269
type textarea "hero.moveLeft(2)"
click at [567, 56] on div "# There may be something around to help you! # First, move to the Cupboard. her…" at bounding box center [611, 149] width 152 height 269
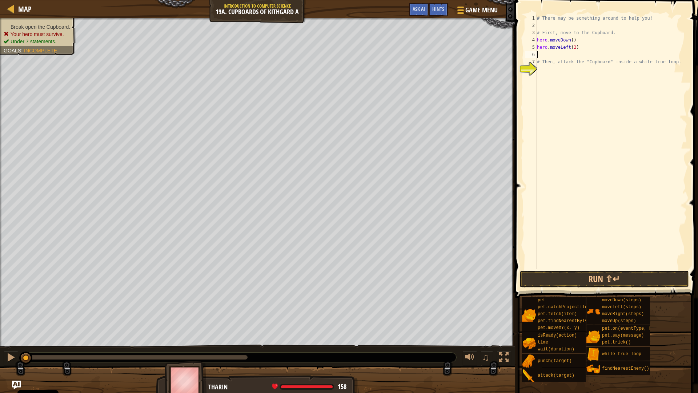
type textarea "h"
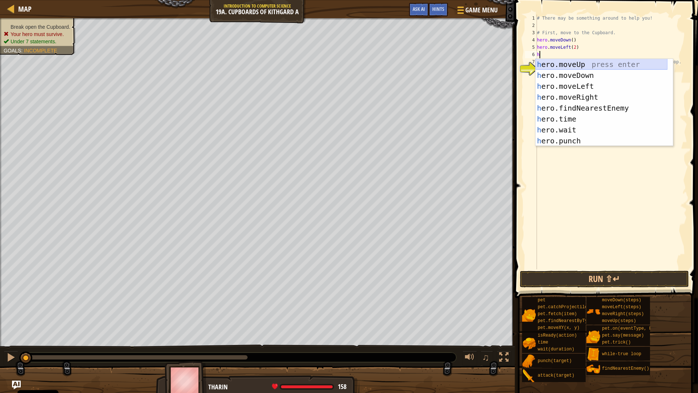
click at [572, 61] on div "h ero.moveUp press enter h ero.moveDown press enter h ero.moveLeft press enter …" at bounding box center [601, 113] width 132 height 109
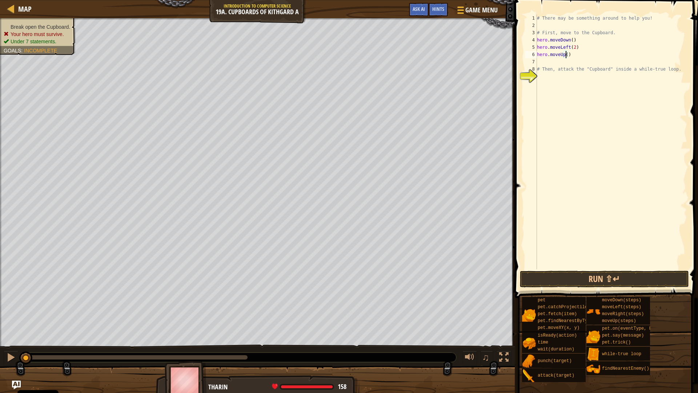
click at [565, 53] on div "# There may be something around to help you! # First, move to the Cupboard. her…" at bounding box center [611, 149] width 152 height 269
type textarea "hero.moveUp(2)"
click at [570, 64] on div "# There may be something around to help you! # First, move to the Cupboard. her…" at bounding box center [611, 149] width 152 height 269
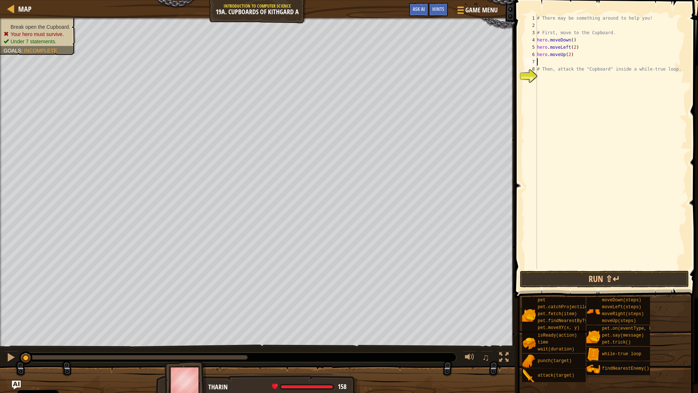
type textarea "hero.moveUp(2)"
click at [558, 74] on div "# There may be something around to help you! # First, move to the Cupboard. her…" at bounding box center [611, 149] width 152 height 269
type textarea "2"
type textarea "w"
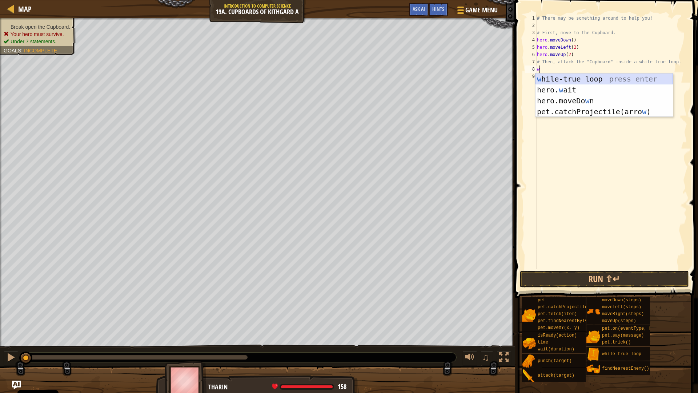
click at [601, 81] on div "w [PERSON_NAME]-true loop press enter hero. w ait press enter hero.moveDo w n p…" at bounding box center [603, 105] width 137 height 65
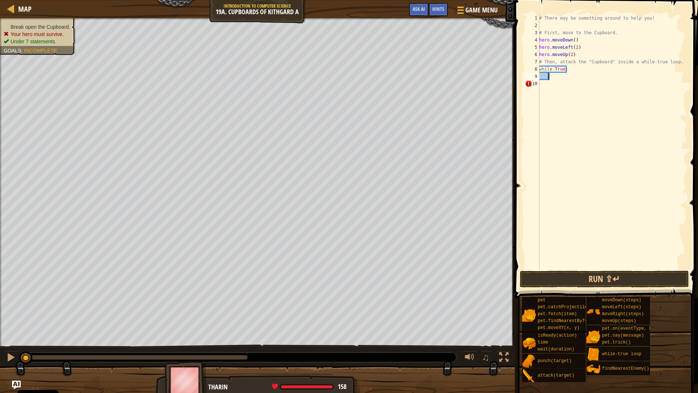
scroll to position [3, 0]
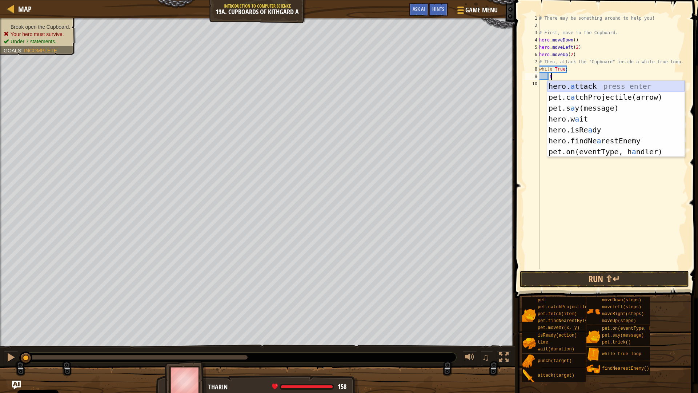
click at [597, 87] on div "hero. a ttack press enter pet.c a tchProjectile(arrow) press enter pet.s a y(me…" at bounding box center [615, 130] width 137 height 98
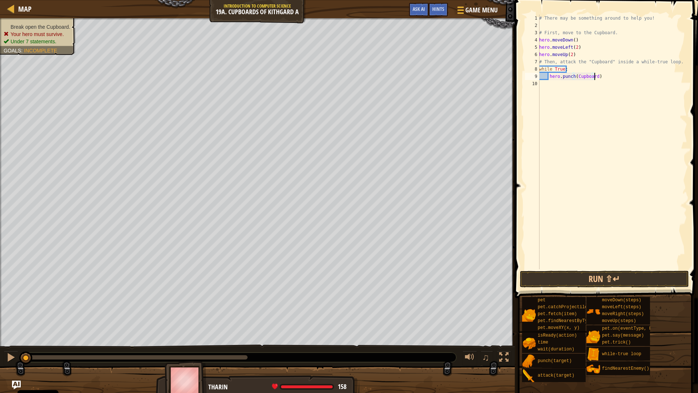
scroll to position [3, 4]
click at [586, 282] on button "Run ⇧↵" at bounding box center [604, 278] width 169 height 17
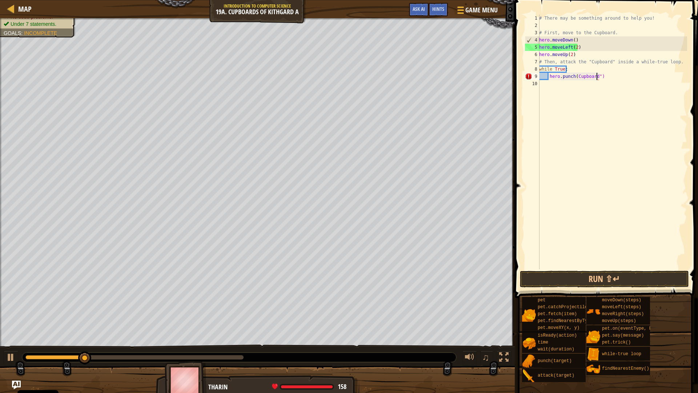
click at [575, 77] on div "# There may be something around to help you! # First, move to the Cupboard. her…" at bounding box center [612, 149] width 149 height 269
click at [604, 80] on div "# There may be something around to help you! # First, move to the Cupboard. her…" at bounding box center [612, 149] width 149 height 269
type textarea "hero.punch("Cupboard")"
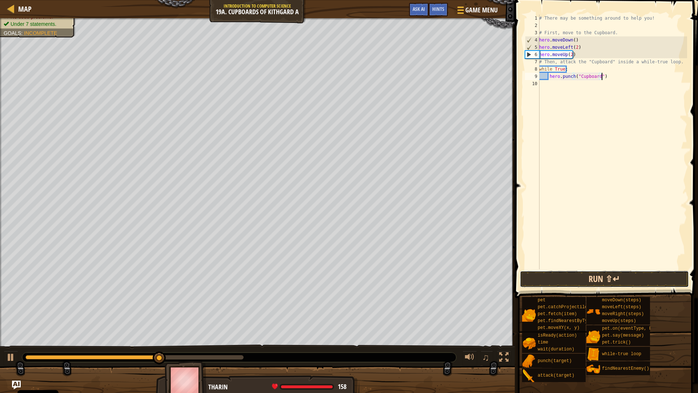
click at [615, 277] on button "Run ⇧↵" at bounding box center [604, 278] width 169 height 17
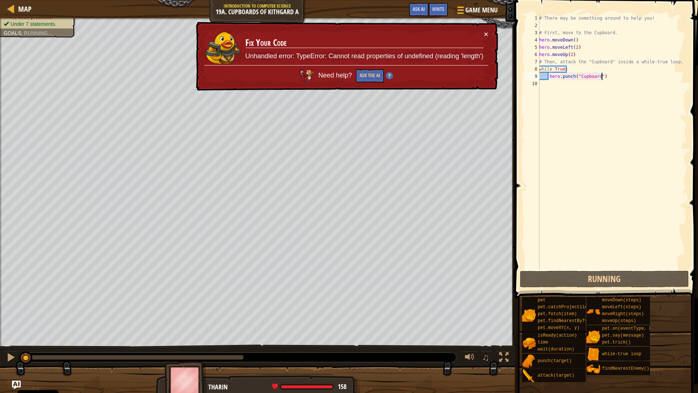
scroll to position [3, 0]
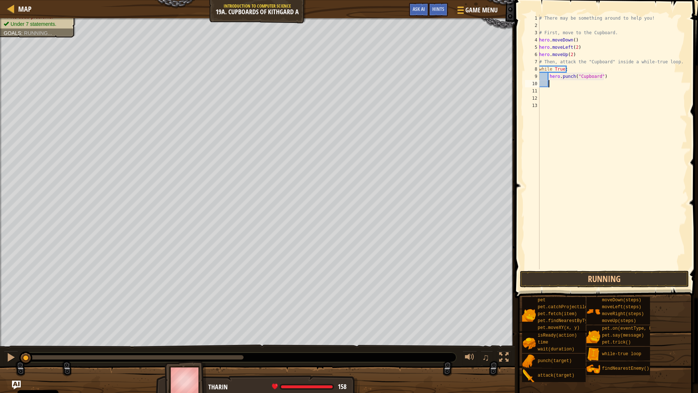
click at [552, 82] on div "# There may be something around to help you! # First, move to the Cupboard. her…" at bounding box center [612, 149] width 149 height 269
click at [599, 281] on button "Running" at bounding box center [604, 278] width 169 height 17
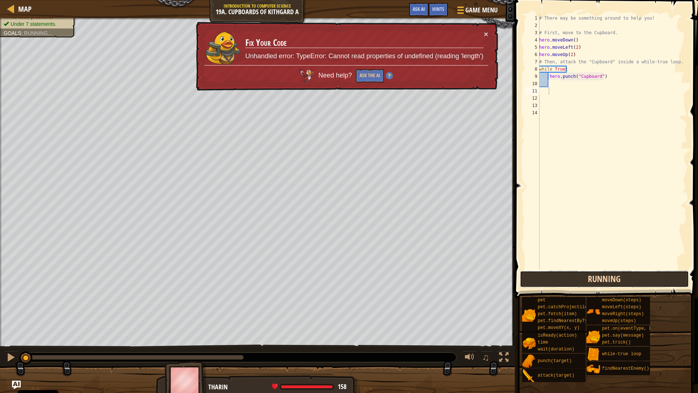
click at [599, 281] on button "Running" at bounding box center [604, 278] width 169 height 17
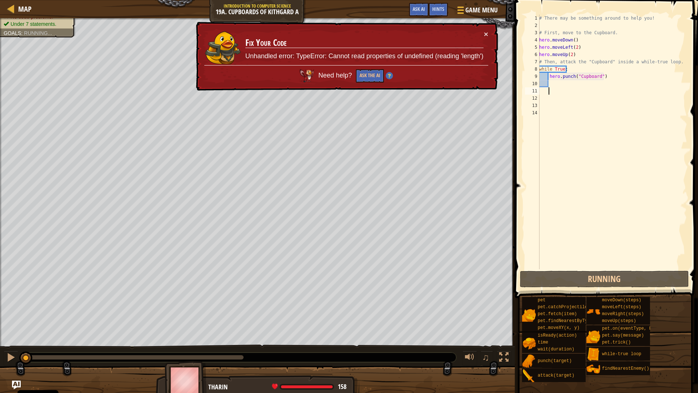
click at [558, 80] on div "# There may be something around to help you! # First, move to the Cupboard. her…" at bounding box center [612, 149] width 149 height 269
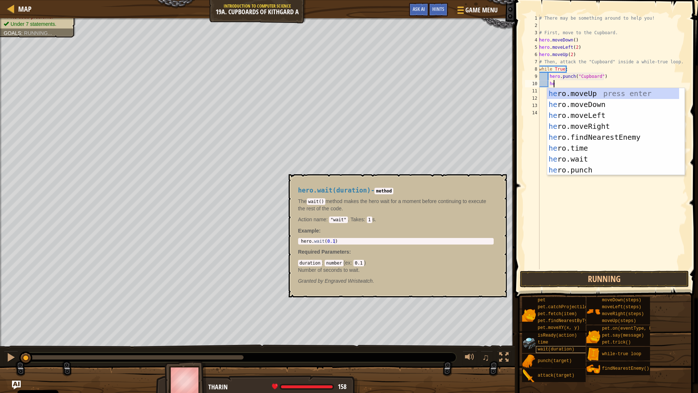
scroll to position [3, 1]
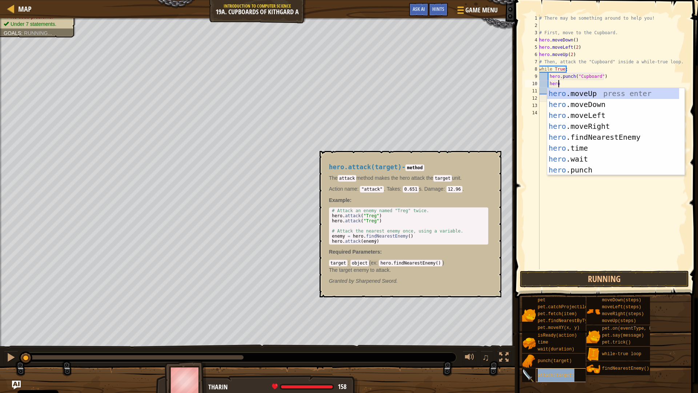
click at [545, 334] on div "attack(target)" at bounding box center [571, 375] width 70 height 14
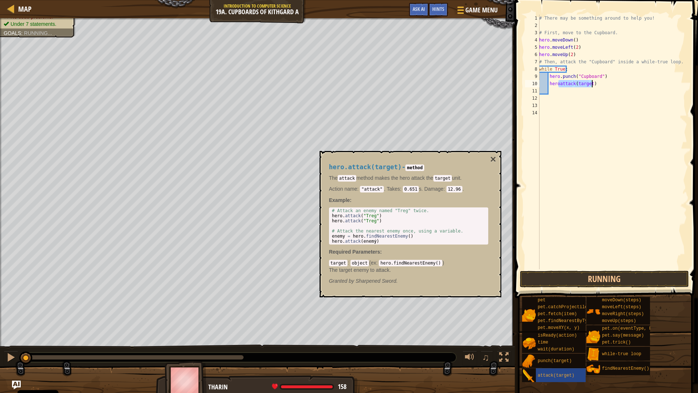
click at [558, 82] on div "# There may be something around to help you! # First, move to the Cupboard. her…" at bounding box center [612, 142] width 149 height 254
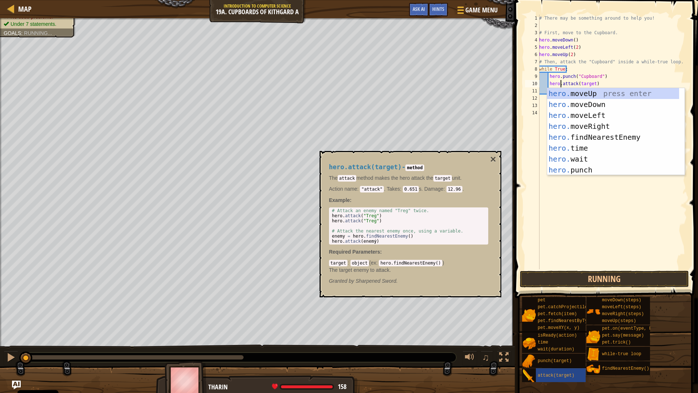
scroll to position [3, 1]
click at [590, 84] on div "# There may be something around to help you! # First, move to the Cupboard. her…" at bounding box center [612, 149] width 149 height 269
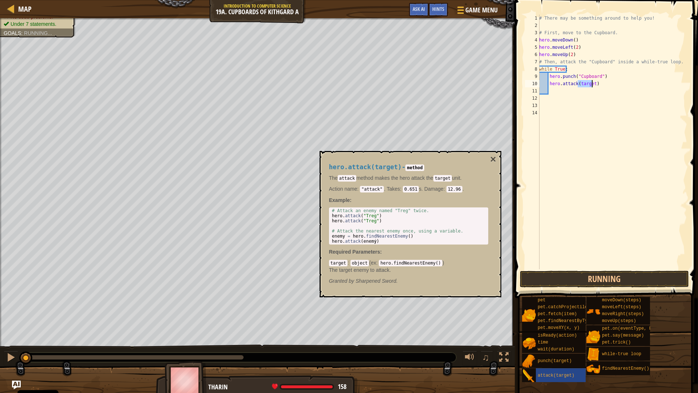
click at [590, 84] on div "# There may be something around to help you! # First, move to the Cupboard. her…" at bounding box center [612, 149] width 149 height 269
type textarea "hero.attack("Cupboard")"
click at [573, 278] on button "Running" at bounding box center [604, 278] width 169 height 17
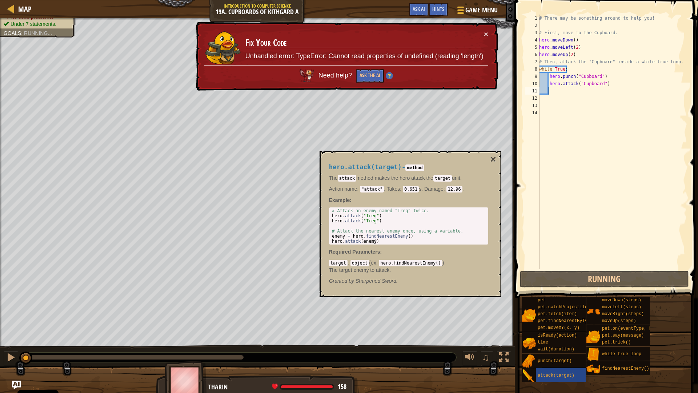
click at [558, 89] on div "# There may be something around to help you! # First, move to the Cupboard. her…" at bounding box center [612, 149] width 149 height 269
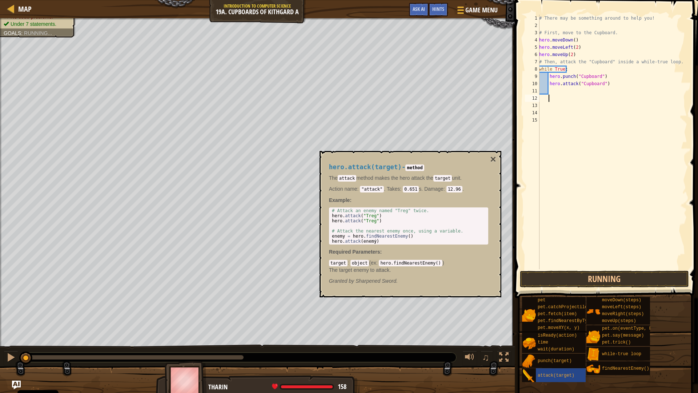
click at [557, 89] on div "# There may be something around to help you! # First, move to the Cupboard. her…" at bounding box center [612, 149] width 149 height 269
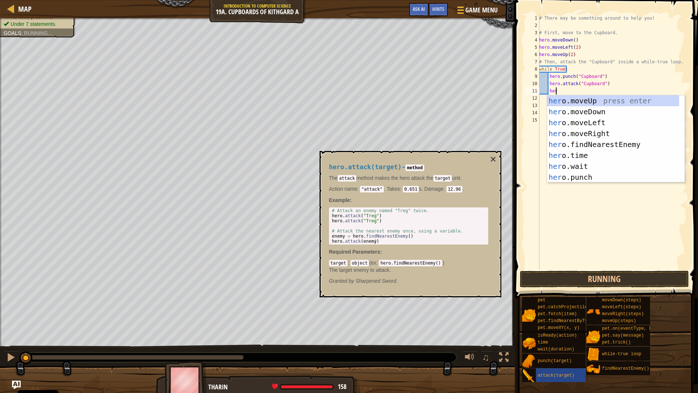
scroll to position [3, 1]
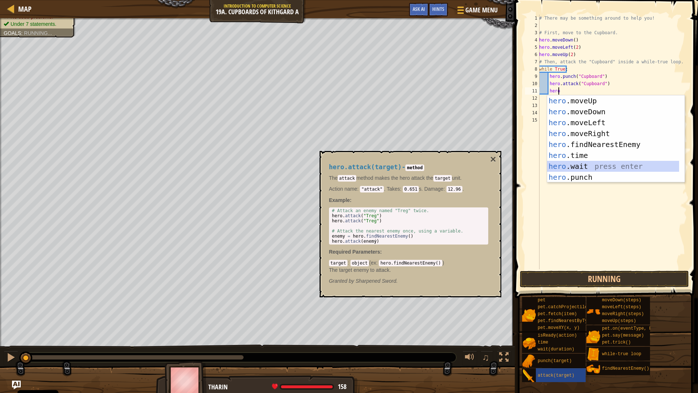
click at [595, 165] on div "hero .moveUp press enter hero .moveDown press enter hero .moveLeft press enter …" at bounding box center [613, 149] width 132 height 109
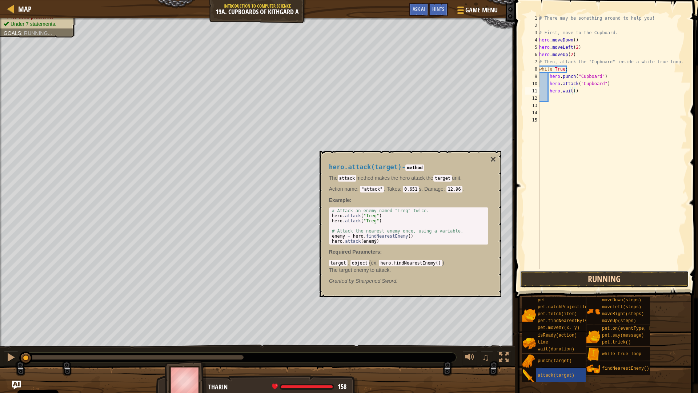
click at [541, 282] on button "Running" at bounding box center [604, 278] width 169 height 17
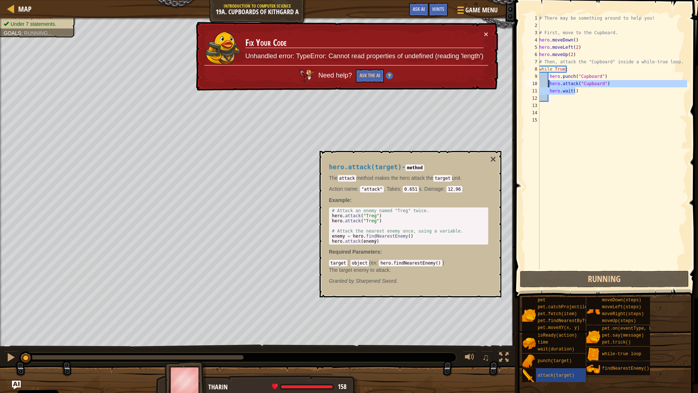
drag, startPoint x: 579, startPoint y: 91, endPoint x: 548, endPoint y: 81, distance: 32.3
click at [548, 81] on div "# There may be something around to help you! # First, move to the Cupboard. her…" at bounding box center [612, 149] width 149 height 269
type textarea "hero.attack("Cupboard") hero.wait()"
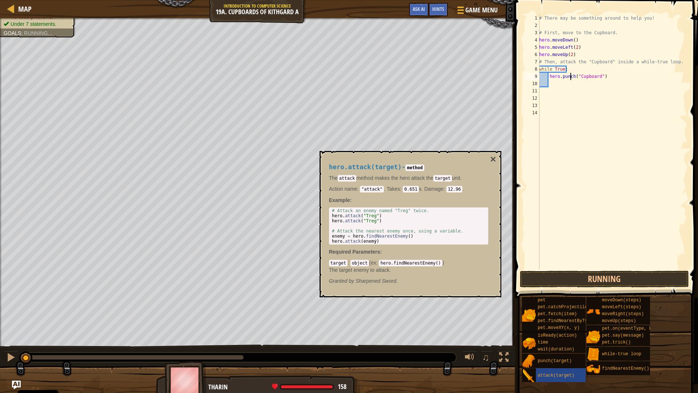
click at [571, 76] on div "# There may be something around to help you! # First, move to the Cupboard. her…" at bounding box center [612, 149] width 149 height 269
click at [573, 79] on div "# There may be something around to help you! # First, move to the Cupboard. her…" at bounding box center [612, 149] width 149 height 269
type textarea "hero.attack("Cupboard")"
click at [571, 277] on button "Running" at bounding box center [604, 278] width 169 height 17
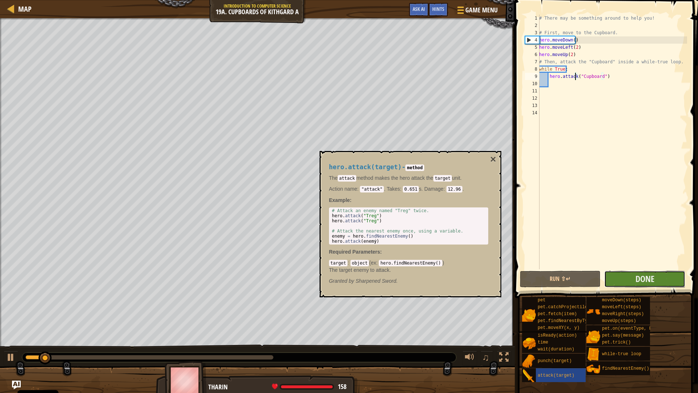
click at [618, 277] on button "Done" at bounding box center [644, 278] width 81 height 17
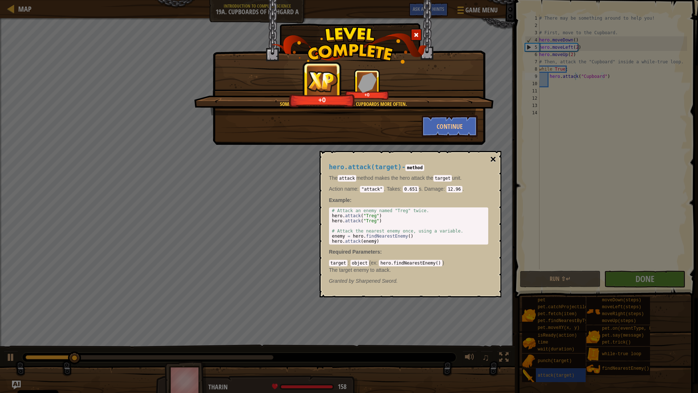
click at [495, 158] on button "×" at bounding box center [493, 159] width 6 height 10
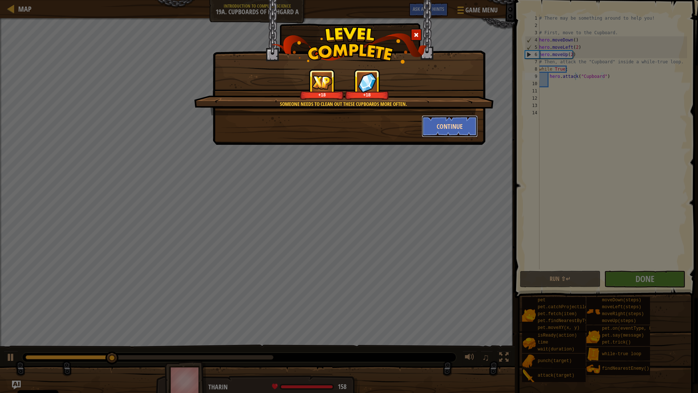
click at [439, 132] on button "Continue" at bounding box center [450, 126] width 56 height 22
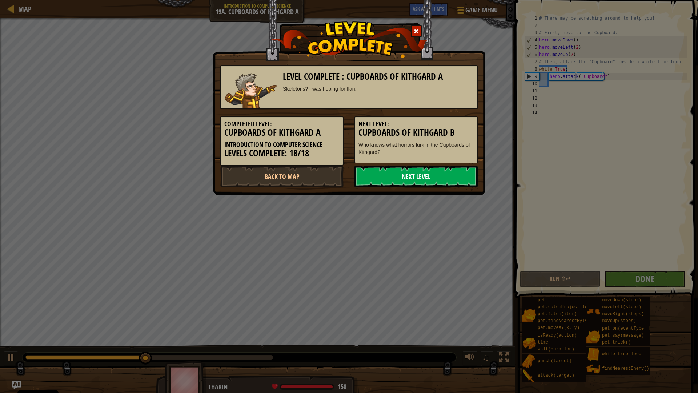
click at [386, 173] on link "Next Level" at bounding box center [415, 176] width 123 height 22
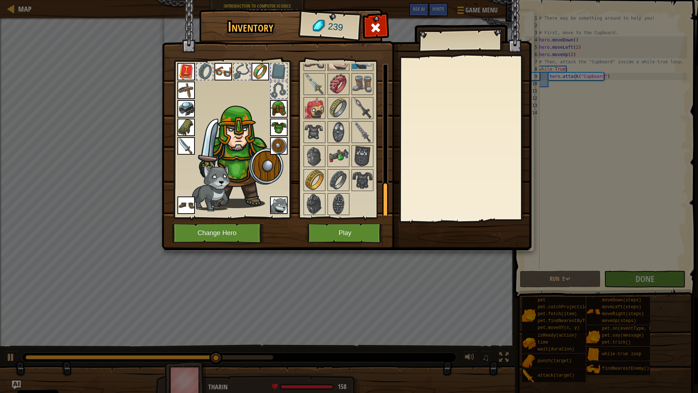
scroll to position [513, 0]
click at [361, 151] on img at bounding box center [362, 155] width 20 height 20
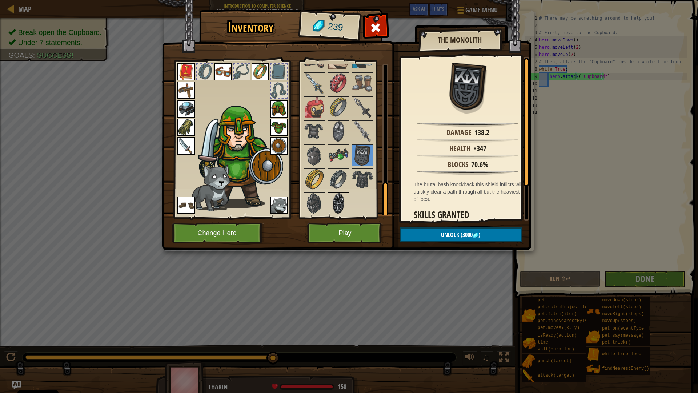
click at [334, 207] on img at bounding box center [338, 203] width 20 height 20
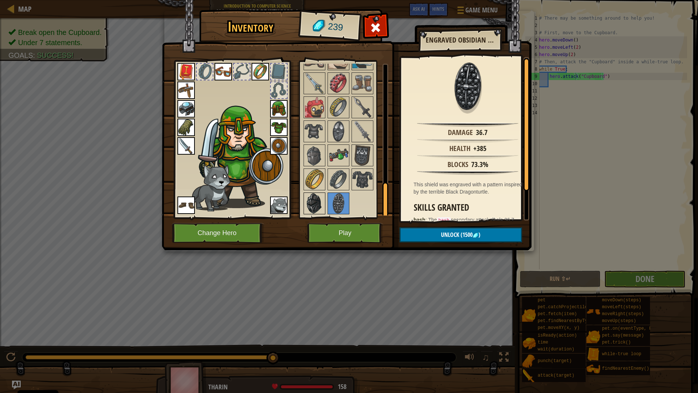
click at [310, 199] on img at bounding box center [314, 203] width 20 height 20
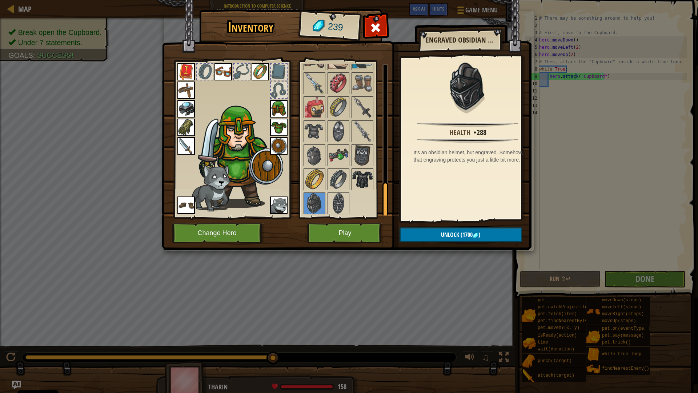
drag, startPoint x: 369, startPoint y: 180, endPoint x: 363, endPoint y: 180, distance: 6.2
click at [370, 180] on img at bounding box center [362, 179] width 20 height 20
click at [344, 179] on img at bounding box center [338, 179] width 20 height 20
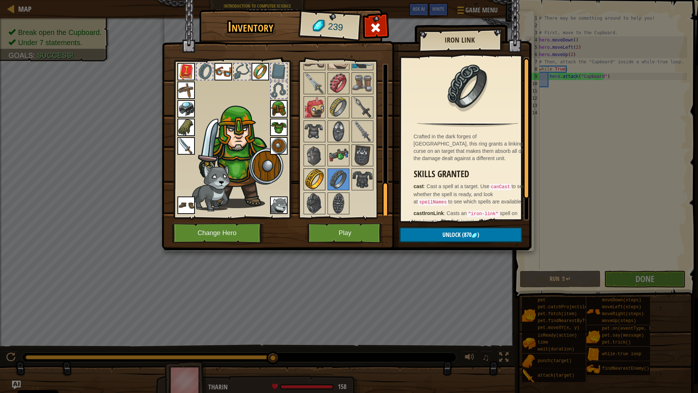
click at [305, 173] on img at bounding box center [314, 179] width 20 height 20
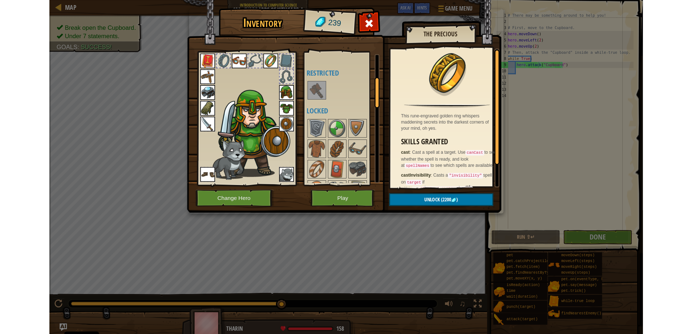
scroll to position [145, 0]
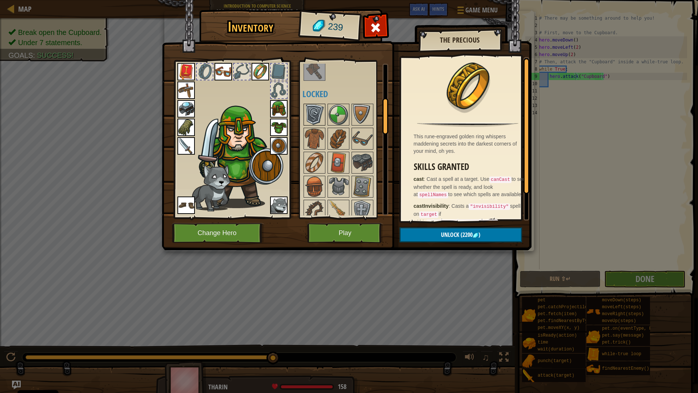
click at [306, 117] on img at bounding box center [314, 114] width 20 height 20
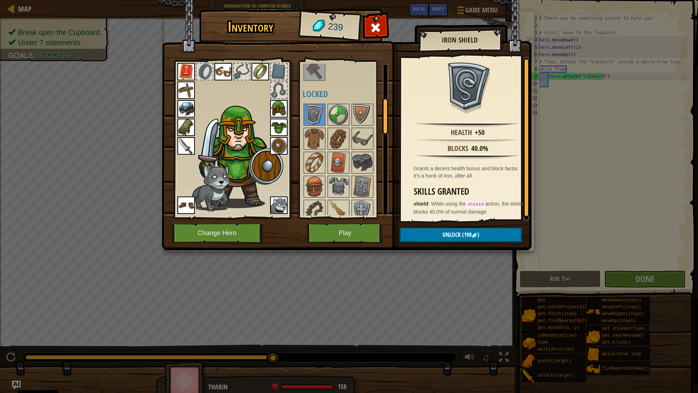
click at [327, 140] on div at bounding box center [347, 343] width 91 height 480
click at [313, 141] on img at bounding box center [314, 138] width 20 height 20
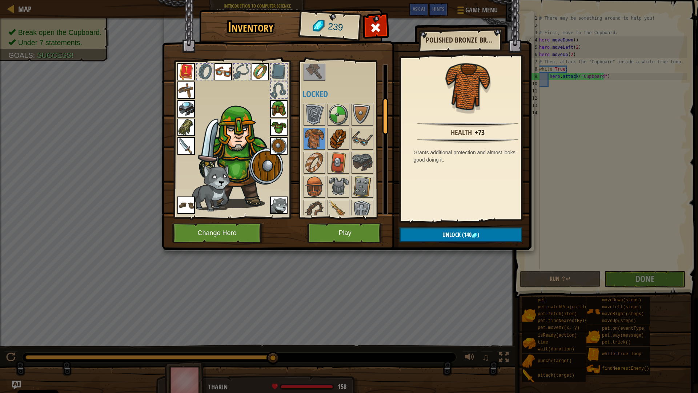
click at [345, 142] on img at bounding box center [338, 138] width 20 height 20
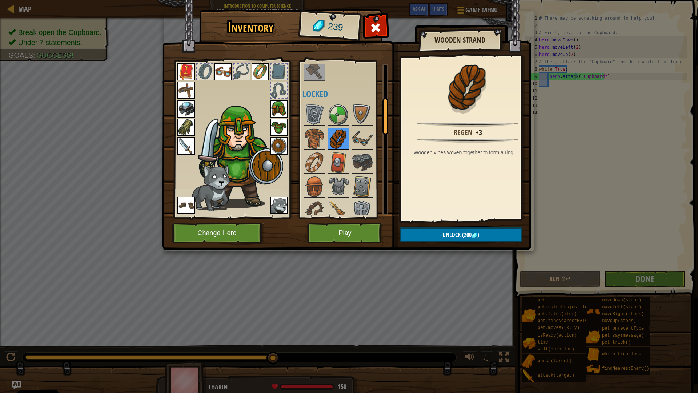
click at [340, 142] on img at bounding box center [338, 138] width 20 height 20
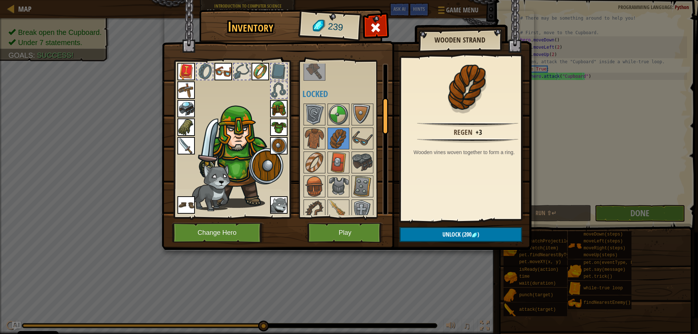
click at [534, 155] on div "Inventory 239 Available Equip Equip Equip Equip Equip Equip Equip Equip Equip E…" at bounding box center [349, 167] width 698 height 334
drag, startPoint x: 569, startPoint y: 135, endPoint x: 570, endPoint y: 141, distance: 7.1
click at [569, 135] on div "Inventory 239 Available Equip Equip Equip Equip Equip Equip Equip Equip Equip E…" at bounding box center [349, 167] width 698 height 334
click at [368, 290] on div "Inventory 239 Available Equip Equip Equip Equip Equip Equip Equip Equip Equip E…" at bounding box center [349, 167] width 698 height 334
click at [363, 232] on button "Play" at bounding box center [345, 233] width 76 height 20
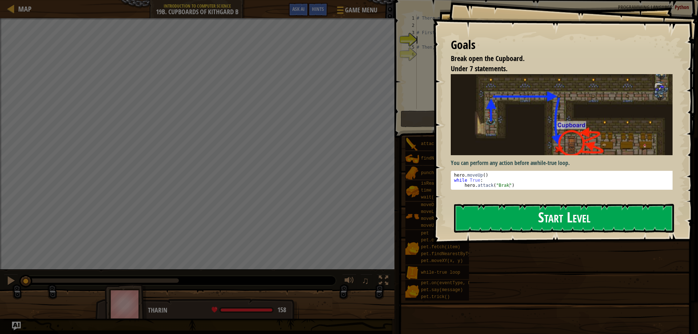
click at [510, 210] on button "Start Level" at bounding box center [564, 218] width 220 height 29
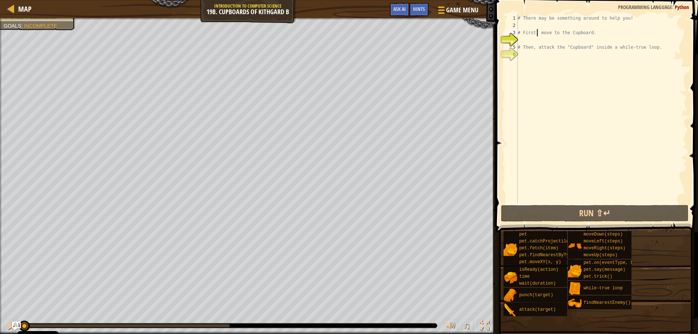
click at [536, 30] on div "# There may be something around to help you! # First, move to the Cupboard. # T…" at bounding box center [601, 117] width 171 height 204
type textarea "# First, move to the Cupboard."
click at [525, 43] on div "# There may be something around to help you! # First, move to the Cupboard. # T…" at bounding box center [601, 117] width 171 height 204
click at [21, 12] on span "Map" at bounding box center [24, 9] width 13 height 10
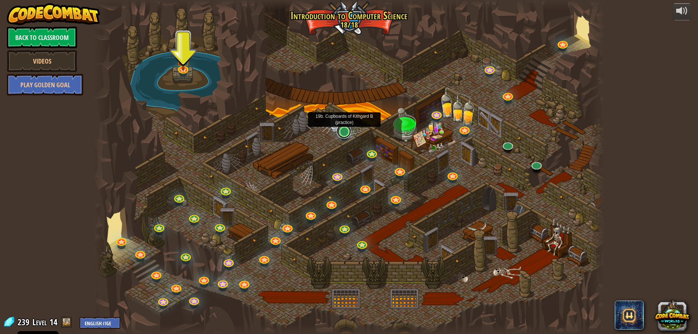
click at [341, 132] on link at bounding box center [344, 131] width 15 height 15
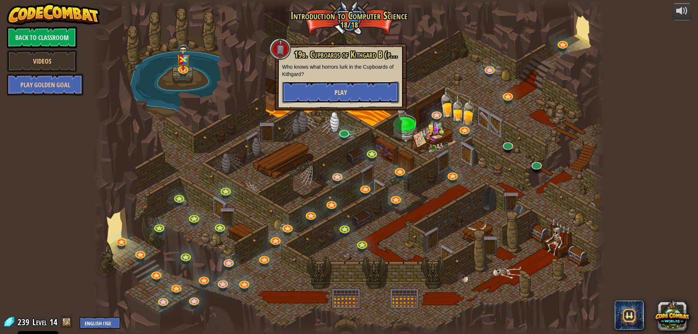
click at [365, 92] on button "Play" at bounding box center [340, 92] width 117 height 22
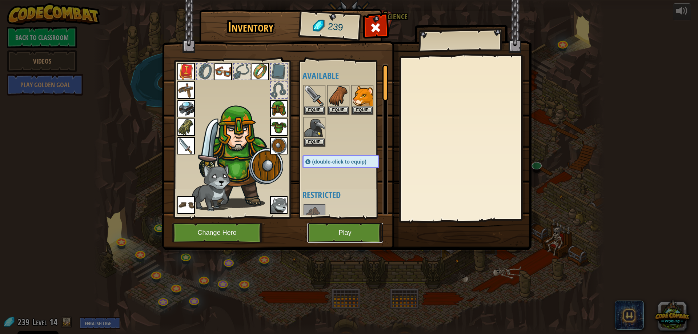
click at [324, 228] on button "Play" at bounding box center [345, 233] width 76 height 20
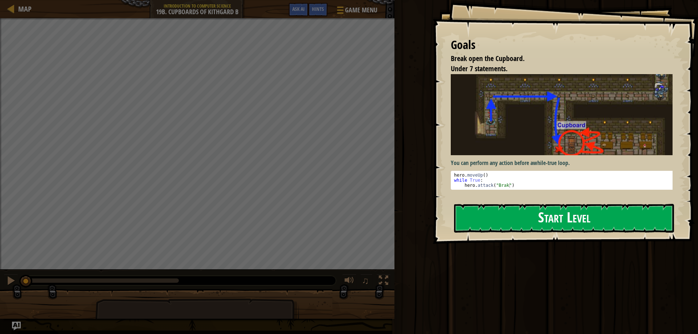
click at [525, 215] on button "Start Level" at bounding box center [564, 218] width 220 height 29
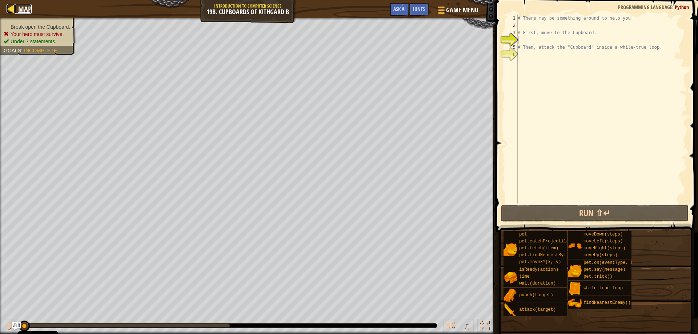
click at [21, 6] on span "Map" at bounding box center [24, 9] width 13 height 10
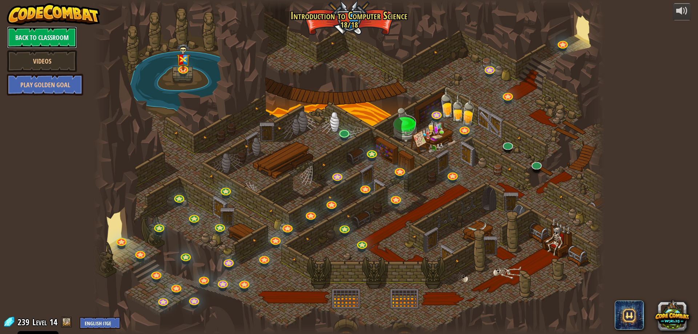
click at [39, 35] on link "Back to Classroom" at bounding box center [42, 38] width 70 height 22
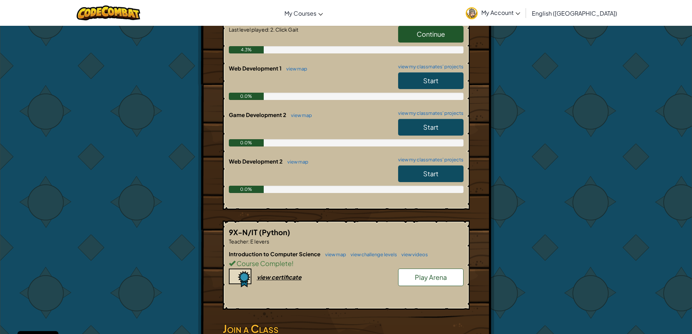
scroll to position [170, 0]
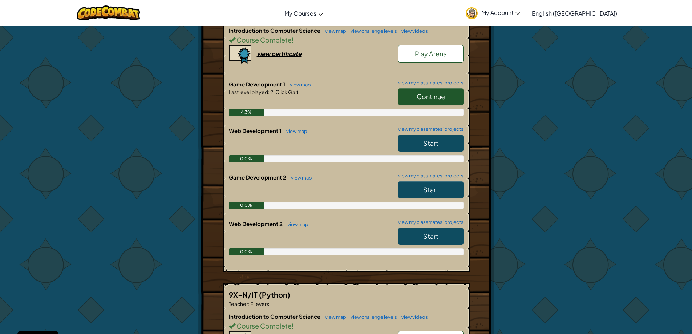
click at [426, 146] on span "Start" at bounding box center [430, 143] width 15 height 8
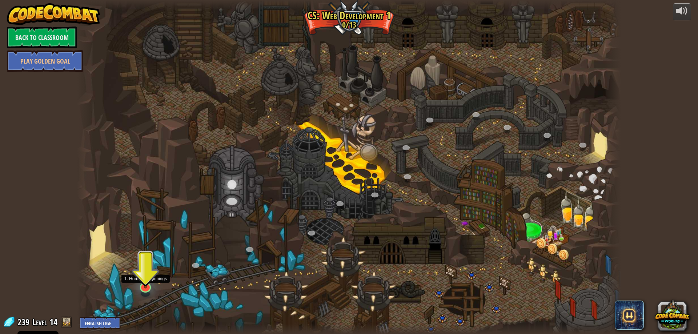
click at [148, 289] on img at bounding box center [145, 272] width 15 height 34
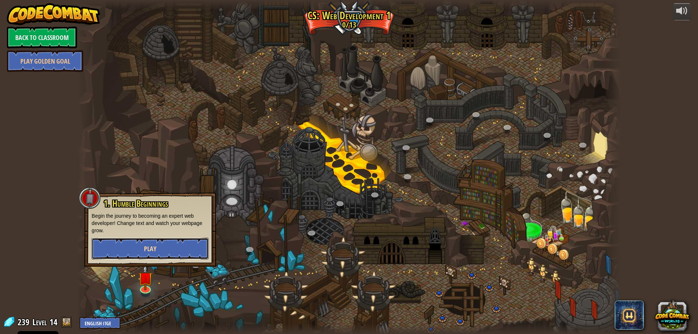
click at [169, 256] on button "Play" at bounding box center [150, 249] width 117 height 22
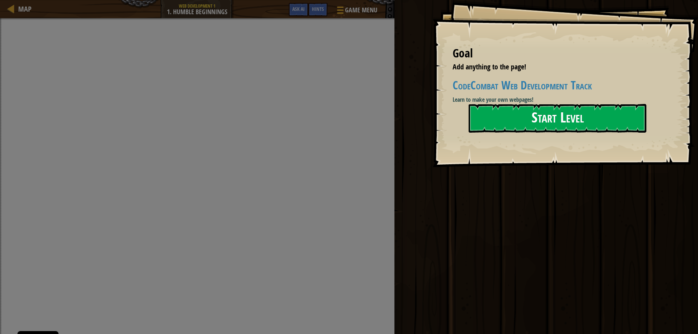
click at [528, 109] on button "Start Level" at bounding box center [558, 118] width 178 height 29
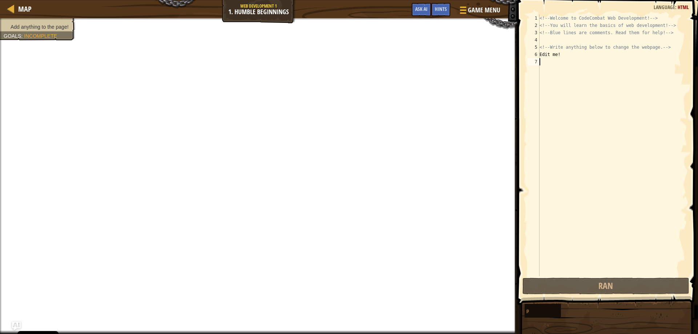
click at [565, 55] on div "<!-- Welcome to CodeCombat Web Development! --> <!-- You will learn the basics …" at bounding box center [612, 153] width 149 height 276
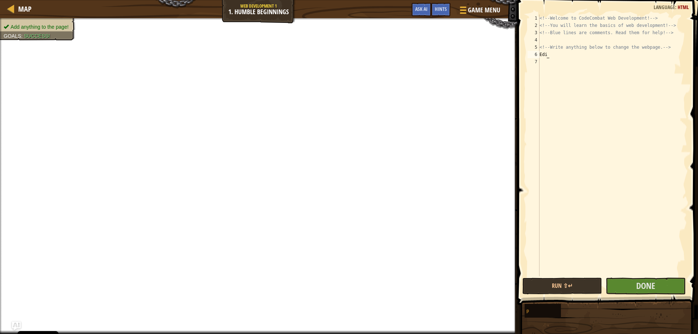
type textarea "E"
type textarea "p"
type textarea "h"
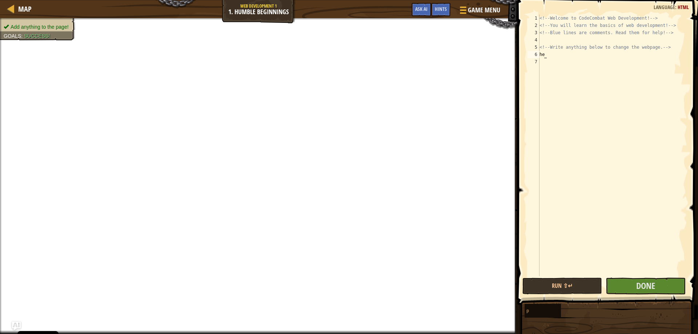
scroll to position [3, 0]
type textarea "h"
type textarea "i"
type textarea "y"
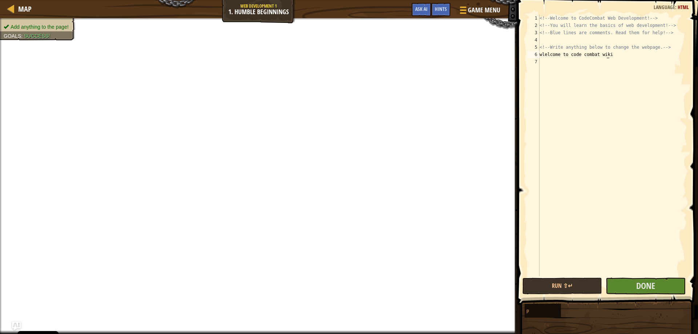
scroll to position [3, 5]
drag, startPoint x: 568, startPoint y: 56, endPoint x: 531, endPoint y: 55, distance: 37.1
click at [531, 55] on div "wlelcome to code combat wiki 1 2 3 4 5 6 7 <!-- Welcome to CodeCombat Web Devel…" at bounding box center [606, 146] width 161 height 262
click at [550, 55] on div "<!-- Welcome to CodeCombat Web Development! --> <!-- You will learn the basics …" at bounding box center [612, 153] width 149 height 276
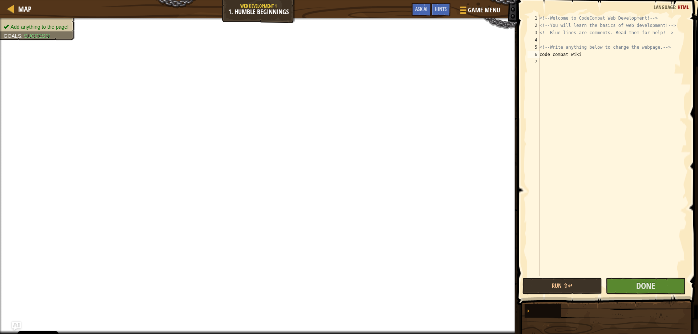
type textarea "codecombat wiki"
click at [656, 284] on button "Done" at bounding box center [646, 286] width 80 height 17
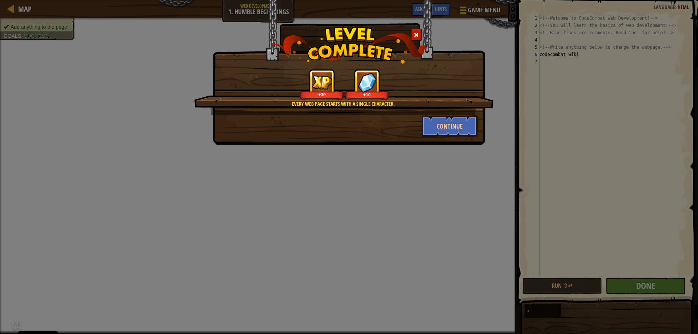
click at [440, 137] on div "Every web page starts with a single character. +30 +10 Continue" at bounding box center [349, 72] width 273 height 145
click at [441, 134] on button "Continue" at bounding box center [450, 126] width 56 height 22
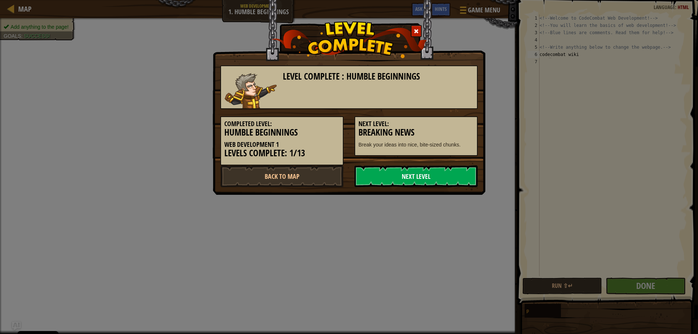
click at [398, 173] on link "Next Level" at bounding box center [415, 176] width 123 height 22
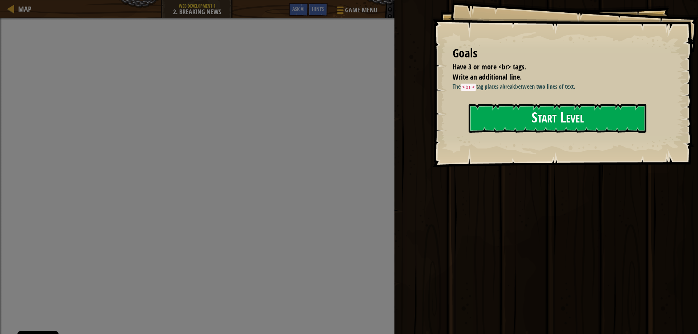
click at [493, 117] on button "Start Level" at bounding box center [558, 118] width 178 height 29
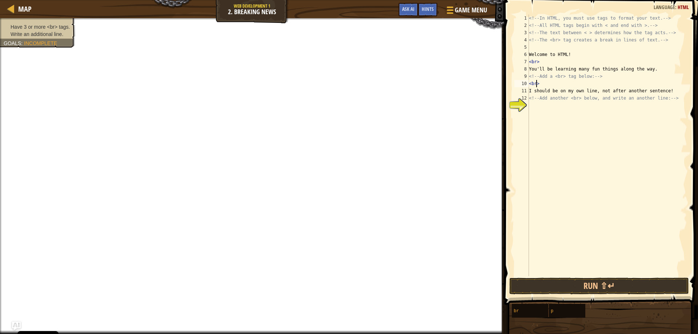
scroll to position [3, 0]
type textarea "<br>"
click at [575, 288] on button "Run ⇧↵" at bounding box center [599, 286] width 180 height 17
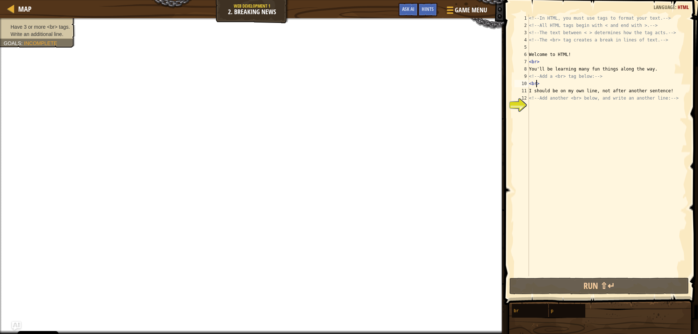
click at [546, 107] on div "<!-- In HTML, you must use tags to format your text. --> <!-- All HTML tags beg…" at bounding box center [607, 153] width 160 height 276
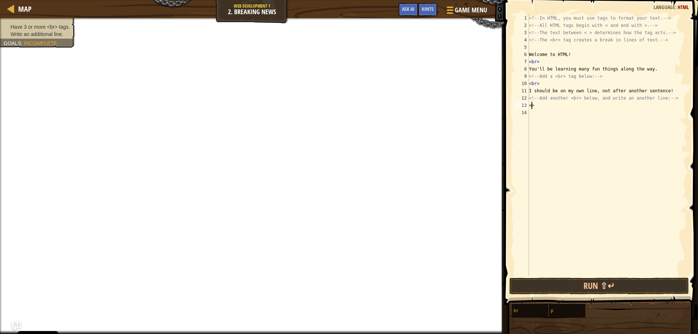
type textarea "<br>"
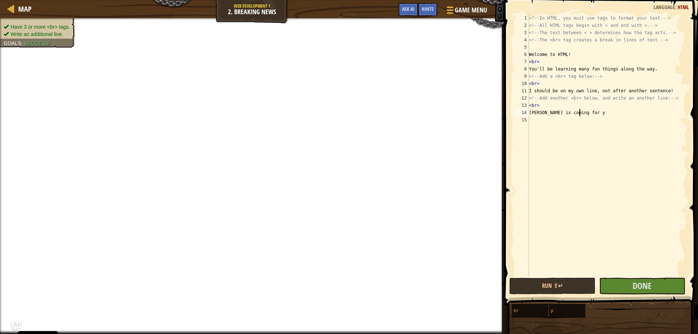
scroll to position [3, 4]
type textarea "[PERSON_NAME] is coming for you"
click at [640, 287] on span "Done" at bounding box center [642, 286] width 19 height 12
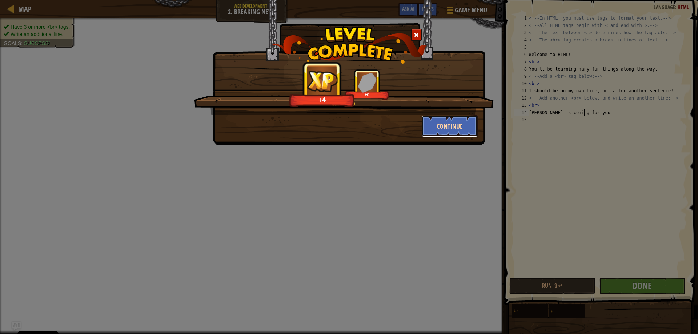
click at [437, 120] on button "Continue" at bounding box center [450, 126] width 56 height 22
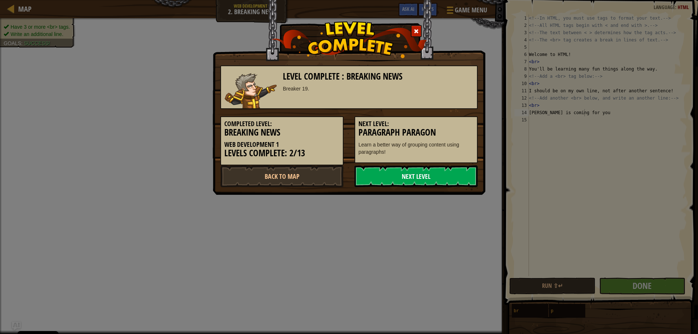
click at [432, 175] on link "Next Level" at bounding box center [415, 176] width 123 height 22
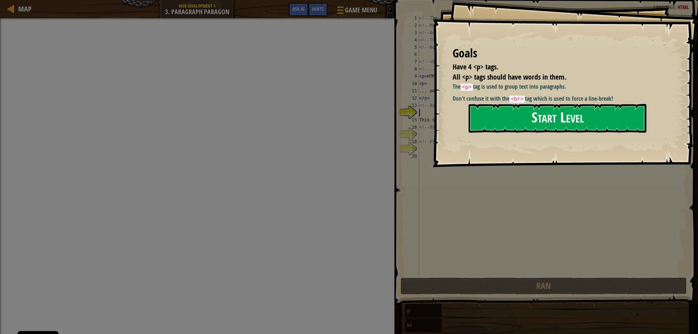
click at [531, 121] on button "Start Level" at bounding box center [558, 118] width 178 height 29
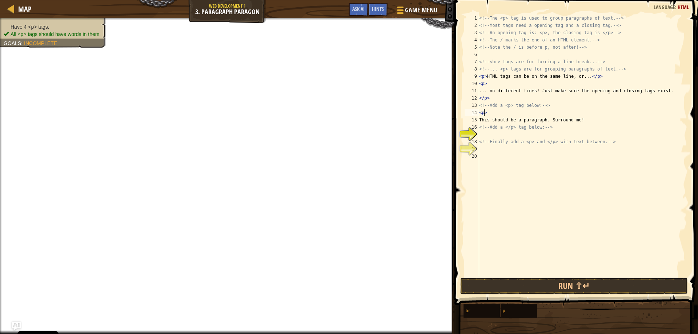
scroll to position [3, 0]
type textarea "<!-- Add a </p> tag below: -->"
type textarea "<!-- Finally add a <p> and </p> with text between. -->"
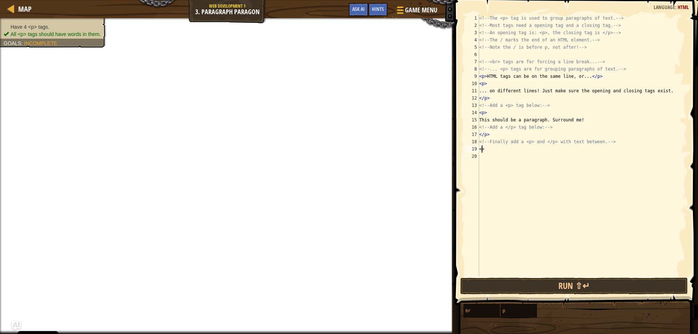
type textarea "<p>"
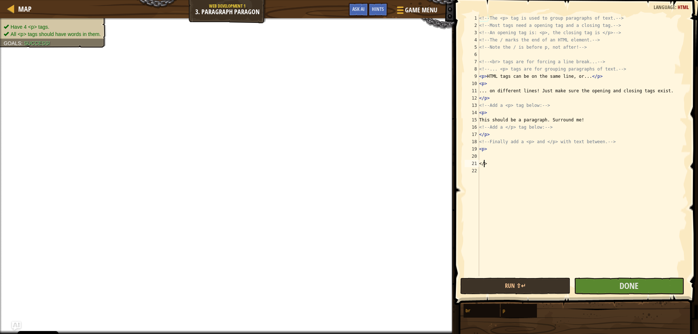
scroll to position [3, 0]
type textarea "</p>"
type textarea "hello"
click at [589, 283] on button "Done" at bounding box center [629, 286] width 110 height 17
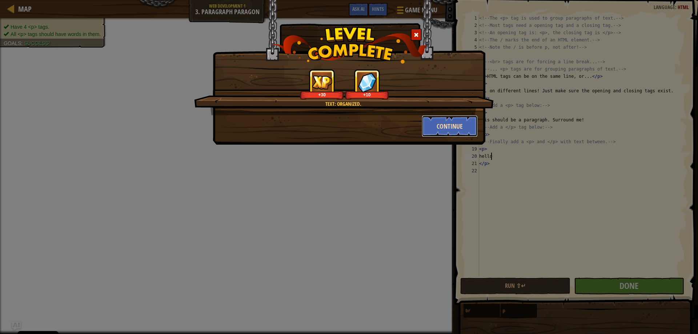
click at [455, 125] on button "Continue" at bounding box center [450, 126] width 56 height 22
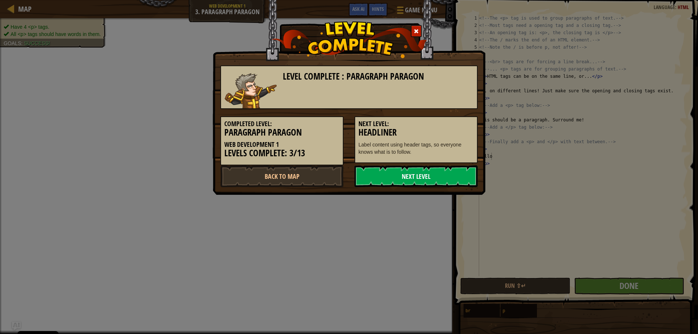
click at [448, 172] on link "Next Level" at bounding box center [415, 176] width 123 height 22
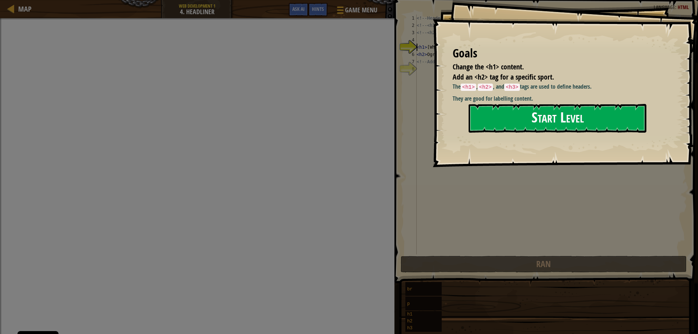
click at [562, 122] on button "Start Level" at bounding box center [558, 118] width 178 height 29
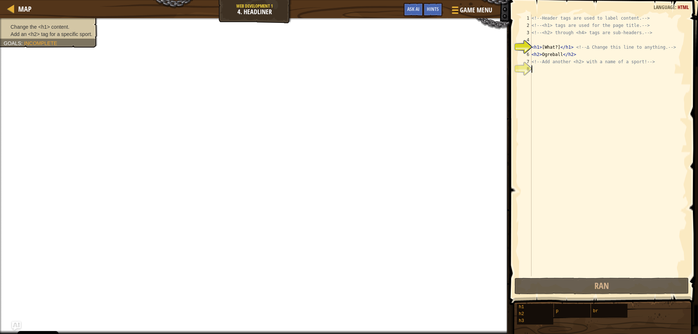
click at [554, 68] on div "<!-- Header tags are used to label content. --> <!-- <h1> tags are used for the…" at bounding box center [608, 153] width 157 height 276
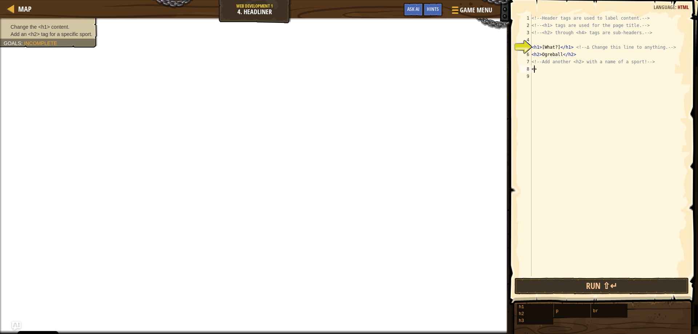
scroll to position [3, 0]
type textarea "<h2>"
type textarea "</h2>"
click at [541, 73] on div "<!-- Header tags are used to label content. --> <!-- <h1> tags are used for the…" at bounding box center [610, 153] width 155 height 276
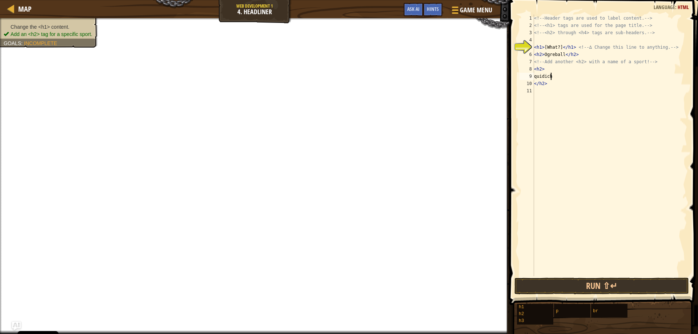
scroll to position [3, 1]
click at [621, 288] on button "Run ⇧↵" at bounding box center [601, 286] width 174 height 17
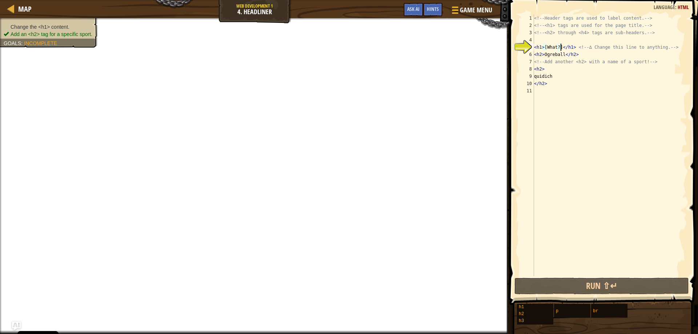
click at [560, 49] on div "<!-- Header tags are used to label content. --> <!-- <h1> tags are used for the…" at bounding box center [610, 153] width 155 height 276
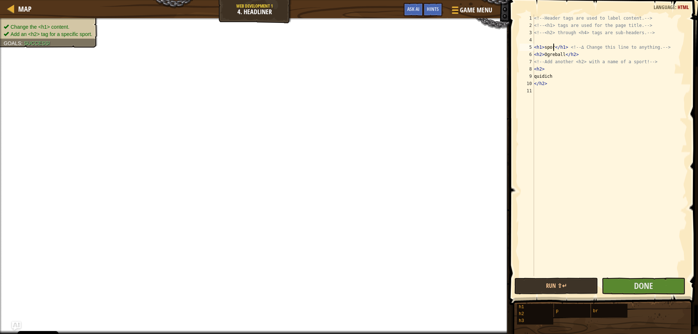
scroll to position [3, 2]
type textarea "<h1>sport</h1> <!-- ∆ Change this line to anything. -->"
click at [640, 289] on span "Done" at bounding box center [643, 286] width 19 height 12
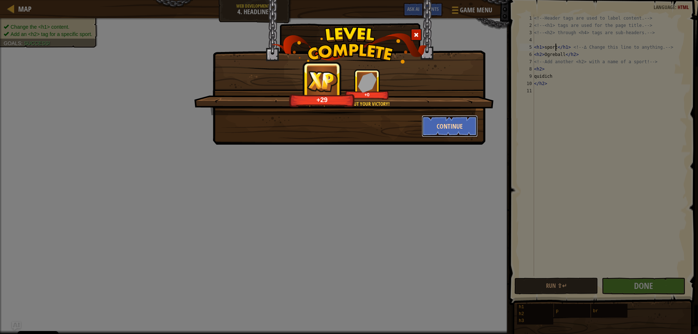
click at [447, 127] on button "Continue" at bounding box center [450, 126] width 56 height 22
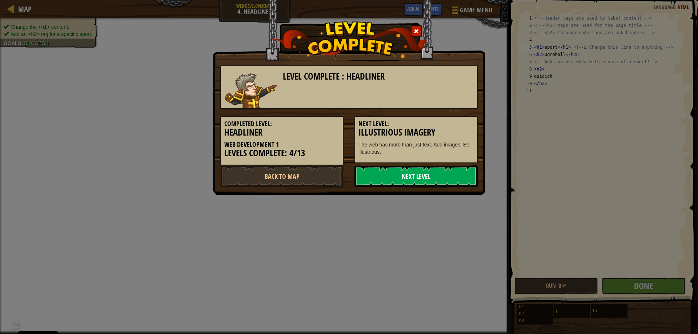
click at [441, 177] on link "Next Level" at bounding box center [415, 176] width 123 height 22
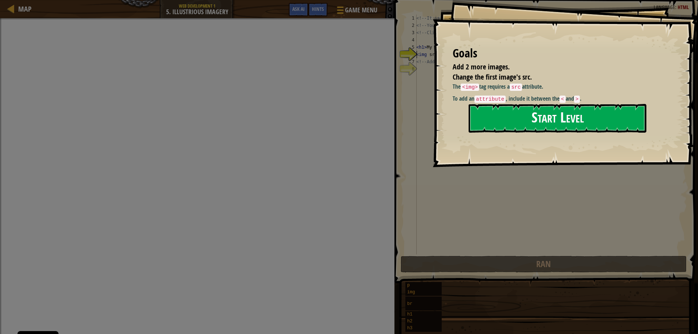
click at [498, 120] on button "Start Level" at bounding box center [558, 118] width 178 height 29
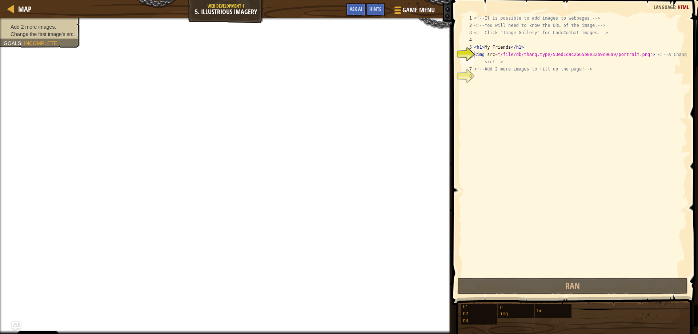
click at [511, 80] on div "<!-- It is possible to add images to webpages. --> <!-- You will need to know t…" at bounding box center [580, 153] width 214 height 276
drag, startPoint x: 634, startPoint y: 55, endPoint x: 499, endPoint y: 56, distance: 134.9
click at [499, 56] on div "<!-- It is possible to add images to webpages. --> <!-- You will need to know t…" at bounding box center [580, 153] width 214 height 276
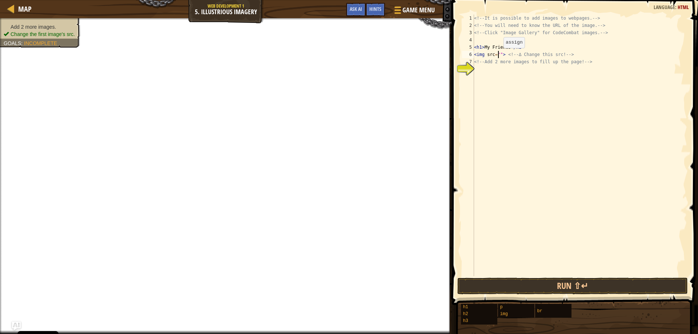
paste textarea "[URL][DOMAIN_NAME]"
type textarea "<img src="[URL][DOMAIN_NAME]"> <!-- ∆ Change this src! -->"
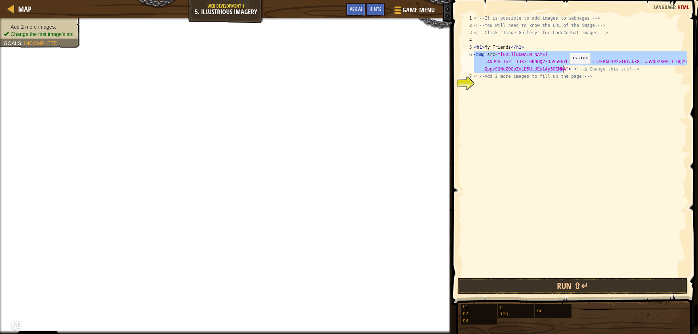
drag, startPoint x: 474, startPoint y: 54, endPoint x: 563, endPoint y: 71, distance: 90.3
click at [563, 71] on div "<!-- It is possible to add images to webpages. --> <!-- You will need to know t…" at bounding box center [580, 153] width 214 height 276
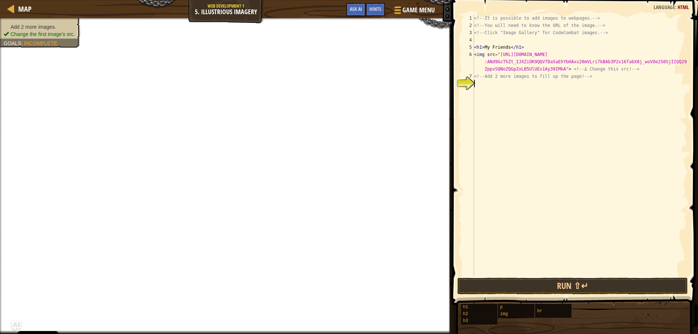
click at [484, 86] on div "<!-- It is possible to add images to webpages. --> <!-- You will need to know t…" at bounding box center [580, 153] width 214 height 276
paste textarea "<img src="[URL][DOMAIN_NAME]">"
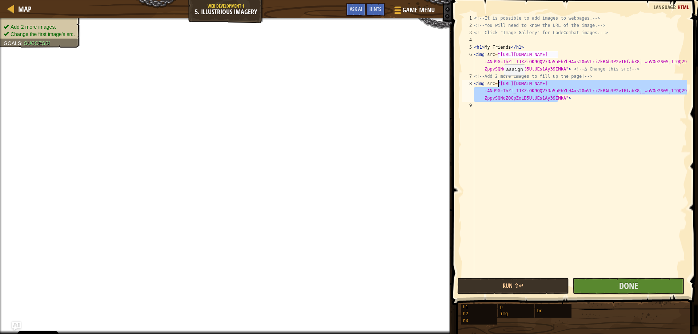
drag, startPoint x: 557, startPoint y: 99, endPoint x: 498, endPoint y: 83, distance: 61.6
click at [498, 83] on div "<!-- It is possible to add images to webpages. --> <!-- You will need to know t…" at bounding box center [580, 153] width 214 height 276
type textarea "<img src="">"
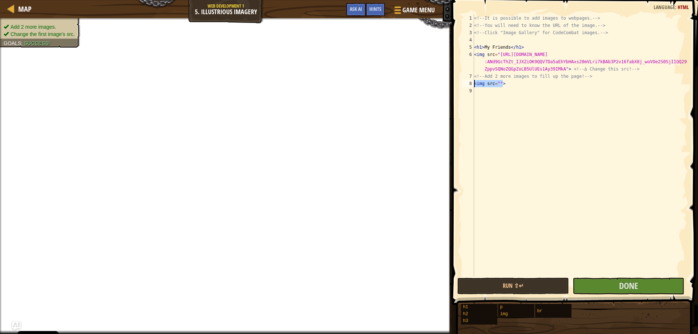
drag, startPoint x: 505, startPoint y: 84, endPoint x: 471, endPoint y: 87, distance: 34.3
click at [471, 87] on div "<img src=""> 1 2 3 4 5 6 7 8 9 <!-- It is possible to add images to webpages. -…" at bounding box center [574, 146] width 226 height 262
click at [498, 86] on div "<!-- It is possible to add images to webpages. --> <!-- You will need to know t…" at bounding box center [580, 146] width 214 height 262
paste textarea
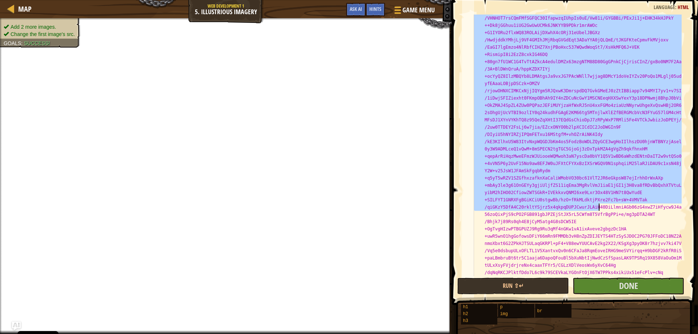
scroll to position [400, 0]
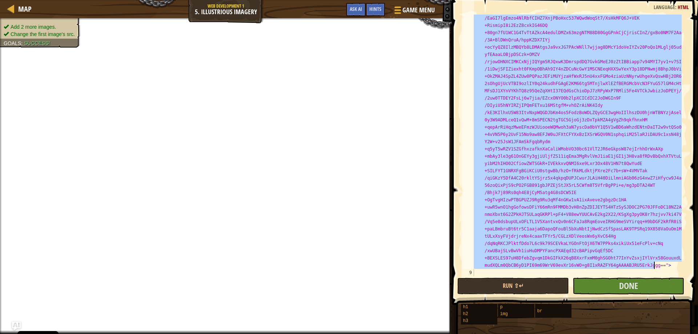
drag, startPoint x: 495, startPoint y: 86, endPoint x: 655, endPoint y: 268, distance: 242.9
click at [655, 268] on div "< img src = "data:image/png;base64,iVBORw0KGgoAAAANSUhEUgAAAMYAAAD +CAMAAABWbIq…" at bounding box center [577, 109] width 209 height 858
click at [662, 267] on div "< img src = "data:image/png;base64,iVBORw0KGgoAAAANSUhEUgAAAMYAAAD +CAMAAABWbIq…" at bounding box center [577, 146] width 209 height 262
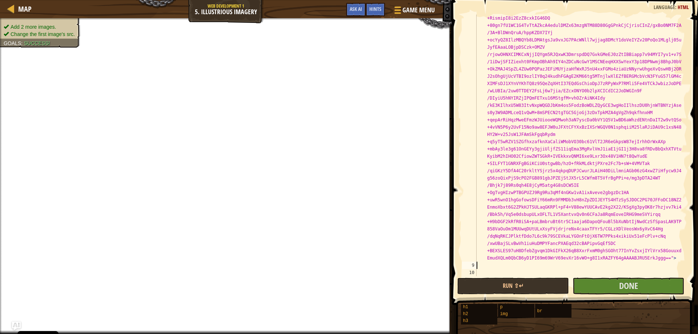
scroll to position [422, 0]
paste textarea
paste textarea "[URL][DOMAIN_NAME]"
type textarea "<img src="[URL][DOMAIN_NAME]">"
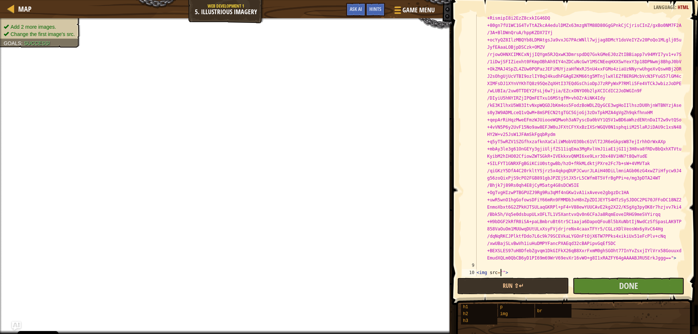
scroll to position [436, 0]
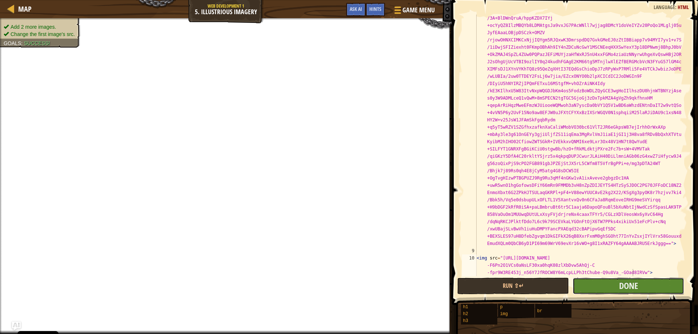
click at [619, 292] on button "Done" at bounding box center [629, 286] width 112 height 17
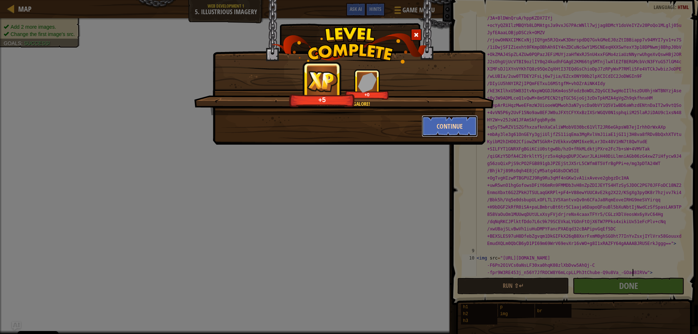
click at [452, 129] on button "Continue" at bounding box center [450, 126] width 56 height 22
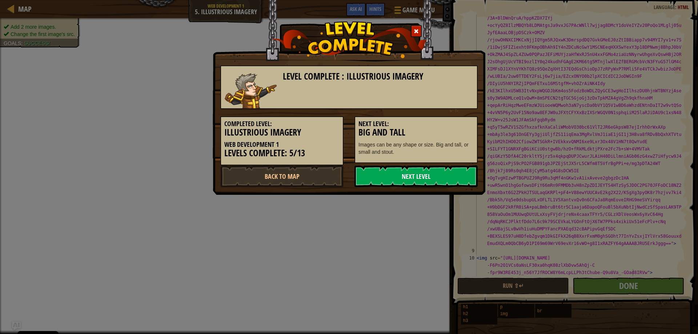
click at [461, 177] on link "Next Level" at bounding box center [415, 176] width 123 height 22
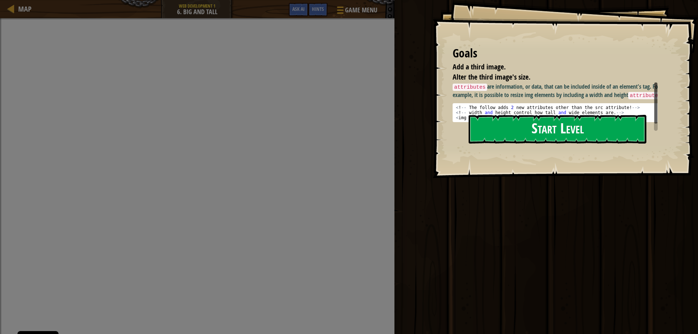
click at [527, 129] on button "Start Level" at bounding box center [558, 129] width 178 height 29
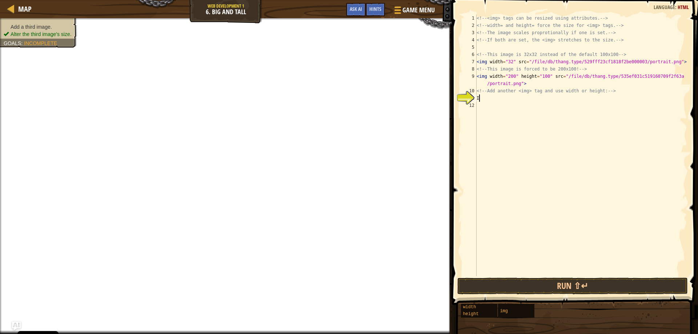
scroll to position [3, 0]
type textarea "I"
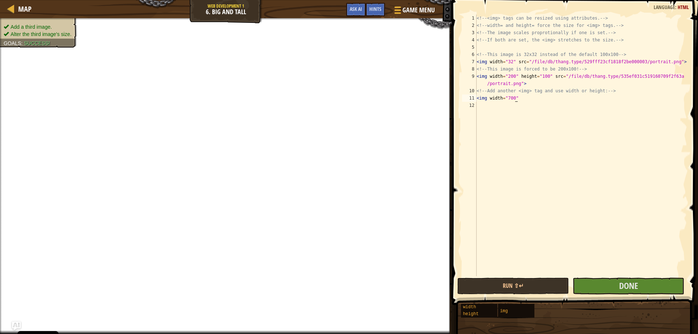
type textarea "<img width="700""
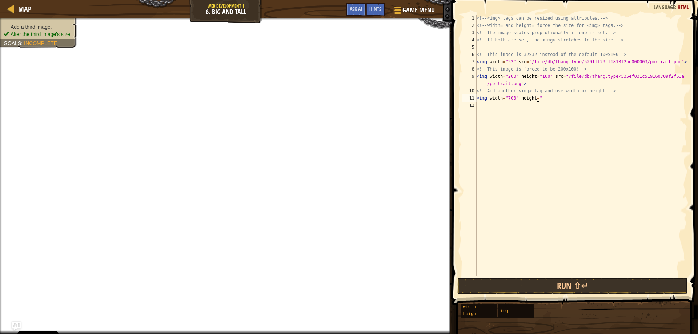
scroll to position [3, 5]
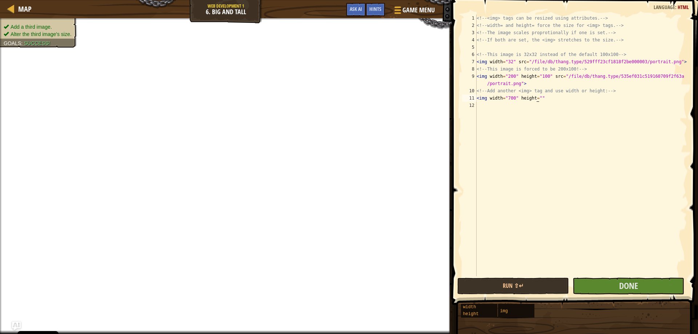
click at [536, 98] on div "<!-- <img> tags can be resized using attributes. --> <!-- width= and height= fo…" at bounding box center [581, 153] width 212 height 276
click at [536, 97] on div "<!-- <img> tags can be resized using attributes. --> <!-- width= and height= fo…" at bounding box center [581, 153] width 212 height 276
click at [542, 97] on div "<!-- <img> tags can be resized using attributes. --> <!-- width= and height= fo…" at bounding box center [581, 153] width 212 height 276
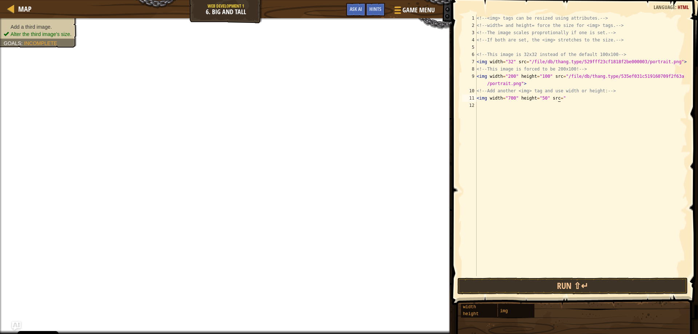
scroll to position [3, 7]
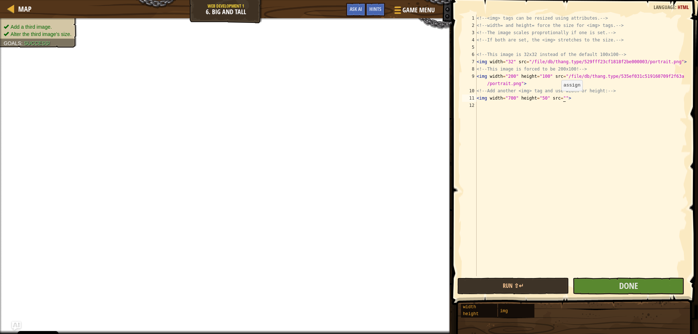
click at [558, 98] on div "<!-- <img> tags can be resized using attributes. --> <!-- width= and height= fo…" at bounding box center [581, 153] width 212 height 276
type textarea "<img width="700" height="50" src="">"
paste textarea
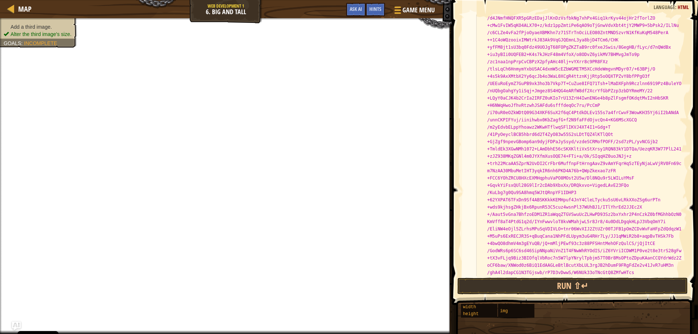
scroll to position [313, 0]
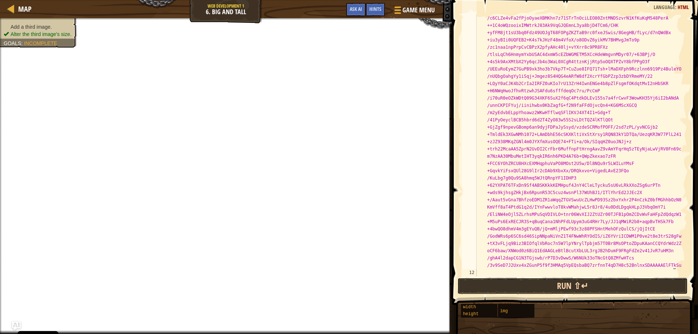
click at [585, 283] on button "Run ⇧↵" at bounding box center [572, 286] width 230 height 17
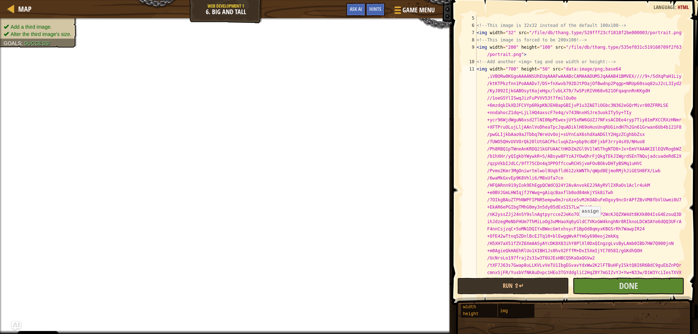
scroll to position [0, 0]
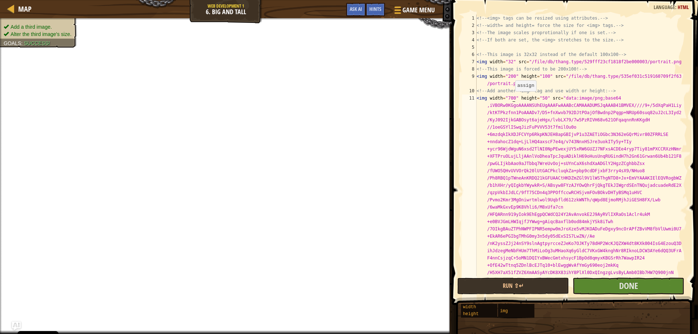
click at [606, 285] on button "Done" at bounding box center [629, 286] width 112 height 17
type textarea "<img width="700"heigh"50" src="data:image/png;base64,iVBORw0KGgoAAAANSUhEUgAAAF…"
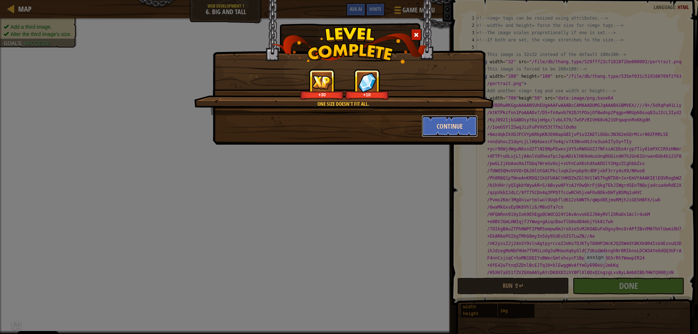
click at [442, 126] on button "Continue" at bounding box center [450, 126] width 56 height 22
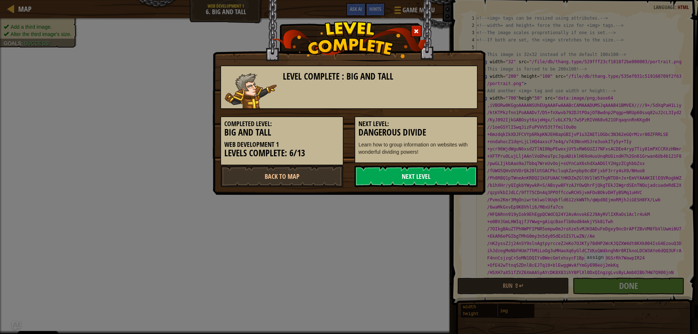
click at [385, 171] on link "Next Level" at bounding box center [415, 176] width 123 height 22
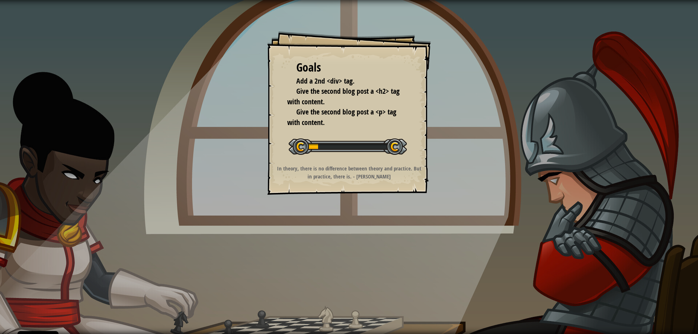
click at [390, 171] on strong "In theory, there is no difference between theory and practice. But in practice,…" at bounding box center [349, 172] width 144 height 15
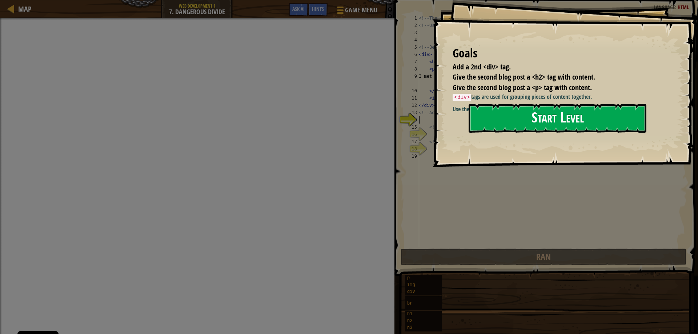
click at [529, 120] on button "Start Level" at bounding box center [558, 118] width 178 height 29
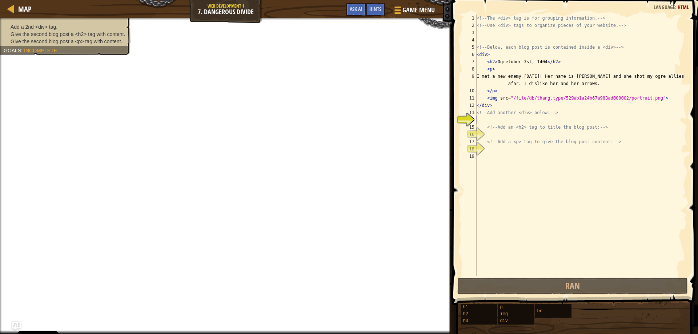
click at [531, 117] on div "<!-- The <div> tag is for grouping information. --> <!-- Use <div> tags to orga…" at bounding box center [581, 153] width 212 height 276
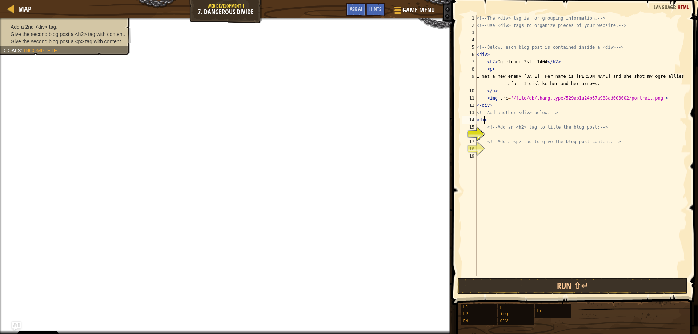
scroll to position [3, 0]
type textarea "<div>"
click at [497, 137] on div "<!-- The <div> tag is for grouping information. --> <!-- Use <div> tags to orga…" at bounding box center [581, 153] width 212 height 276
type textarea ","
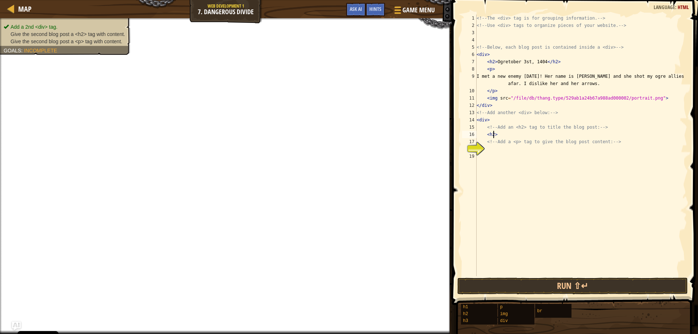
scroll to position [3, 1]
type textarea "<!-- Add a <p> tag to give the blog post content: -->"
type textarea "<p>"
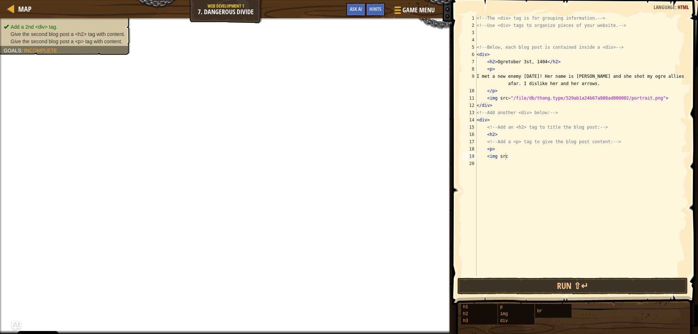
click at [507, 156] on div "<!-- The <div> tag is for grouping information. --> <!-- Use <div> tags to orga…" at bounding box center [581, 153] width 212 height 276
type textarea "<img src="""
click at [510, 157] on div "<!-- The <div> tag is for grouping information. --> <!-- Use <div> tags to orga…" at bounding box center [581, 153] width 212 height 276
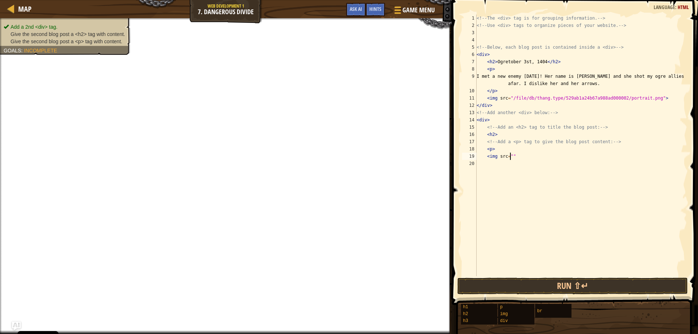
paste textarea
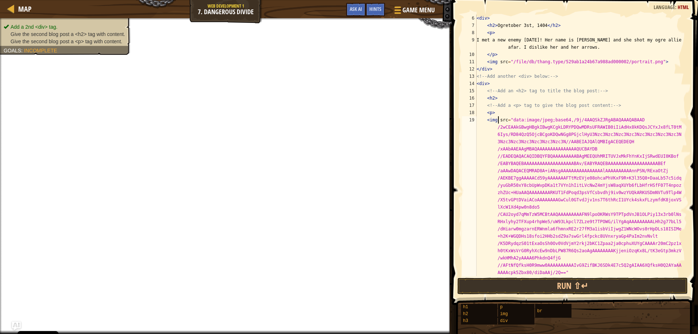
click at [498, 120] on div "< div > < h2 > Ogretober 3st, 1404 </ h2 > < p > I met a new enemy [DATE]! Her …" at bounding box center [578, 153] width 206 height 276
type textarea "<img width="45" src="data:image/jpeg;base64,/9j/4AAQSkZJRgABAQAAAQABAAD/2wCEAAk…"
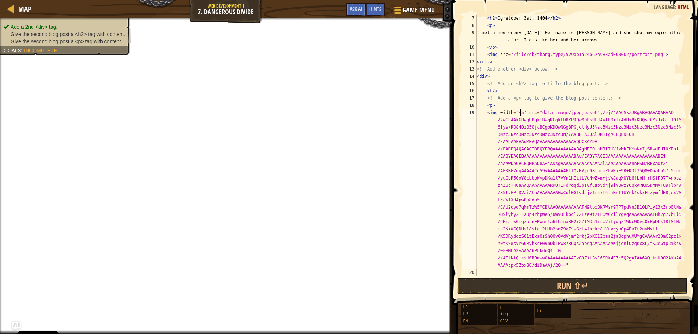
click at [565, 265] on div "< h2 > Ogretober 3st, 1404 </ h2 > < p > I met a new enemy [DATE]! Her name is …" at bounding box center [578, 153] width 206 height 276
type textarea ">"
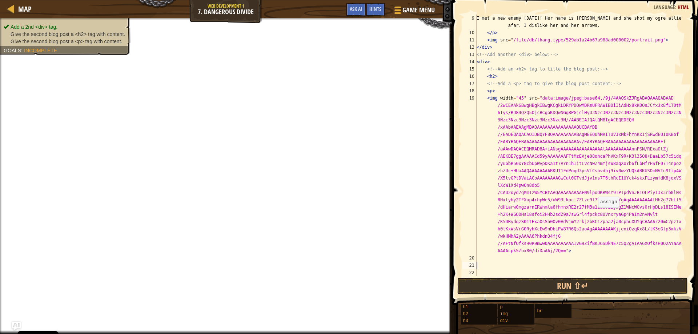
scroll to position [58, 0]
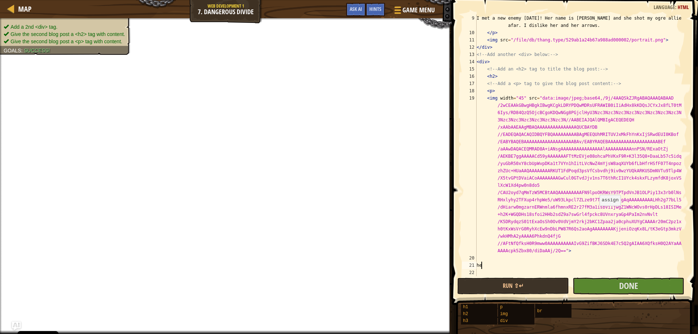
type textarea "h"
type textarea ","
click at [500, 77] on div "I met a new enemy [DATE]! Her name is [PERSON_NAME] and she shot my ogre allies…" at bounding box center [578, 157] width 206 height 284
type textarea "<h2>"
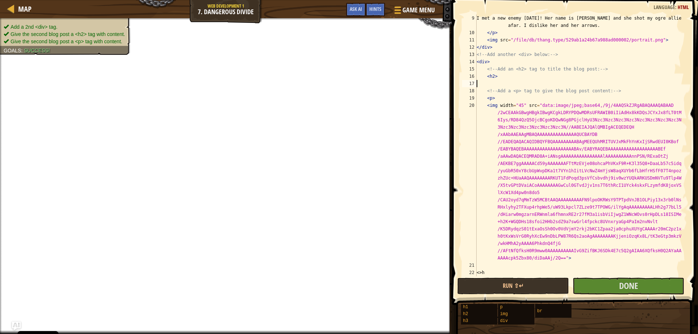
type textarea "<h2>"
type textarea "Thegr3atestsh0t_28"
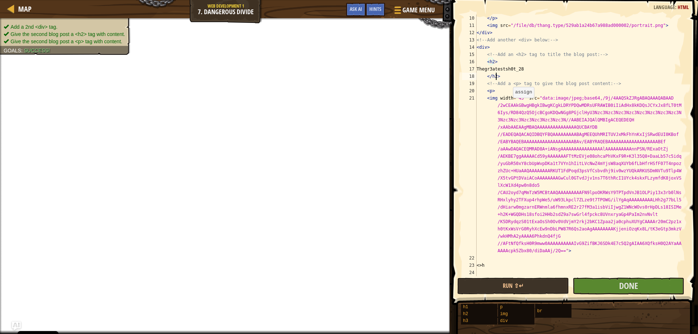
scroll to position [73, 0]
click at [487, 267] on div "</ p > < img src = "/file/db/thang.type/529ab1a24b67a988ad000002/portrait.png" …" at bounding box center [578, 153] width 206 height 276
type textarea "<"
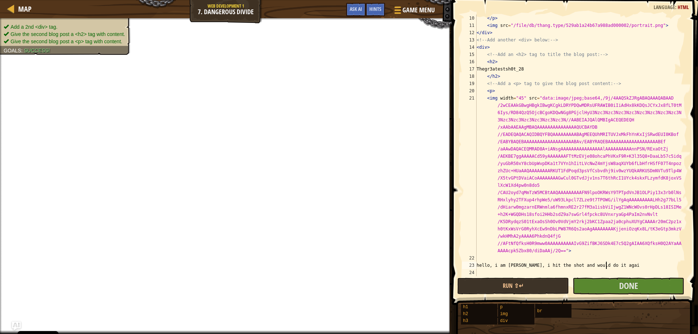
type textarea "hello, i am [PERSON_NAME], i hit the shot and would do it again"
type textarea "</p>"
click at [612, 282] on button "Done" at bounding box center [629, 286] width 112 height 17
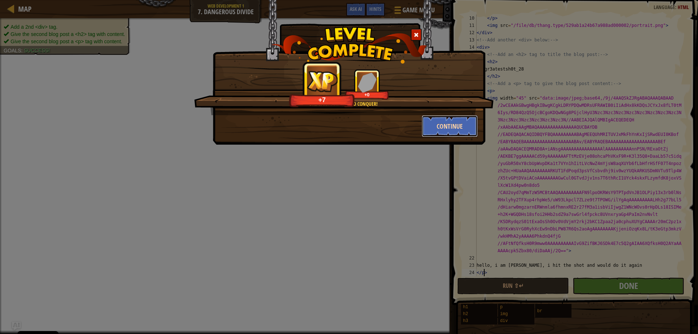
click at [436, 121] on button "Continue" at bounding box center [450, 126] width 56 height 22
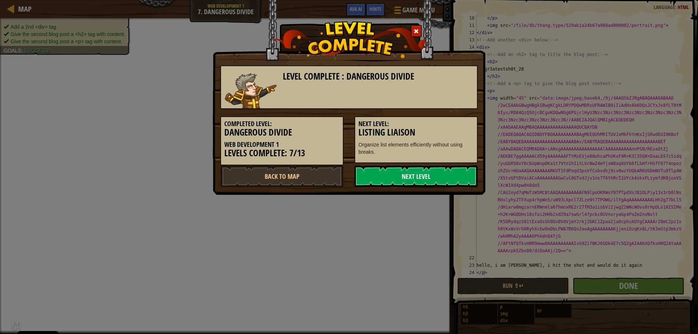
click at [427, 177] on link "Next Level" at bounding box center [415, 176] width 123 height 22
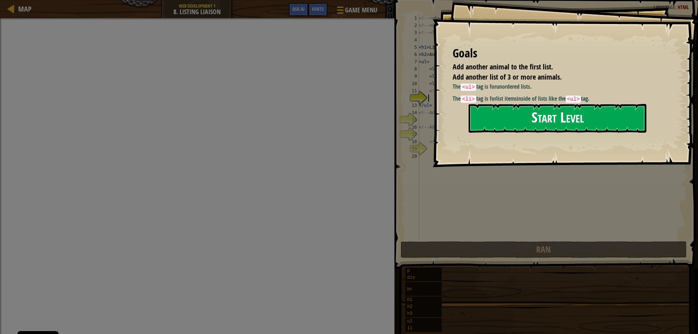
click at [513, 123] on button "Start Level" at bounding box center [558, 118] width 178 height 29
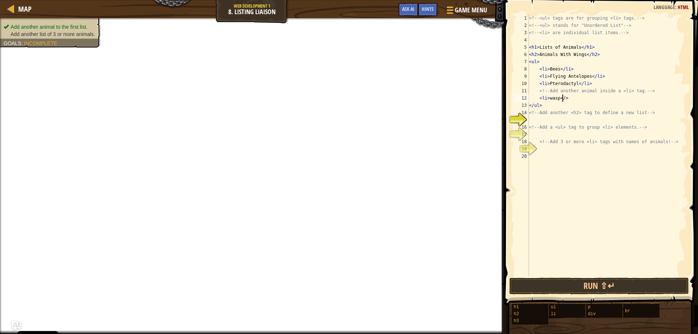
scroll to position [3, 3]
type textarea "<li>wasp</li>"
click at [583, 121] on div "<!-- <ul> tags are for grouping <li> tags. --> <!-- <ul> stands for "Unordered …" at bounding box center [607, 153] width 160 height 276
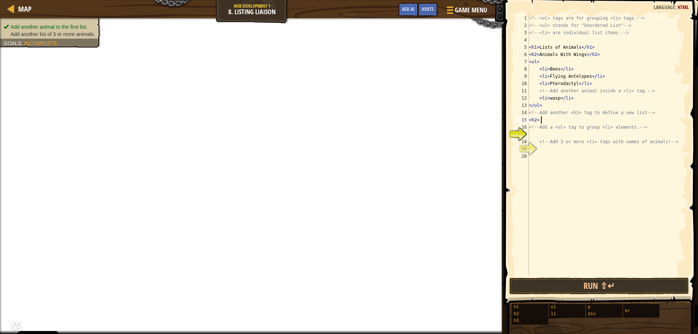
type textarea "<h2>"
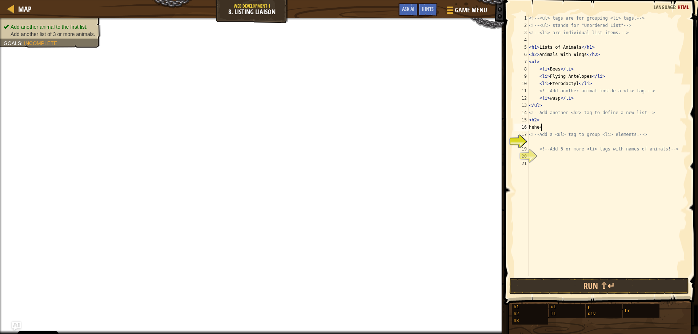
type textarea "hehe"
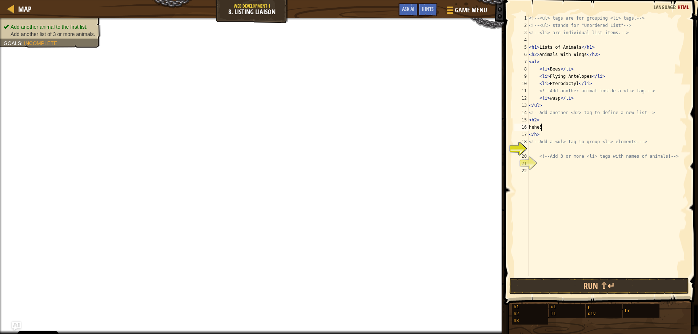
type textarea "hehe"
click at [577, 151] on div "<!-- <ul> tags are for grouping <li> tags. --> <!-- <ul> stands for "Unordered …" at bounding box center [607, 153] width 160 height 276
type textarea "<ul>"
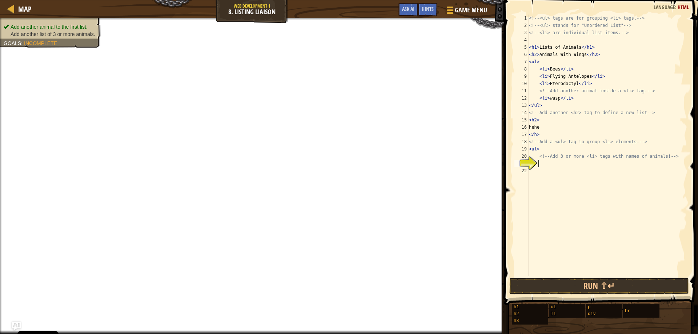
click at [554, 164] on div "<!-- <ul> tags are for grouping <li> tags. --> <!-- <ul> stands for "Unordered …" at bounding box center [607, 153] width 160 height 276
type textarea "<li>[PERSON_NAME]"
type textarea "<li>"
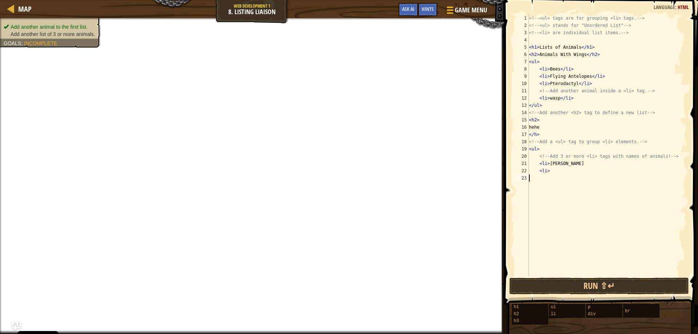
scroll to position [3, 0]
type textarea "<li>[PERSON_NAME]"
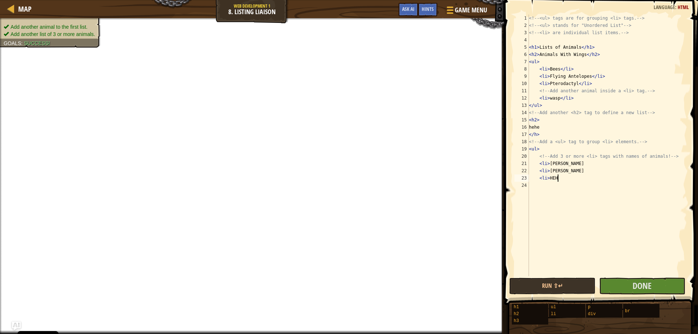
scroll to position [3, 2]
type textarea "<li> HEHE"
click at [635, 283] on span "Done" at bounding box center [642, 286] width 19 height 12
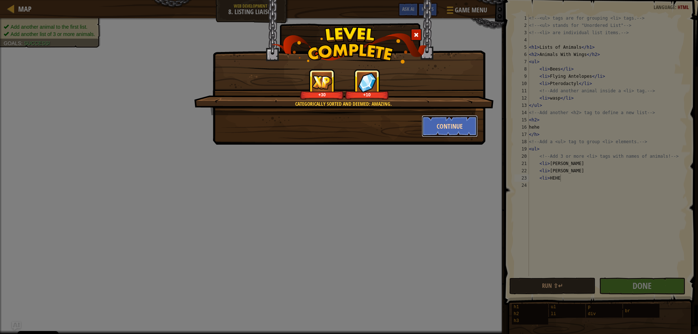
click at [460, 130] on button "Continue" at bounding box center [450, 126] width 56 height 22
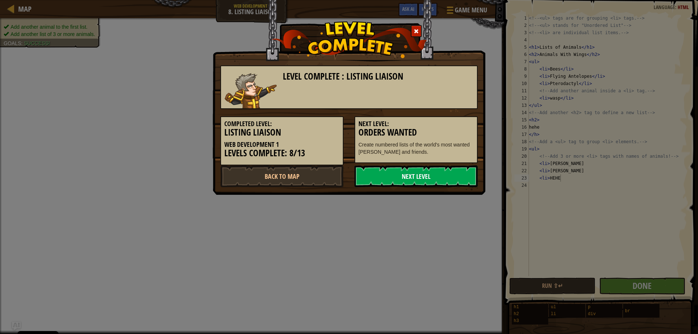
click at [396, 175] on link "Next Level" at bounding box center [415, 176] width 123 height 22
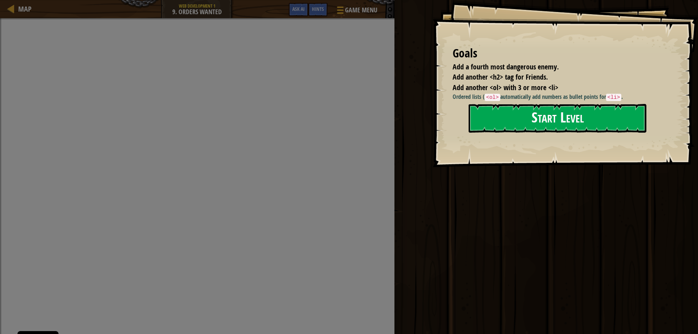
click at [501, 112] on button "Start Level" at bounding box center [558, 118] width 178 height 29
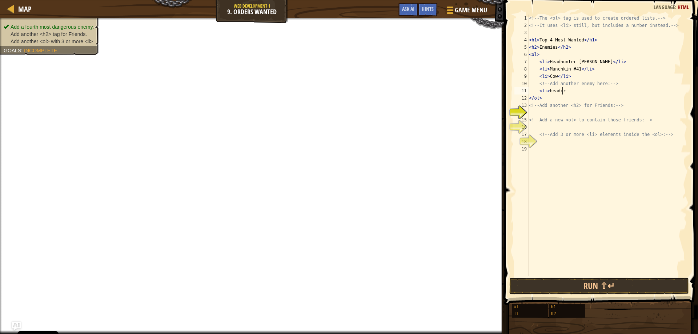
scroll to position [3, 3]
type textarea "<li>headcrab"
click at [544, 114] on div "<!-- The <ol> tag is used to create ordered lists. --> <!-- It uses <li> still,…" at bounding box center [607, 153] width 160 height 276
type textarea "<h2>"
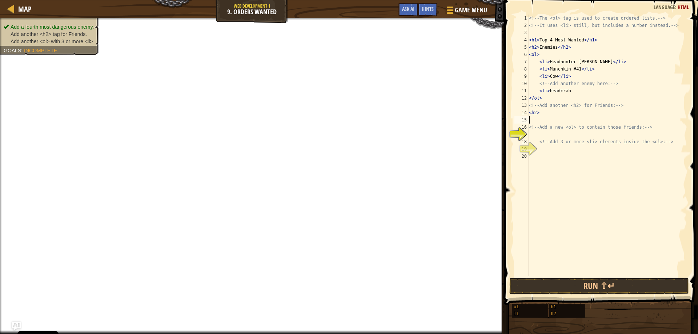
type textarea "<h2>"
click at [557, 128] on div "<!-- The <ol> tag is used to create ordered lists. --> <!-- It uses <li> still,…" at bounding box center [607, 153] width 160 height 276
type textarea "<ol>"
click at [559, 144] on div "<!-- The <ol> tag is used to create ordered lists. --> <!-- It uses <li> still,…" at bounding box center [607, 153] width 160 height 276
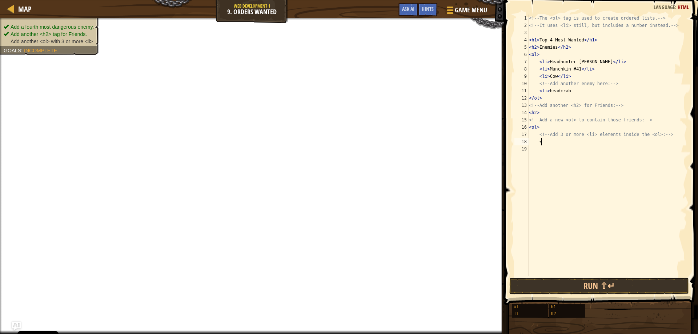
scroll to position [3, 1]
click at [545, 112] on div "<!-- The <ol> tag is used to create ordered lists. --> <!-- It uses <li> still,…" at bounding box center [607, 153] width 160 height 276
click at [540, 140] on div "<!-- The <ol> tag is used to create ordered lists. --> <!-- It uses <li> still,…" at bounding box center [607, 153] width 160 height 276
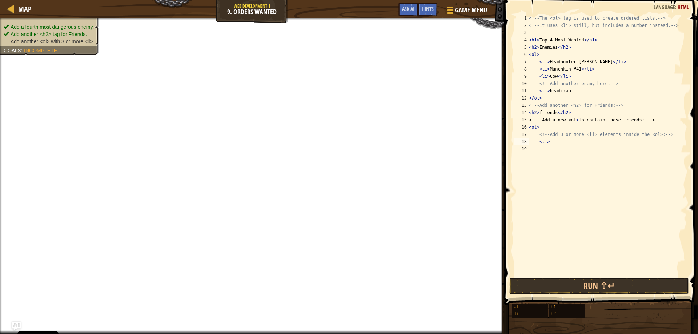
click at [566, 142] on div "<!-- The <ol> tag is used to create ordered lists. --> <!-- It uses <li> still,…" at bounding box center [607, 153] width 160 height 276
type textarea "<li>[PERSON_NAME]"
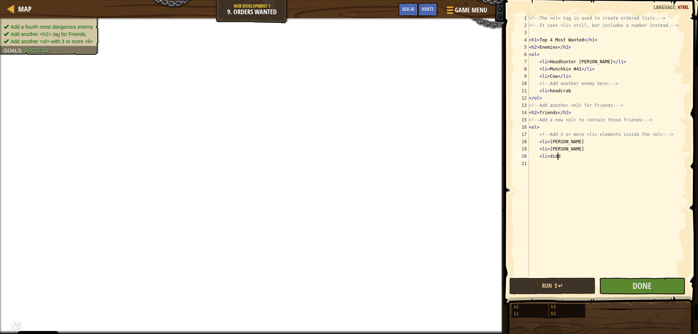
scroll to position [3, 2]
type textarea "<li>[PERSON_NAME]"
click at [639, 283] on span "Done" at bounding box center [642, 286] width 19 height 12
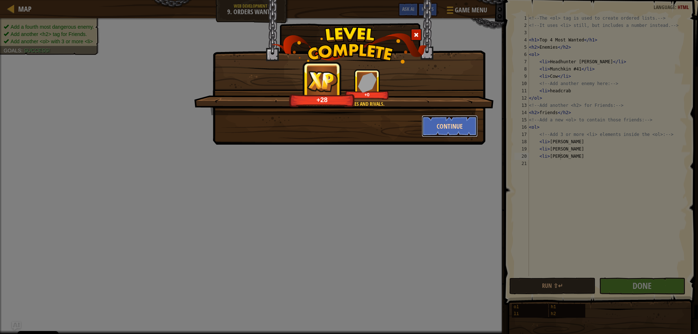
click at [438, 126] on button "Continue" at bounding box center [450, 126] width 56 height 22
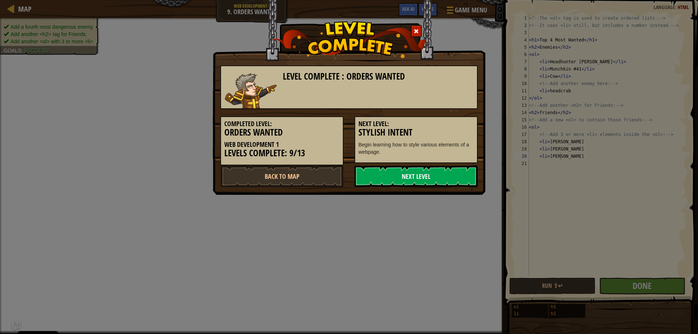
click at [431, 181] on link "Next Level" at bounding box center [415, 176] width 123 height 22
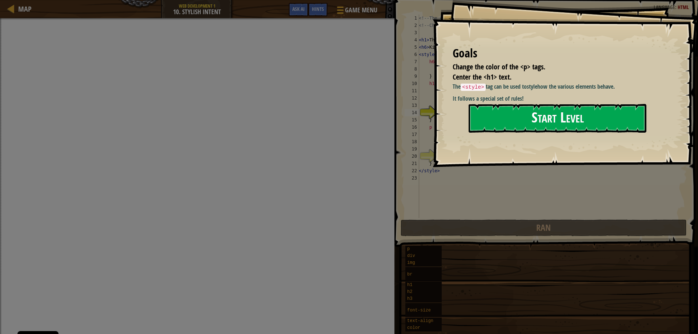
click at [539, 117] on button "Start Level" at bounding box center [558, 118] width 178 height 29
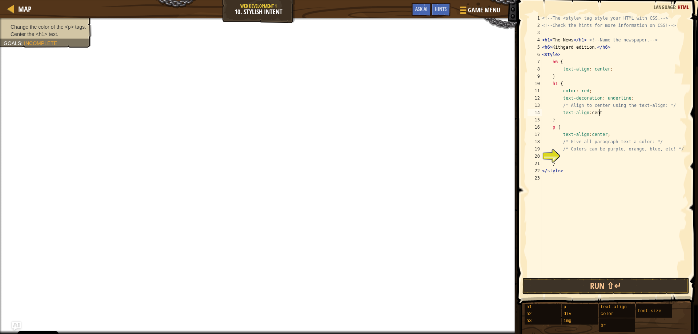
scroll to position [3, 5]
click at [603, 113] on div "<!-- The <style> tag style your HTML with CSS. --> <!-- Check the hints for mor…" at bounding box center [614, 153] width 146 height 276
type textarea "text-align: center;"
click at [573, 160] on div "<!-- The <style> tag style your HTML with CSS. --> <!-- Check the hints for mor…" at bounding box center [614, 153] width 146 height 276
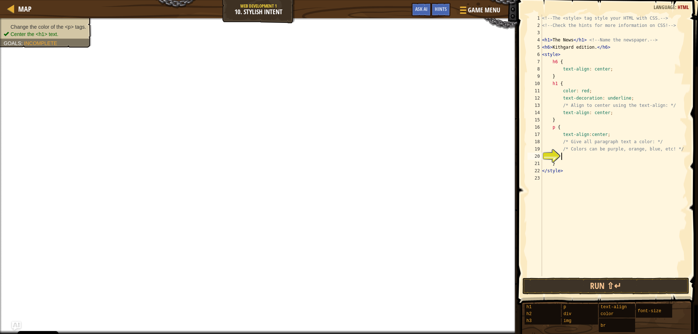
click at [576, 157] on div "<!-- The <style> tag style your HTML with CSS. --> <!-- Check the hints for mor…" at bounding box center [614, 153] width 146 height 276
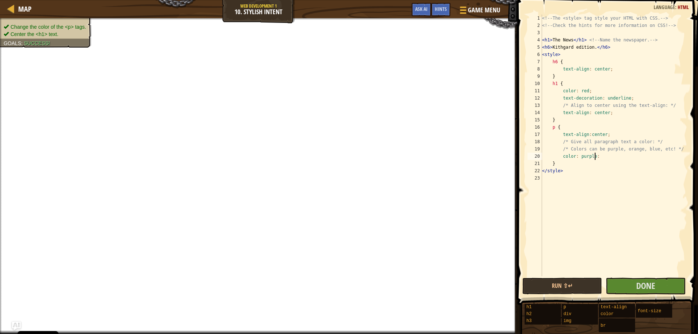
scroll to position [3, 4]
type textarea "color: purple;"
click at [659, 290] on button "Done" at bounding box center [646, 286] width 80 height 17
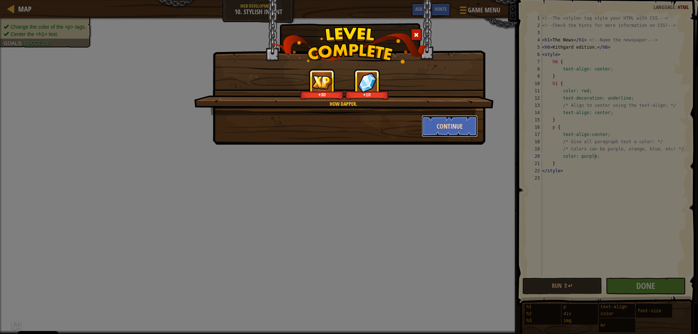
click at [447, 128] on button "Continue" at bounding box center [450, 126] width 56 height 22
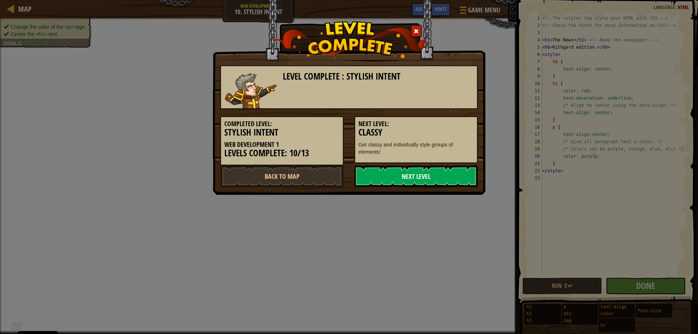
click at [453, 182] on link "Next Level" at bounding box center [415, 176] width 123 height 22
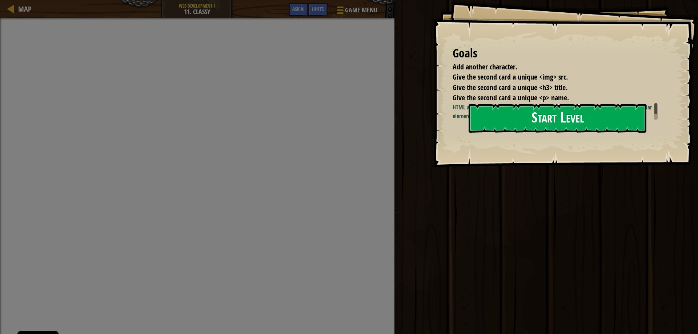
click at [603, 111] on button "Start Level" at bounding box center [558, 118] width 178 height 29
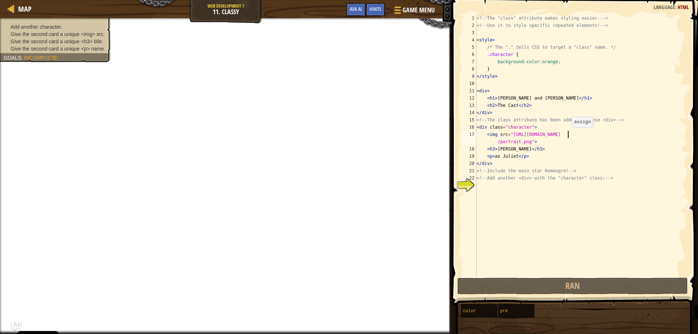
click at [568, 135] on div "<!-- The "class" attribute makes styling easier. --> <!-- Use it to style speci…" at bounding box center [581, 153] width 212 height 276
type textarea "<img src="[URL][DOMAIN_NAME]">"
drag, startPoint x: 0, startPoint y: 0, endPoint x: 581, endPoint y: 122, distance: 593.9
click at [581, 122] on div "<img src="https://www.codecombat.com/file/db/thang.type/529ab1a24b67a988ad00000…" at bounding box center [574, 167] width 248 height 326
click at [499, 184] on div "<!-- The "class" attribute makes styling easier. --> <!-- Use it to style speci…" at bounding box center [581, 153] width 212 height 276
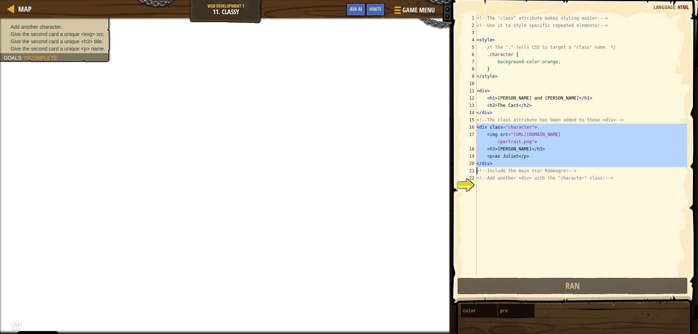
drag, startPoint x: 476, startPoint y: 127, endPoint x: 488, endPoint y: 162, distance: 37.2
click at [488, 162] on div "1 2 3 4 5 6 7 8 9 10 11 12 13 14 15 16 17 18 19 20 21 22 23 <!-- The "class" at…" at bounding box center [574, 146] width 226 height 262
type textarea "</div> <!-- Include the main star Romeogre! -->"
click at [484, 186] on div "<!-- The "class" attribute makes styling easier. --> <!-- Use it to style speci…" at bounding box center [581, 153] width 212 height 276
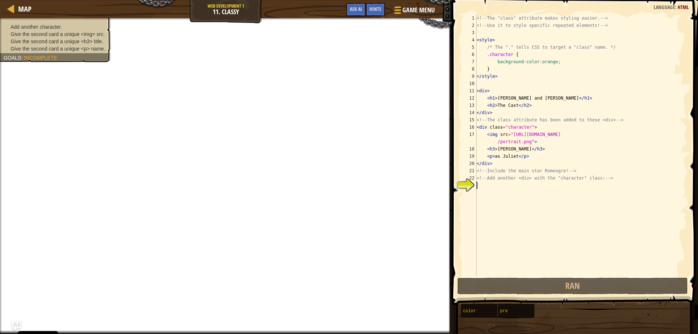
paste textarea "<p>as Juliet</p>"
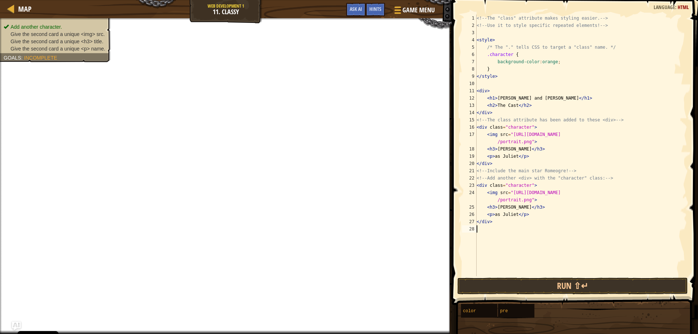
click at [514, 214] on div "<!-- The "class" attribute makes styling easier. --> <!-- Use it to style speci…" at bounding box center [581, 153] width 212 height 276
click at [622, 193] on div "<!-- The "class" attribute makes styling easier. --> <!-- Use it to style speci…" at bounding box center [581, 153] width 212 height 276
click at [496, 214] on div "<!-- The "class" attribute makes styling easier. --> <!-- Use it to style speci…" at bounding box center [581, 153] width 212 height 276
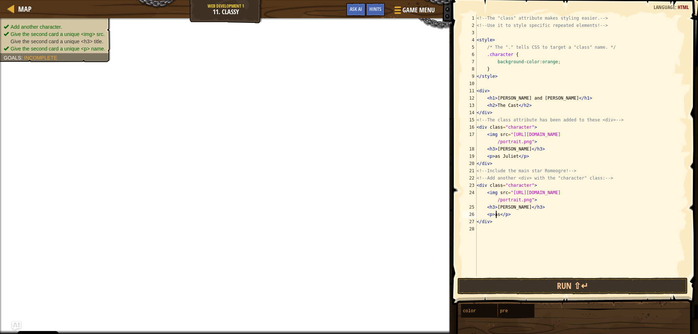
click at [500, 216] on div "<!-- The "class" attribute makes styling easier. --> <!-- Use it to style speci…" at bounding box center [581, 153] width 212 height 276
click at [524, 208] on div "<!-- The "class" attribute makes styling easier. --> <!-- Use it to style speci…" at bounding box center [581, 153] width 212 height 276
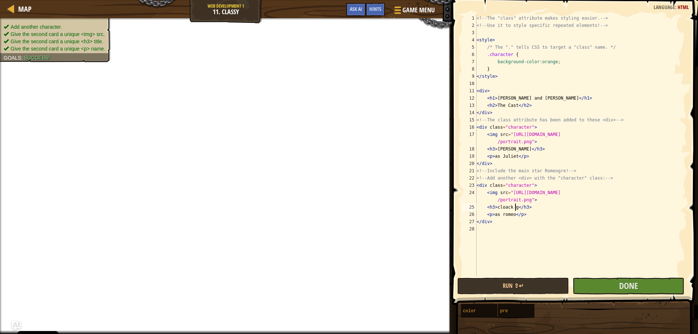
scroll to position [3, 3]
type textarea "<h3>cloack guy</h3>"
click at [593, 281] on button "Done" at bounding box center [629, 286] width 112 height 17
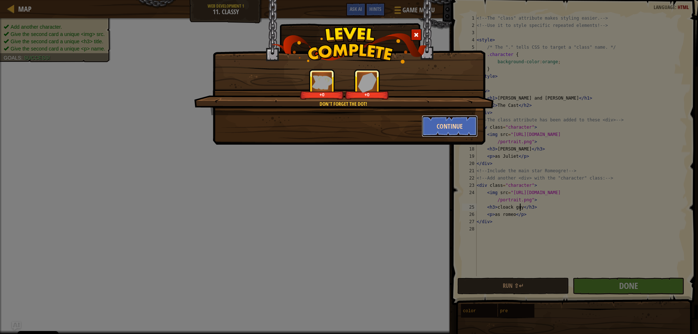
click at [448, 124] on button "Continue" at bounding box center [450, 126] width 56 height 22
